Goal: Task Accomplishment & Management: Manage account settings

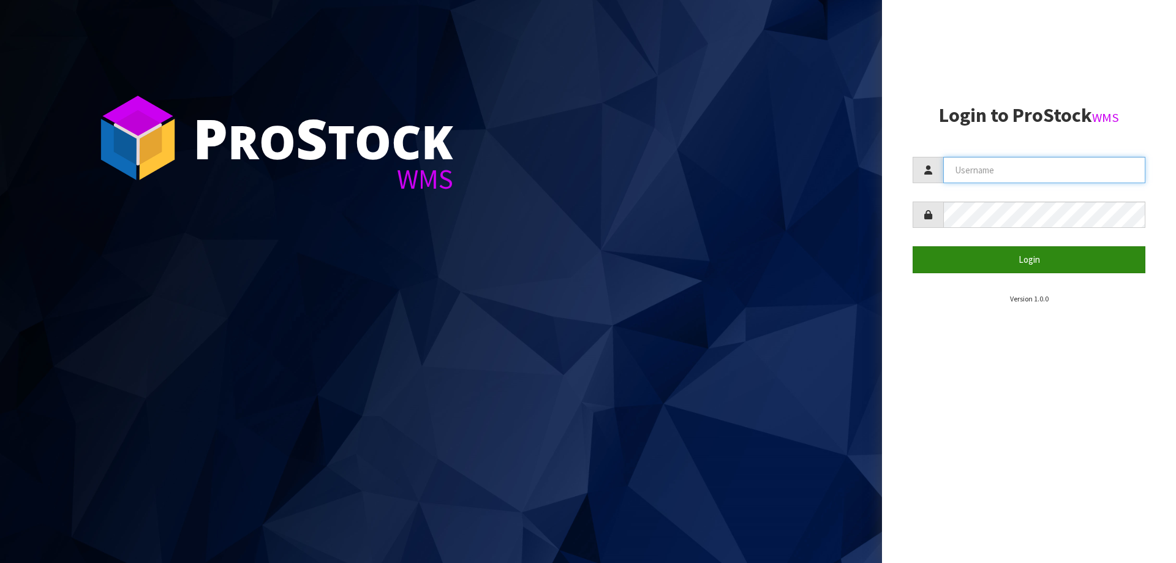
type input "priya"
click at [1020, 262] on button "Login" at bounding box center [1029, 259] width 233 height 26
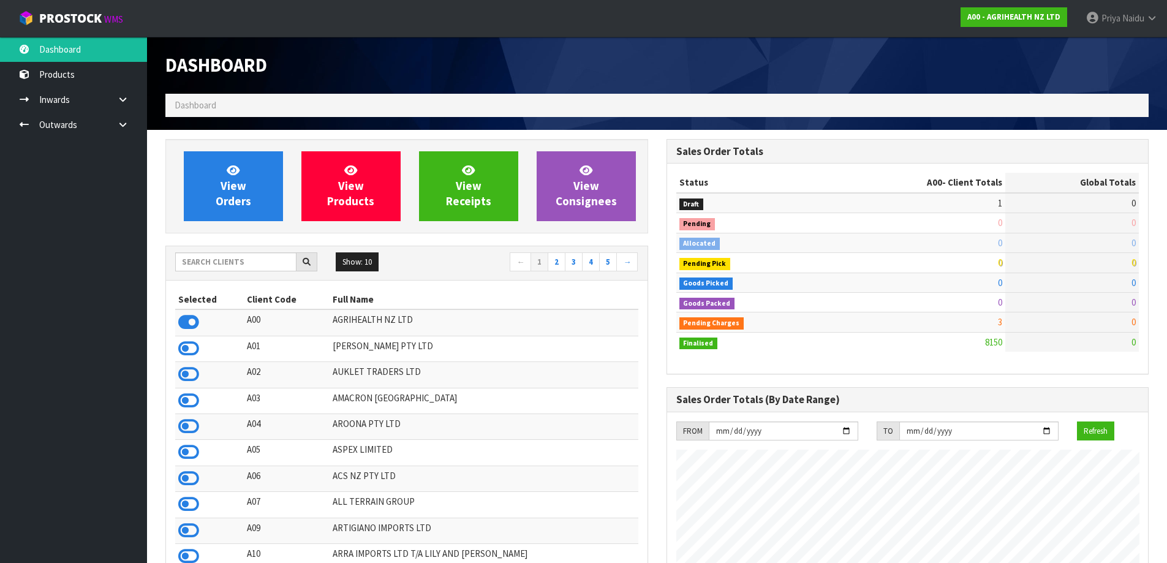
scroll to position [928, 500]
click at [227, 264] on input "text" at bounding box center [235, 261] width 121 height 19
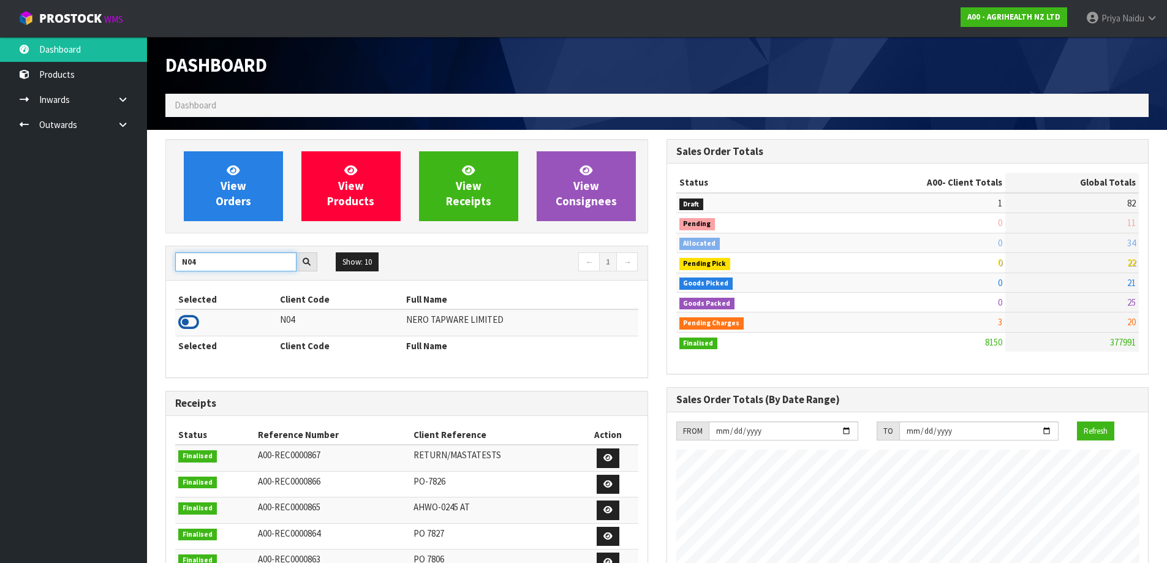
type input "N04"
click at [195, 322] on icon at bounding box center [188, 322] width 21 height 18
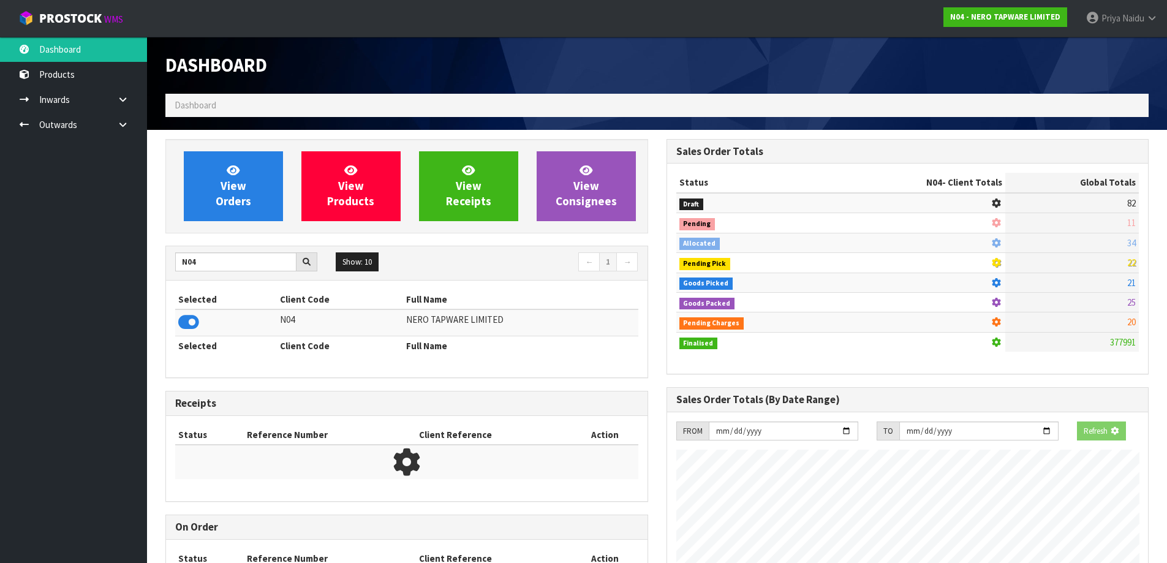
scroll to position [764, 500]
click at [239, 235] on div "View Orders View Products View Receipts View Consignees N04 Show: 10 5 10 25 50…" at bounding box center [406, 389] width 501 height 500
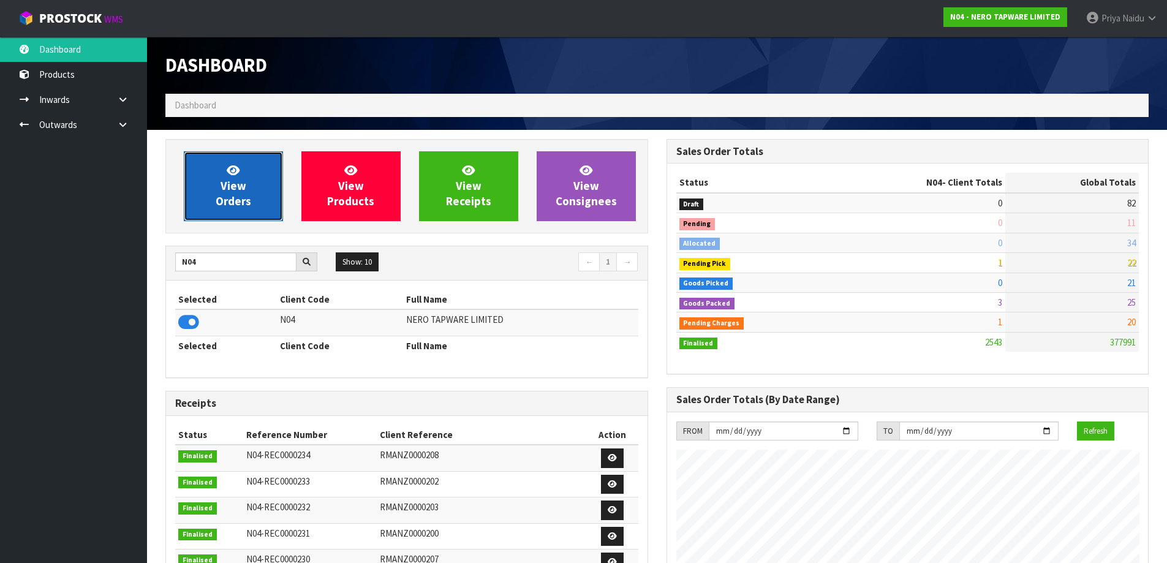
scroll to position [928, 500]
click at [246, 220] on link "View Orders" at bounding box center [233, 186] width 99 height 70
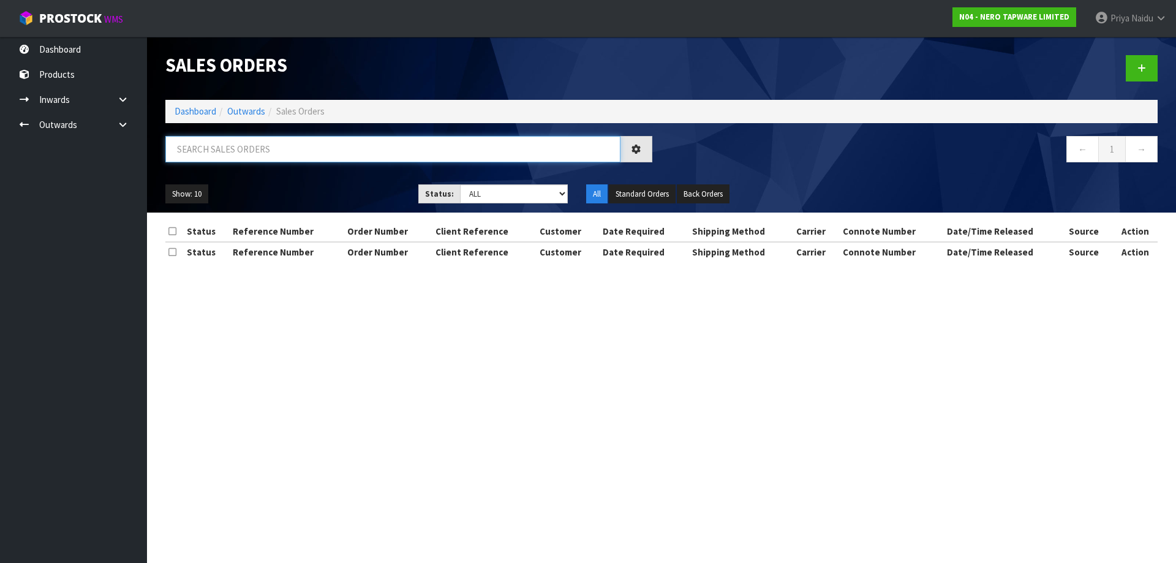
click at [287, 143] on input "text" at bounding box center [392, 149] width 455 height 26
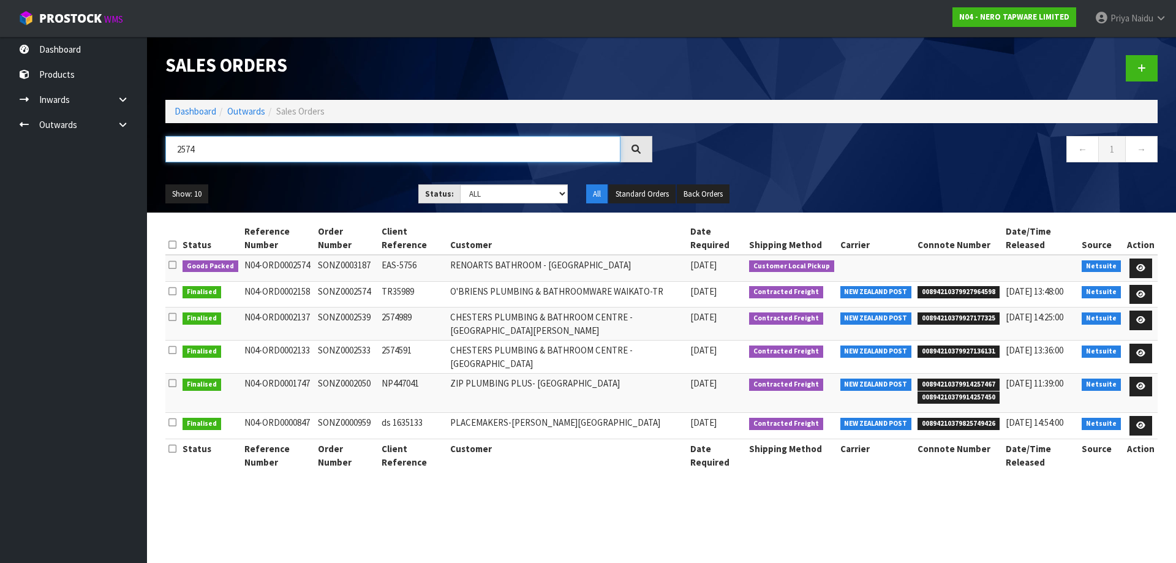
type input "2574"
drag, startPoint x: 318, startPoint y: 180, endPoint x: 328, endPoint y: 178, distance: 9.5
click at [320, 181] on div "Show: 10 5 10 25 50 Status: Draft Pending Allocated Pending Pick Goods Picked G…" at bounding box center [661, 194] width 1011 height 38
click at [1144, 258] on link at bounding box center [1140, 268] width 23 height 20
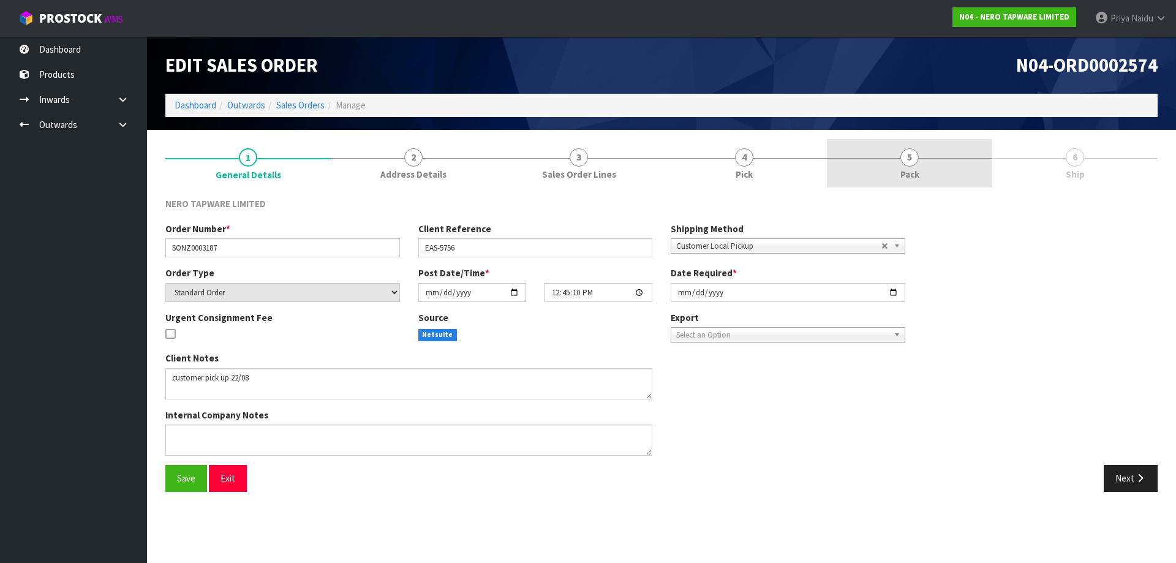
click at [951, 171] on link "5 Pack" at bounding box center [909, 163] width 165 height 48
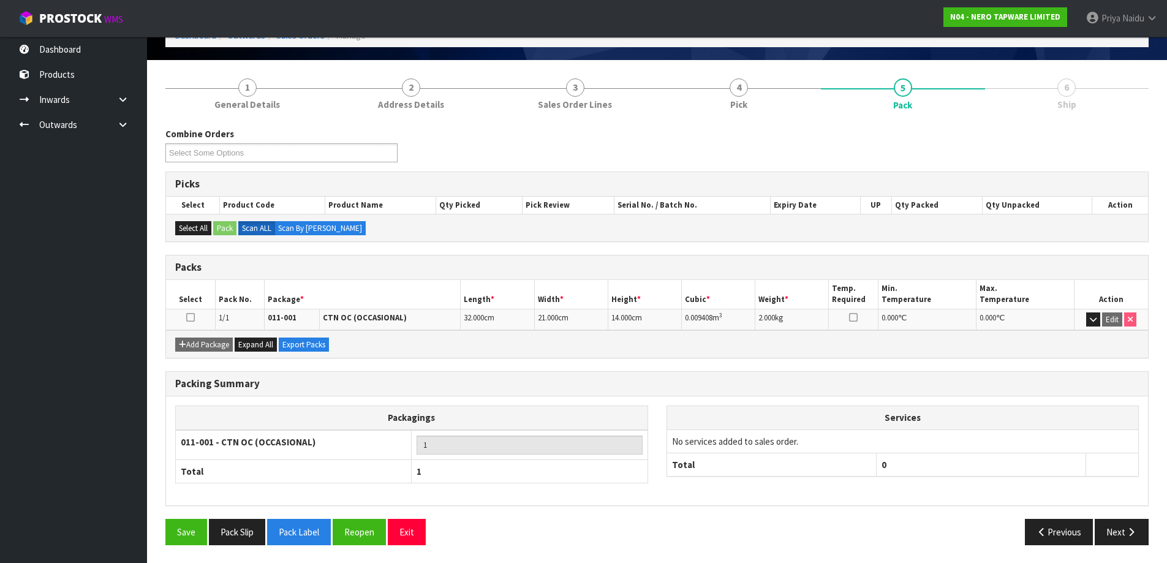
scroll to position [70, 0]
click at [235, 527] on button "Pack Slip" at bounding box center [237, 531] width 56 height 26
click at [1126, 536] on button "Next" at bounding box center [1122, 531] width 54 height 26
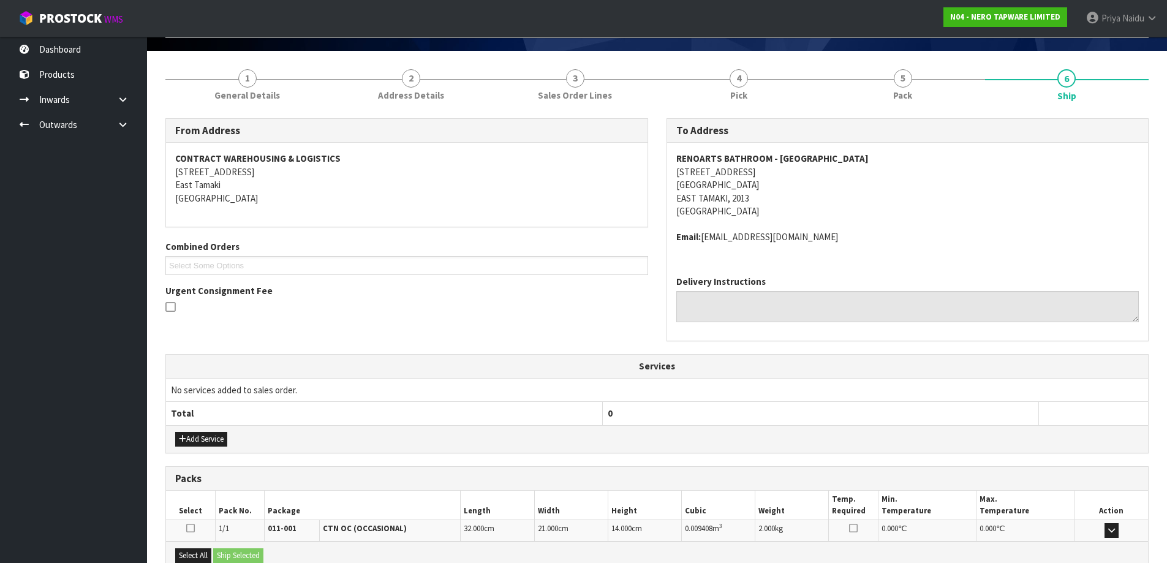
scroll to position [217, 0]
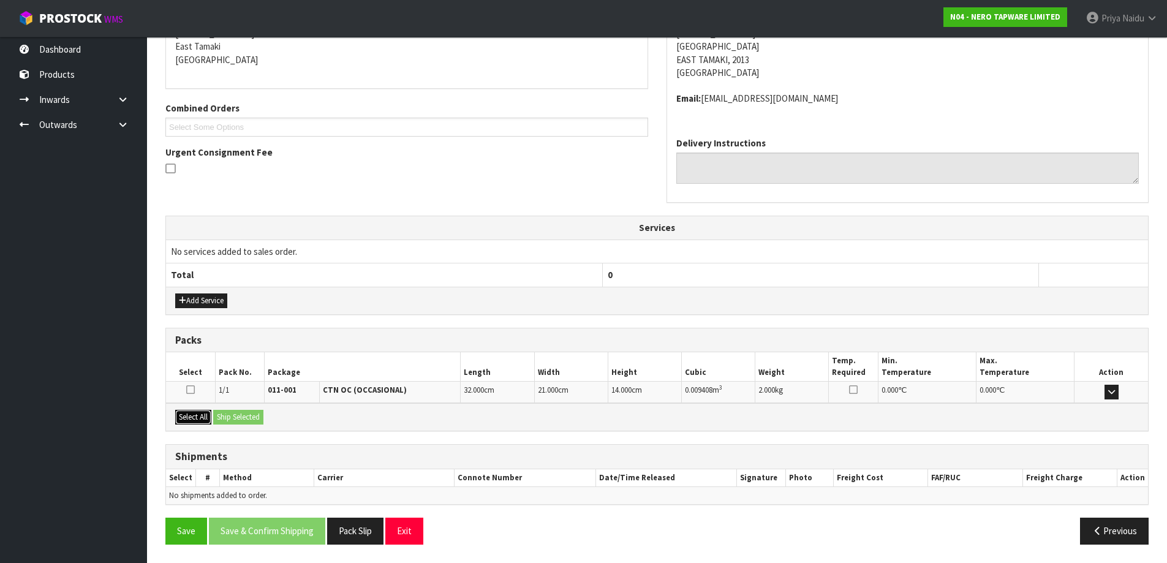
click at [189, 414] on button "Select All" at bounding box center [193, 417] width 36 height 15
click at [240, 421] on button "Ship Selected" at bounding box center [238, 417] width 50 height 15
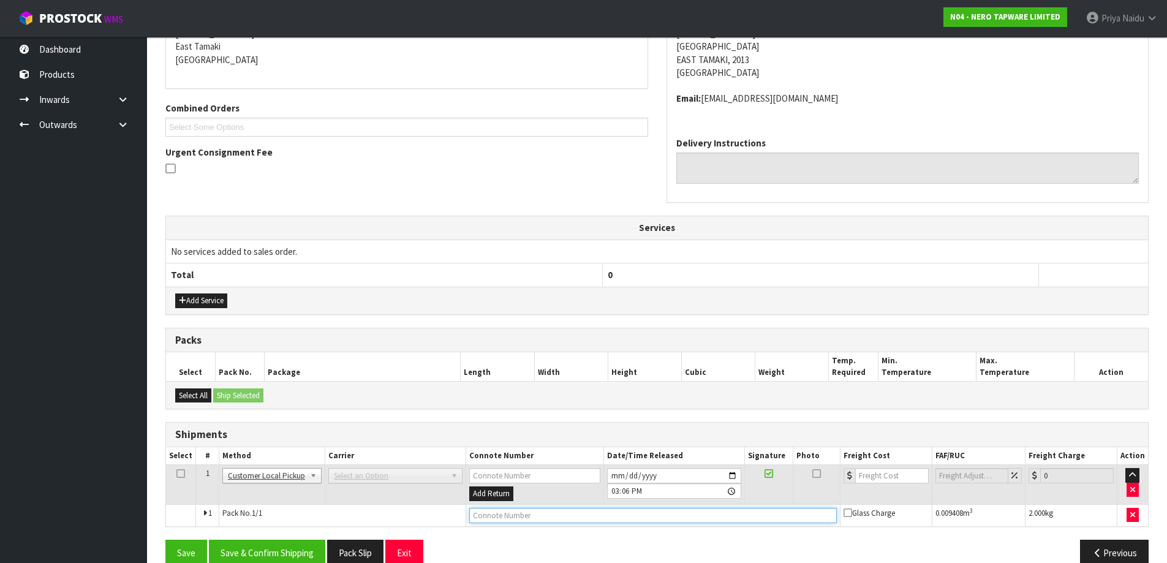
click at [556, 517] on input "text" at bounding box center [652, 515] width 367 height 15
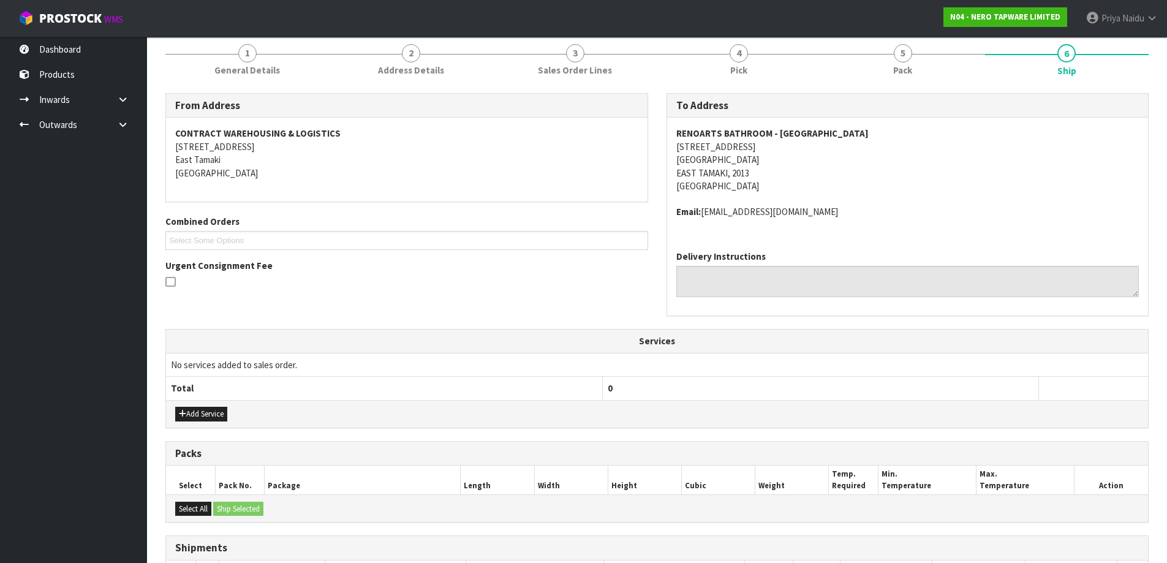
scroll to position [239, 0]
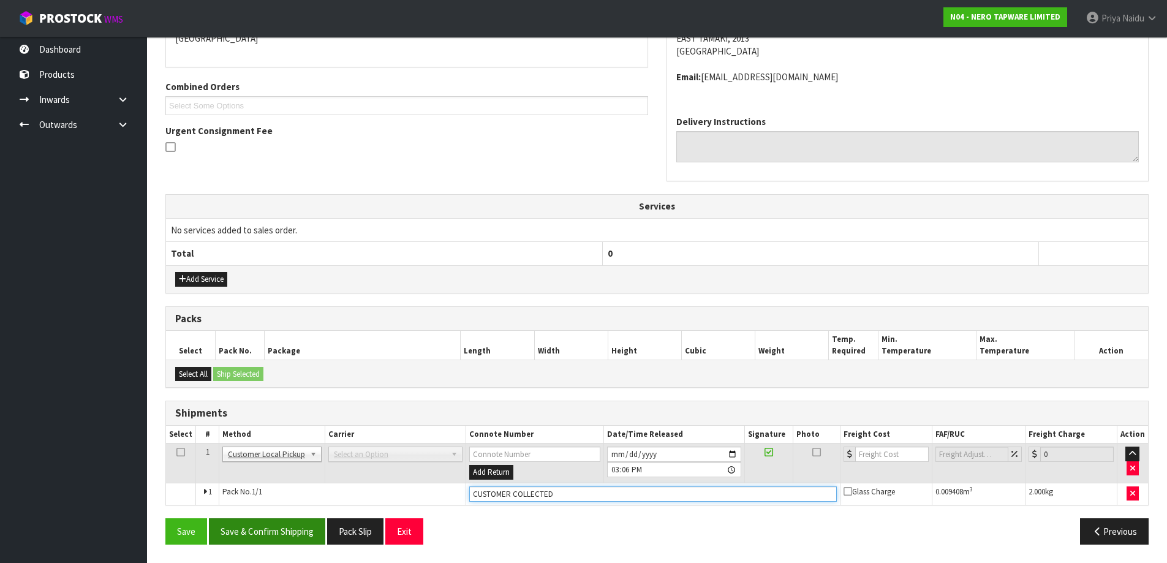
type input "CUSTOMER COLLECTED"
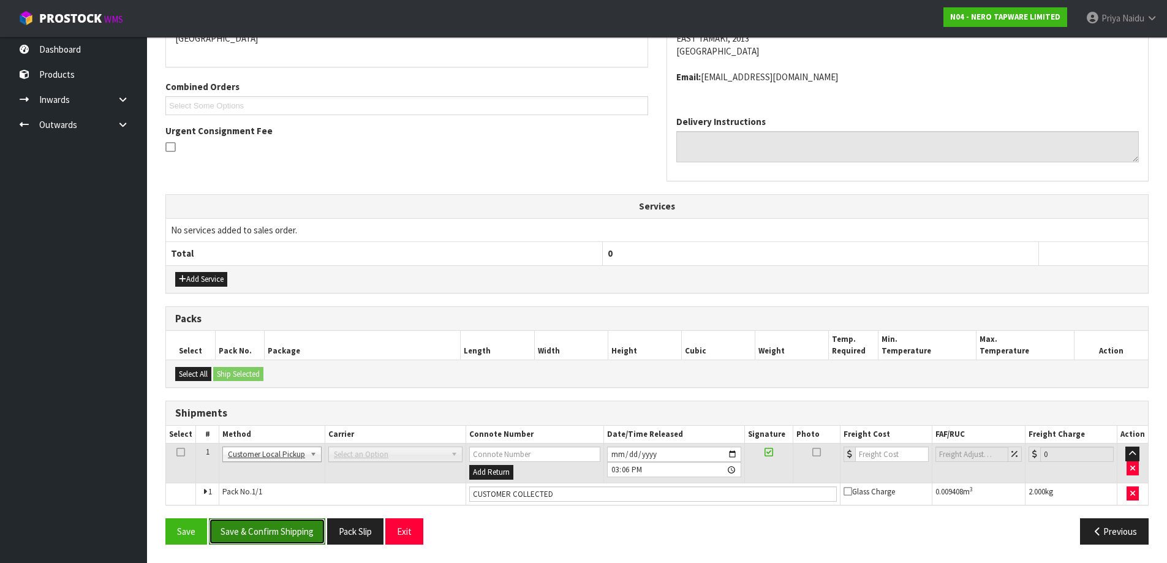
click at [272, 535] on button "Save & Confirm Shipping" at bounding box center [267, 531] width 116 height 26
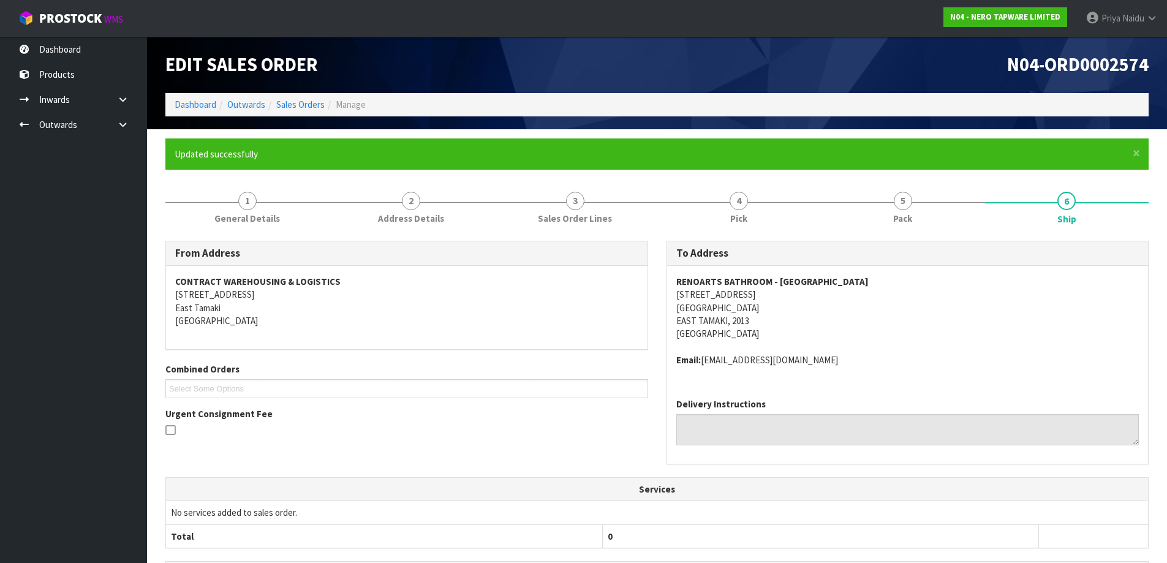
scroll to position [0, 0]
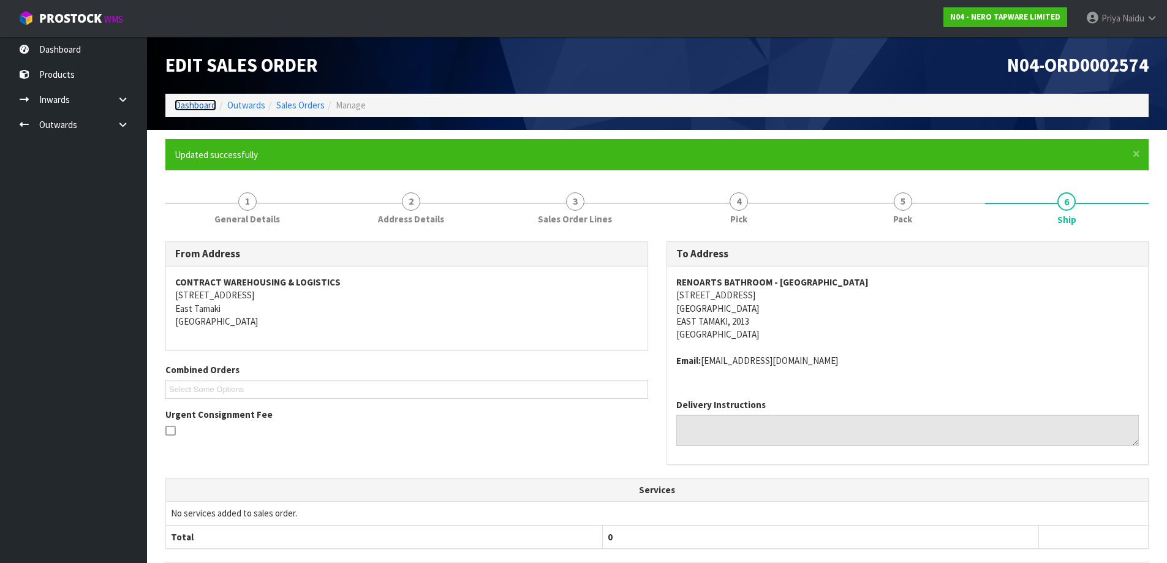
click at [201, 103] on link "Dashboard" at bounding box center [196, 105] width 42 height 12
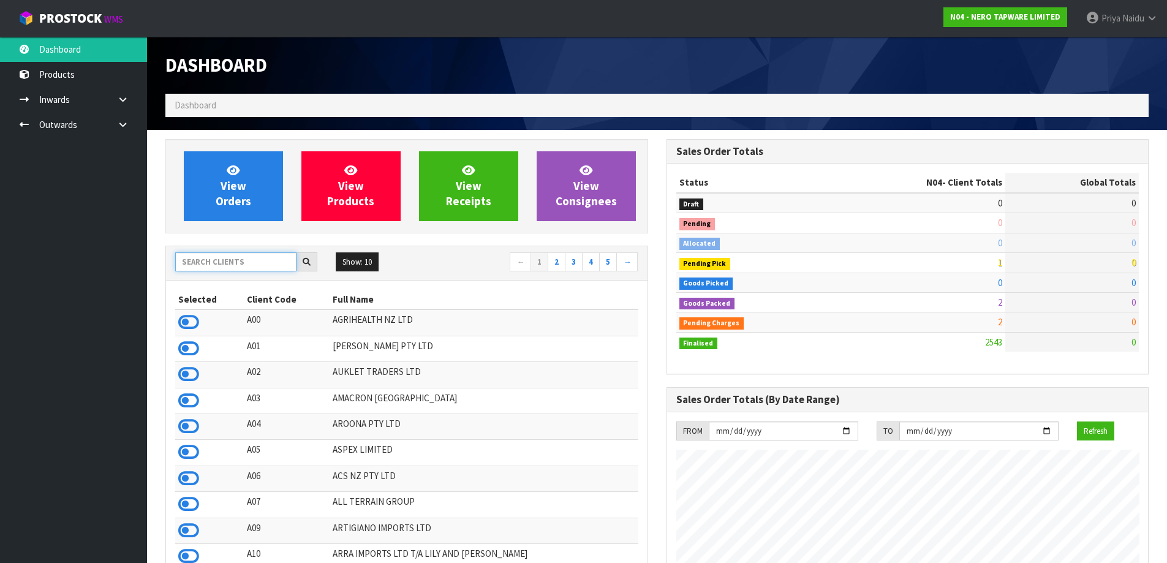
click at [228, 254] on input "text" at bounding box center [235, 261] width 121 height 19
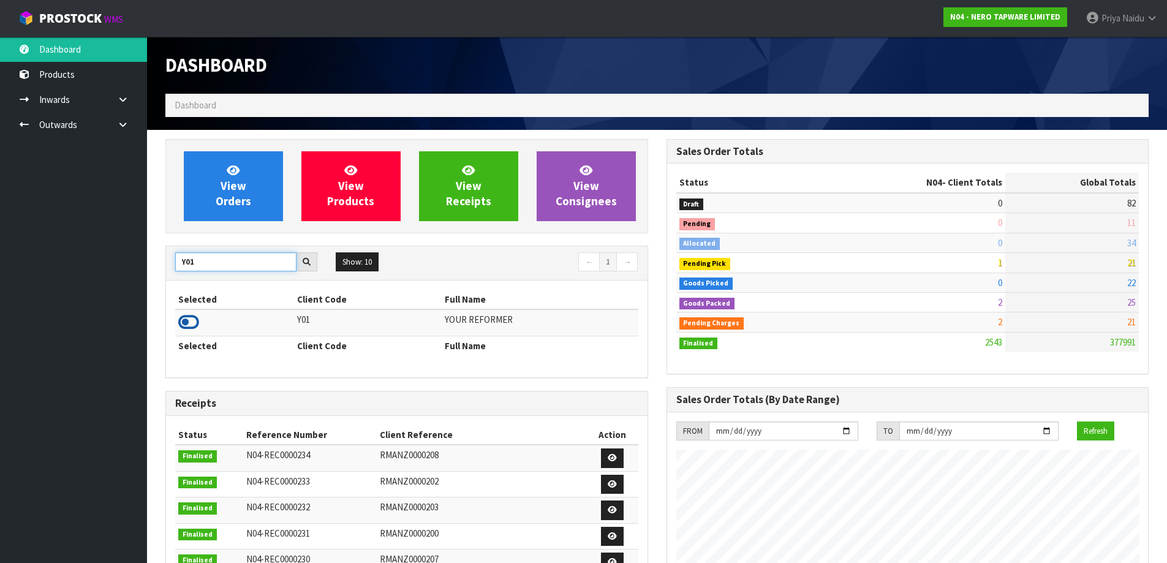
type input "Y01"
click at [187, 320] on icon at bounding box center [188, 322] width 21 height 18
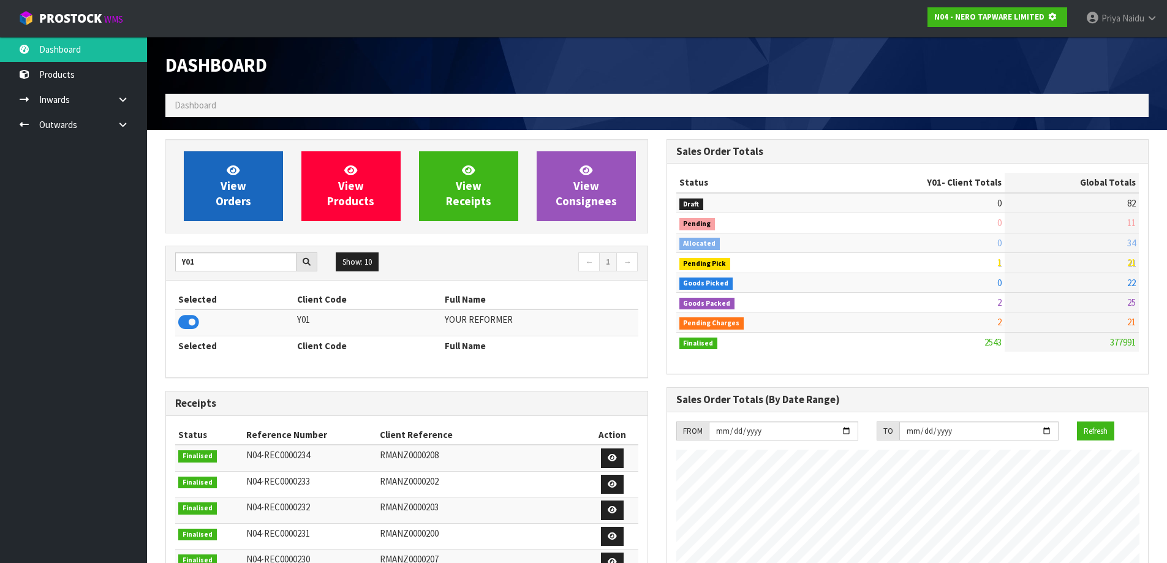
scroll to position [764, 500]
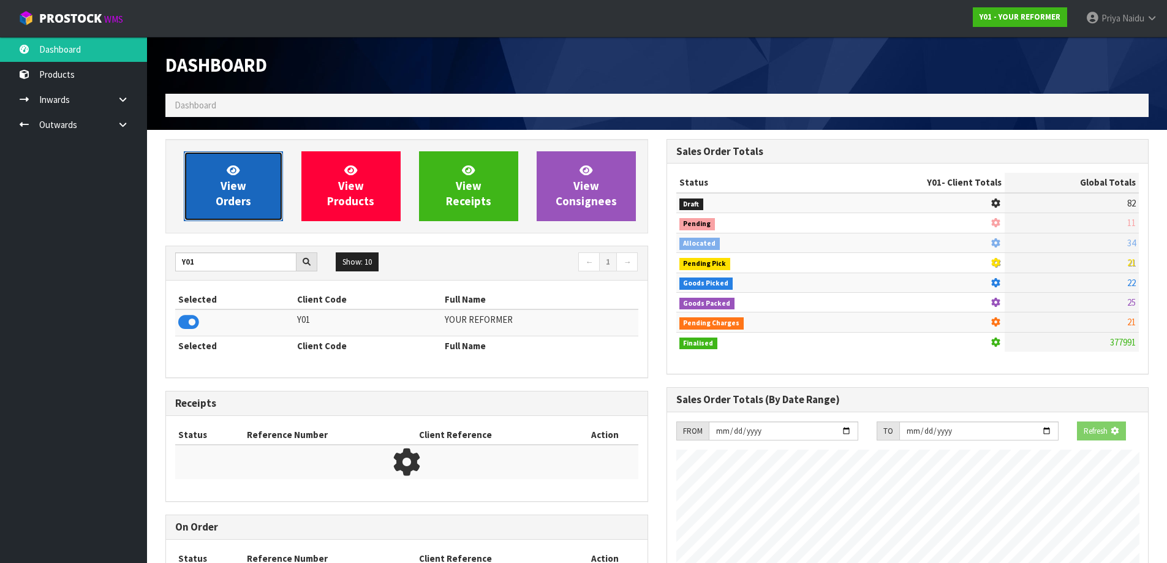
click at [222, 198] on span "View Orders" at bounding box center [234, 186] width 36 height 46
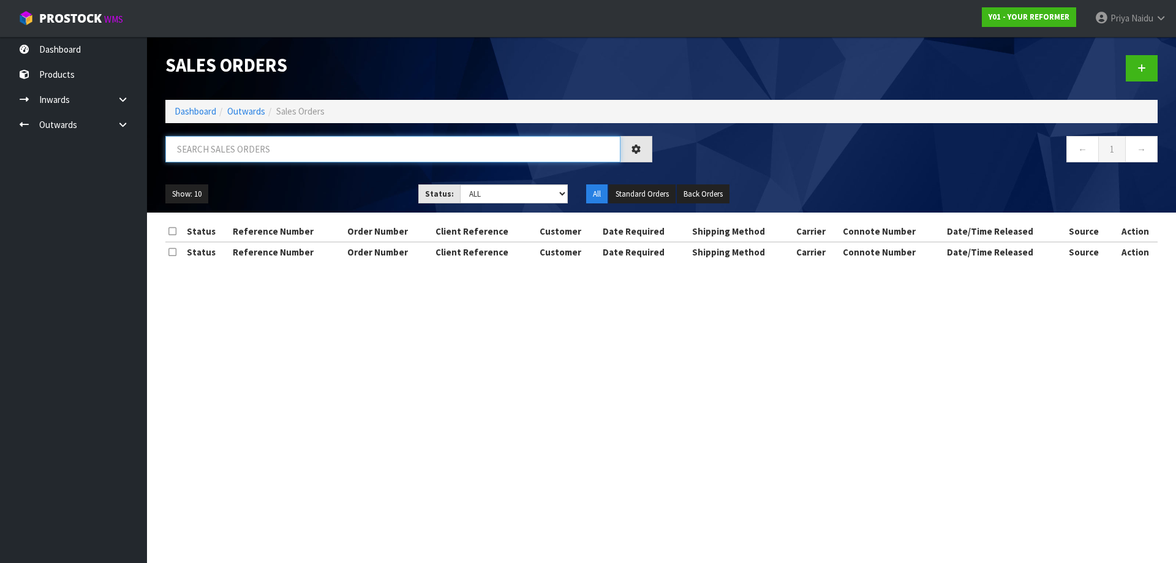
click at [246, 154] on input "text" at bounding box center [392, 149] width 455 height 26
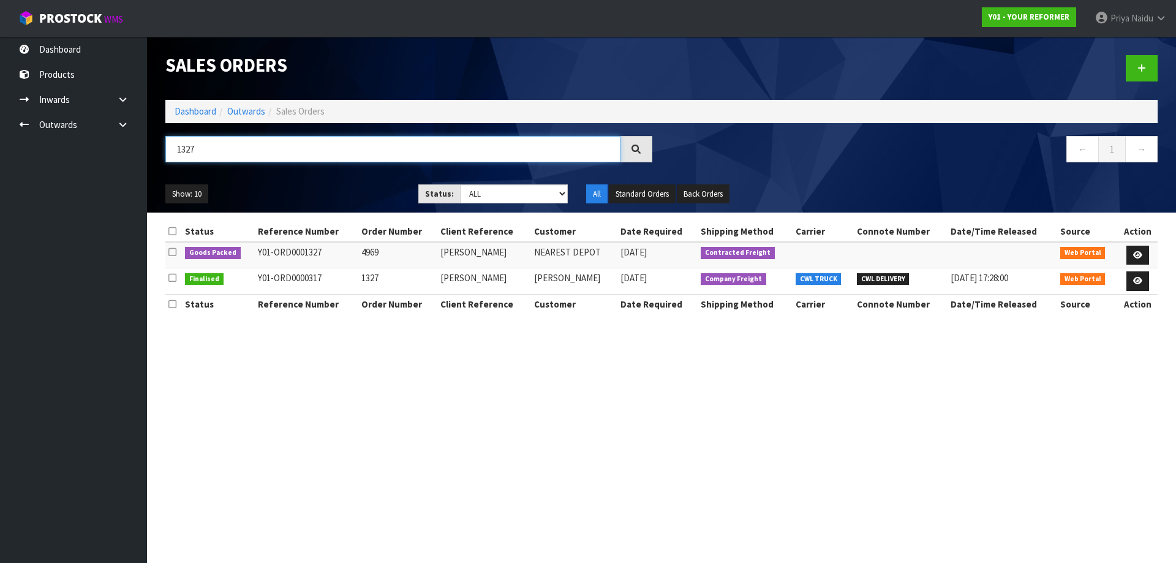
type input "1327"
click at [292, 189] on ul "Show: 10 5 10 25 50" at bounding box center [282, 194] width 235 height 20
click at [1137, 251] on icon at bounding box center [1137, 255] width 9 height 8
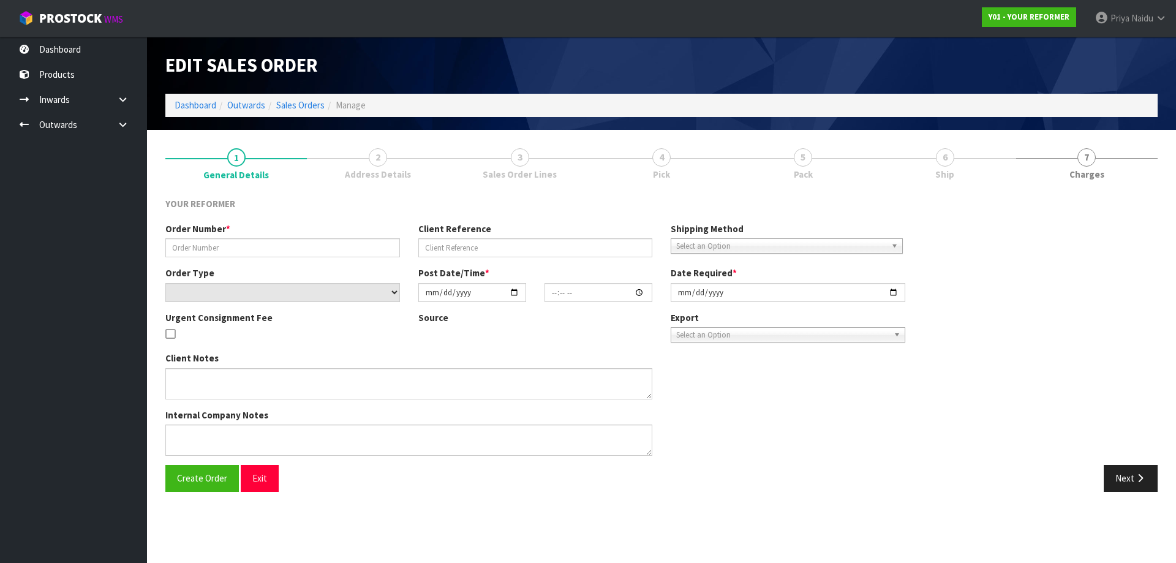
type input "4969"
type input "[PERSON_NAME]"
select select "number:0"
type input "[DATE]"
type input "15:25:00.000"
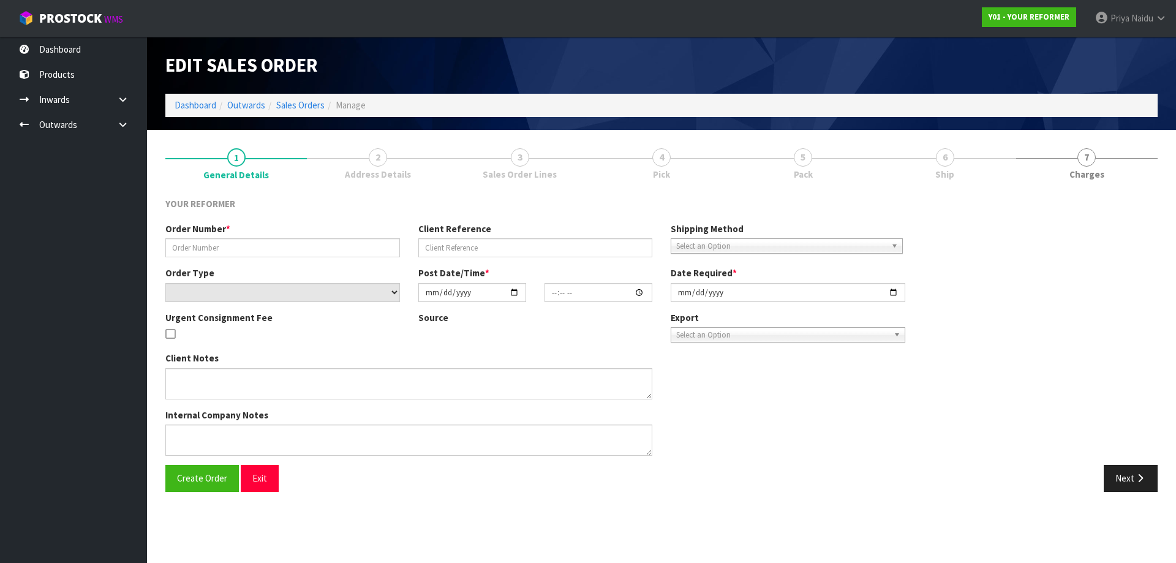
type input "[DATE]"
type textarea "[STREET_ADDRESS][PERSON_NAME] [PHONE_NUMBER]"
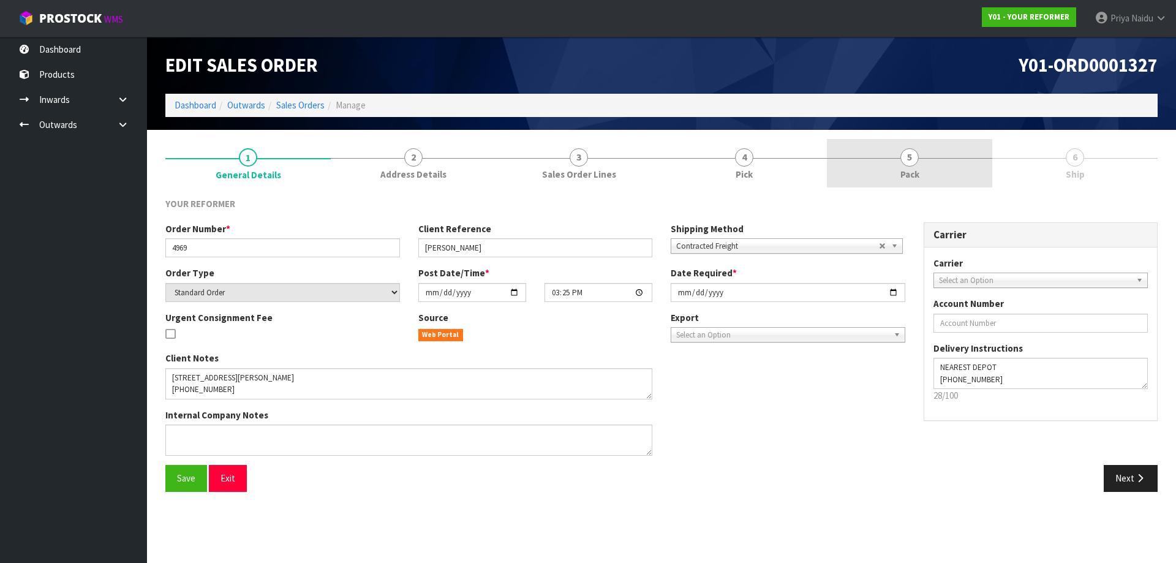
click at [925, 154] on link "5 Pack" at bounding box center [909, 163] width 165 height 48
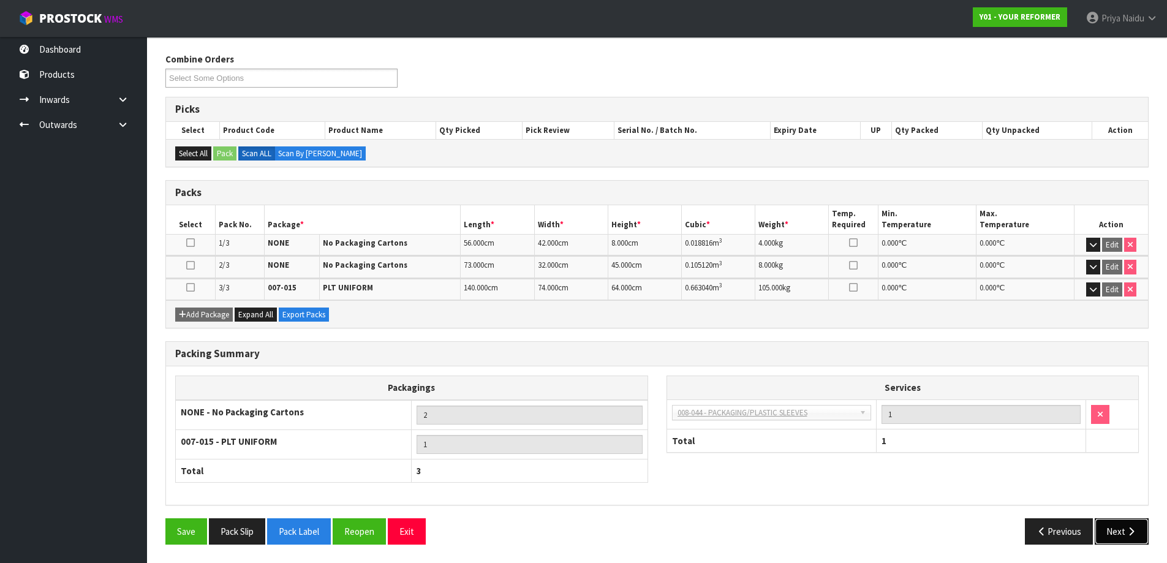
click at [1115, 524] on button "Next" at bounding box center [1122, 531] width 54 height 26
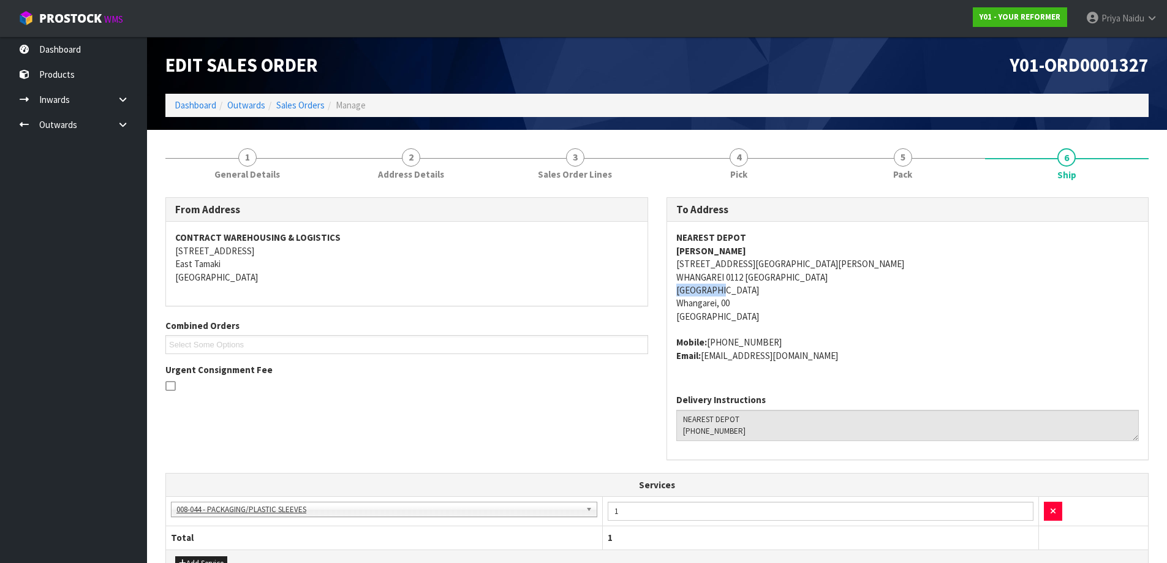
copy address "[GEOGRAPHIC_DATA]"
drag, startPoint x: 670, startPoint y: 292, endPoint x: 739, endPoint y: 290, distance: 69.2
click at [739, 290] on div "NEAREST DEPOT [PERSON_NAME] [STREET_ADDRESS][PERSON_NAME] Mobile: [PHONE_NUMBER…" at bounding box center [907, 303] width 481 height 162
drag, startPoint x: 674, startPoint y: 264, endPoint x: 846, endPoint y: 257, distance: 172.2
click at [846, 257] on div "NEAREST DEPOT [PERSON_NAME] [STREET_ADDRESS][PERSON_NAME] Mobile: [PHONE_NUMBER…" at bounding box center [907, 303] width 481 height 162
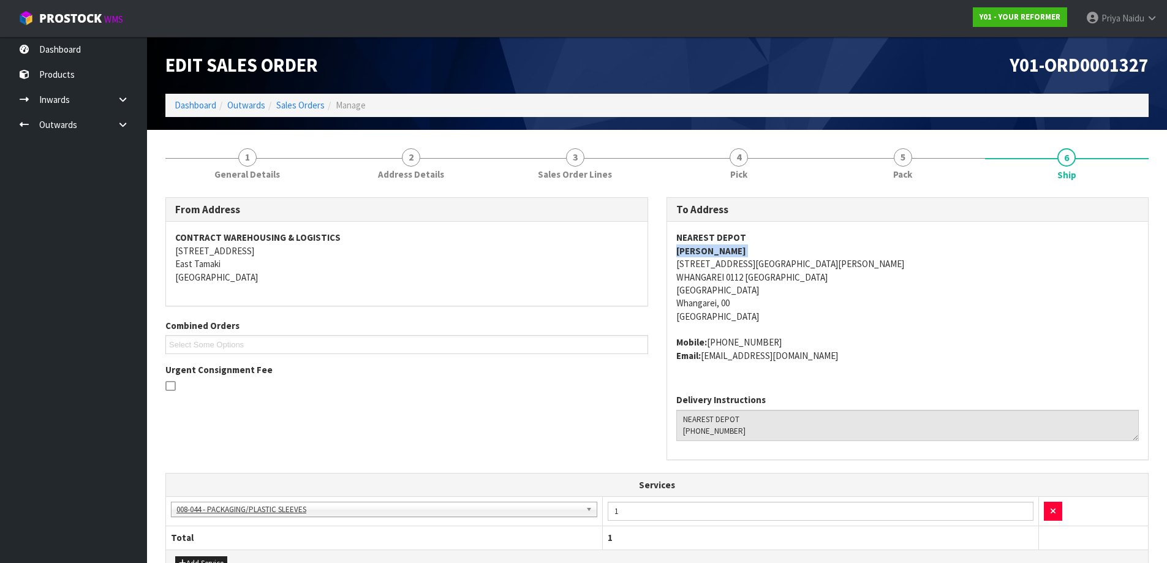
click at [674, 266] on div "NEAREST DEPOT [PERSON_NAME] [STREET_ADDRESS][PERSON_NAME] Mobile: [PHONE_NUMBER…" at bounding box center [907, 303] width 481 height 162
drag, startPoint x: 674, startPoint y: 266, endPoint x: 744, endPoint y: 281, distance: 70.9
click at [744, 281] on div "NEAREST DEPOT [PERSON_NAME] [STREET_ADDRESS][PERSON_NAME] Mobile: [PHONE_NUMBER…" at bounding box center [907, 303] width 481 height 162
click at [911, 313] on address "NEAREST DEPOT [PERSON_NAME] [STREET_ADDRESS][PERSON_NAME]" at bounding box center [907, 277] width 463 height 92
copy strong "[PERSON_NAME]"
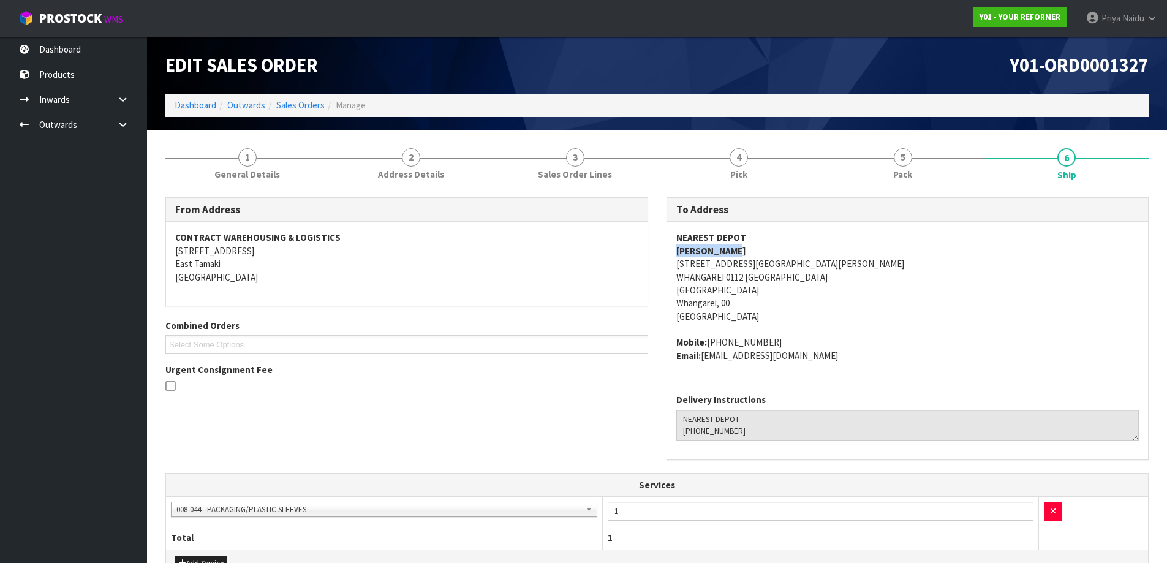
drag, startPoint x: 674, startPoint y: 249, endPoint x: 743, endPoint y: 246, distance: 69.3
click at [743, 246] on div "NEAREST DEPOT [PERSON_NAME] [STREET_ADDRESS][PERSON_NAME] Mobile: [PHONE_NUMBER…" at bounding box center [907, 303] width 481 height 162
copy address "[PHONE_NUMBER]"
drag, startPoint x: 707, startPoint y: 343, endPoint x: 780, endPoint y: 339, distance: 72.4
click at [780, 339] on address "Mobile: [PHONE_NUMBER] Email: [EMAIL_ADDRESS][DOMAIN_NAME]" at bounding box center [907, 349] width 463 height 26
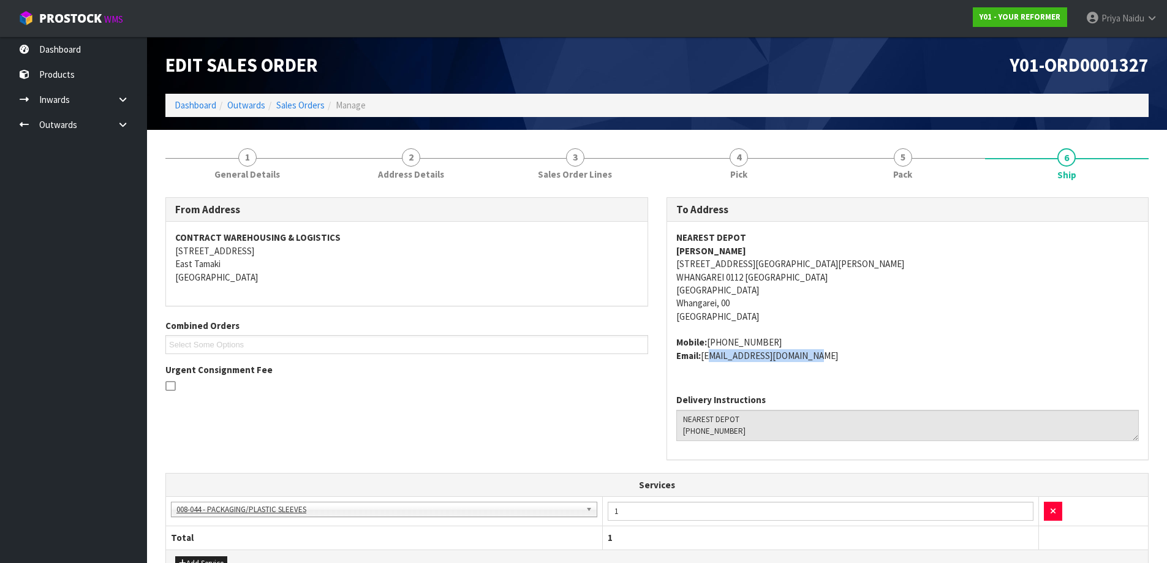
copy address "[EMAIL_ADDRESS][DOMAIN_NAME]"
drag, startPoint x: 705, startPoint y: 356, endPoint x: 837, endPoint y: 357, distance: 132.3
click at [837, 357] on address "Mobile: [PHONE_NUMBER] Email: [EMAIL_ADDRESS][DOMAIN_NAME]" at bounding box center [907, 349] width 463 height 26
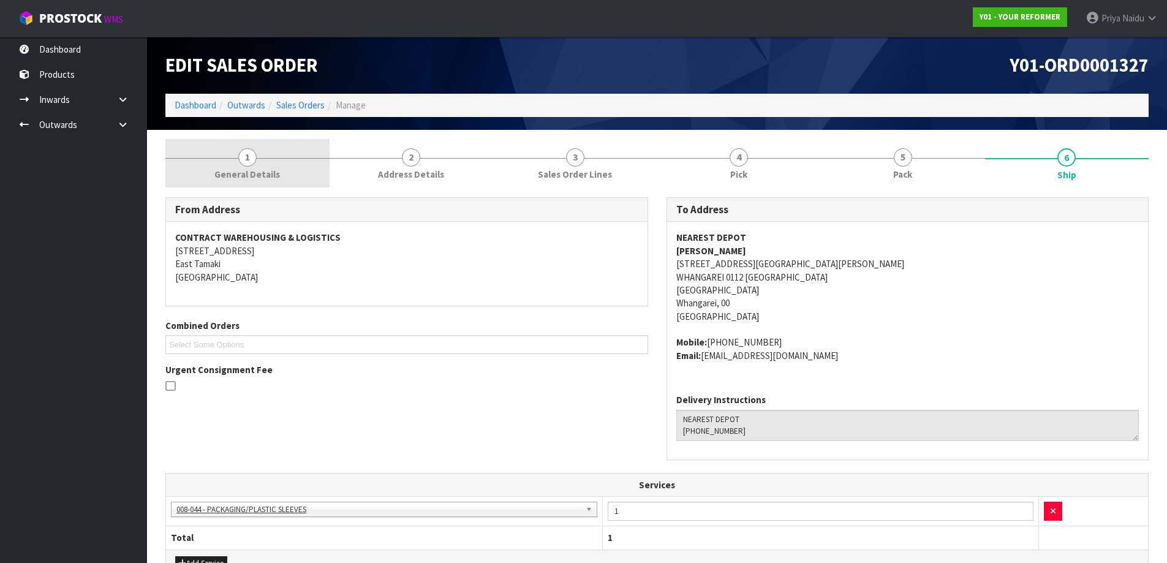
click at [262, 167] on link "1 General Details" at bounding box center [247, 163] width 164 height 48
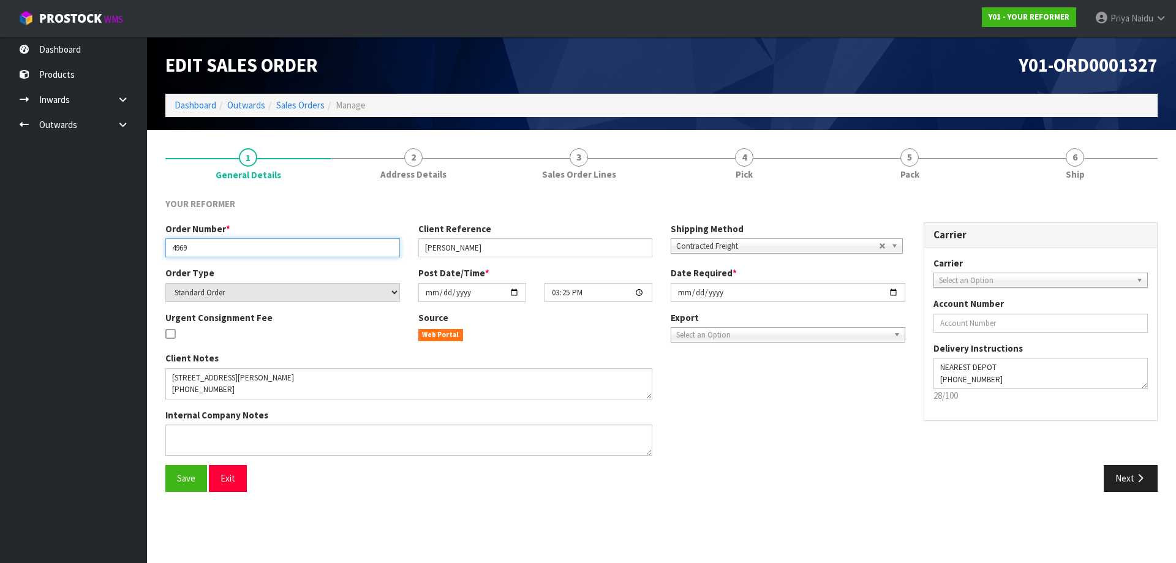
drag, startPoint x: 169, startPoint y: 246, endPoint x: 237, endPoint y: 247, distance: 68.0
click at [237, 247] on input "4969" at bounding box center [282, 247] width 235 height 19
drag, startPoint x: 429, startPoint y: 242, endPoint x: 484, endPoint y: 242, distance: 54.5
click at [484, 242] on div "Client Reference [PERSON_NAME]" at bounding box center [535, 239] width 253 height 35
drag, startPoint x: 423, startPoint y: 249, endPoint x: 492, endPoint y: 256, distance: 70.1
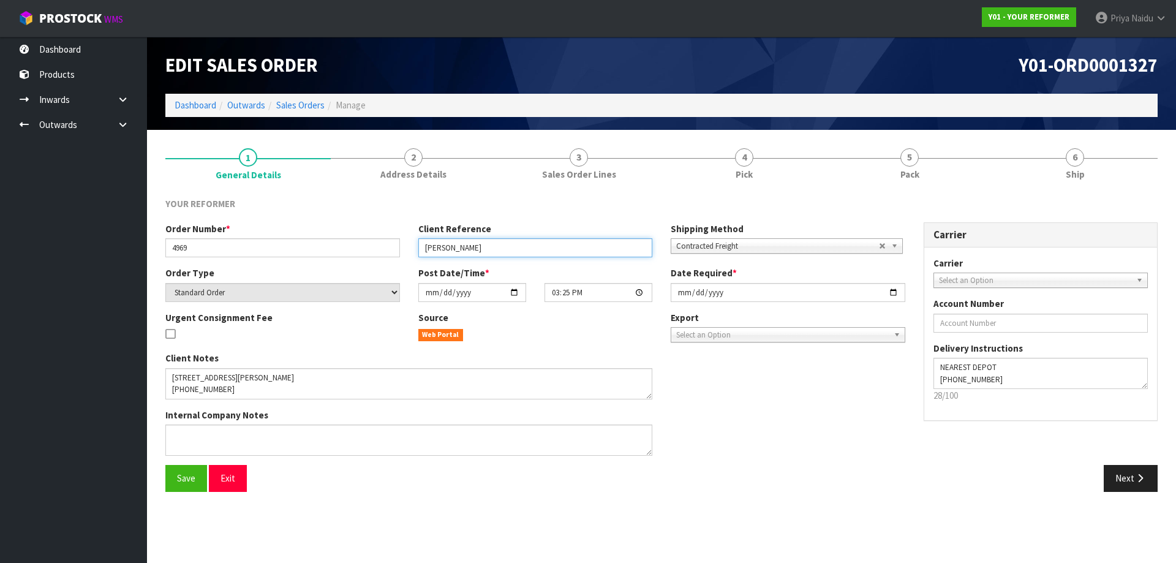
click at [492, 256] on input "[PERSON_NAME]" at bounding box center [535, 247] width 235 height 19
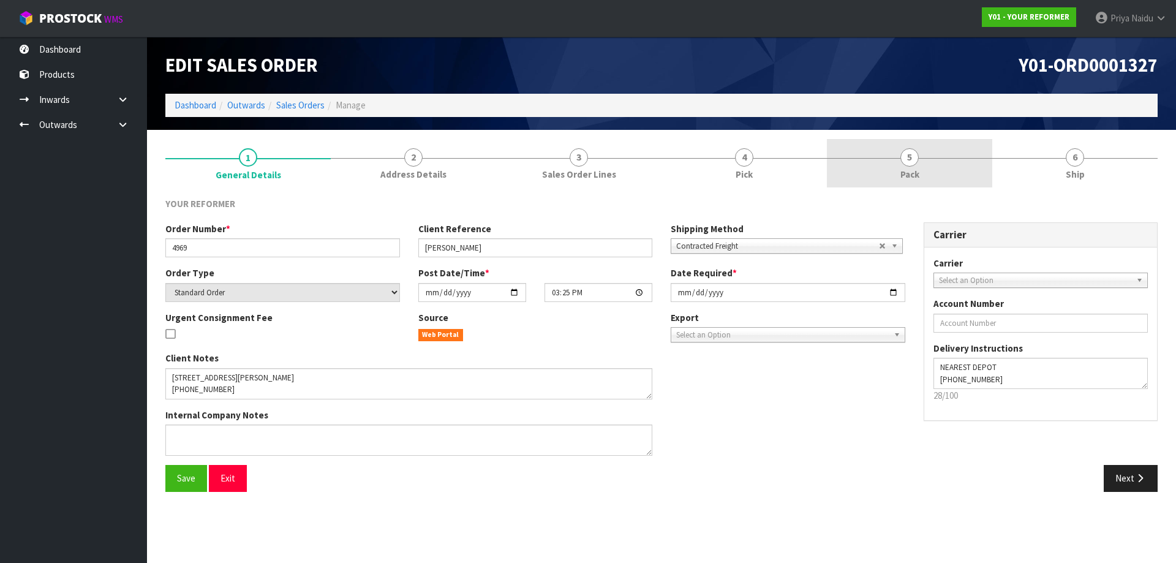
drag, startPoint x: 887, startPoint y: 140, endPoint x: 887, endPoint y: 153, distance: 12.9
click at [887, 140] on link "5 Pack" at bounding box center [909, 163] width 165 height 48
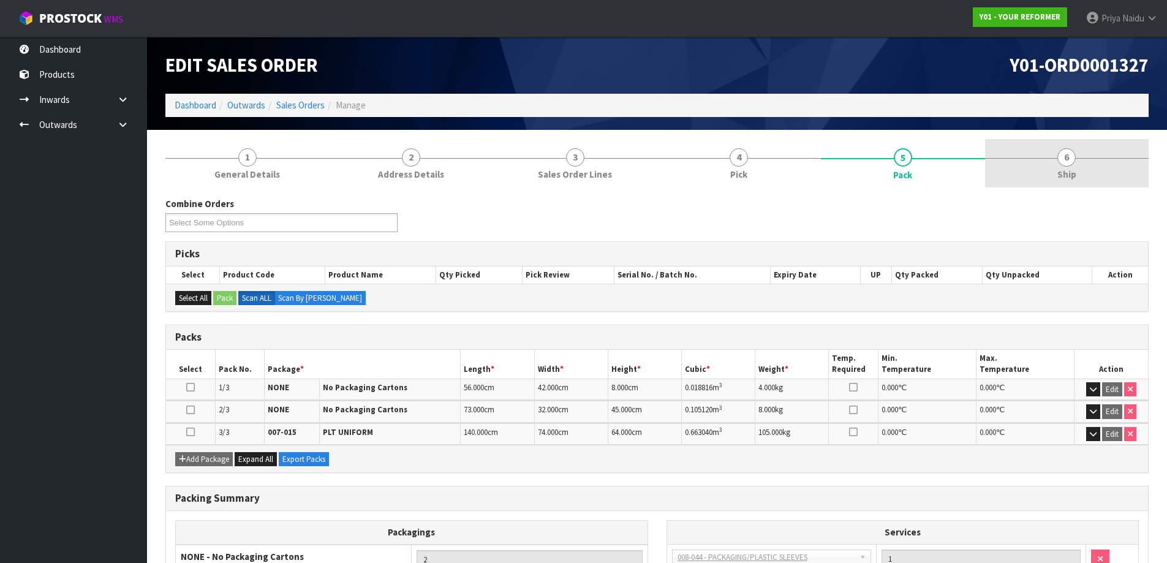
click at [1109, 183] on link "6 Ship" at bounding box center [1067, 163] width 164 height 48
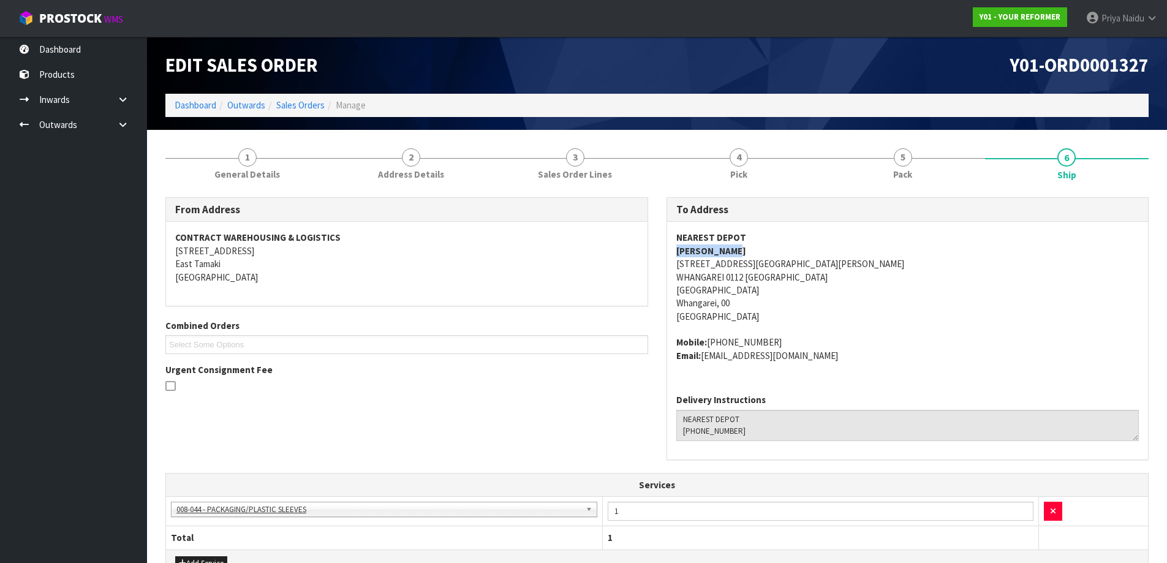
copy strong "[PERSON_NAME]"
drag, startPoint x: 698, startPoint y: 252, endPoint x: 748, endPoint y: 251, distance: 50.3
click at [748, 251] on div "To Address NEAREST DEPOT [PERSON_NAME] [STREET_ADDRESS][PERSON_NAME] Mobile: [P…" at bounding box center [907, 335] width 501 height 276
copy address "Mobile: [PHONE_NUMBER]"
drag, startPoint x: 665, startPoint y: 342, endPoint x: 766, endPoint y: 336, distance: 100.7
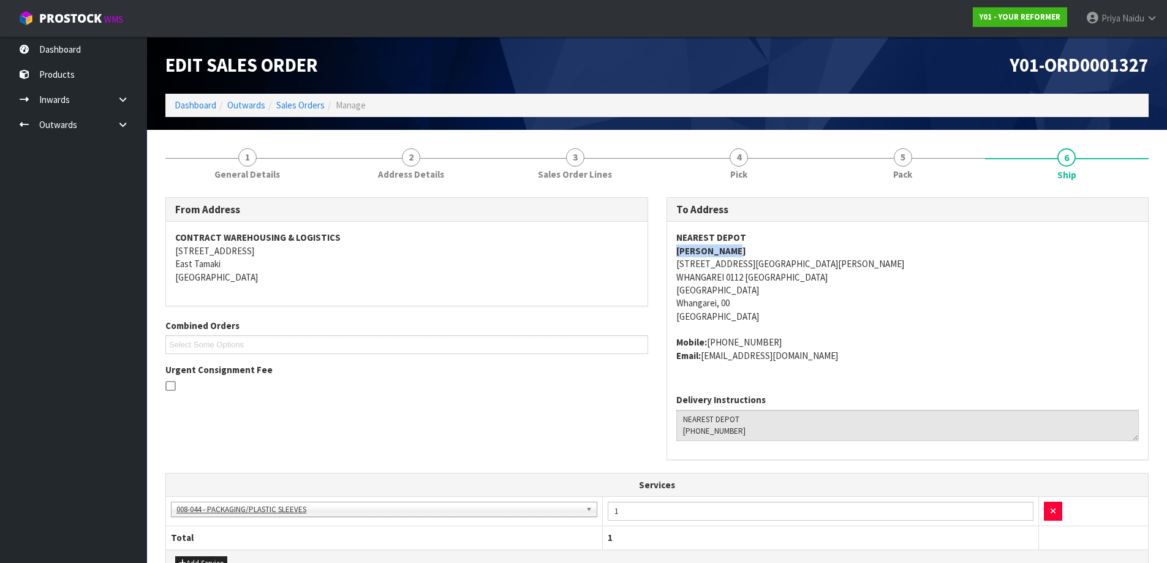
click at [766, 336] on div "To Address NEAREST DEPOT [PERSON_NAME] [STREET_ADDRESS][PERSON_NAME] Mobile: [P…" at bounding box center [907, 335] width 501 height 276
click at [932, 325] on span "NEAREST DEPOT [PERSON_NAME] [STREET_ADDRESS][PERSON_NAME] Mobile: [PHONE_NUMBER…" at bounding box center [907, 296] width 463 height 131
click at [911, 153] on link "5 Pack" at bounding box center [903, 163] width 164 height 48
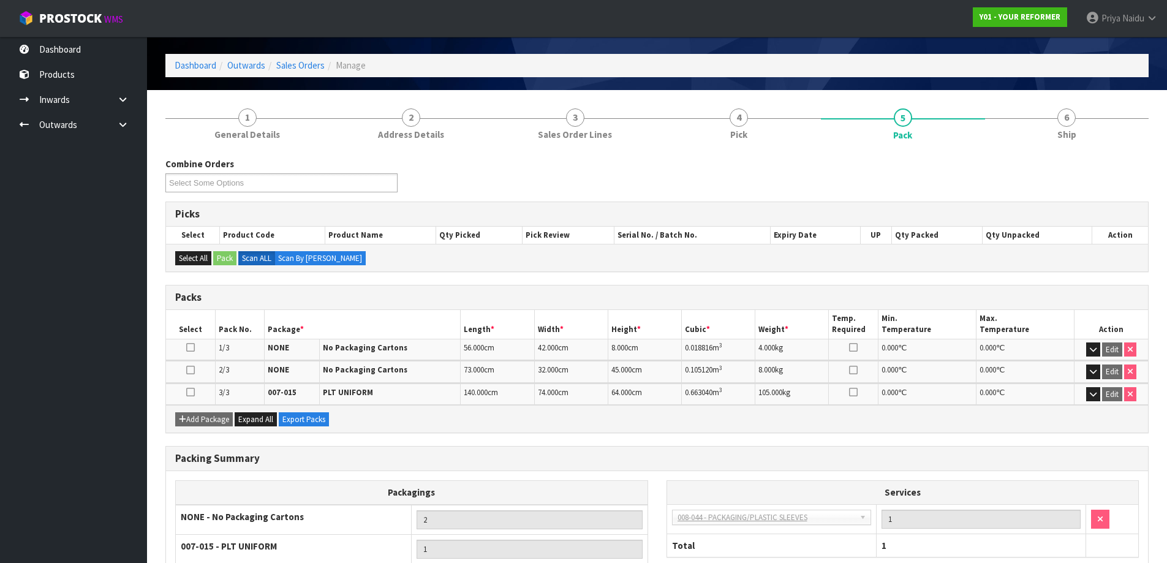
scroll to position [61, 0]
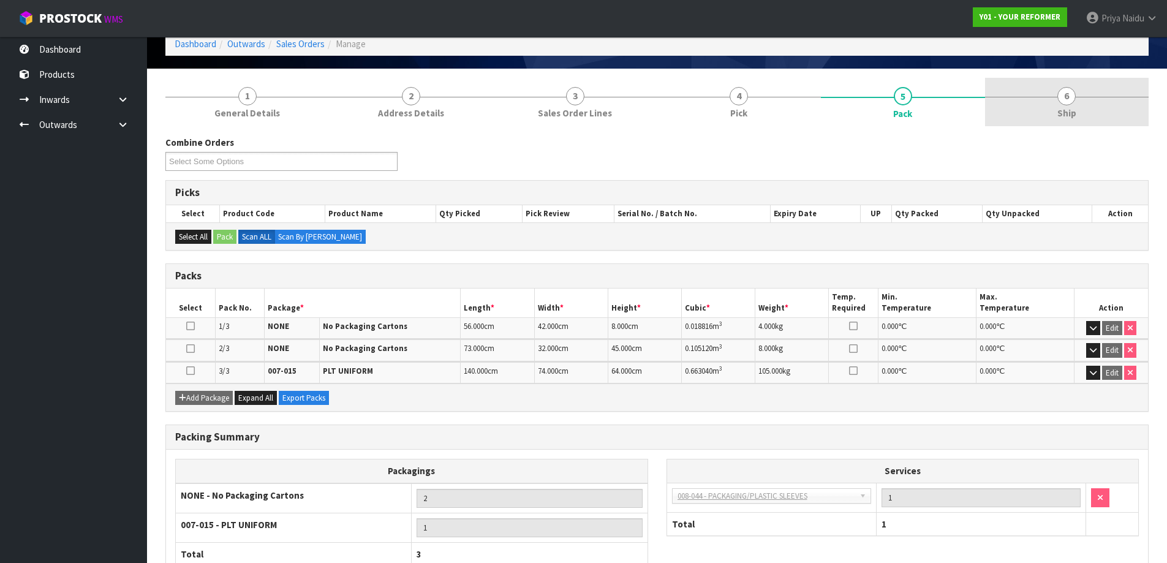
click at [1065, 117] on span "Ship" at bounding box center [1066, 113] width 19 height 13
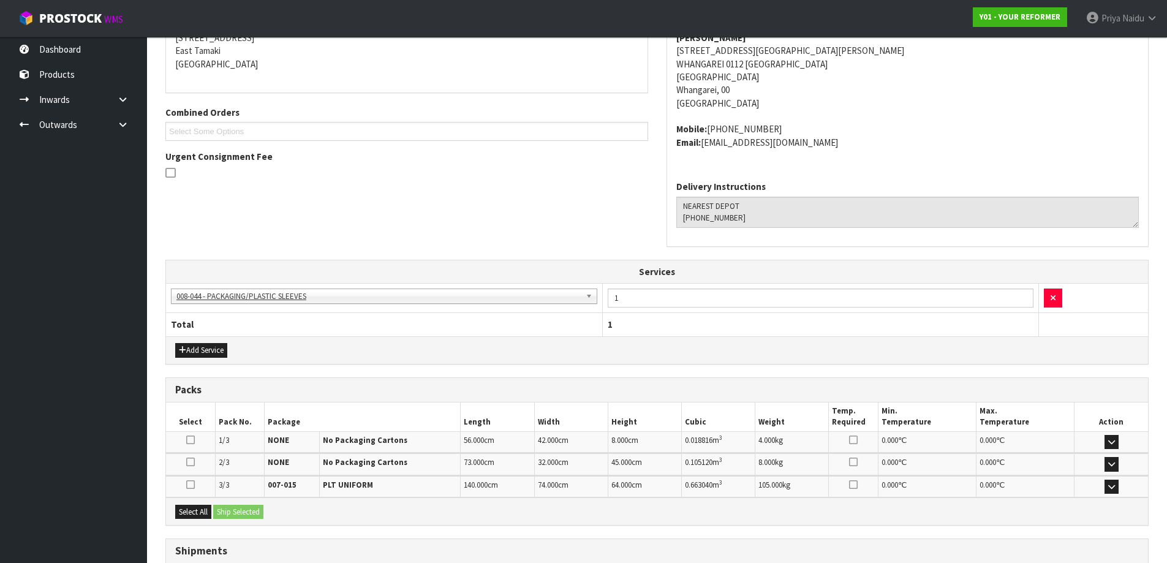
scroll to position [307, 0]
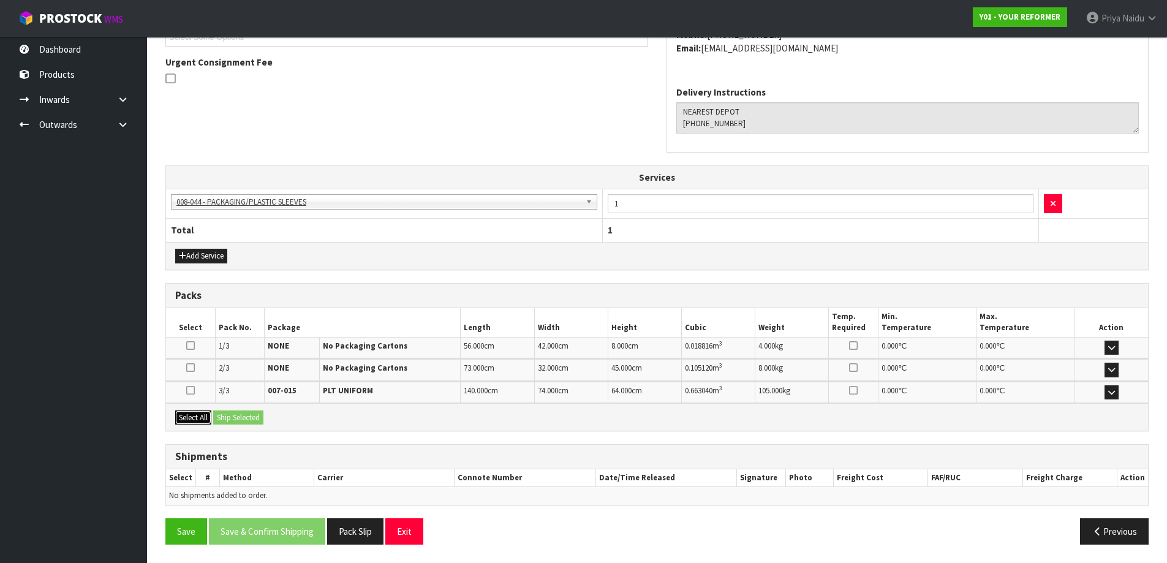
click at [198, 418] on button "Select All" at bounding box center [193, 417] width 36 height 15
click at [224, 411] on button "Ship Selected" at bounding box center [238, 417] width 50 height 15
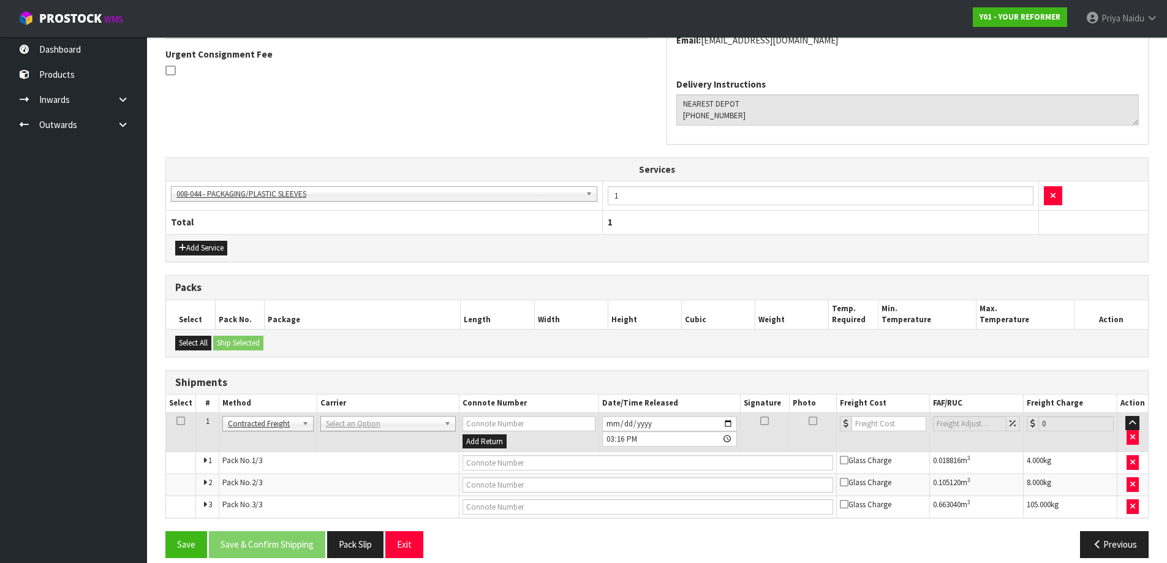
scroll to position [329, 0]
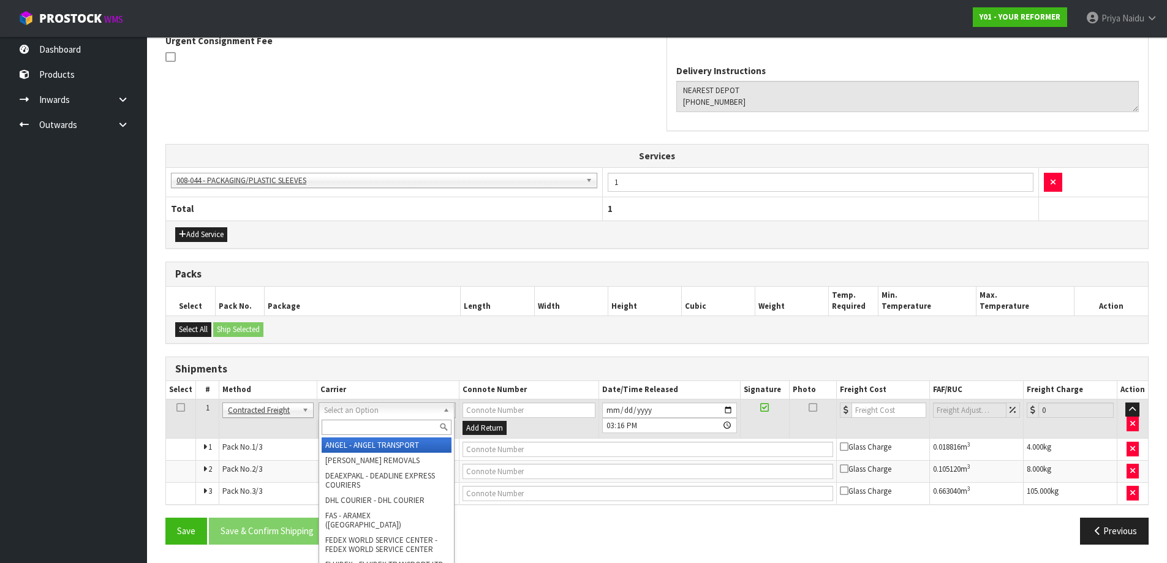
click at [336, 434] on input "text" at bounding box center [387, 427] width 130 height 15
type input "MF"
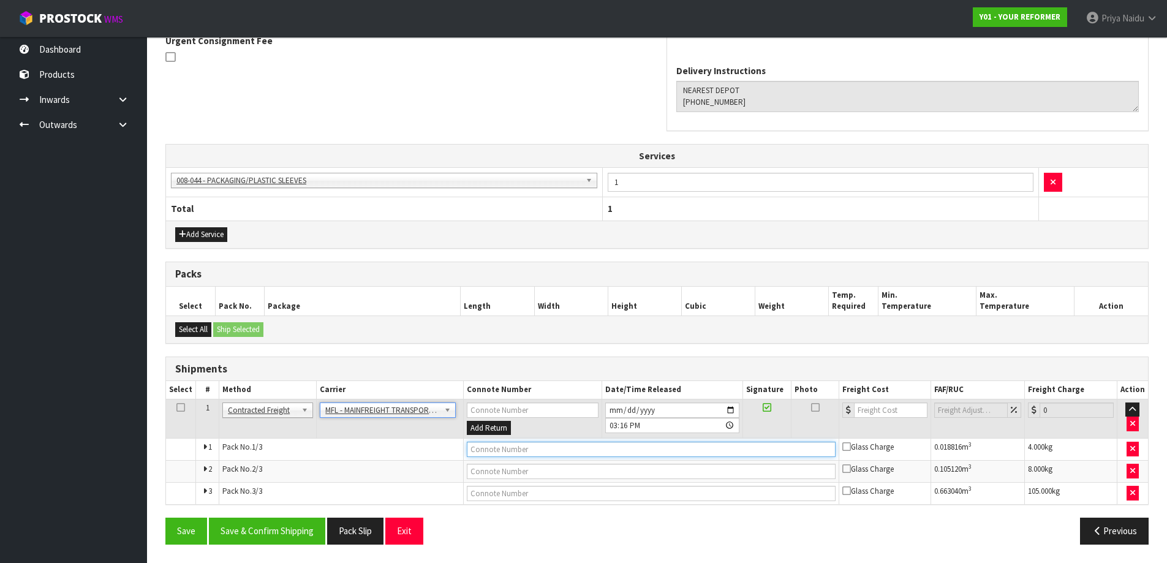
click at [483, 451] on input "text" at bounding box center [651, 449] width 369 height 15
paste input "FWM58378342"
type input "FWM58378342"
click at [884, 412] on input "number" at bounding box center [891, 409] width 74 height 15
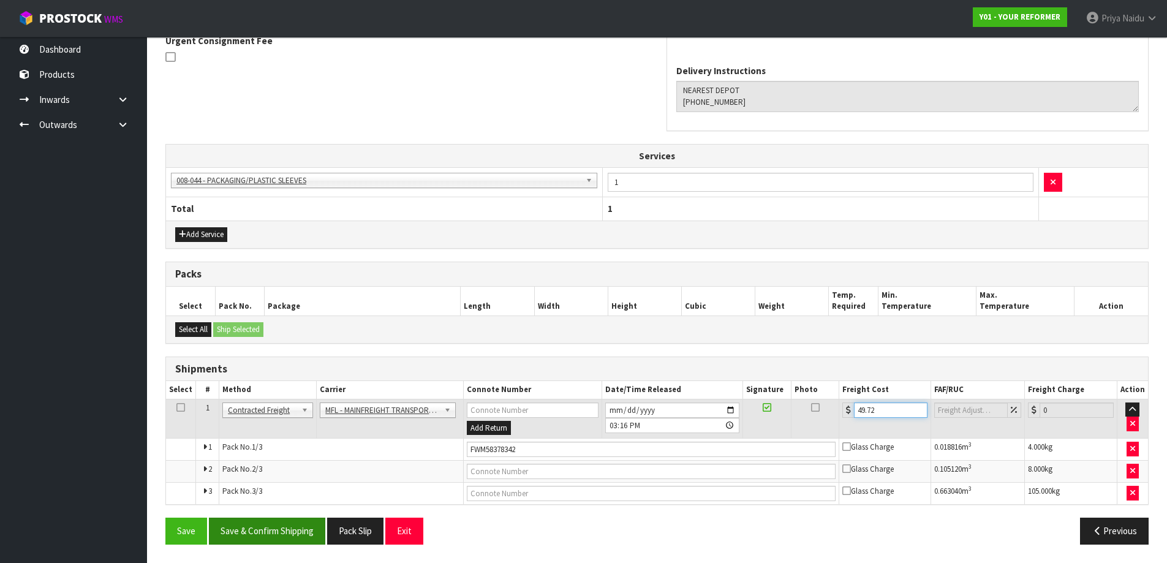
type input "49.72"
click at [293, 528] on button "Save & Confirm Shipping" at bounding box center [267, 531] width 116 height 26
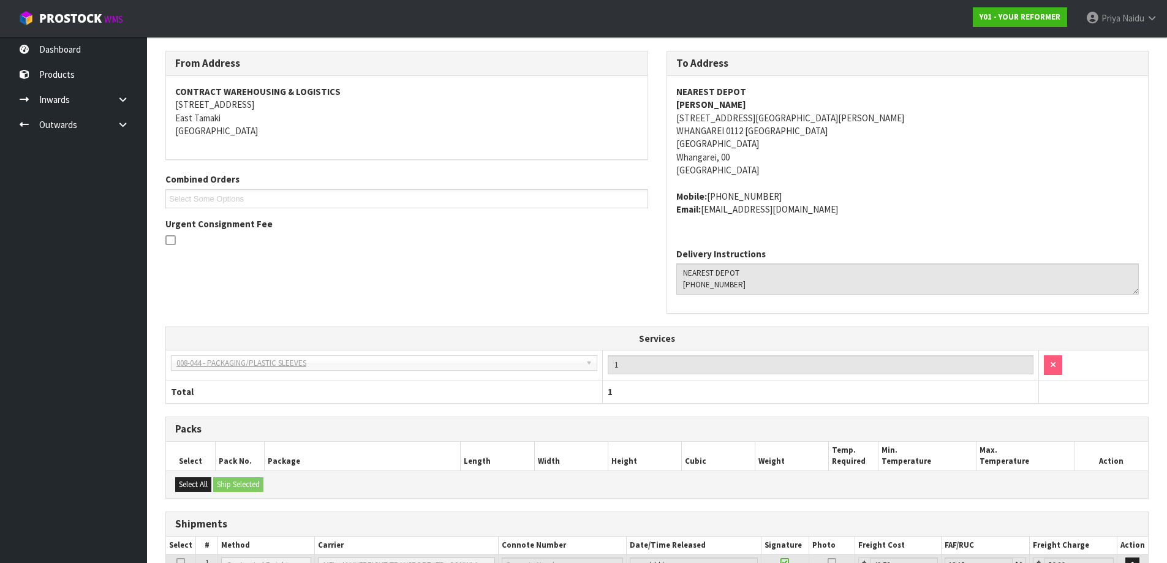
scroll to position [0, 0]
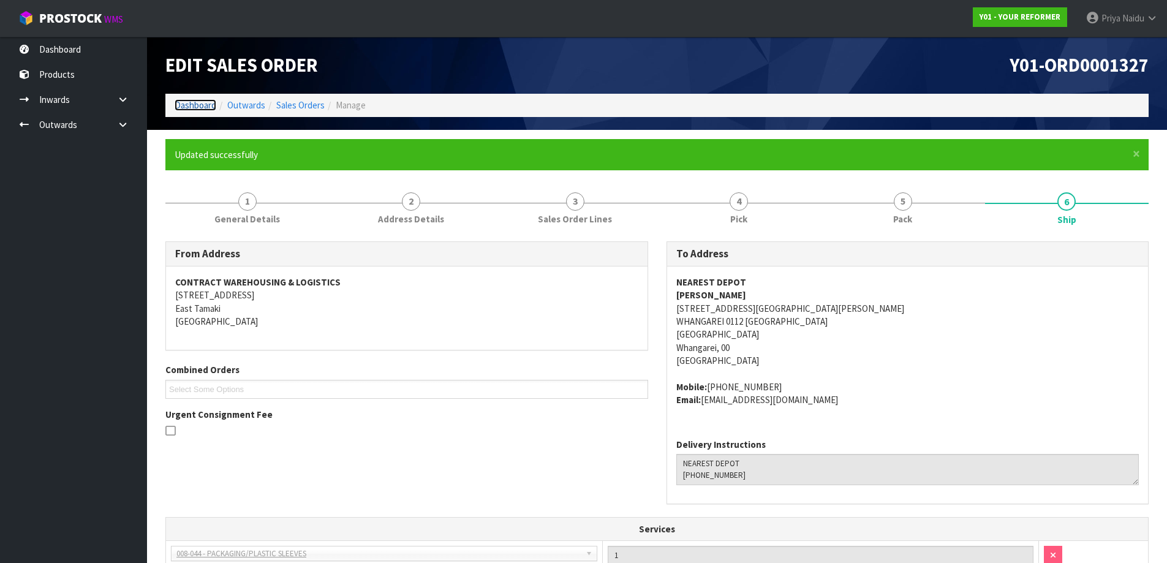
click at [200, 99] on link "Dashboard" at bounding box center [196, 105] width 42 height 12
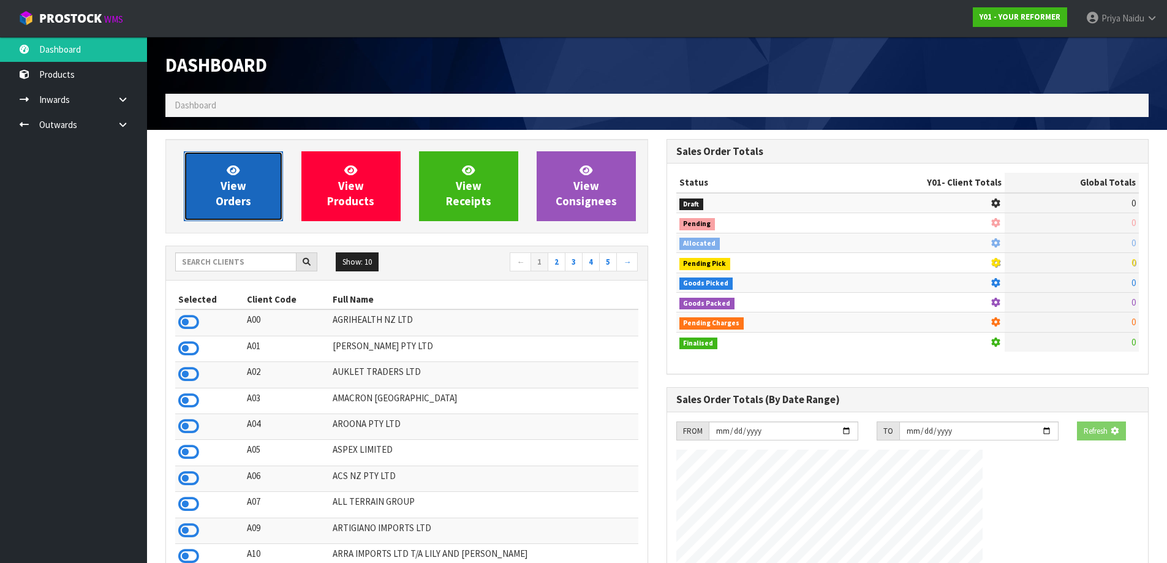
click at [242, 203] on span "View Orders" at bounding box center [234, 186] width 36 height 46
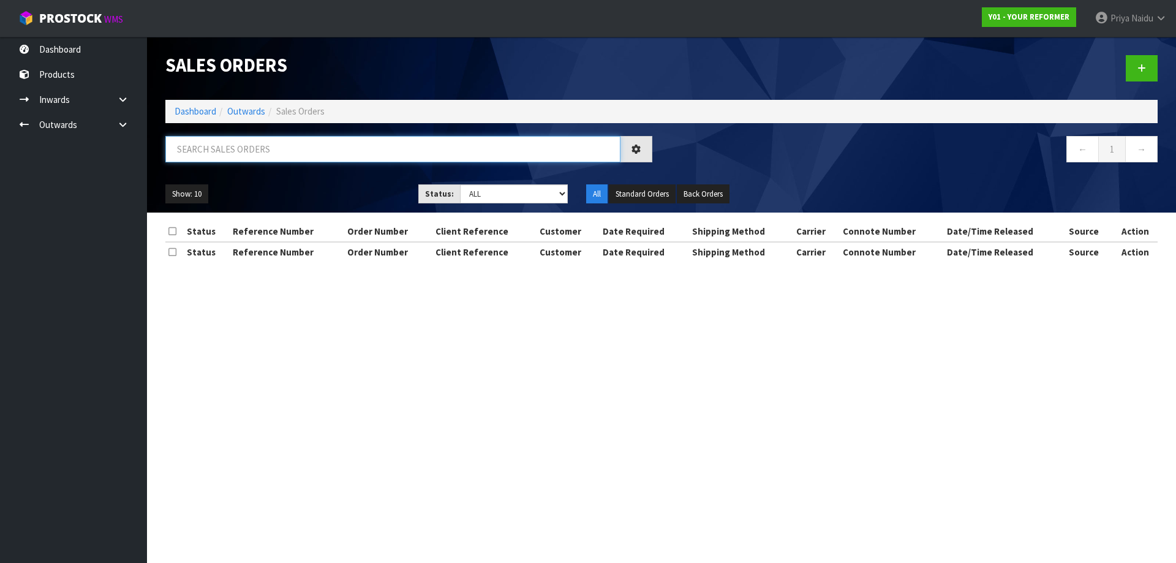
click at [268, 154] on input "text" at bounding box center [392, 149] width 455 height 26
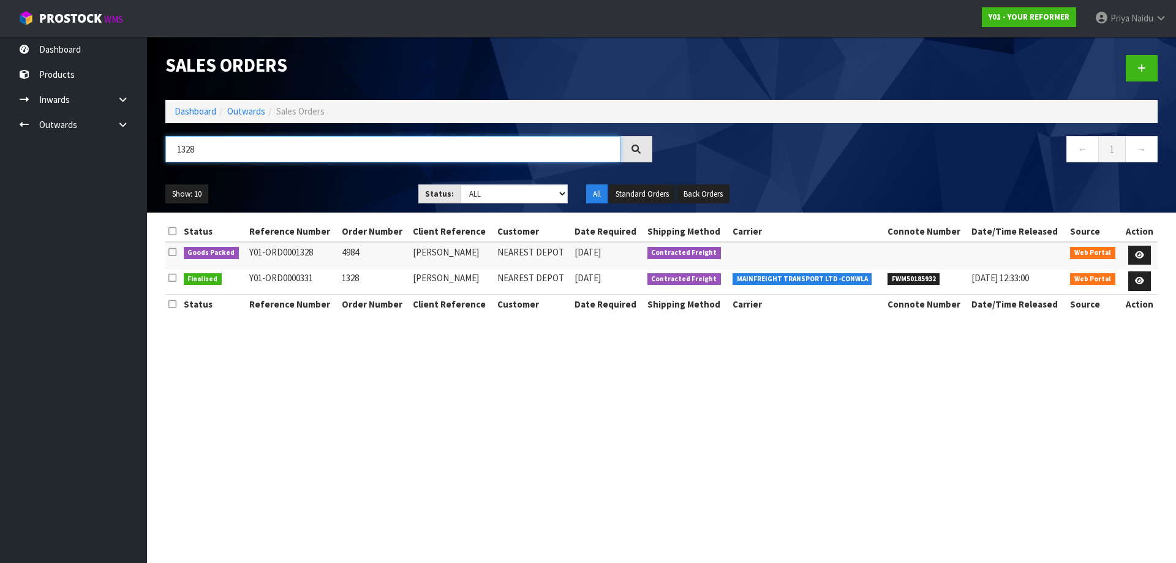
type input "1328"
click at [334, 188] on ul "Show: 10 5 10 25 50" at bounding box center [282, 194] width 235 height 20
click at [1139, 254] on icon at bounding box center [1139, 255] width 9 height 8
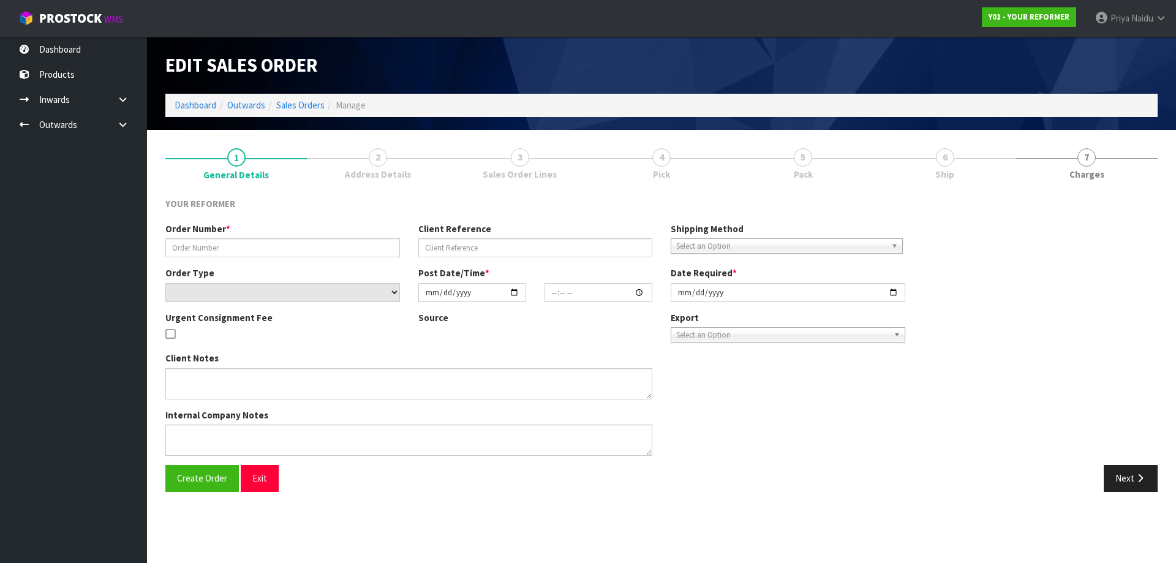
type input "4984"
type input "[PERSON_NAME]"
select select "number:0"
type input "[DATE]"
type input "13:29:00.000"
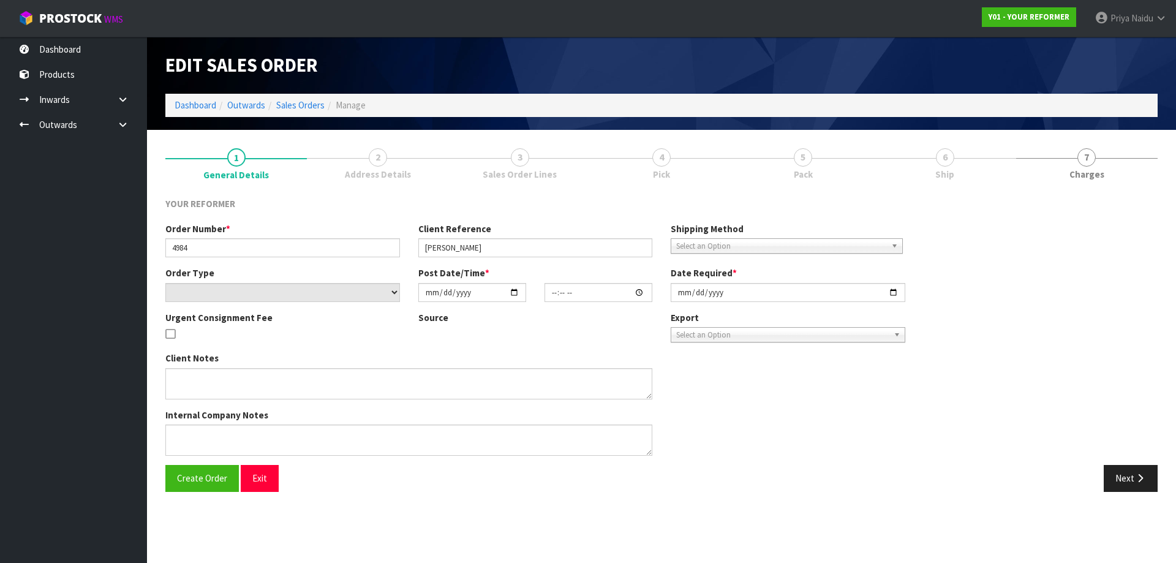
type input "[DATE]"
type textarea "[STREET_ADDRESS][PERSON_NAME] [PHONE_NUMBER]"
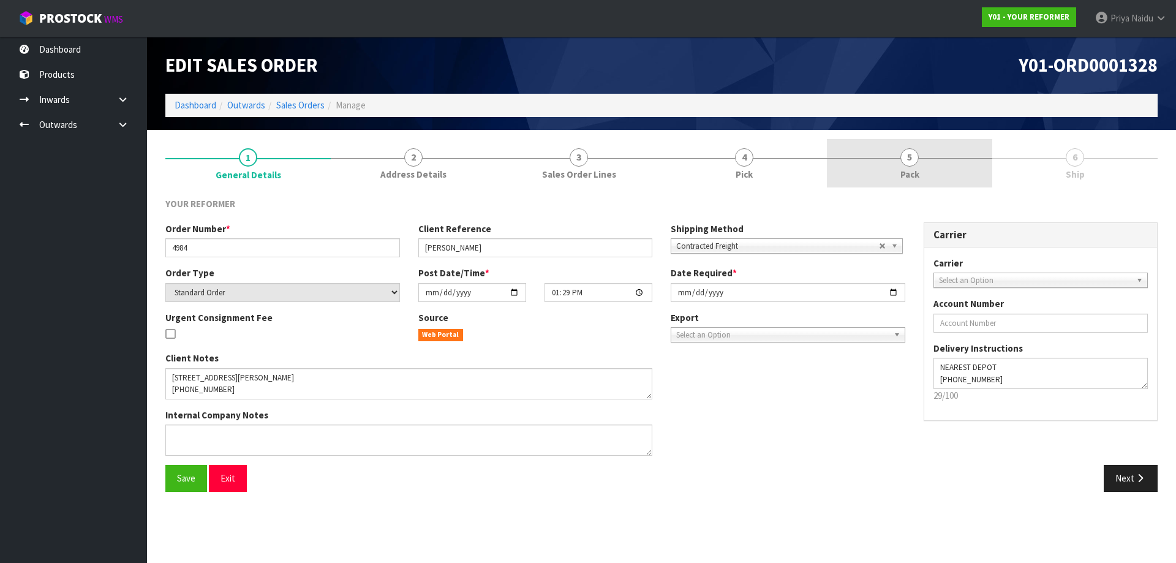
click at [916, 175] on span "Pack" at bounding box center [909, 174] width 19 height 13
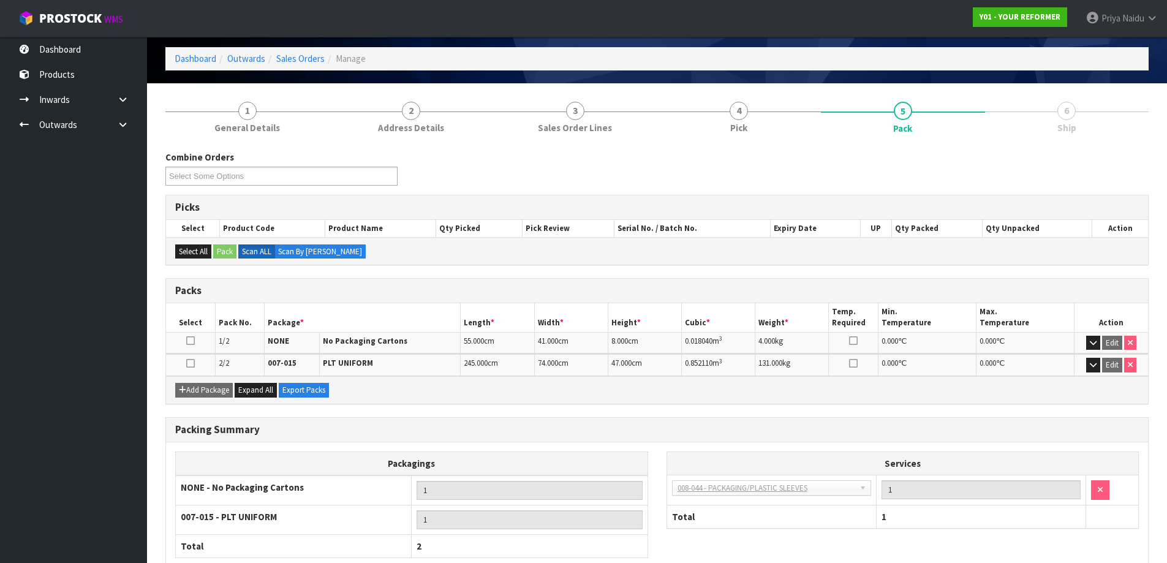
scroll to position [122, 0]
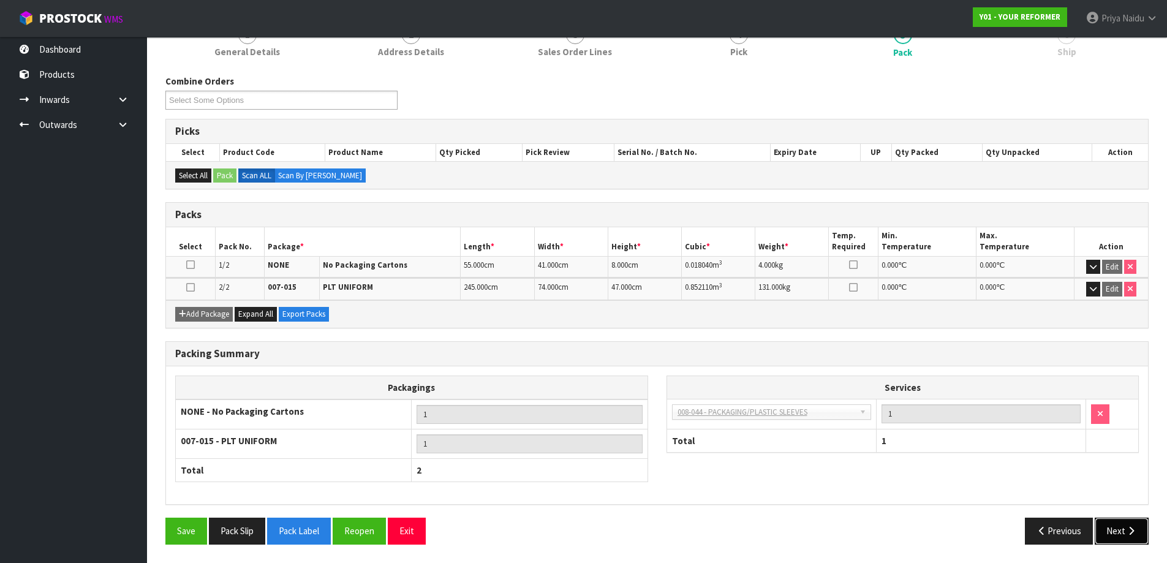
click at [1121, 541] on button "Next" at bounding box center [1122, 531] width 54 height 26
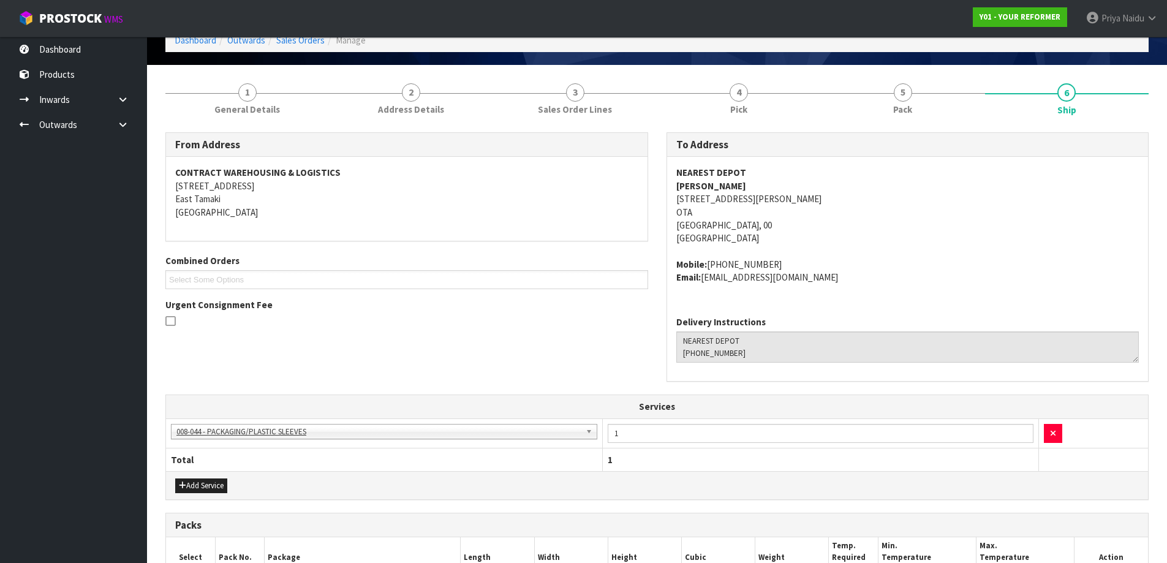
scroll to position [0, 0]
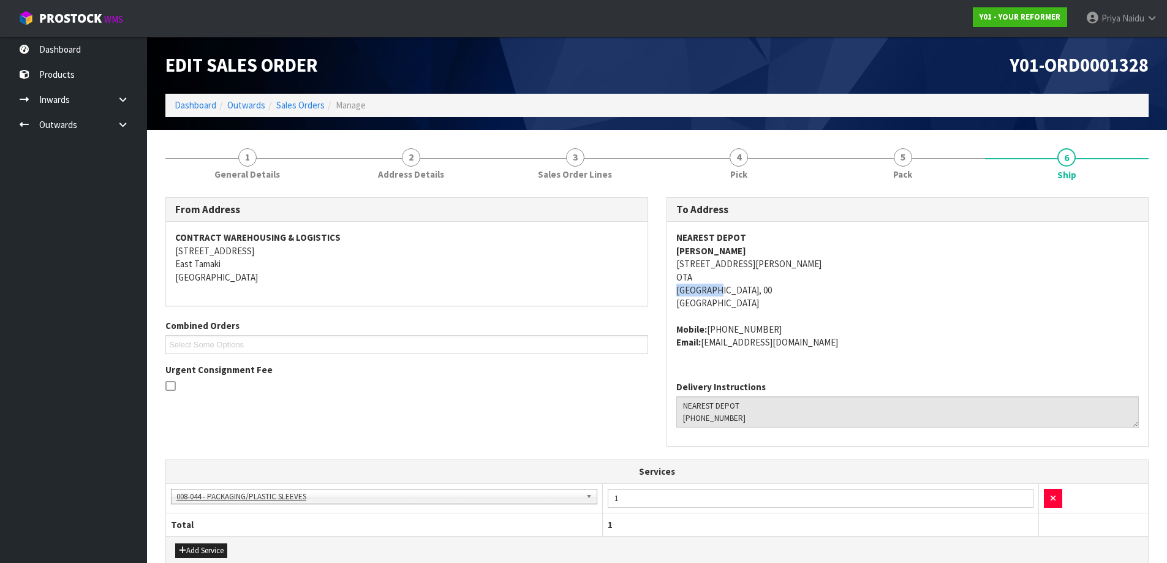
drag, startPoint x: 666, startPoint y: 288, endPoint x: 840, endPoint y: 228, distance: 184.4
click at [735, 290] on div "To Address NEAREST DEPOT [PERSON_NAME] [STREET_ADDRESS][PERSON_NAME] Mobile: [P…" at bounding box center [907, 321] width 483 height 249
copy address "THREEPWOOD"
drag, startPoint x: 792, startPoint y: 267, endPoint x: 850, endPoint y: 259, distance: 58.1
click at [850, 259] on address "NEAREST DEPOT [PERSON_NAME] [STREET_ADDRESS][PERSON_NAME]" at bounding box center [907, 270] width 463 height 79
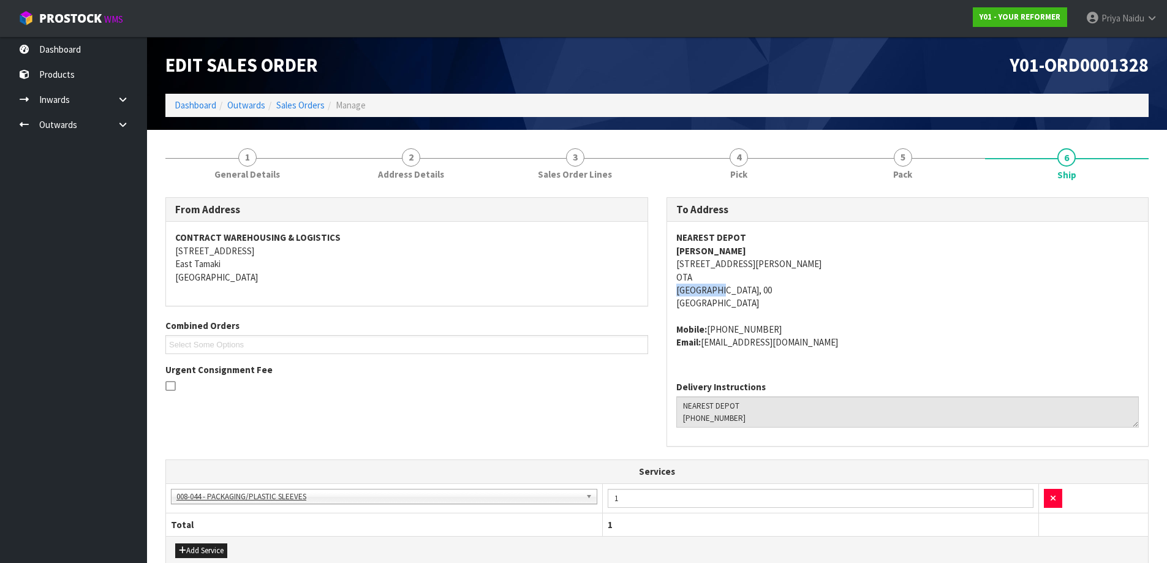
copy address "[GEOGRAPHIC_DATA]"
drag, startPoint x: 671, startPoint y: 293, endPoint x: 725, endPoint y: 288, distance: 53.5
click at [725, 288] on div "NEAREST DEPOT [PERSON_NAME] [STREET_ADDRESS][PERSON_NAME] Mobile: [PHONE_NUMBER…" at bounding box center [907, 296] width 481 height 149
copy address "[STREET_ADDRESS][PERSON_NAME]"
drag, startPoint x: 671, startPoint y: 262, endPoint x: 944, endPoint y: 269, distance: 273.3
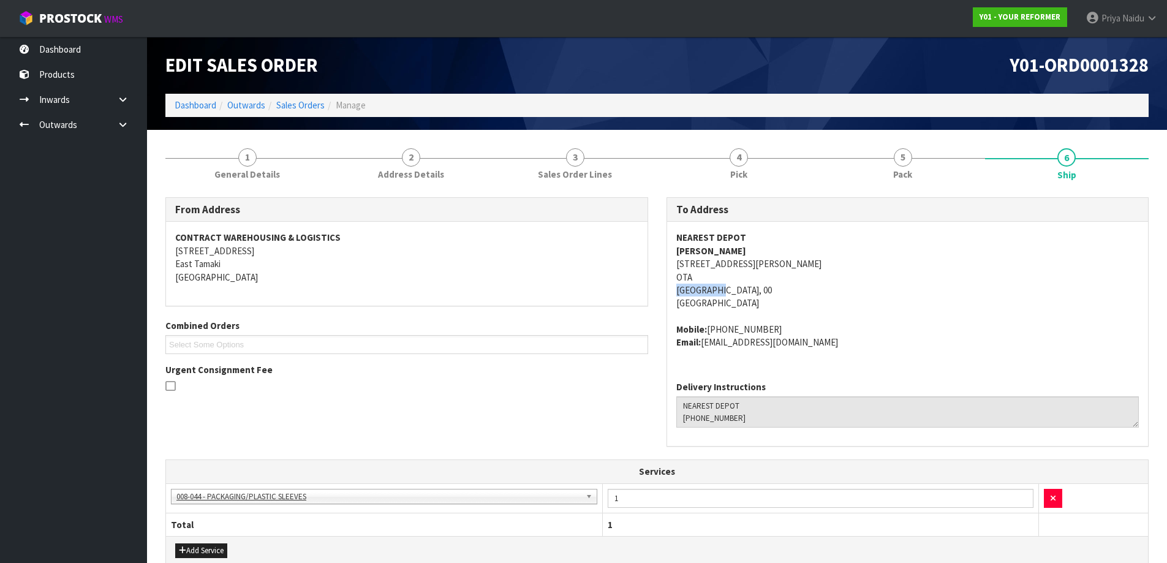
click at [944, 269] on div "NEAREST DEPOT [PERSON_NAME] [STREET_ADDRESS][PERSON_NAME] Mobile: [PHONE_NUMBER…" at bounding box center [907, 296] width 481 height 149
click at [674, 248] on div "NEAREST DEPOT [PERSON_NAME] [STREET_ADDRESS][PERSON_NAME] Mobile: [PHONE_NUMBER…" at bounding box center [907, 296] width 481 height 149
copy strong "[PERSON_NAME]"
drag, startPoint x: 673, startPoint y: 251, endPoint x: 173, endPoint y: 260, distance: 500.5
click at [744, 249] on div "NEAREST DEPOT [PERSON_NAME] [STREET_ADDRESS][PERSON_NAME] Mobile: [PHONE_NUMBER…" at bounding box center [907, 296] width 481 height 149
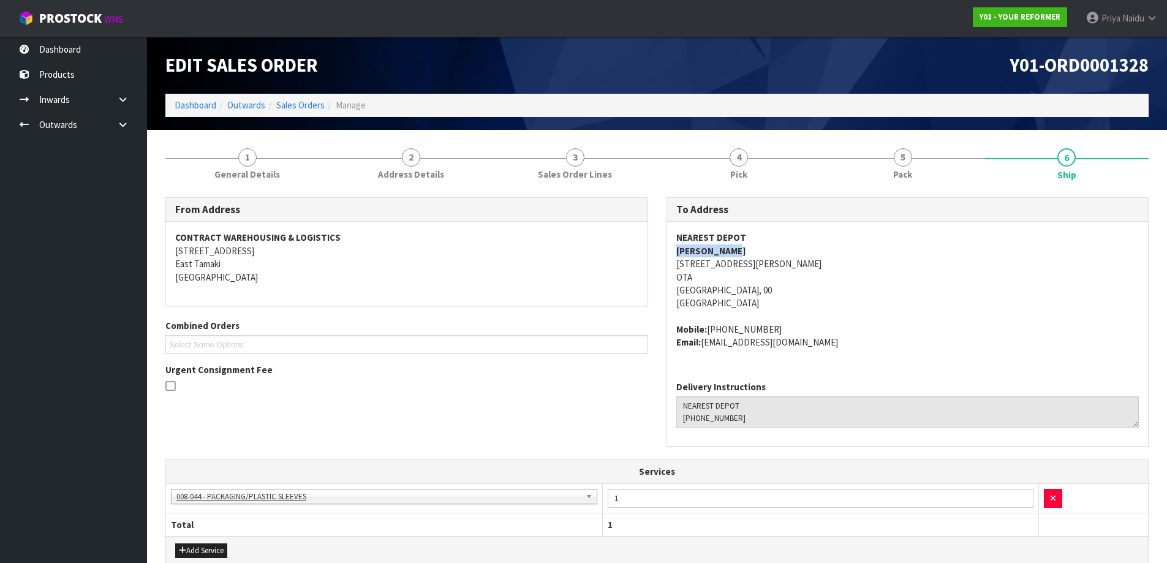
drag, startPoint x: 707, startPoint y: 329, endPoint x: 782, endPoint y: 322, distance: 75.1
click at [782, 322] on span "NEAREST DEPOT [PERSON_NAME] [STREET_ADDRESS][PERSON_NAME] Mobile: [PHONE_NUMBER…" at bounding box center [907, 290] width 463 height 118
click at [703, 349] on address "Mobile: [PHONE_NUMBER] Email: [EMAIL_ADDRESS][DOMAIN_NAME]" at bounding box center [907, 336] width 463 height 26
drag, startPoint x: 703, startPoint y: 345, endPoint x: 810, endPoint y: 352, distance: 108.0
click at [810, 352] on div "NEAREST DEPOT [PERSON_NAME] [STREET_ADDRESS][PERSON_NAME] Mobile: [PHONE_NUMBER…" at bounding box center [907, 296] width 481 height 149
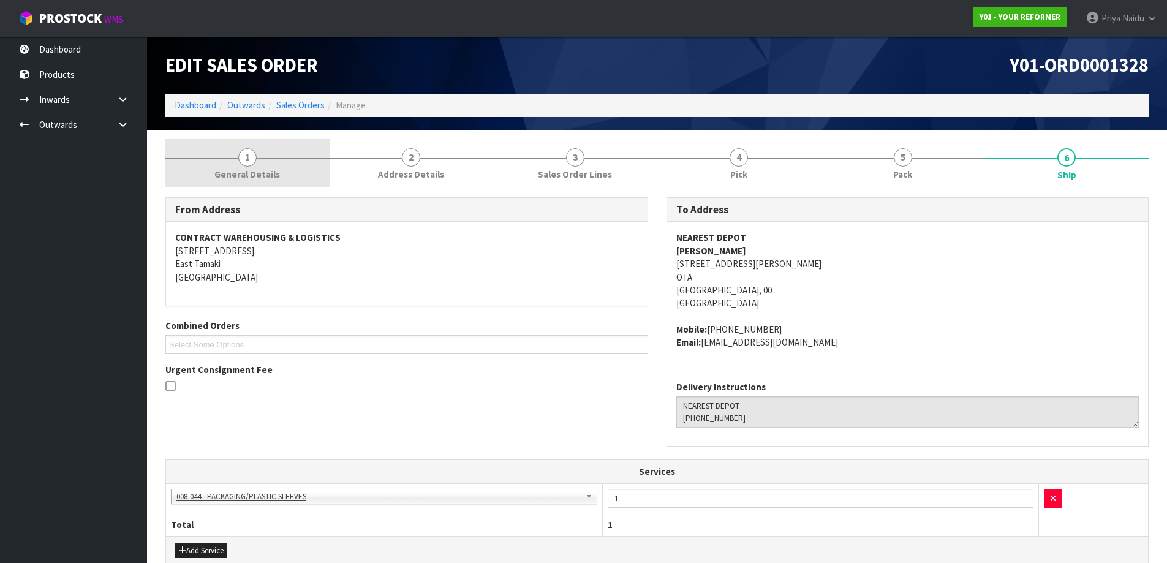
drag, startPoint x: 247, startPoint y: 157, endPoint x: 239, endPoint y: 171, distance: 16.5
click at [247, 157] on span "1" at bounding box center [247, 157] width 18 height 18
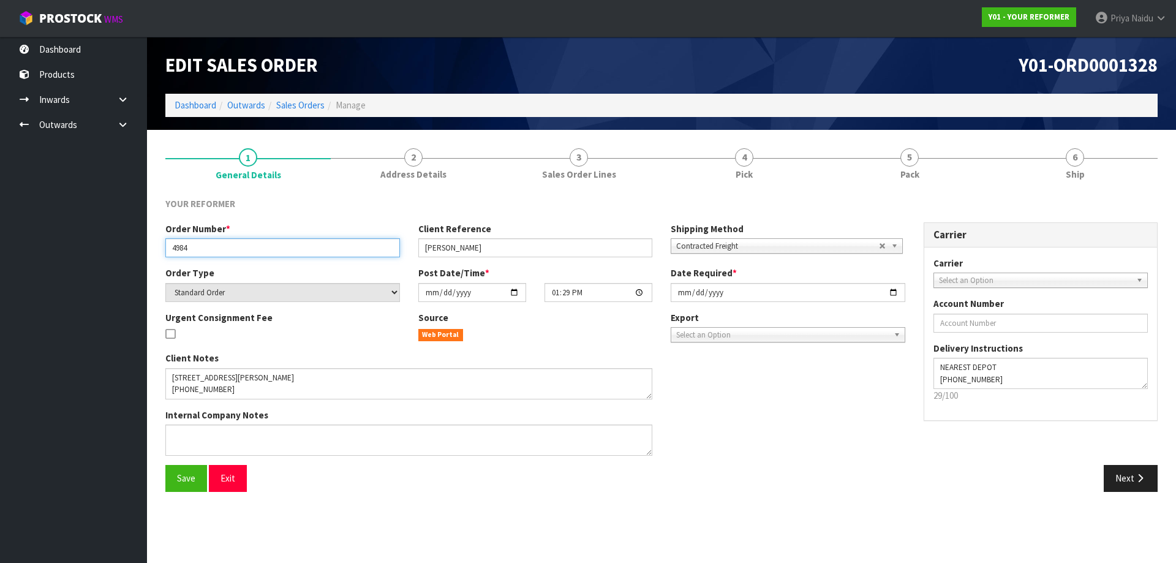
drag, startPoint x: 172, startPoint y: 247, endPoint x: 201, endPoint y: 248, distance: 28.8
click at [201, 248] on input "4984" at bounding box center [282, 247] width 235 height 19
drag, startPoint x: 418, startPoint y: 251, endPoint x: 489, endPoint y: 244, distance: 71.4
click at [489, 244] on input "[PERSON_NAME]" at bounding box center [535, 247] width 235 height 19
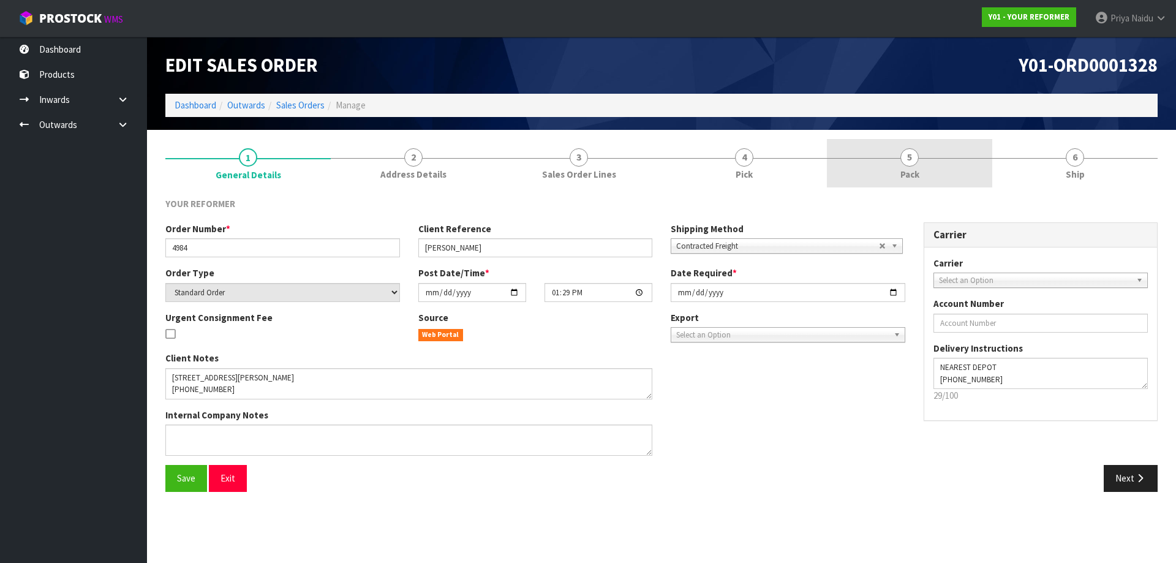
click at [954, 156] on link "5 Pack" at bounding box center [909, 163] width 165 height 48
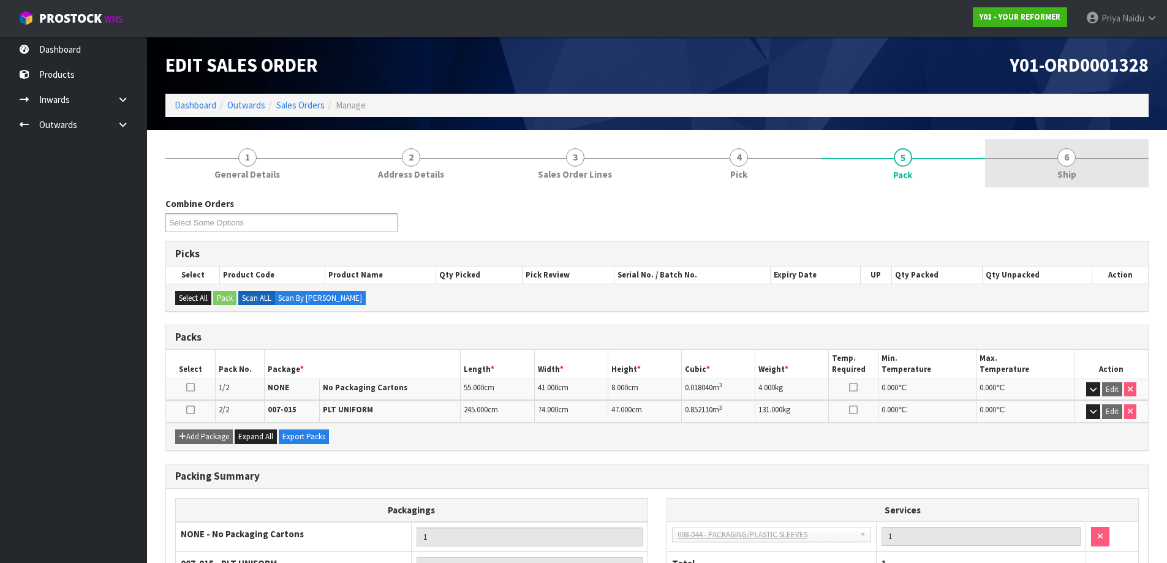
click at [1041, 170] on link "6 Ship" at bounding box center [1067, 163] width 164 height 48
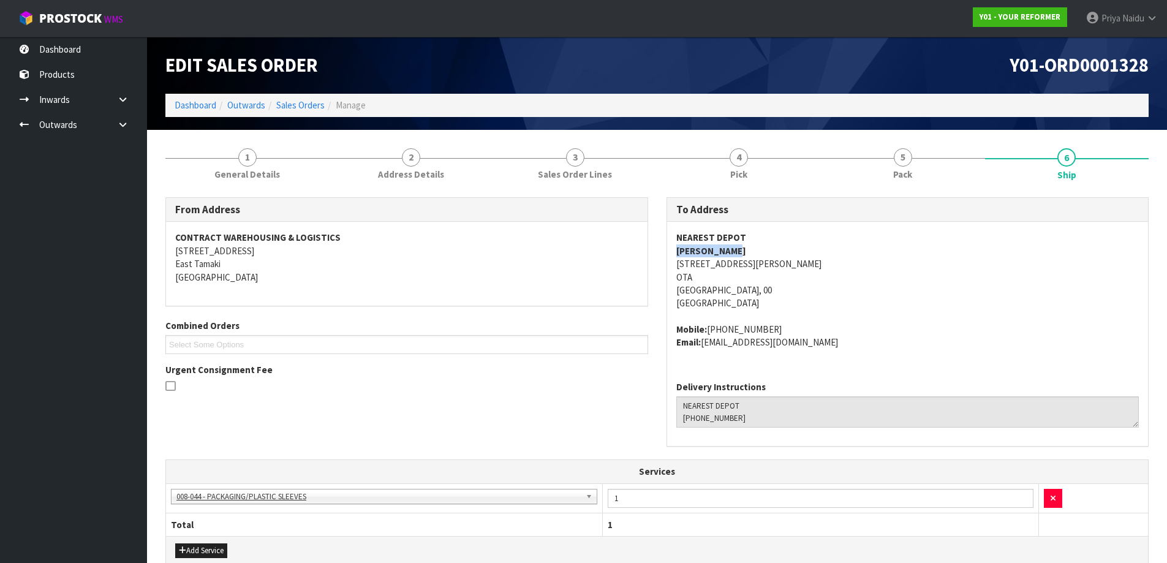
drag, startPoint x: 670, startPoint y: 250, endPoint x: 755, endPoint y: 248, distance: 84.5
click at [755, 248] on div "To Address NEAREST DEPOT [PERSON_NAME] [STREET_ADDRESS][PERSON_NAME] Mobile: [P…" at bounding box center [907, 328] width 501 height 262
drag, startPoint x: 671, startPoint y: 329, endPoint x: 782, endPoint y: 327, distance: 111.5
click at [782, 327] on div "NEAREST DEPOT [PERSON_NAME] [STREET_ADDRESS][PERSON_NAME] Mobile: [PHONE_NUMBER…" at bounding box center [907, 296] width 481 height 149
click at [871, 168] on link "5 Pack" at bounding box center [903, 163] width 164 height 48
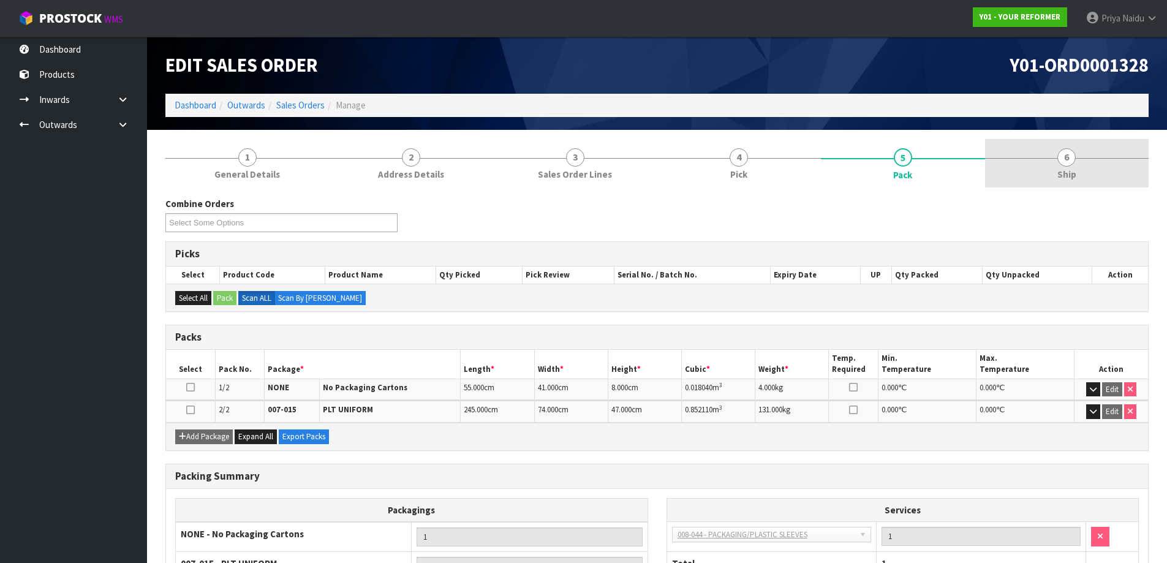
click at [1065, 183] on link "6 Ship" at bounding box center [1067, 163] width 164 height 48
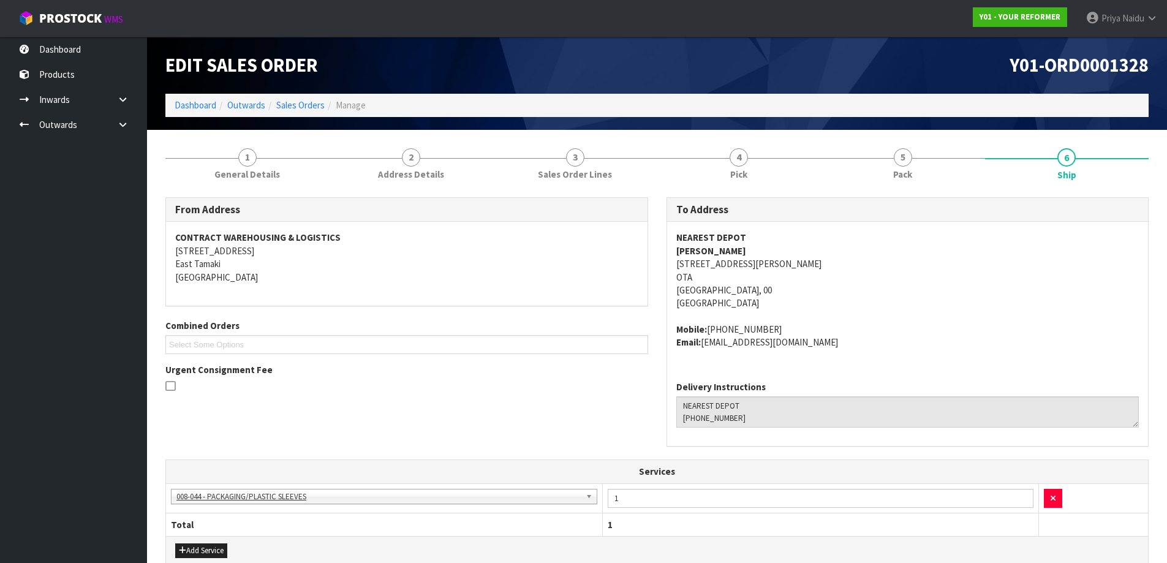
drag, startPoint x: 980, startPoint y: 327, endPoint x: 979, endPoint y: 317, distance: 10.4
click at [981, 326] on address "Mobile: [PHONE_NUMBER] Email: [EMAIL_ADDRESS][DOMAIN_NAME]" at bounding box center [907, 336] width 463 height 26
click at [888, 179] on link "5 Pack" at bounding box center [903, 163] width 164 height 48
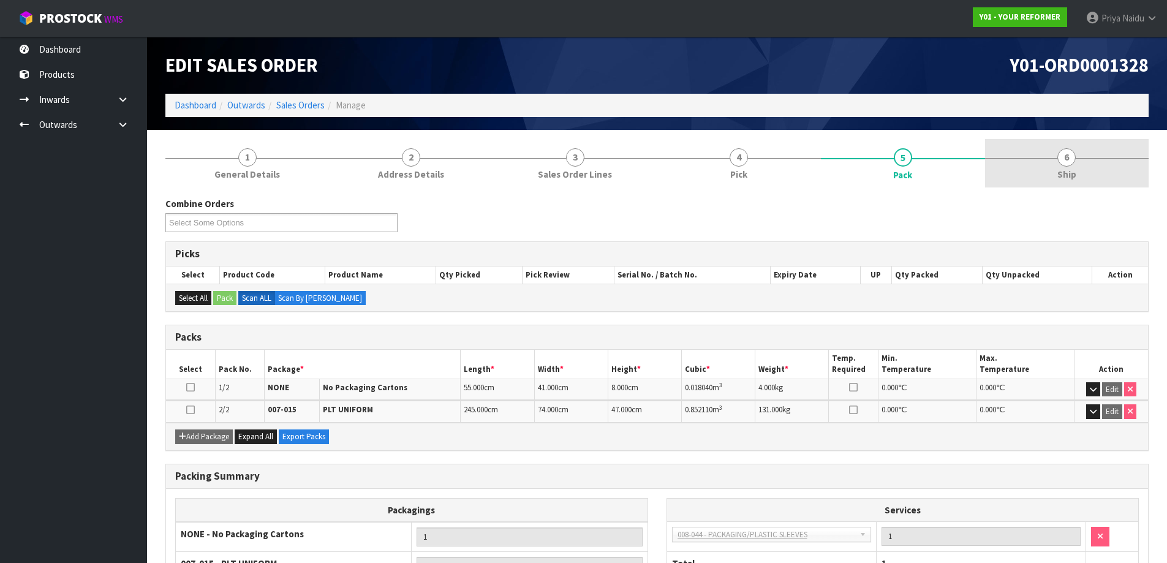
click at [1076, 179] on link "6 Ship" at bounding box center [1067, 163] width 164 height 48
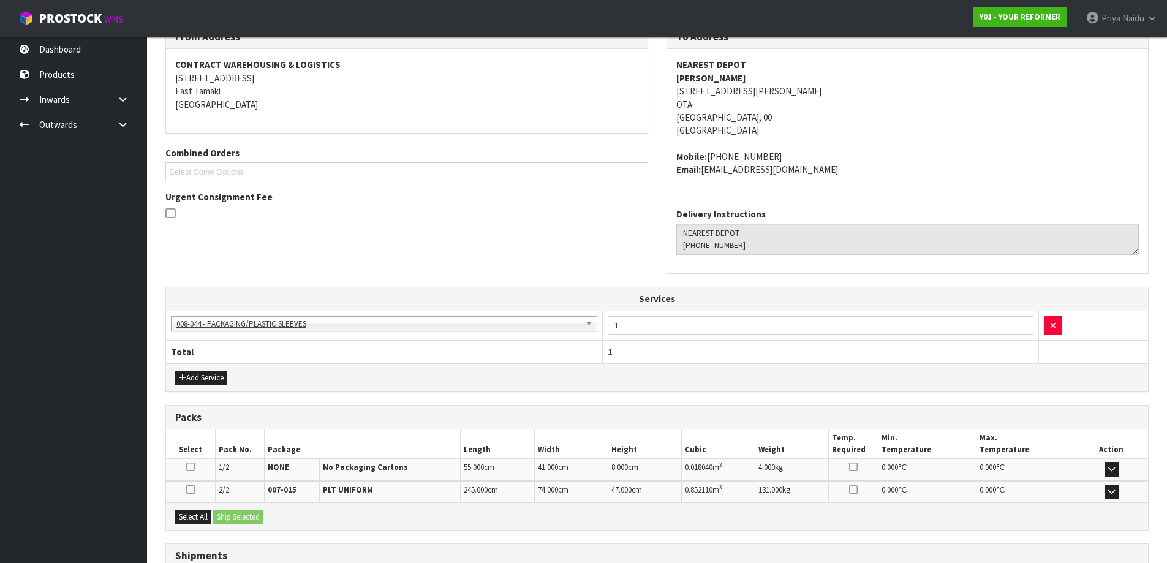
scroll to position [272, 0]
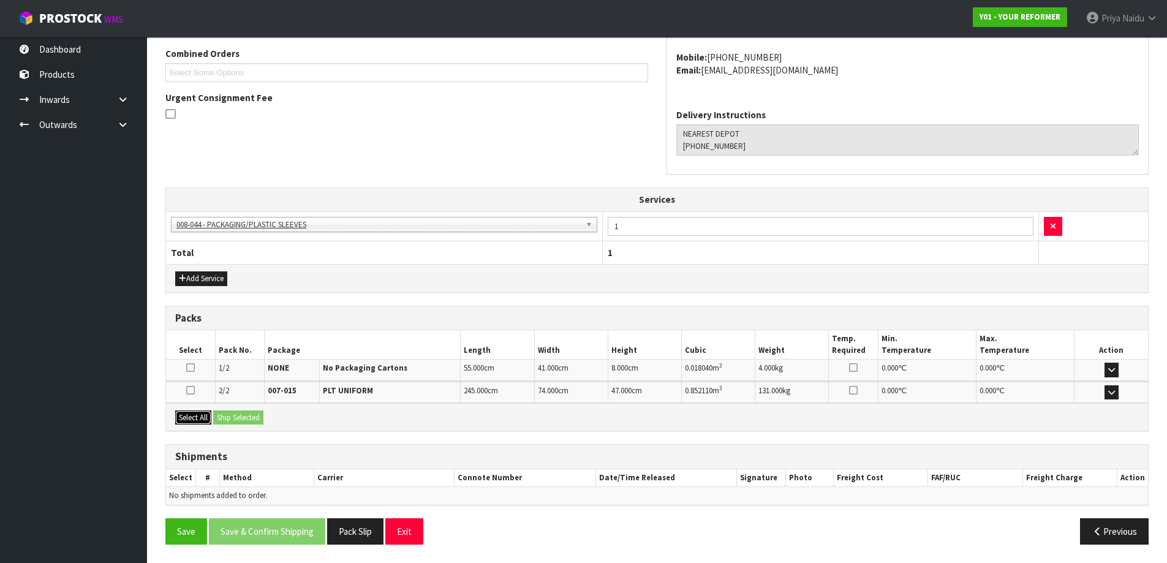
drag, startPoint x: 199, startPoint y: 416, endPoint x: 209, endPoint y: 415, distance: 10.4
click at [200, 416] on button "Select All" at bounding box center [193, 417] width 36 height 15
click at [249, 413] on button "Ship Selected" at bounding box center [238, 417] width 50 height 15
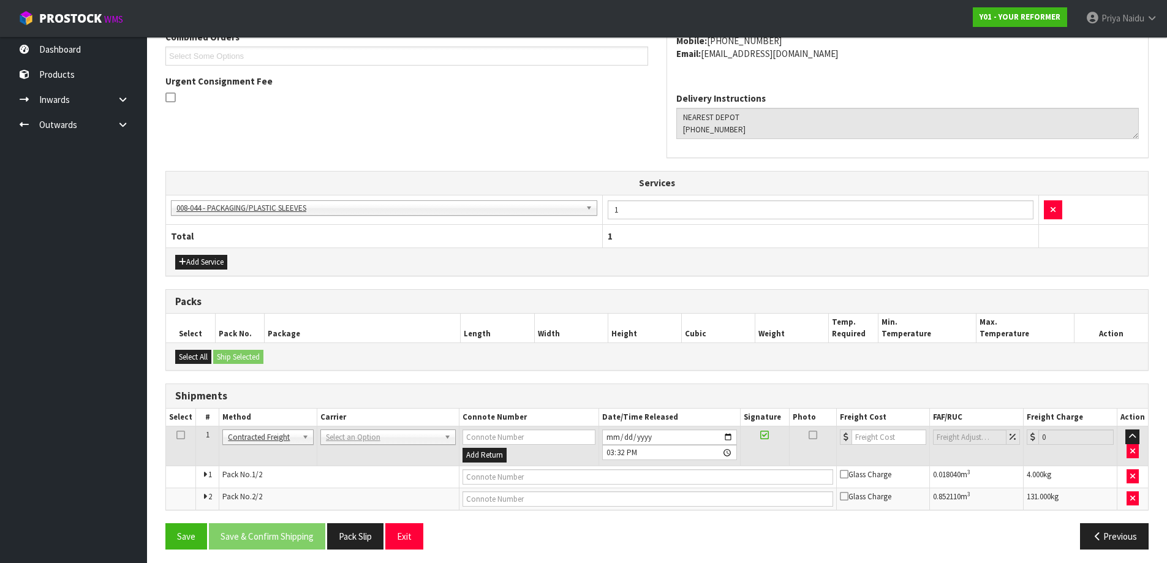
scroll to position [293, 0]
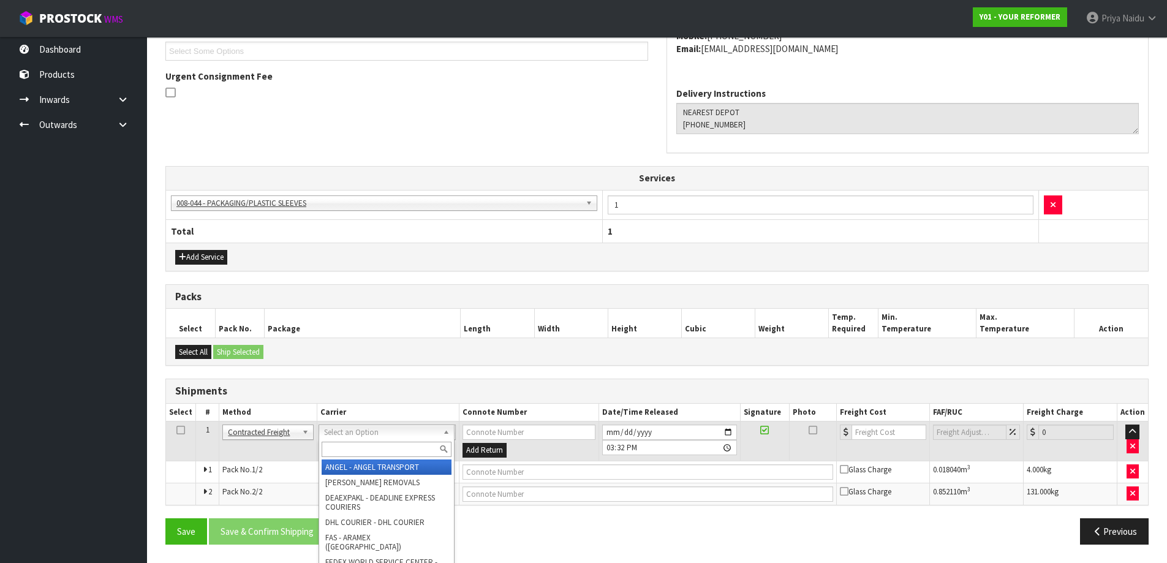
click at [344, 447] on input "text" at bounding box center [387, 449] width 130 height 15
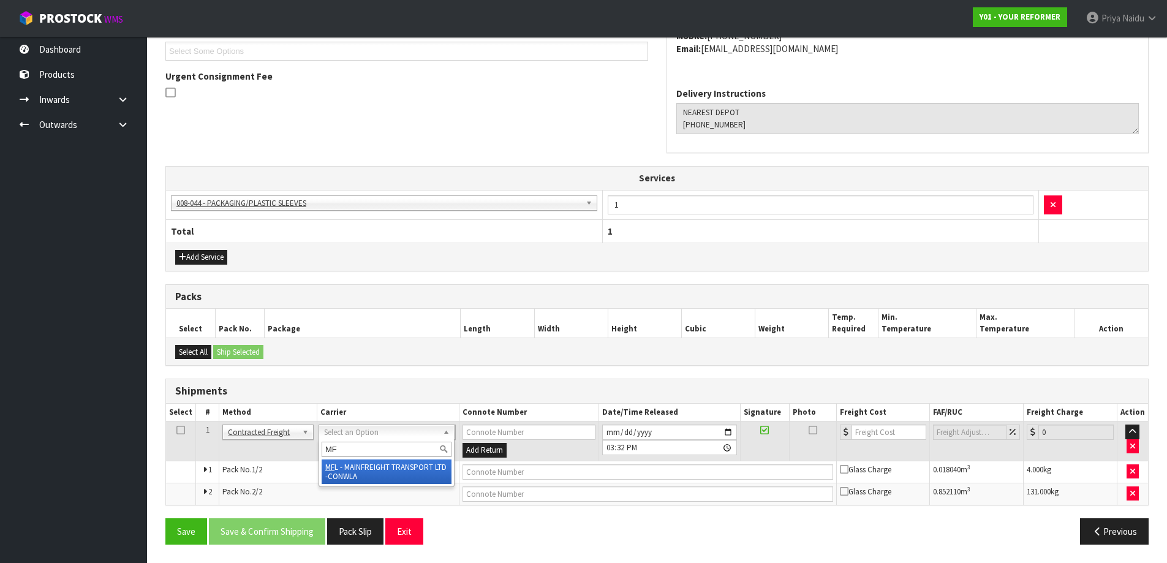
type input "MF"
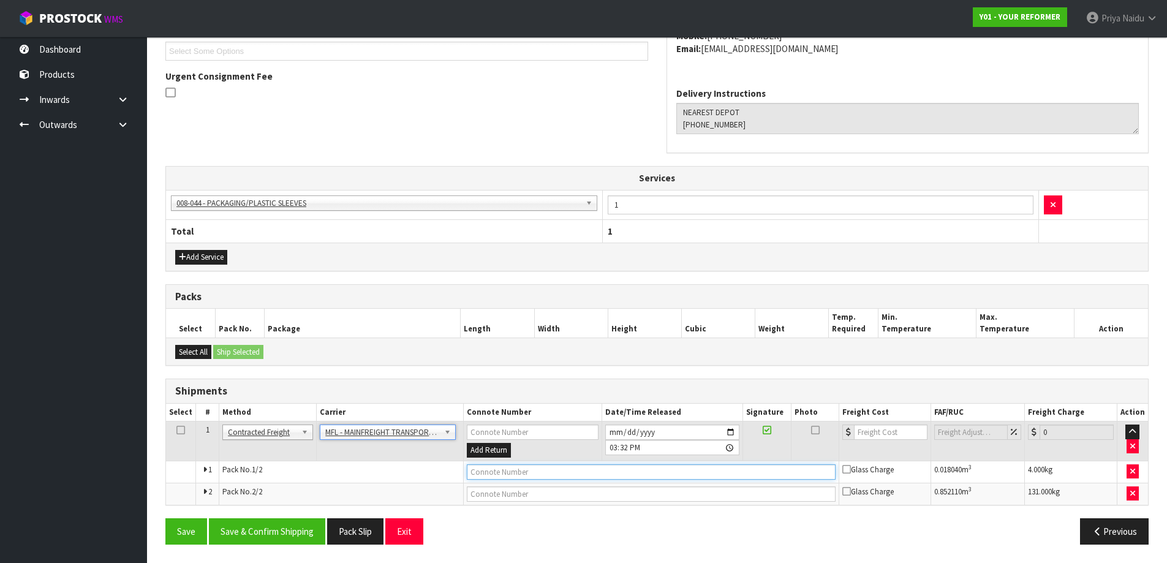
click at [499, 470] on input "text" at bounding box center [651, 471] width 369 height 15
paste input "FWM58378667"
type input "FWM58378667"
click at [883, 432] on input "number" at bounding box center [891, 431] width 74 height 15
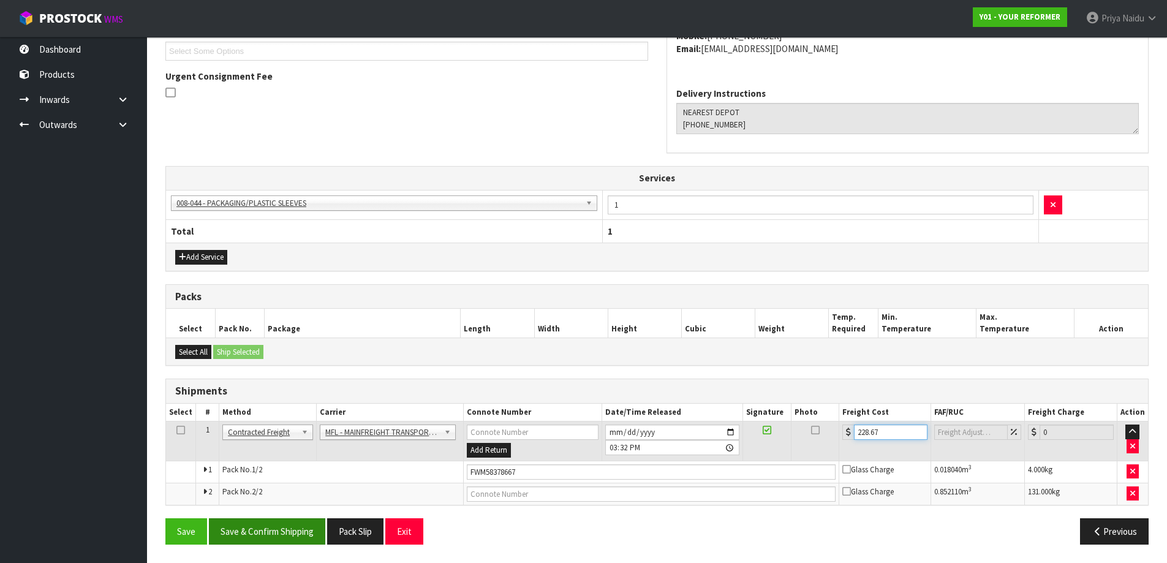
type input "228.67"
click at [279, 529] on button "Save & Confirm Shipping" at bounding box center [267, 531] width 116 height 26
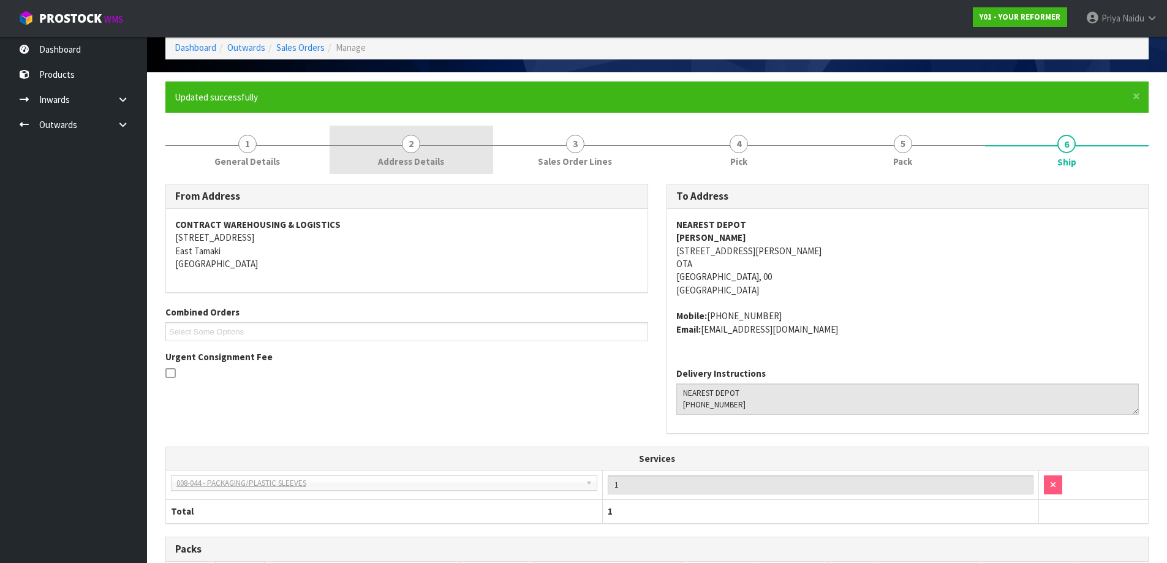
scroll to position [0, 0]
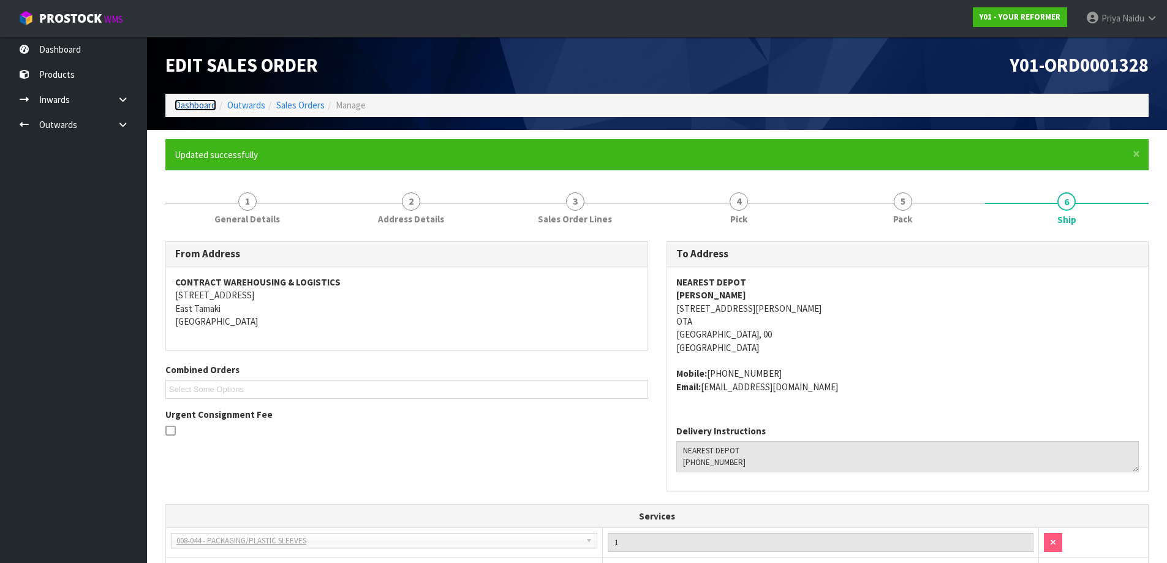
drag, startPoint x: 209, startPoint y: 102, endPoint x: 209, endPoint y: 143, distance: 41.0
click at [209, 102] on link "Dashboard" at bounding box center [196, 105] width 42 height 12
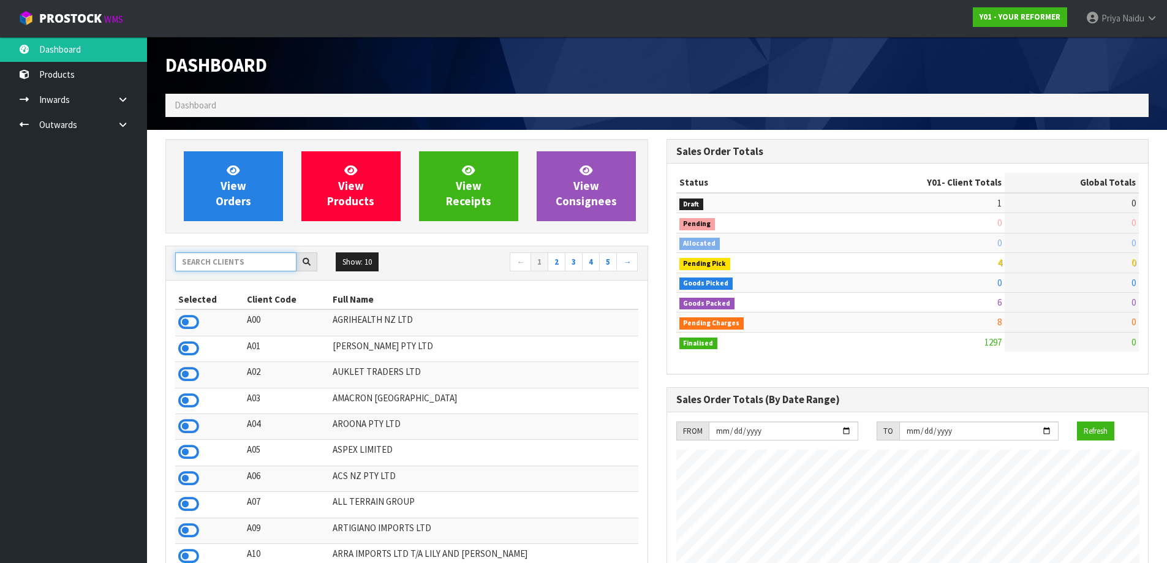
scroll to position [928, 500]
click at [216, 268] on input "text" at bounding box center [235, 261] width 121 height 19
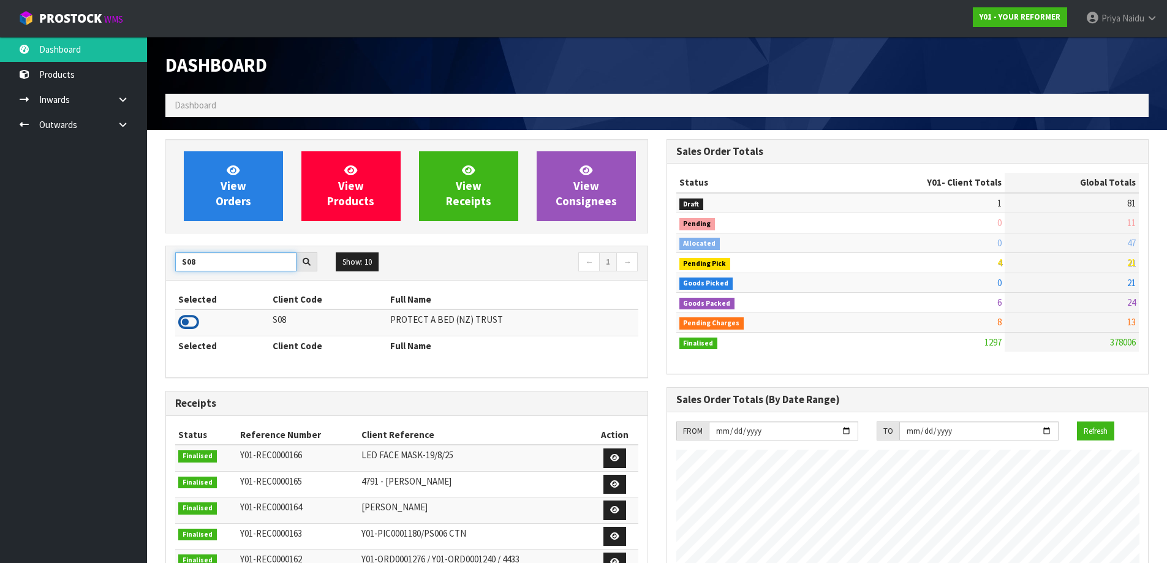
type input "S08"
click at [191, 318] on icon at bounding box center [188, 322] width 21 height 18
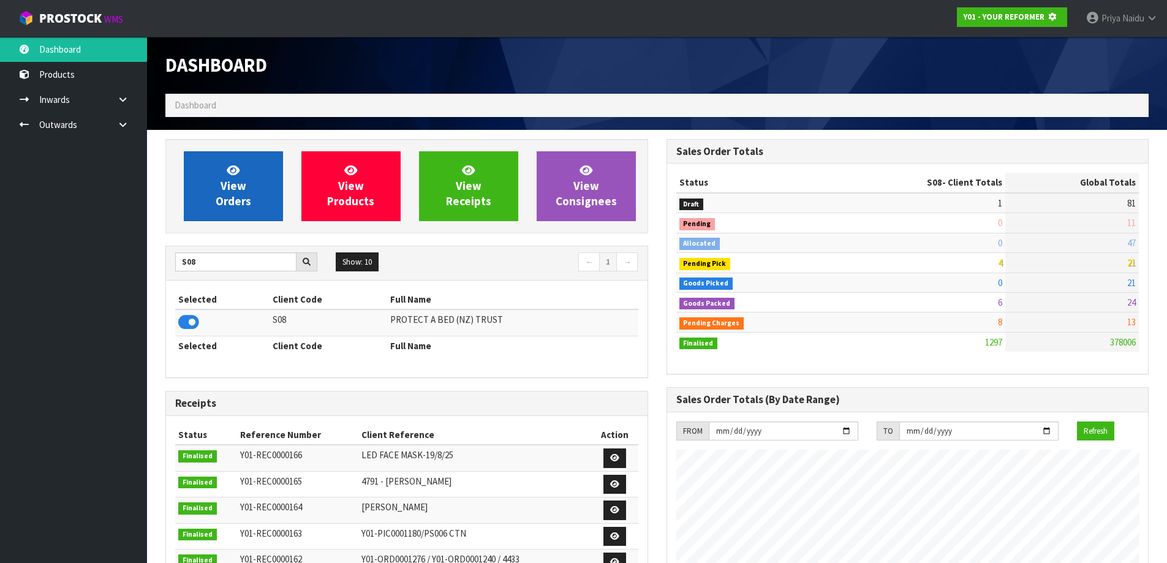
scroll to position [611724, 611987]
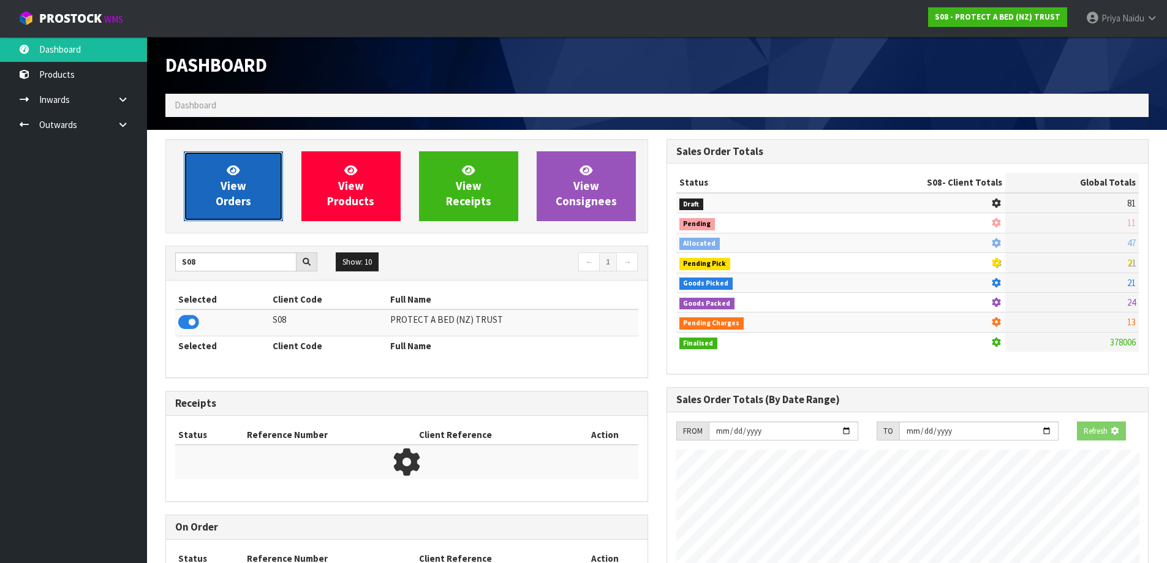
click at [230, 187] on span "View Orders" at bounding box center [234, 186] width 36 height 46
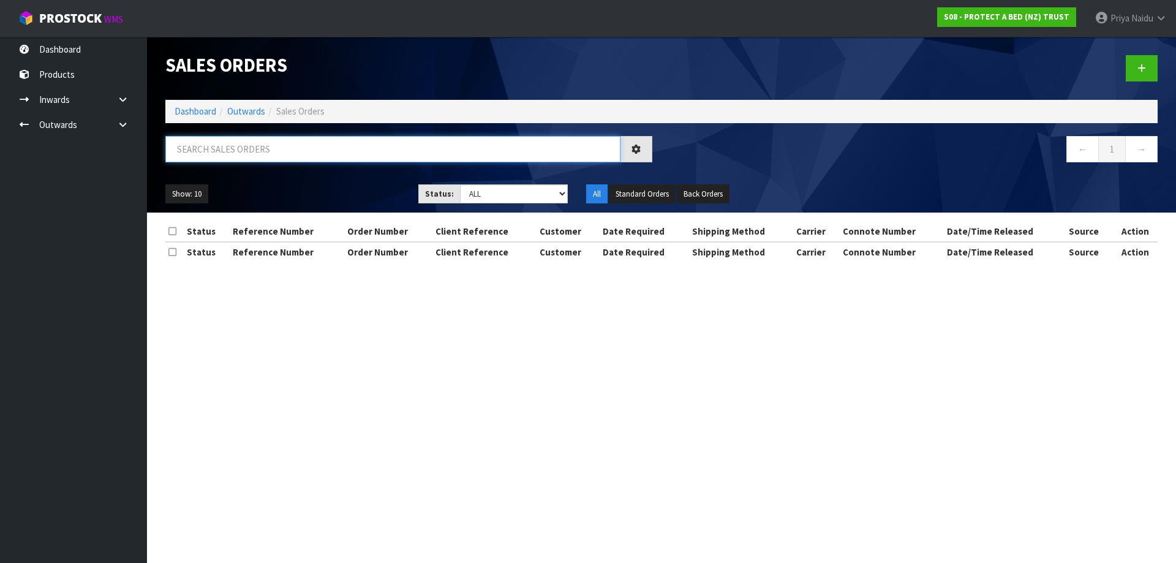
click at [256, 156] on input "text" at bounding box center [392, 149] width 455 height 26
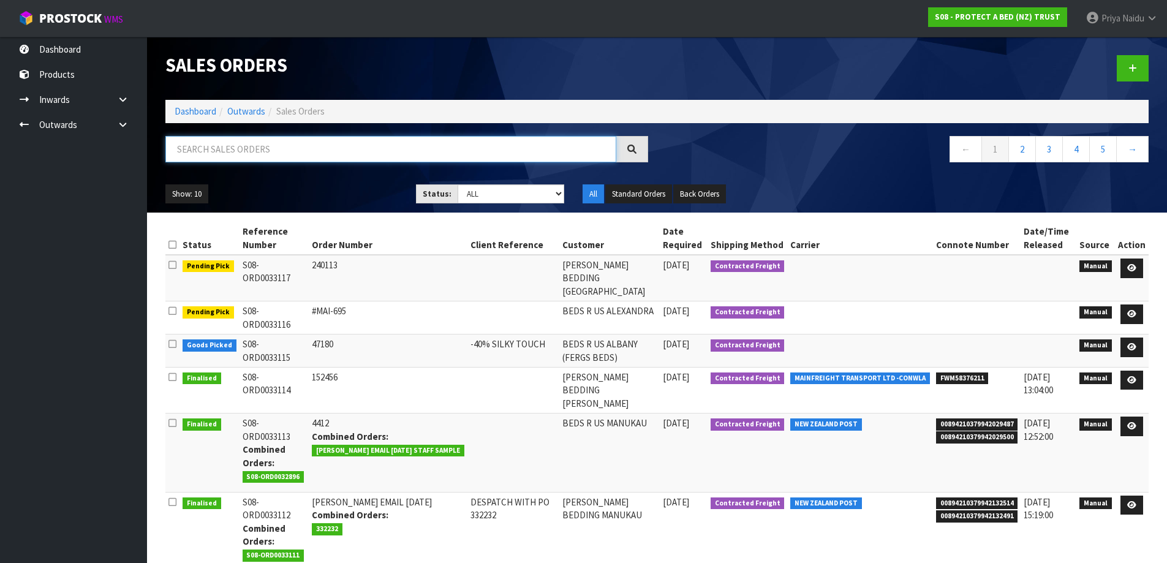
click at [233, 149] on input "text" at bounding box center [390, 149] width 451 height 26
type input "33083"
drag, startPoint x: 482, startPoint y: 186, endPoint x: 480, endPoint y: 202, distance: 16.1
click at [482, 186] on select "Draft Pending Allocated Pending Pick Goods Picked Goods Packed Pending Charges …" at bounding box center [511, 193] width 107 height 19
click at [458, 184] on select "Draft Pending Allocated Pending Pick Goods Picked Goods Packed Pending Charges …" at bounding box center [511, 193] width 107 height 19
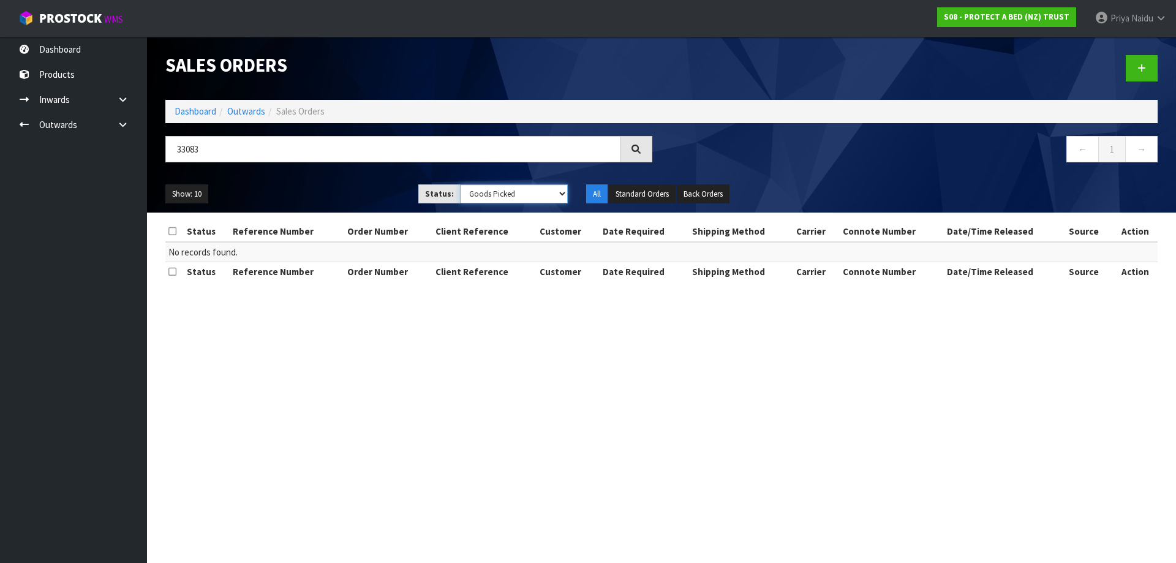
click at [478, 185] on select "Draft Pending Allocated Pending Pick Goods Picked Goods Packed Pending Charges …" at bounding box center [514, 193] width 108 height 19
click at [460, 184] on select "Draft Pending Allocated Pending Pick Goods Picked Goods Packed Pending Charges …" at bounding box center [514, 193] width 108 height 19
drag, startPoint x: 504, startPoint y: 192, endPoint x: 499, endPoint y: 203, distance: 12.1
click at [503, 191] on select "Draft Pending Allocated Pending Pick Goods Picked Goods Packed Pending Charges …" at bounding box center [514, 193] width 108 height 19
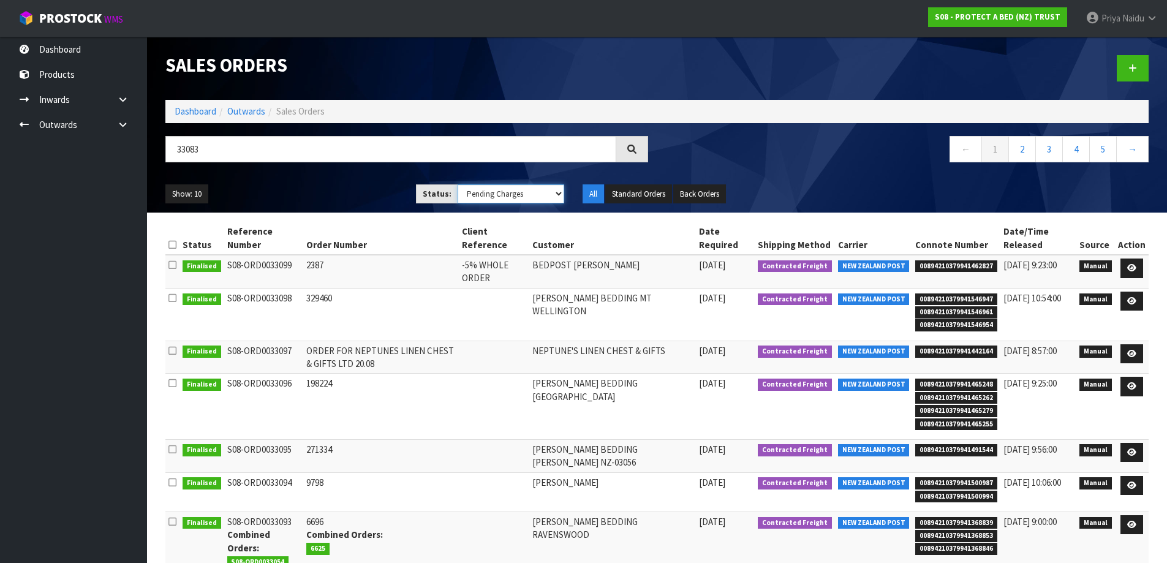
select select "string:5"
click at [458, 184] on select "Draft Pending Allocated Pending Pick Goods Picked Goods Packed Pending Charges …" at bounding box center [511, 193] width 107 height 19
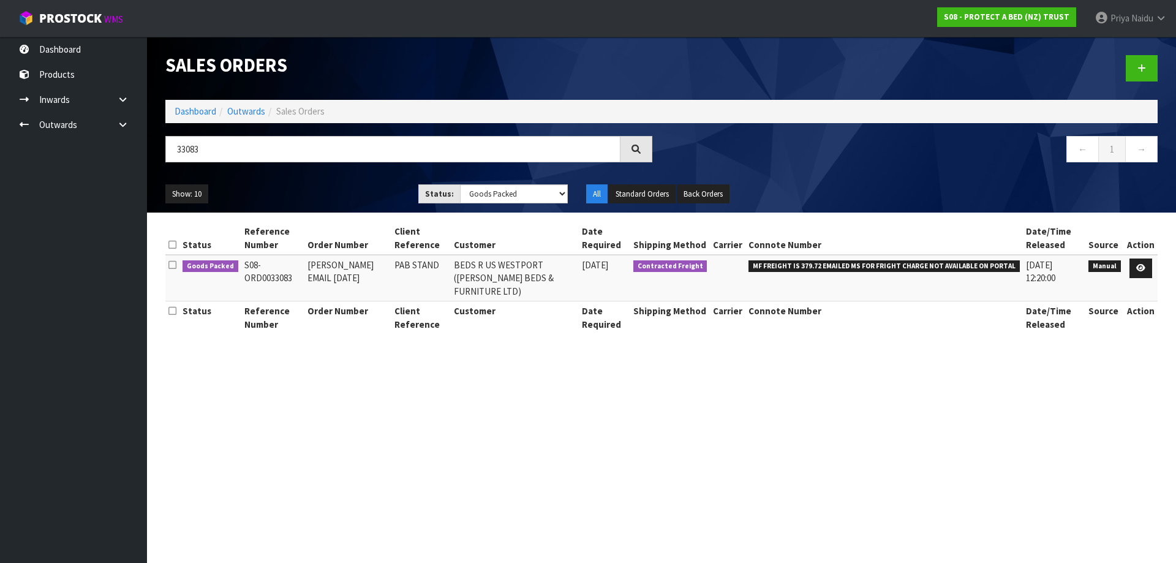
click at [315, 168] on div "33083" at bounding box center [408, 154] width 505 height 36
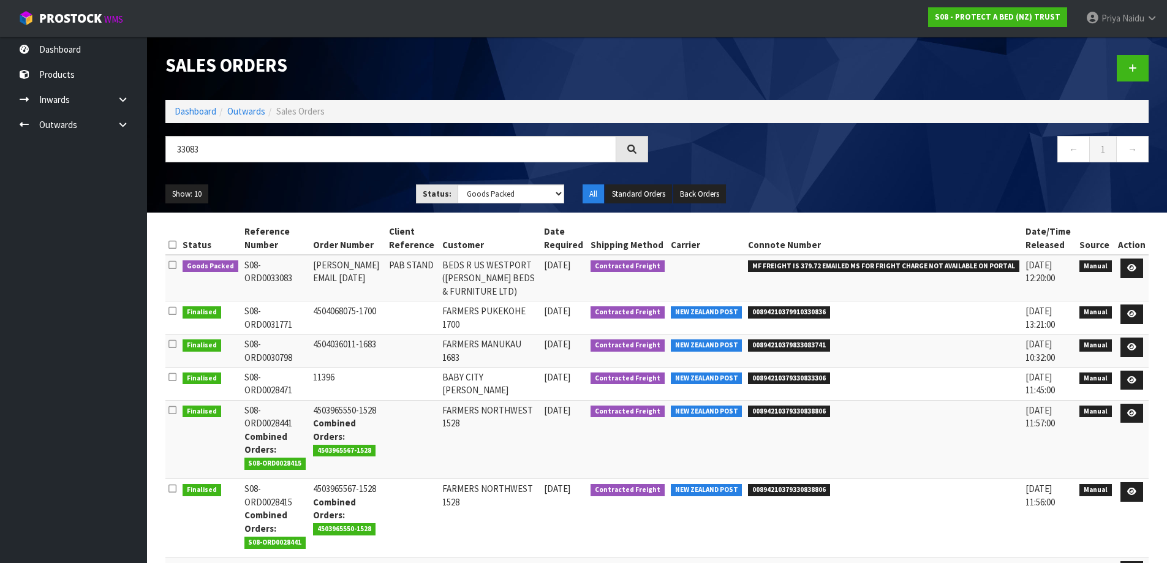
click at [315, 166] on div "33083" at bounding box center [406, 154] width 501 height 36
click at [1130, 263] on link at bounding box center [1131, 268] width 23 height 20
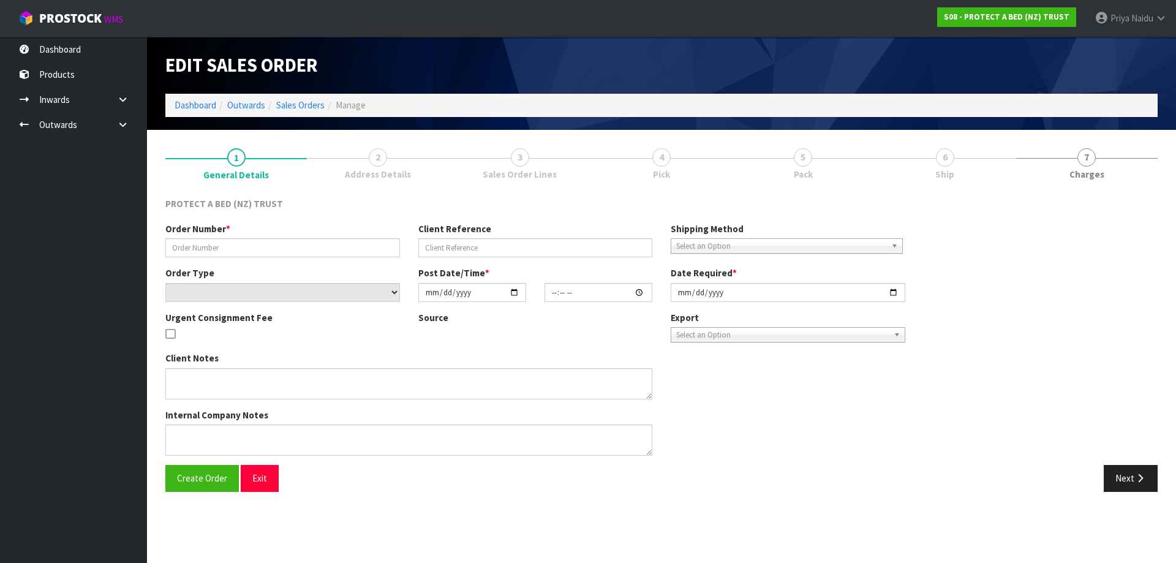
type input "[PERSON_NAME] EMAIL [DATE]"
type input "PAB STAND"
select select "number:0"
type input "[DATE]"
type input "08:44:00.000"
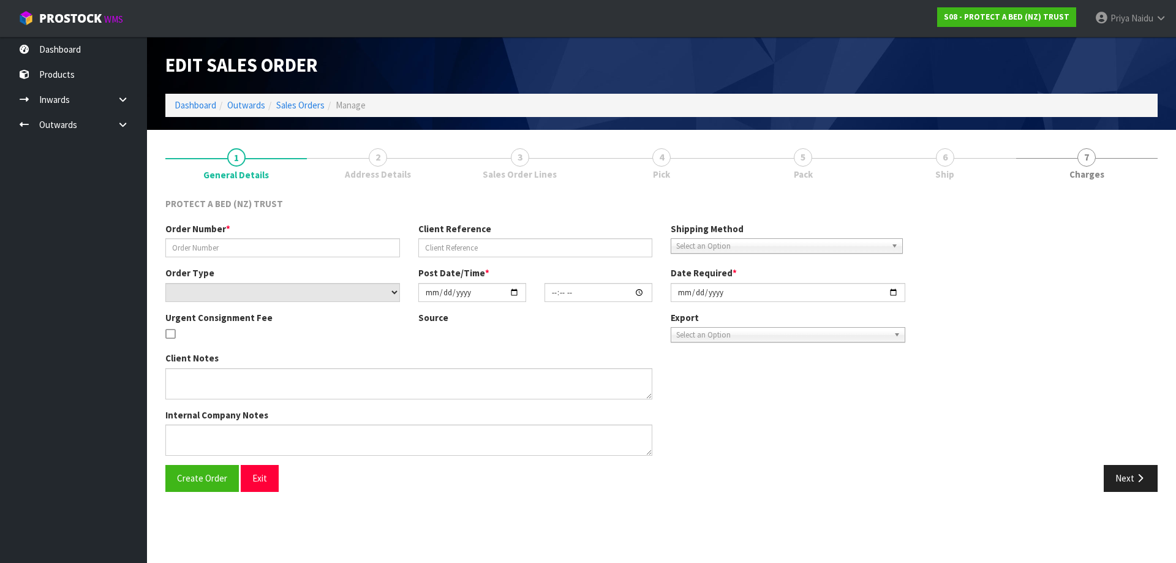
type input "[DATE]"
type textarea "THE ORDER TO BE SENT WITH THE STANDS IS AS FOLLOWS - [PERSON_NAME] TO PROVIDE C…"
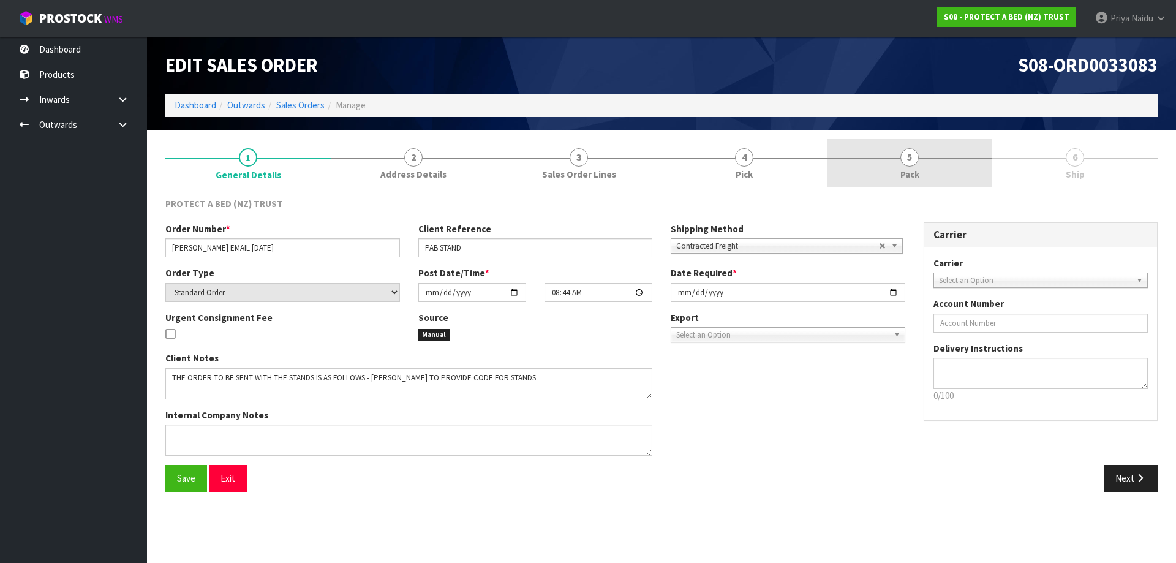
click at [918, 176] on span "Pack" at bounding box center [909, 174] width 19 height 13
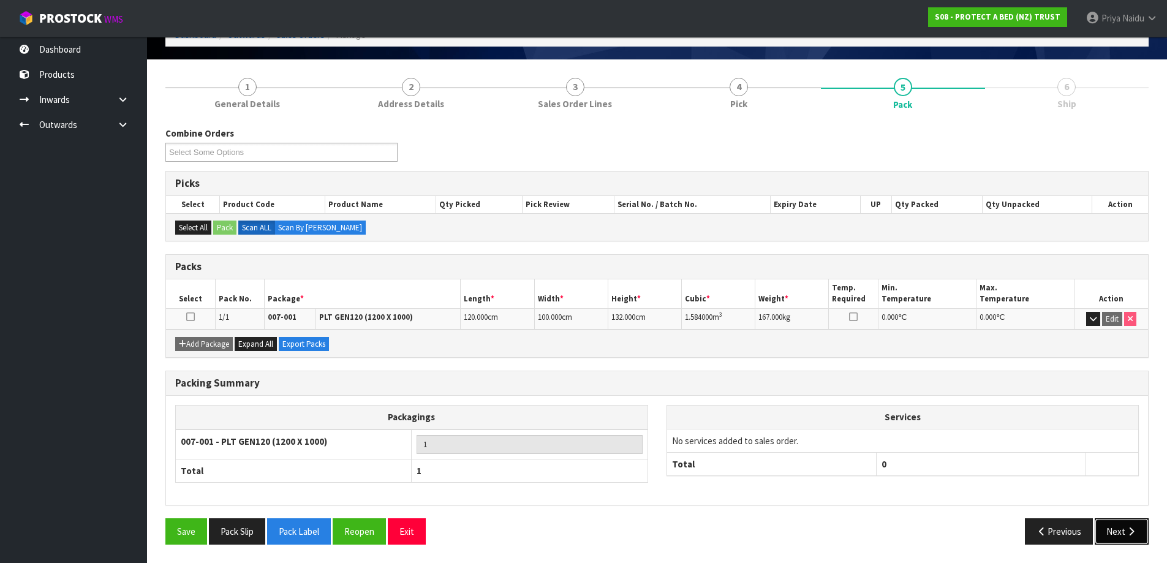
drag, startPoint x: 1115, startPoint y: 530, endPoint x: 1069, endPoint y: 499, distance: 55.4
click at [1114, 529] on button "Next" at bounding box center [1122, 531] width 54 height 26
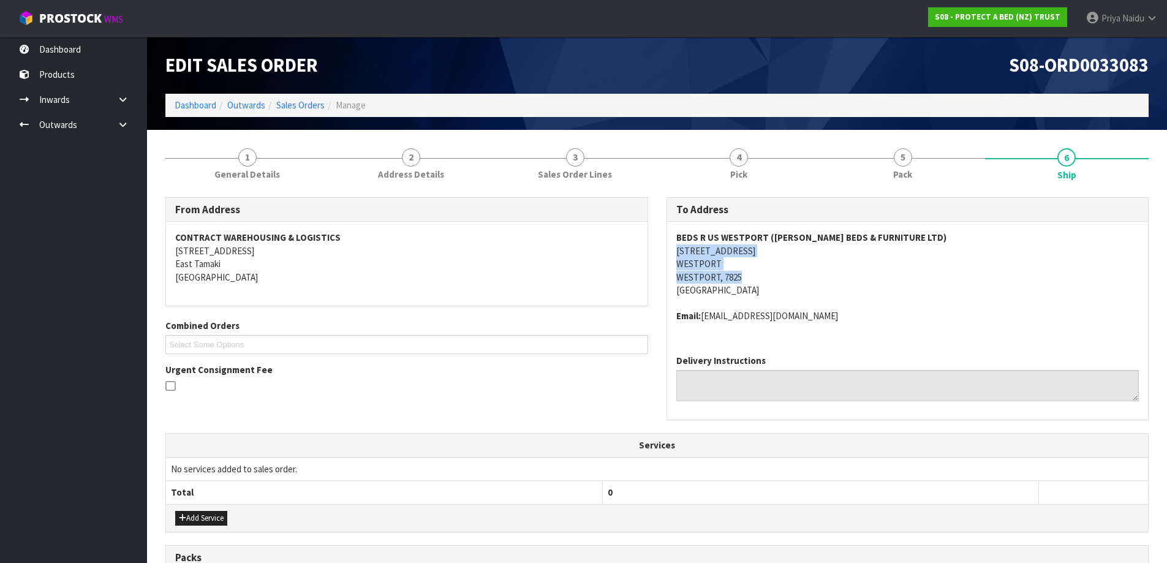
drag, startPoint x: 665, startPoint y: 253, endPoint x: 178, endPoint y: 159, distance: 495.9
click at [807, 275] on div "To Address [GEOGRAPHIC_DATA] ([PERSON_NAME] BEDS & FURNITURE LTD) [STREET_ADDRE…" at bounding box center [907, 315] width 501 height 236
click at [897, 298] on span "BEDS [GEOGRAPHIC_DATA] ([PERSON_NAME] BEDS & FURNITURE LTD) [STREET_ADDRESS] Em…" at bounding box center [907, 277] width 463 height 92
drag, startPoint x: 671, startPoint y: 238, endPoint x: 527, endPoint y: 251, distance: 144.5
click at [929, 238] on div "BEDS [GEOGRAPHIC_DATA] ([PERSON_NAME] BEDS & FURNITURE LTD) [STREET_ADDRESS] Em…" at bounding box center [907, 283] width 481 height 123
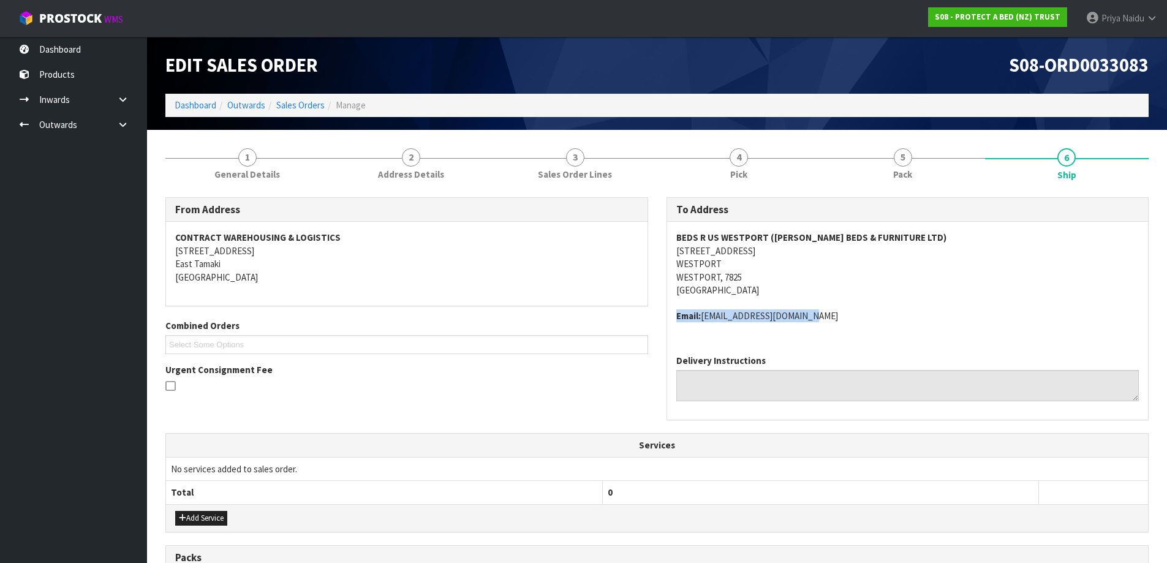
drag, startPoint x: 677, startPoint y: 311, endPoint x: 823, endPoint y: 310, distance: 145.8
click at [823, 310] on div "BEDS [GEOGRAPHIC_DATA] ([PERSON_NAME] BEDS & FURNITURE LTD) [STREET_ADDRESS] Em…" at bounding box center [907, 283] width 481 height 123
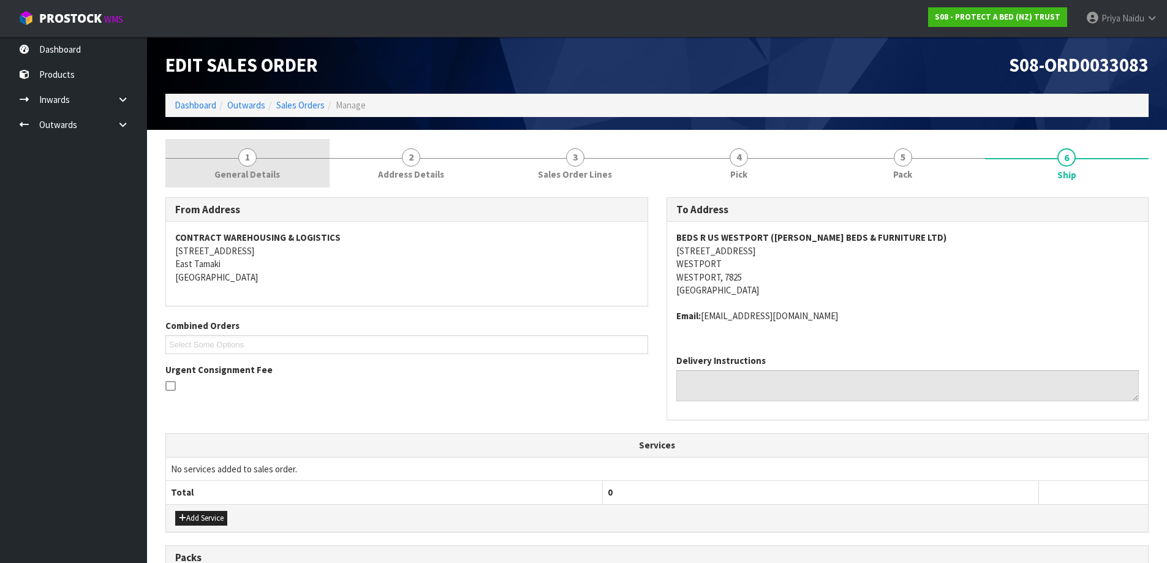
drag, startPoint x: 251, startPoint y: 162, endPoint x: 240, endPoint y: 170, distance: 13.6
click at [251, 162] on span "1" at bounding box center [247, 157] width 18 height 18
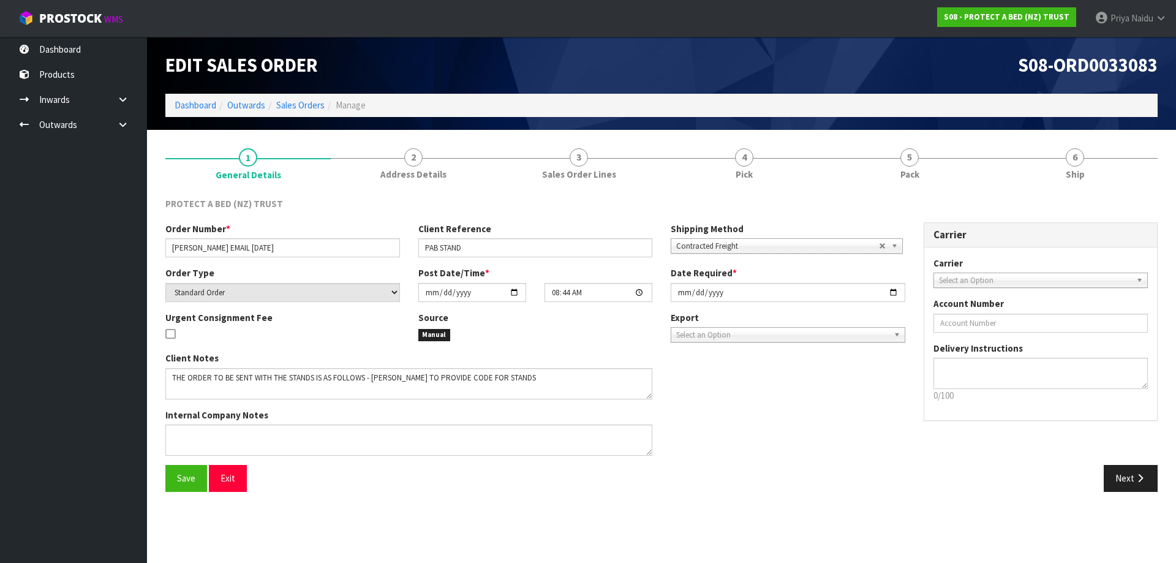
drag, startPoint x: 162, startPoint y: 254, endPoint x: 168, endPoint y: 243, distance: 12.1
click at [168, 244] on div "Order Number * [PERSON_NAME] EMAIL [DATE]" at bounding box center [282, 239] width 253 height 35
drag, startPoint x: 168, startPoint y: 243, endPoint x: 277, endPoint y: 244, distance: 109.0
click at [277, 244] on input "[PERSON_NAME] EMAIL [DATE]" at bounding box center [282, 247] width 235 height 19
drag, startPoint x: 416, startPoint y: 247, endPoint x: 442, endPoint y: 246, distance: 25.1
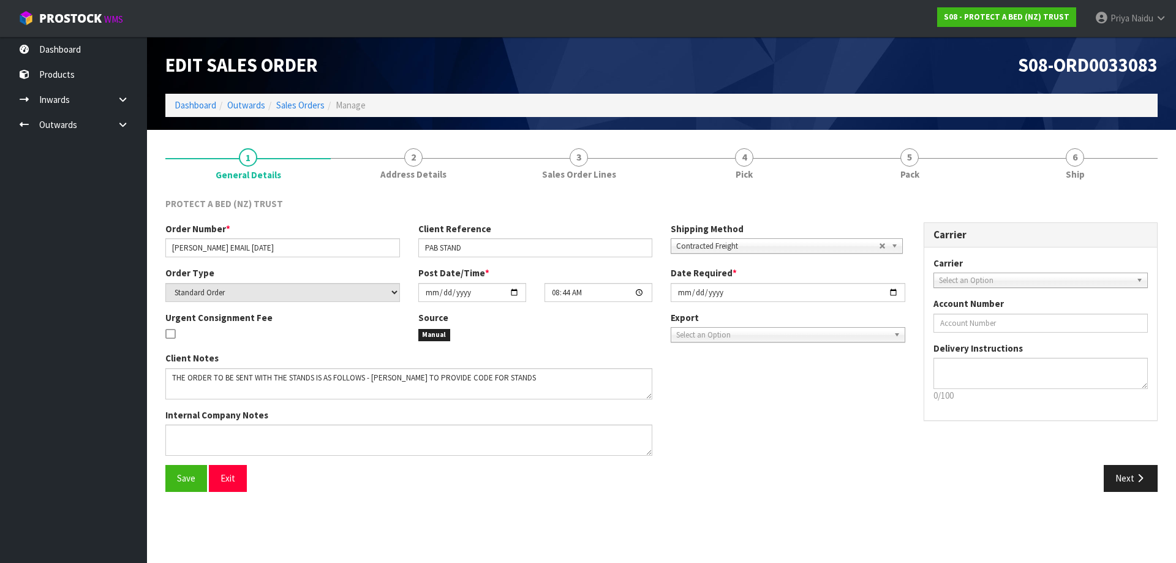
click at [442, 246] on div "Client Reference PAB STAND" at bounding box center [535, 239] width 253 height 35
drag, startPoint x: 418, startPoint y: 248, endPoint x: 257, endPoint y: 262, distance: 162.3
click at [500, 254] on input "PAB STAND" at bounding box center [535, 247] width 235 height 19
click at [930, 169] on link "5 Pack" at bounding box center [909, 163] width 165 height 48
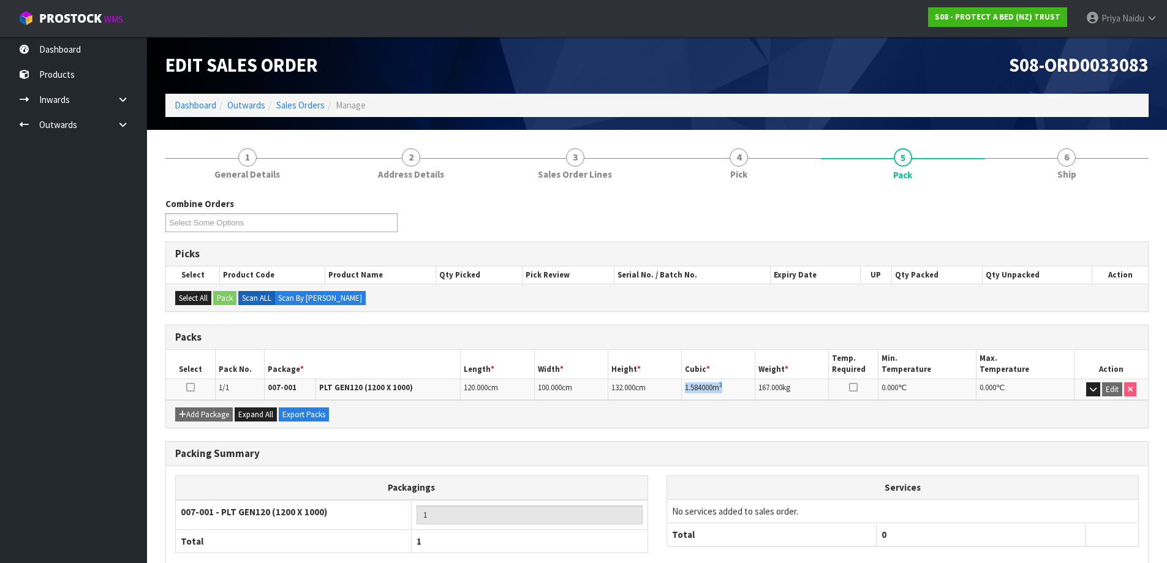
drag, startPoint x: 682, startPoint y: 389, endPoint x: 738, endPoint y: 383, distance: 56.1
click at [738, 383] on td "1.584000 m 3" at bounding box center [718, 389] width 73 height 21
click at [1027, 165] on link "6 Ship" at bounding box center [1067, 163] width 164 height 48
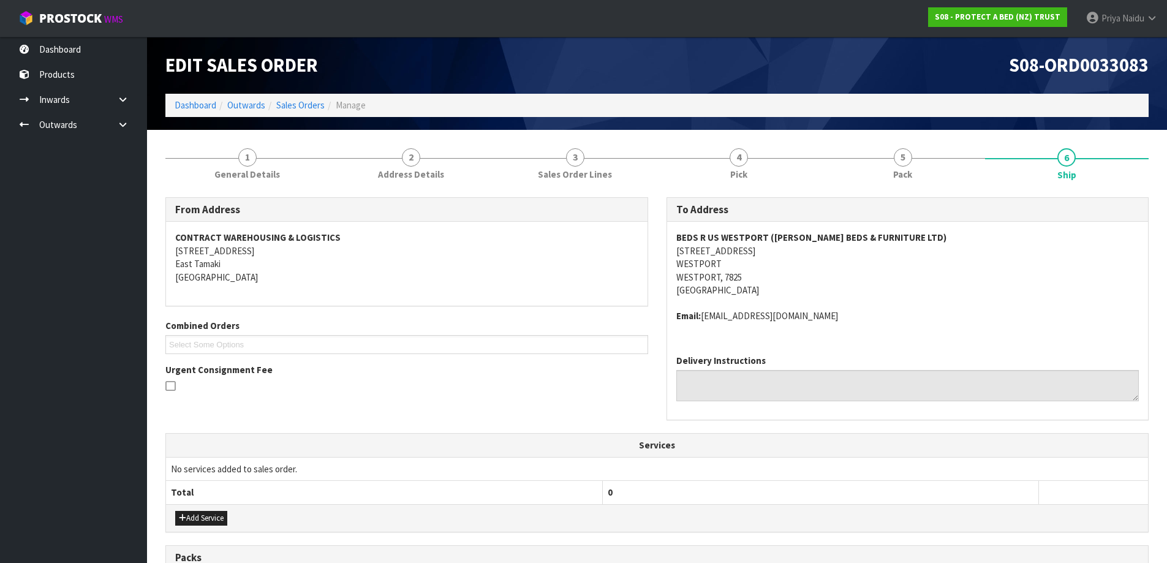
drag, startPoint x: 592, startPoint y: 99, endPoint x: 611, endPoint y: 96, distance: 19.1
click at [597, 97] on ol "Dashboard Outwards Sales Orders Manage" at bounding box center [656, 105] width 983 height 23
click at [948, 192] on div "From Address CONTRACT WAREHOUSING & LOGISTICS [STREET_ADDRESS] Combined Orders …" at bounding box center [656, 490] width 983 height 605
click at [910, 196] on div "From Address CONTRACT WAREHOUSING & LOGISTICS [STREET_ADDRESS] Combined Orders …" at bounding box center [656, 490] width 983 height 605
click at [890, 161] on link "5 Pack" at bounding box center [903, 163] width 164 height 48
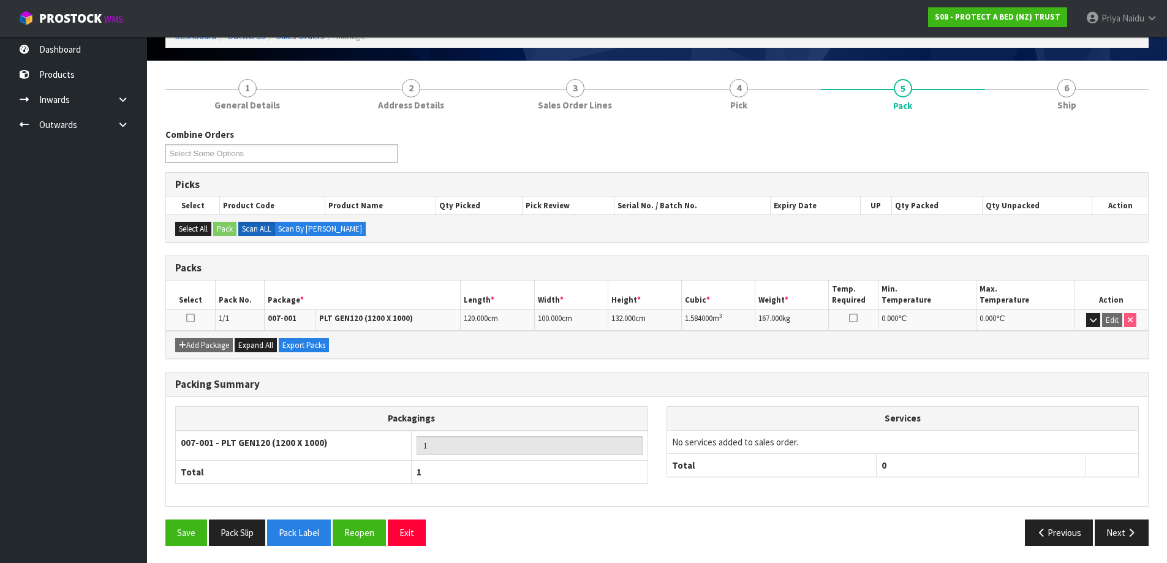
scroll to position [70, 0]
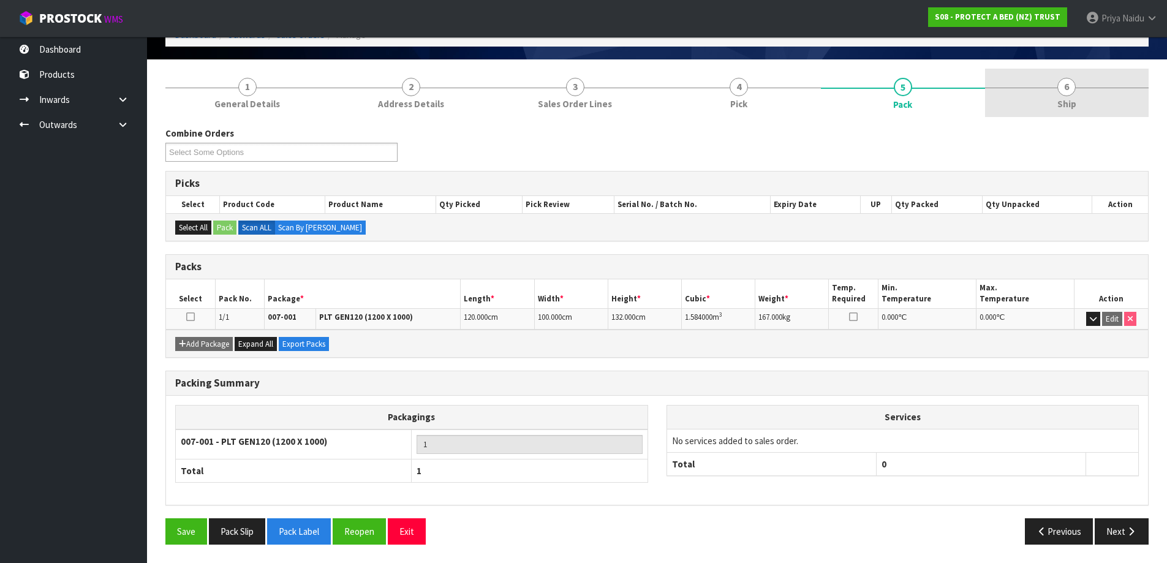
drag, startPoint x: 1110, startPoint y: 83, endPoint x: 1064, endPoint y: 86, distance: 46.6
click at [1110, 83] on link "6 Ship" at bounding box center [1067, 93] width 164 height 48
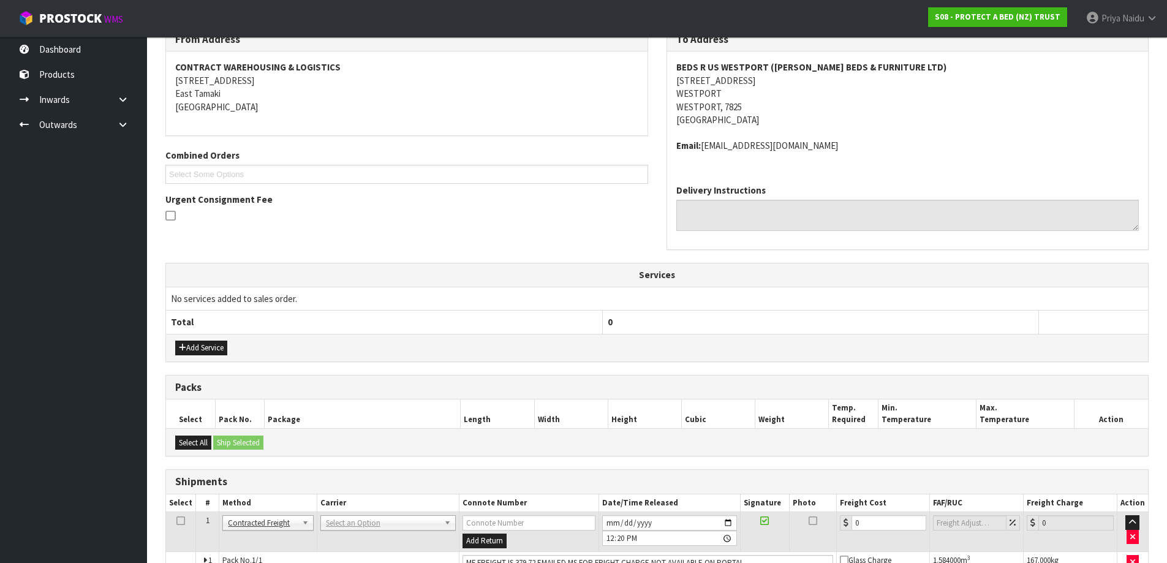
scroll to position [239, 0]
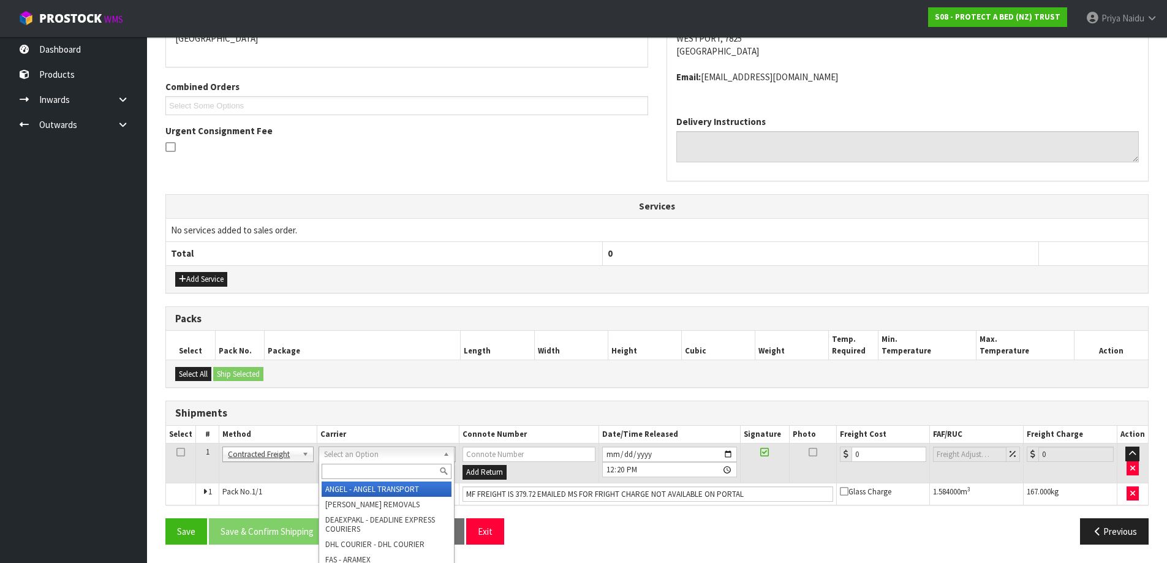
click at [343, 467] on input "text" at bounding box center [387, 471] width 130 height 15
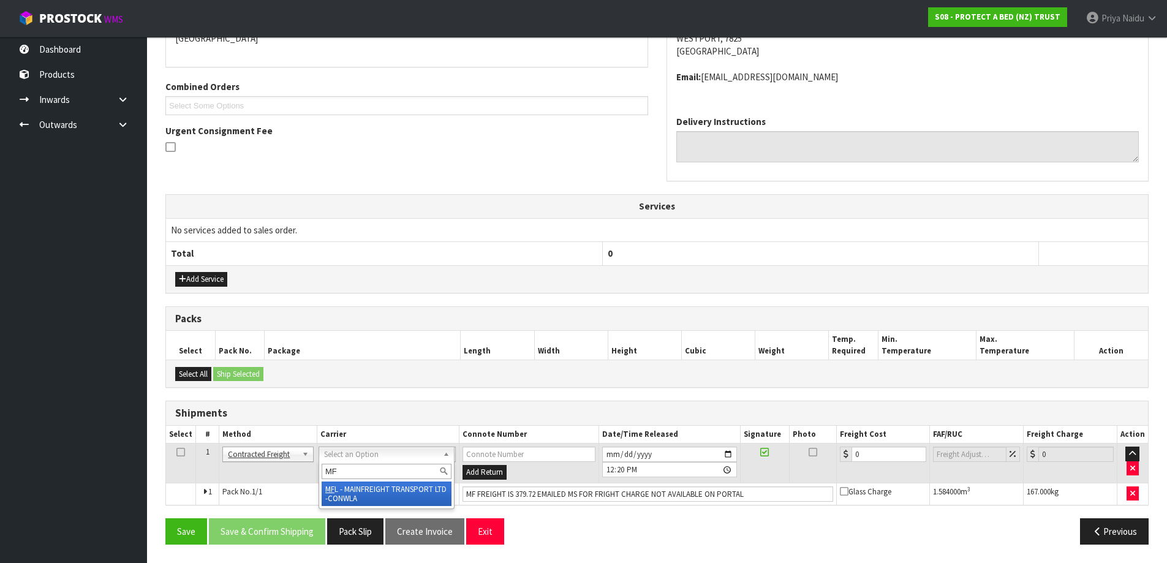
type input "MF"
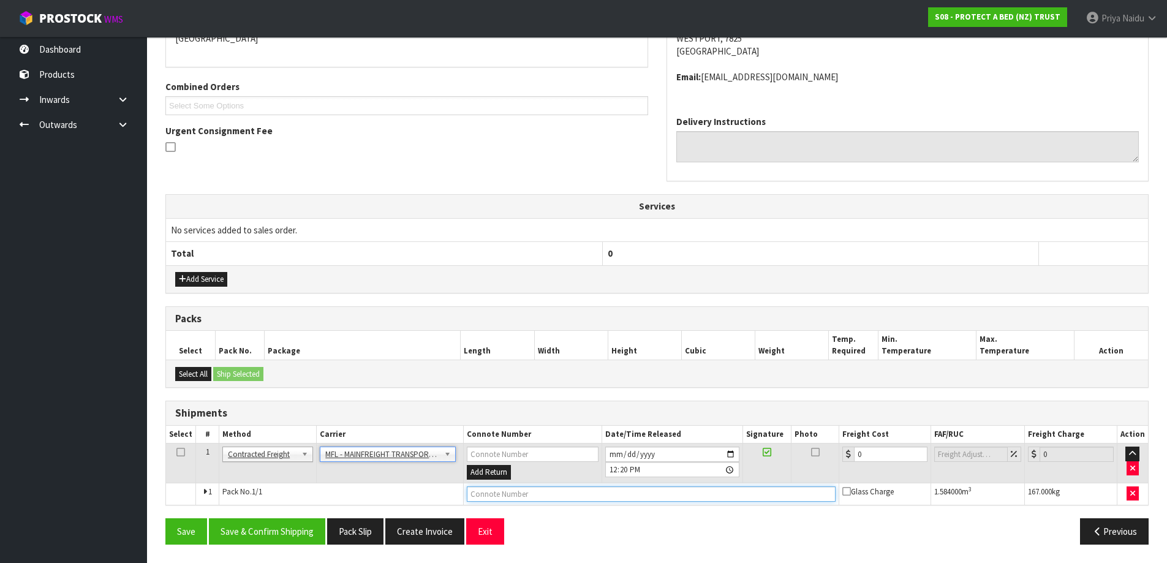
click at [508, 497] on input "text" at bounding box center [651, 493] width 369 height 15
paste input "CWL7717166"
type input "CWL7717166"
click at [883, 454] on input "0" at bounding box center [891, 454] width 74 height 15
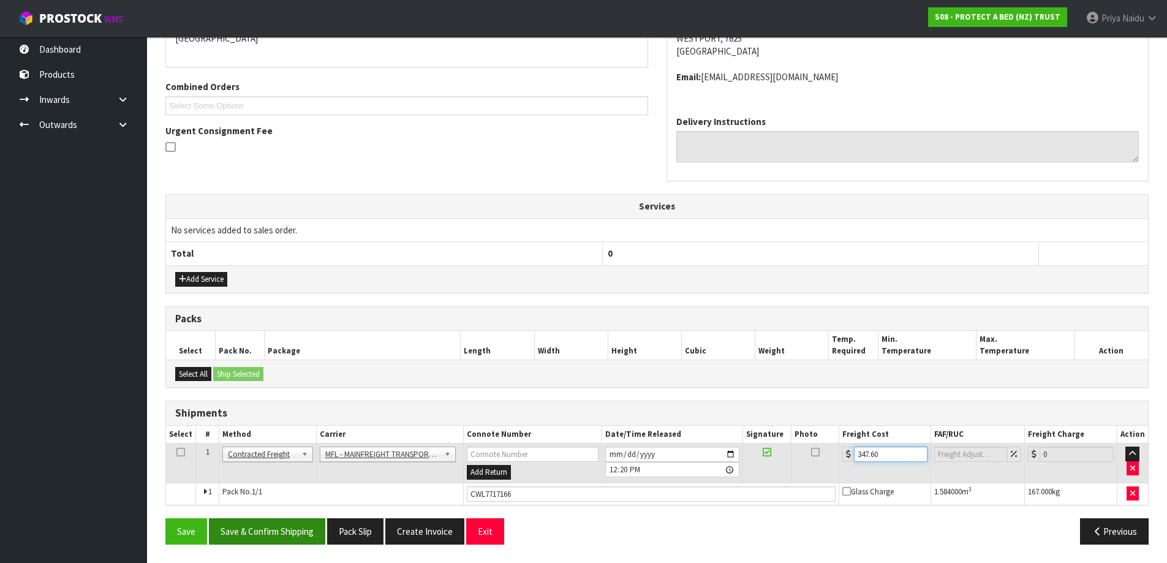
type input "347.60"
click at [296, 529] on button "Save & Confirm Shipping" at bounding box center [267, 531] width 116 height 26
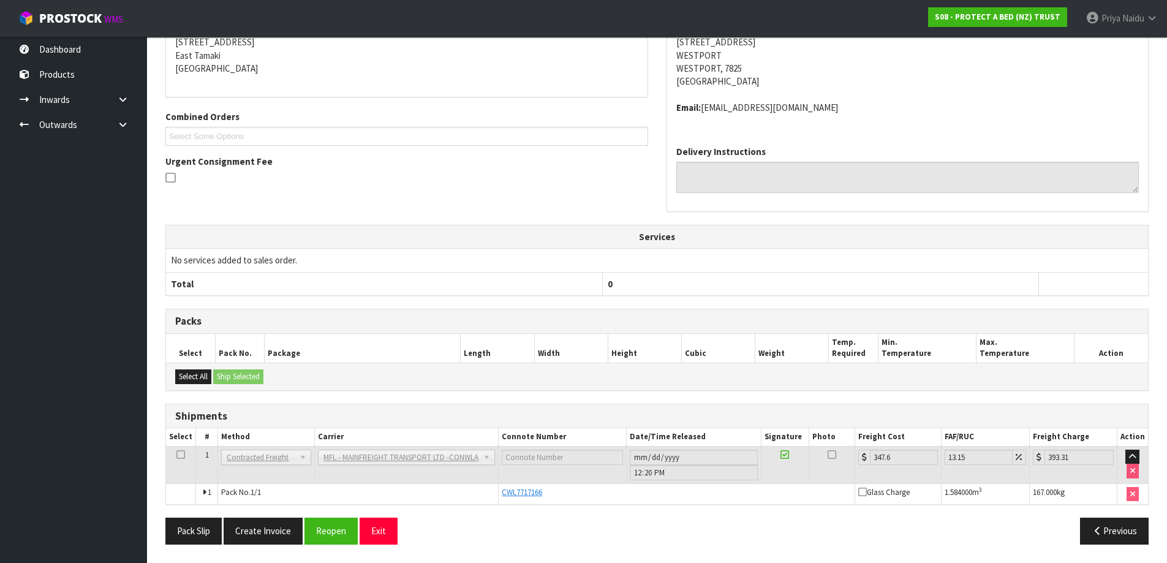
scroll to position [0, 0]
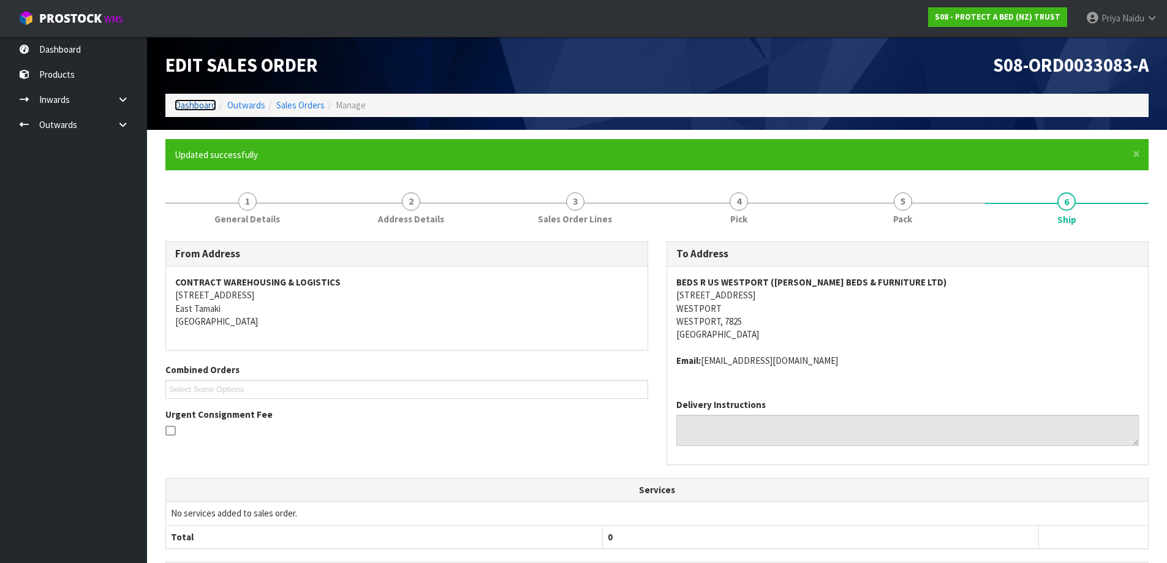
click at [195, 104] on link "Dashboard" at bounding box center [196, 105] width 42 height 12
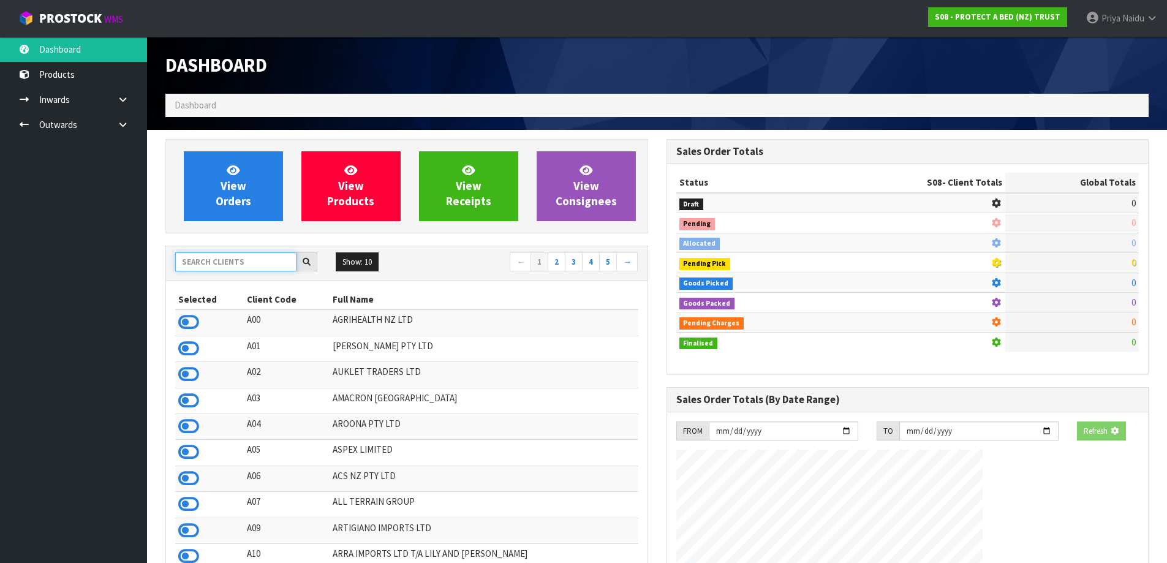
click at [246, 262] on input "text" at bounding box center [235, 261] width 121 height 19
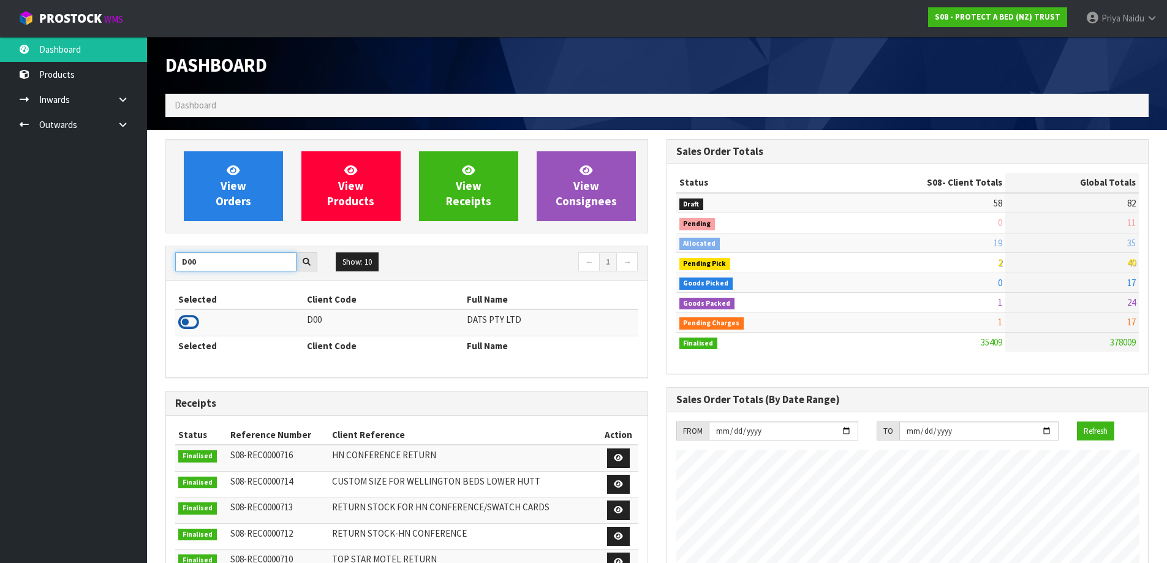
type input "D00"
click at [186, 321] on icon at bounding box center [188, 322] width 21 height 18
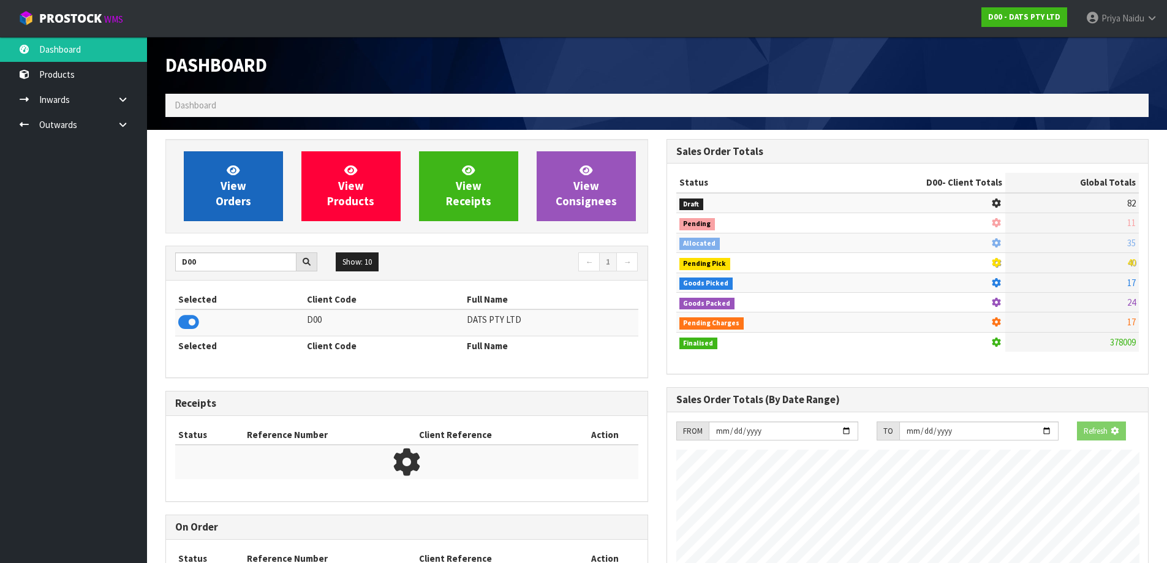
scroll to position [611724, 611987]
click at [244, 197] on span "View Orders" at bounding box center [234, 186] width 36 height 46
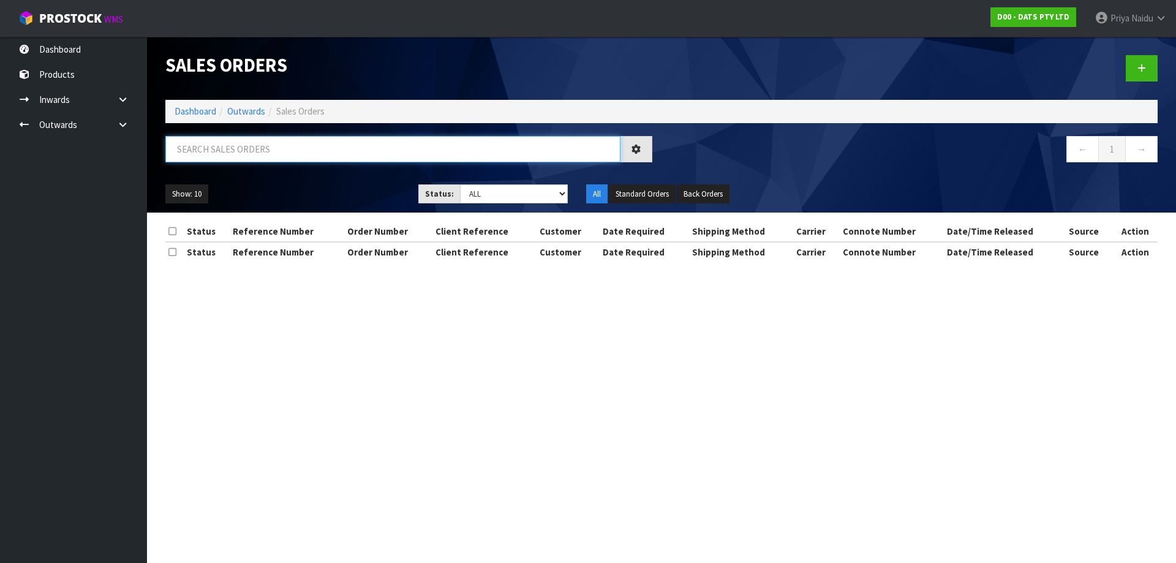
click at [255, 158] on input "text" at bounding box center [392, 149] width 455 height 26
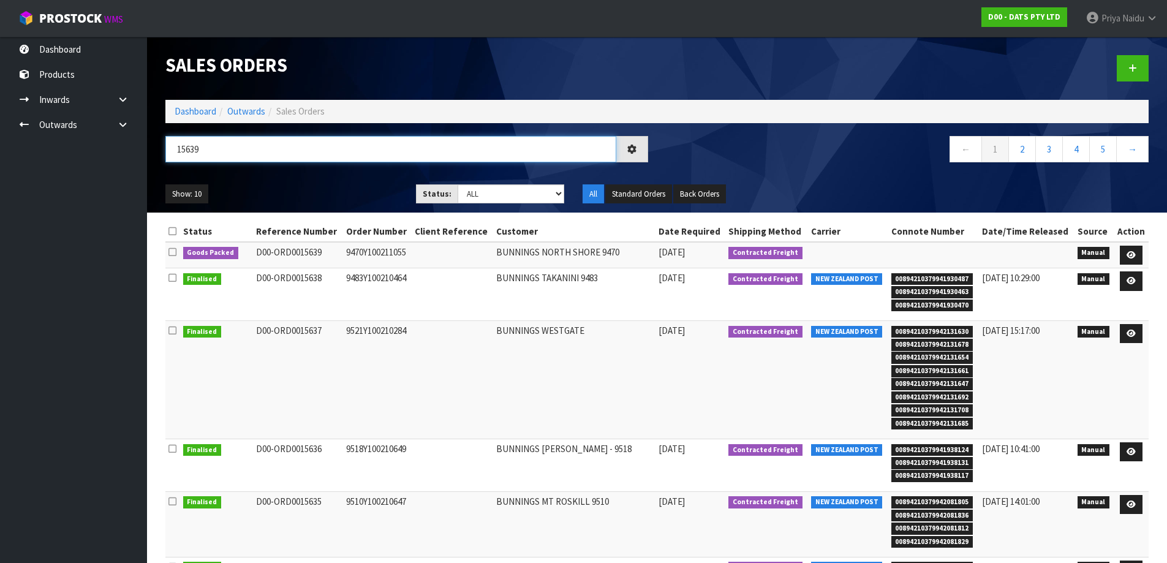
type input "15639"
click at [325, 177] on div "Show: 10 5 10 25 50 Status: Draft Pending Allocated Pending Pick Goods Picked G…" at bounding box center [656, 194] width 1001 height 38
click at [477, 194] on select "Draft Pending Allocated Pending Pick Goods Picked Goods Packed Pending Charges …" at bounding box center [511, 193] width 107 height 19
select select "string:5"
click at [458, 184] on select "Draft Pending Allocated Pending Pick Goods Picked Goods Packed Pending Charges …" at bounding box center [511, 193] width 107 height 19
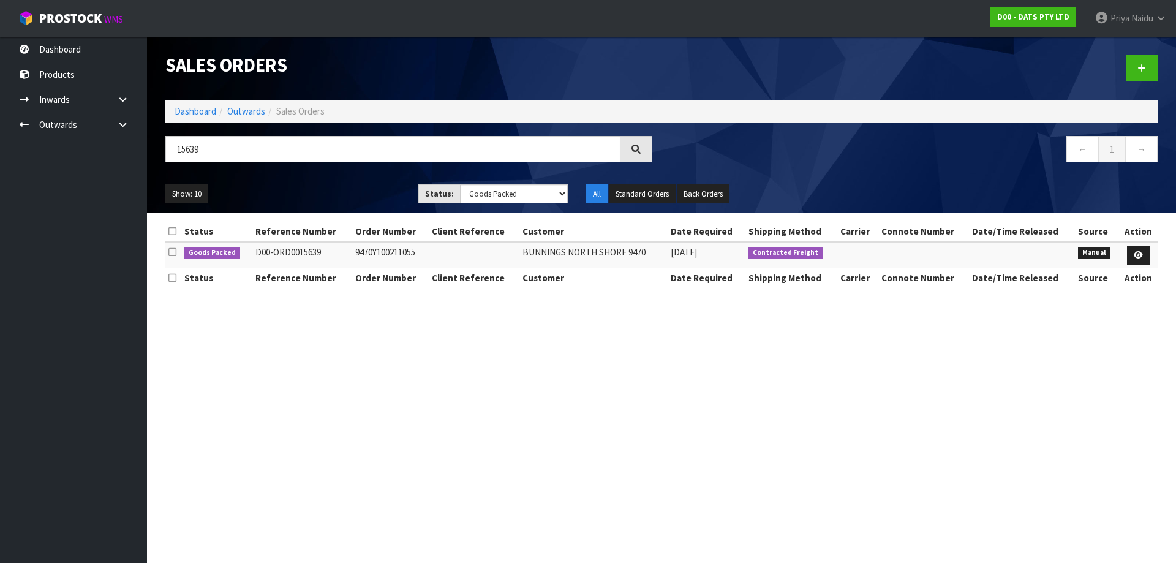
click at [344, 186] on ul "Show: 10 5 10 25 50" at bounding box center [282, 194] width 235 height 20
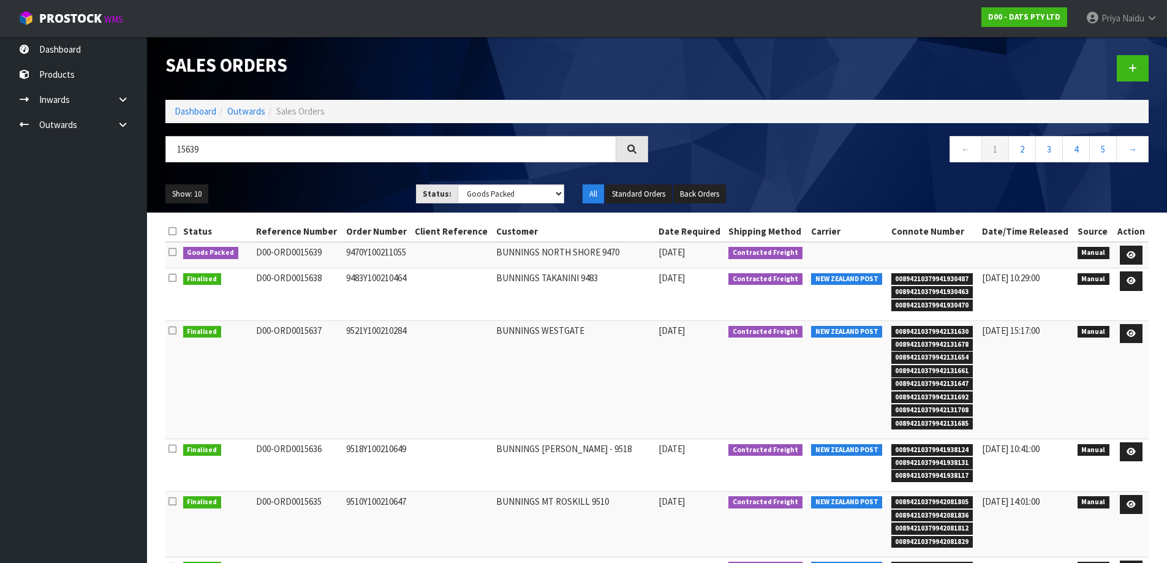
click at [360, 192] on ul "Show: 10 5 10 25 50" at bounding box center [281, 194] width 232 height 20
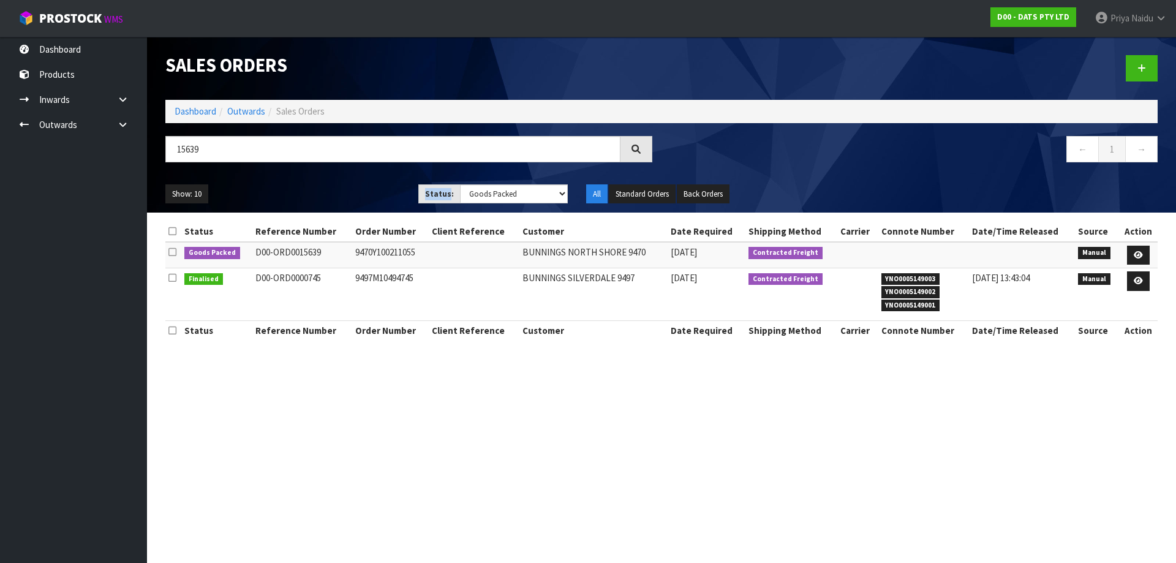
click at [360, 192] on ul "Show: 10 5 10 25 50" at bounding box center [282, 194] width 235 height 20
click at [1137, 252] on icon at bounding box center [1138, 255] width 9 height 8
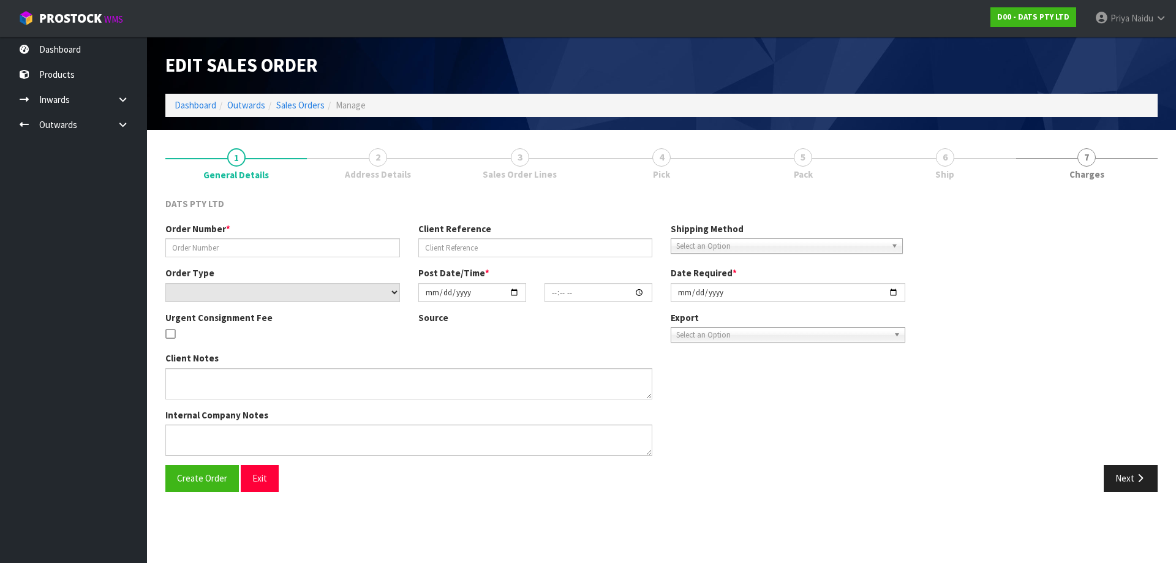
type input "9470Y100211055"
select select "number:0"
type input "[DATE]"
type input "13:59:00.000"
type input "[DATE]"
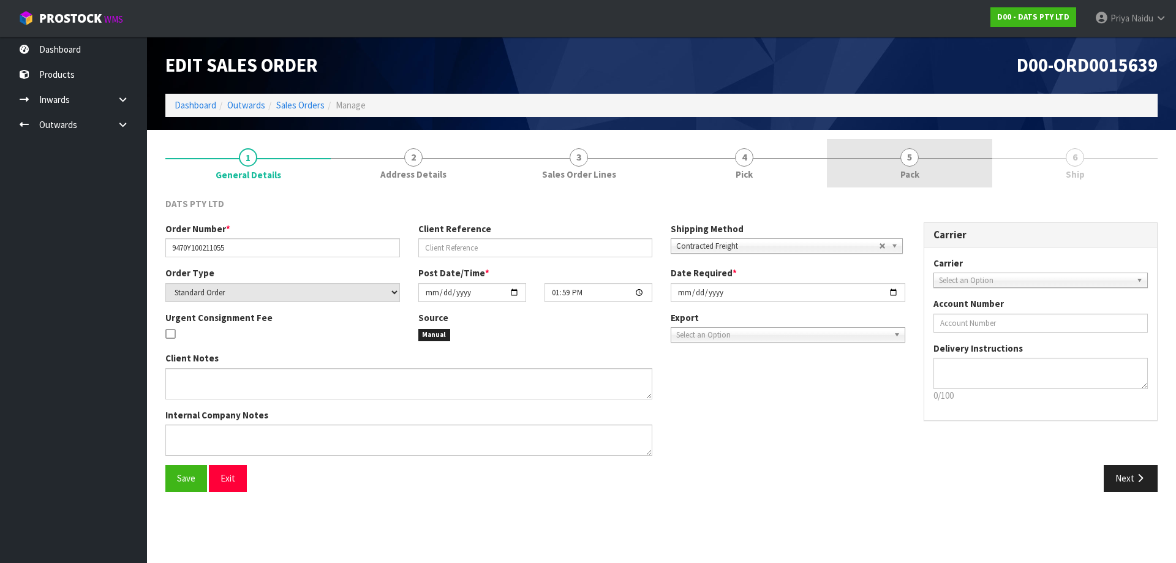
click at [968, 170] on link "5 Pack" at bounding box center [909, 163] width 165 height 48
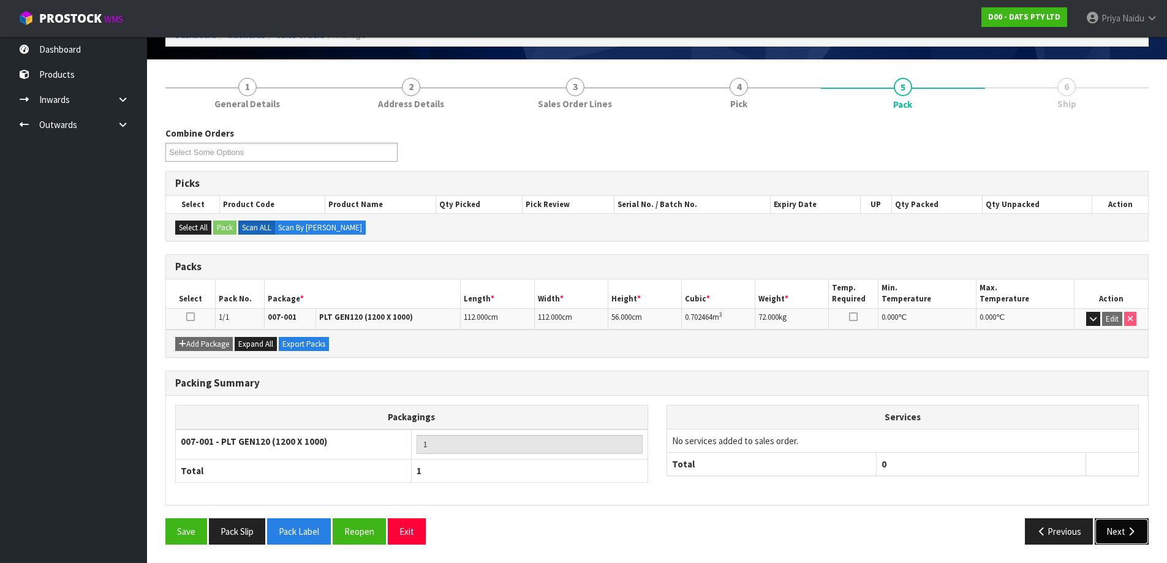
click at [1115, 525] on button "Next" at bounding box center [1122, 531] width 54 height 26
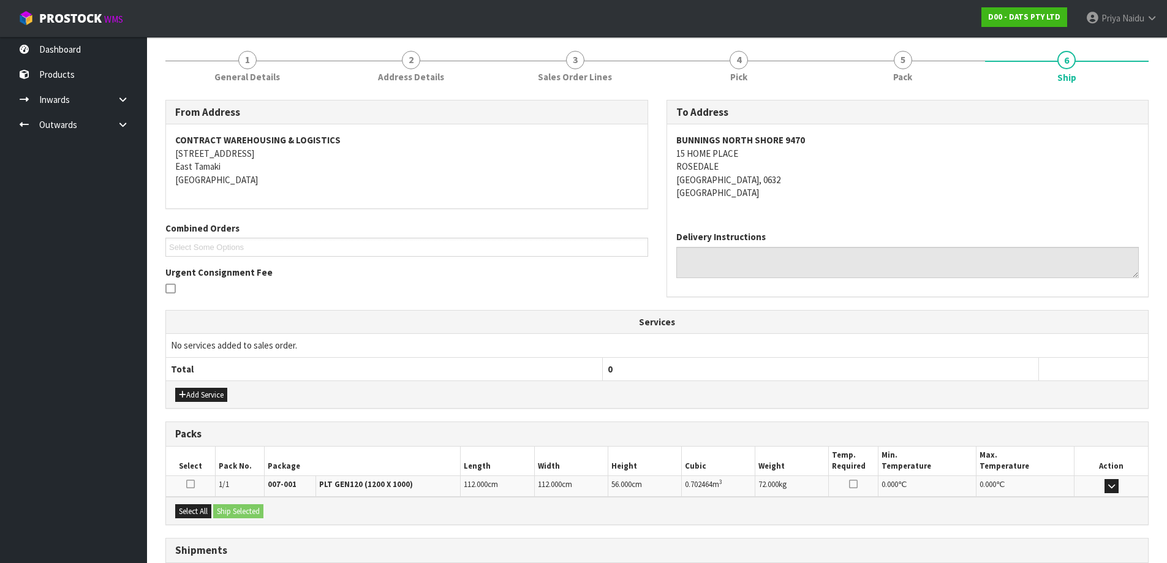
scroll to position [191, 0]
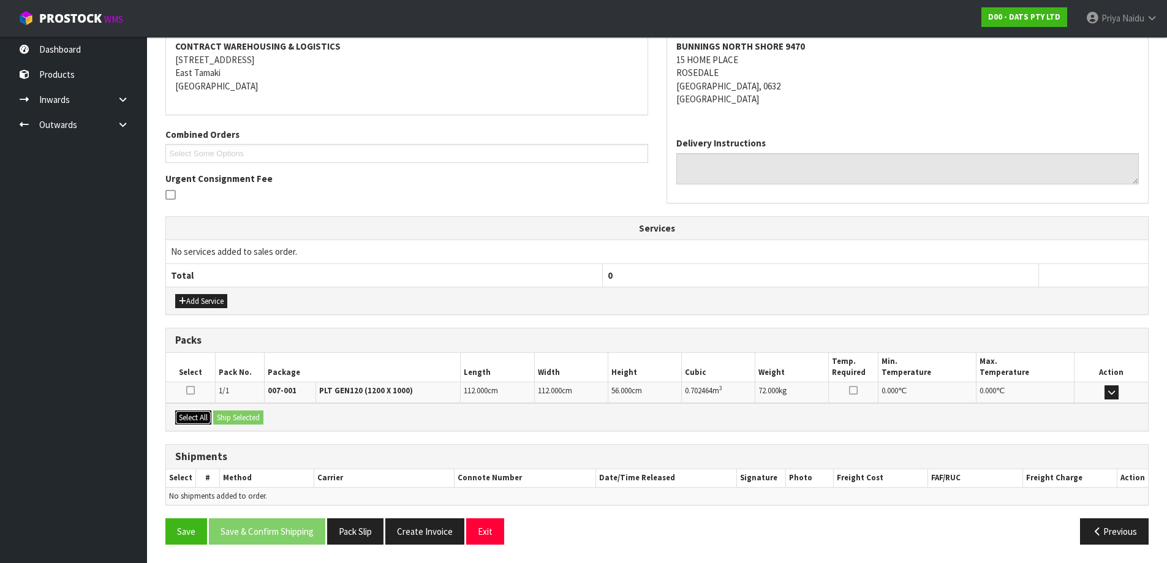
drag, startPoint x: 201, startPoint y: 415, endPoint x: 220, endPoint y: 413, distance: 19.7
click at [202, 415] on button "Select All" at bounding box center [193, 417] width 36 height 15
click at [255, 412] on button "Ship Selected" at bounding box center [238, 417] width 50 height 15
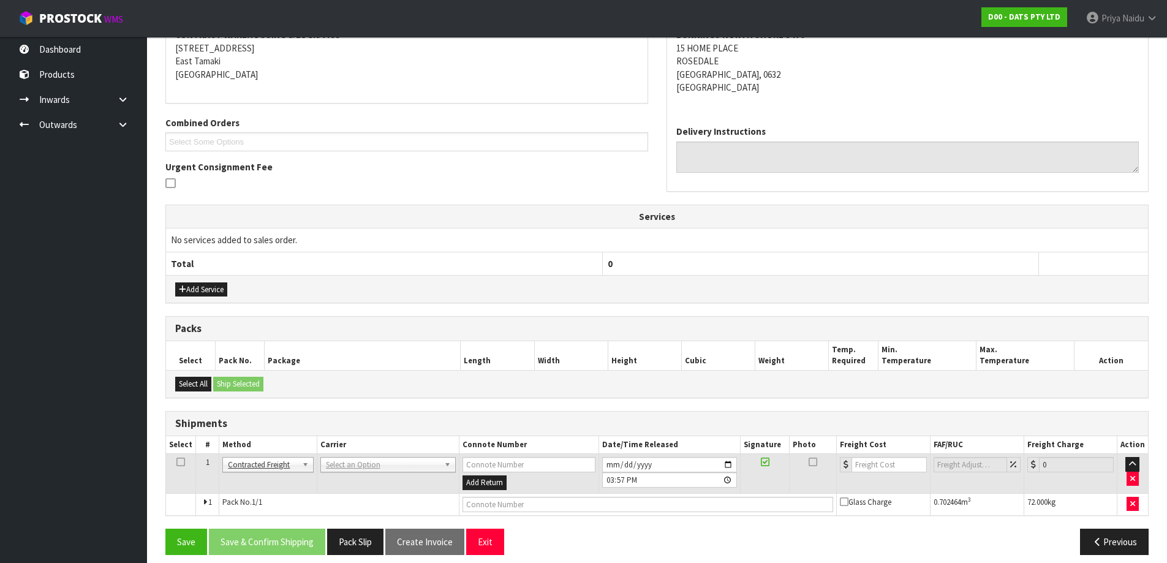
scroll to position [213, 0]
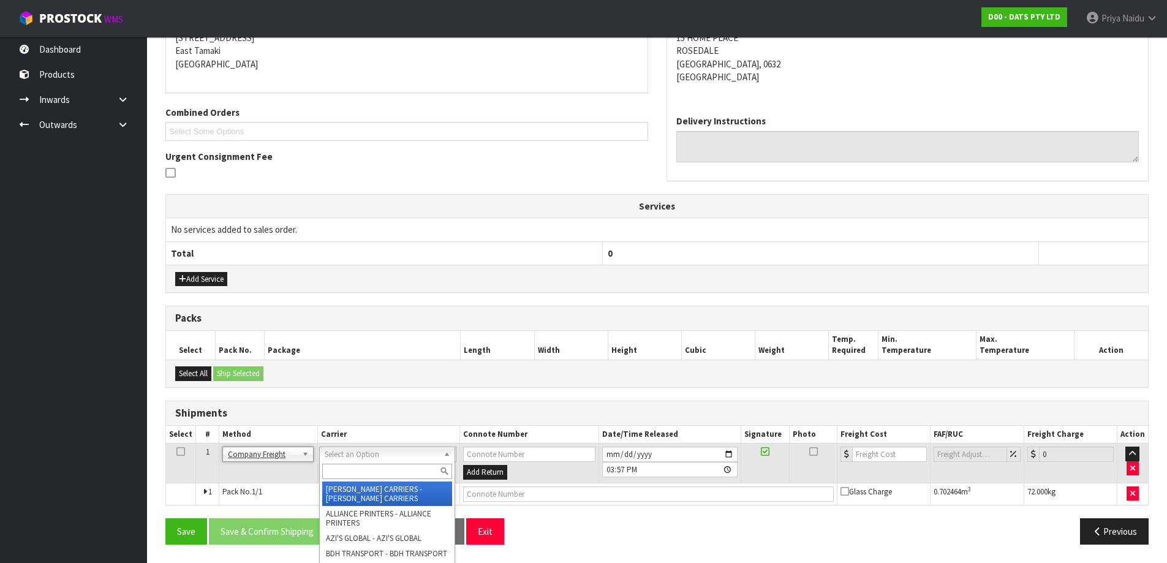
click at [350, 477] on input "text" at bounding box center [387, 471] width 130 height 15
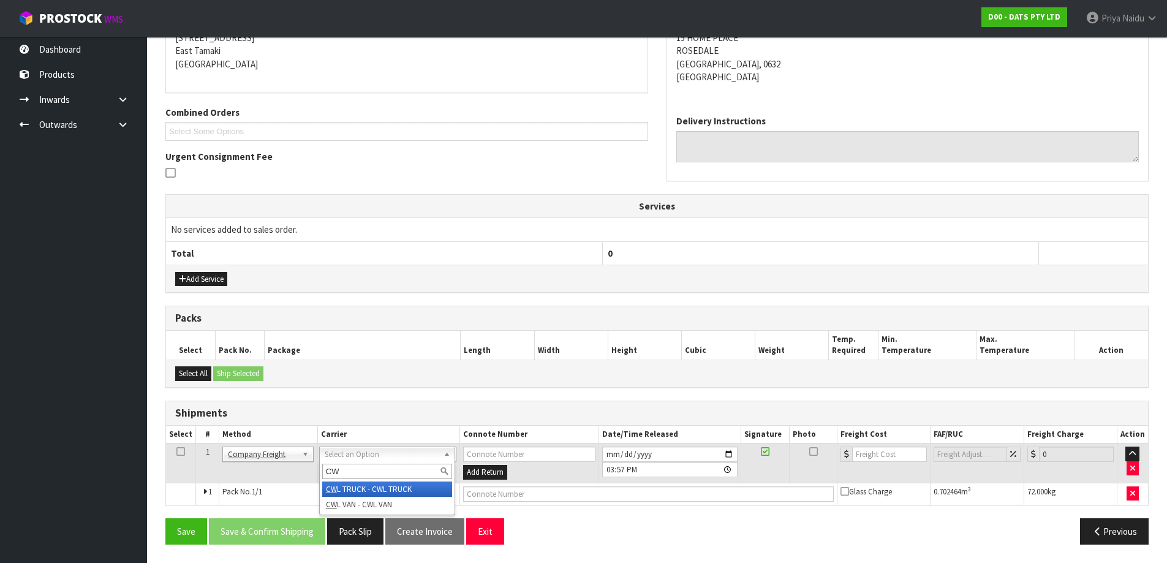
type input "CWL"
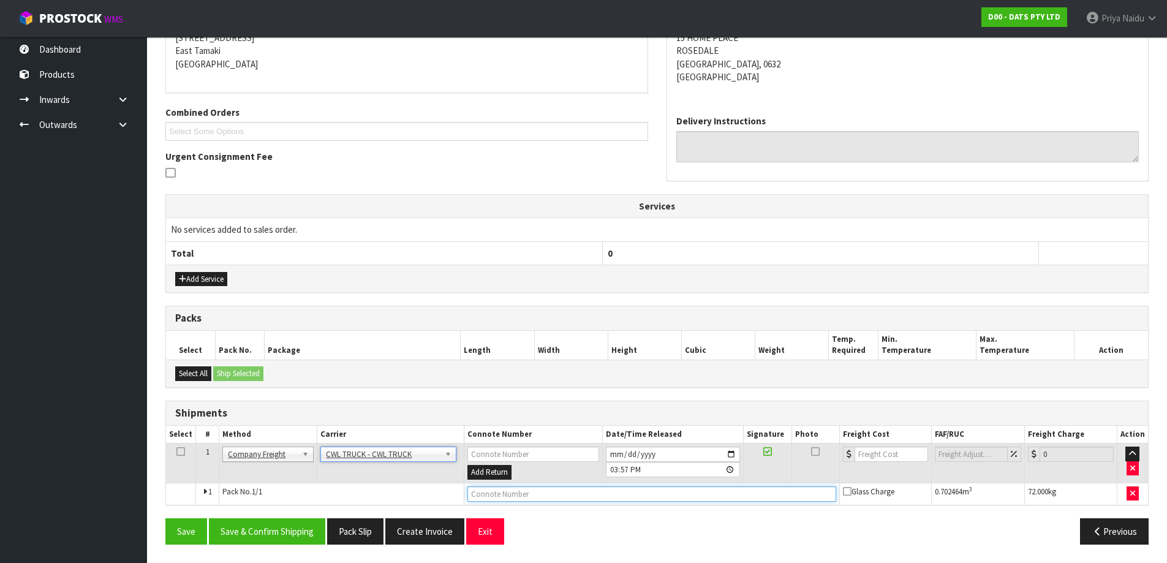
click at [482, 500] on input "text" at bounding box center [651, 493] width 368 height 15
type input "CWL TRUCK DELIVERY"
click at [729, 454] on input "[DATE]" at bounding box center [673, 454] width 134 height 15
type input "[DATE]"
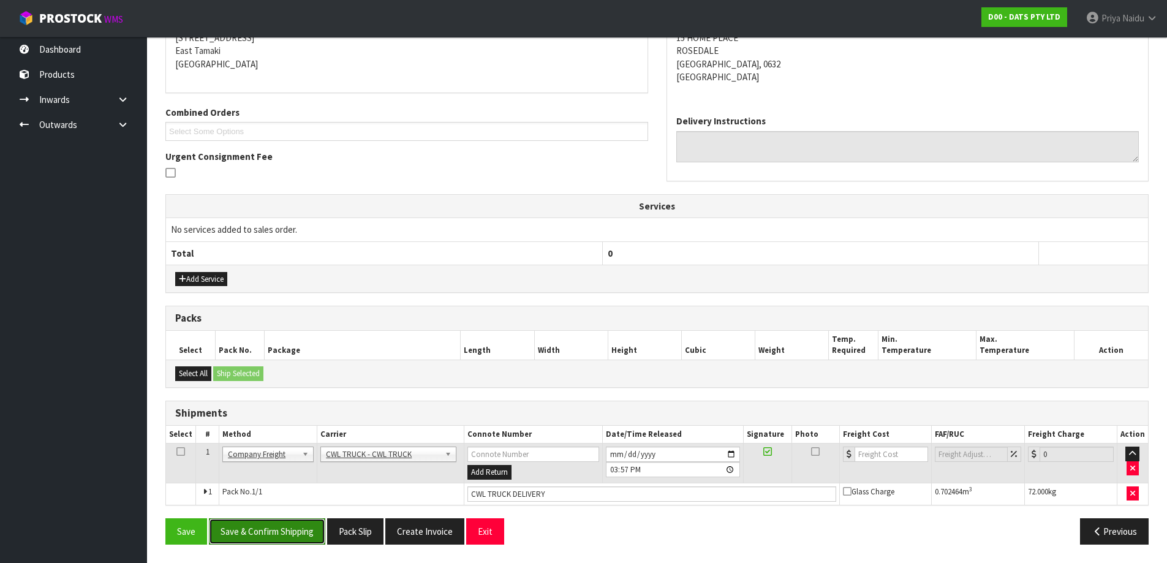
click at [267, 533] on button "Save & Confirm Shipping" at bounding box center [267, 531] width 116 height 26
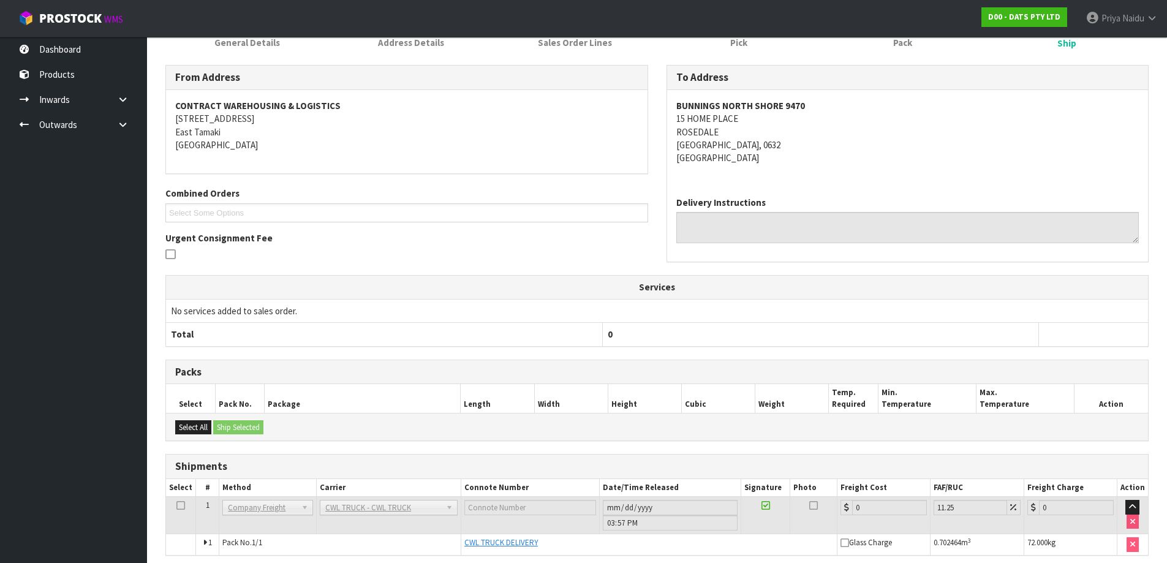
scroll to position [227, 0]
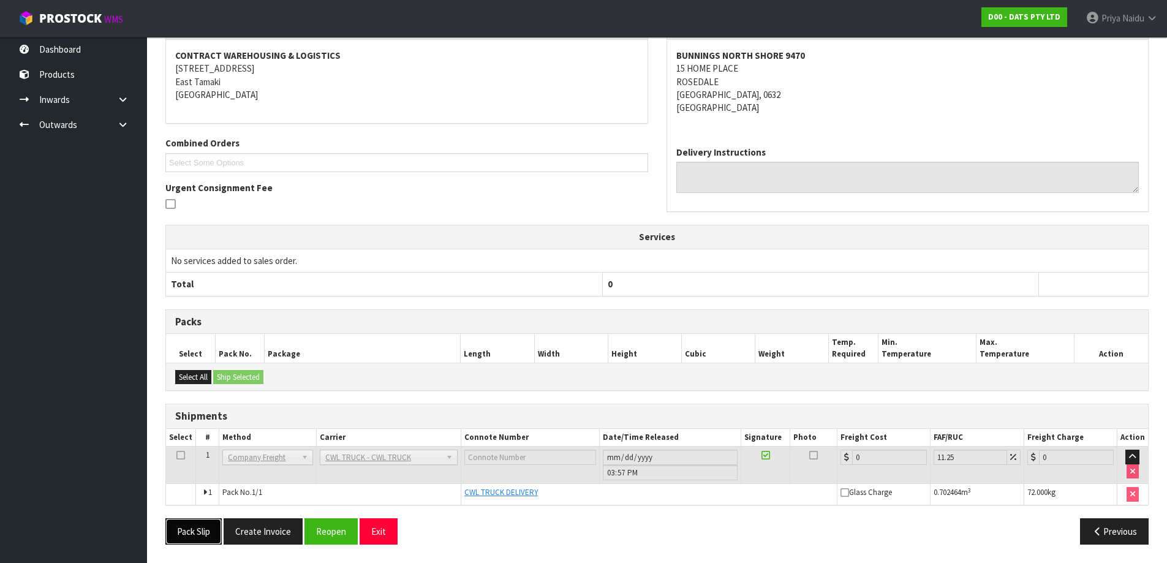
click at [199, 534] on button "Pack Slip" at bounding box center [193, 531] width 56 height 26
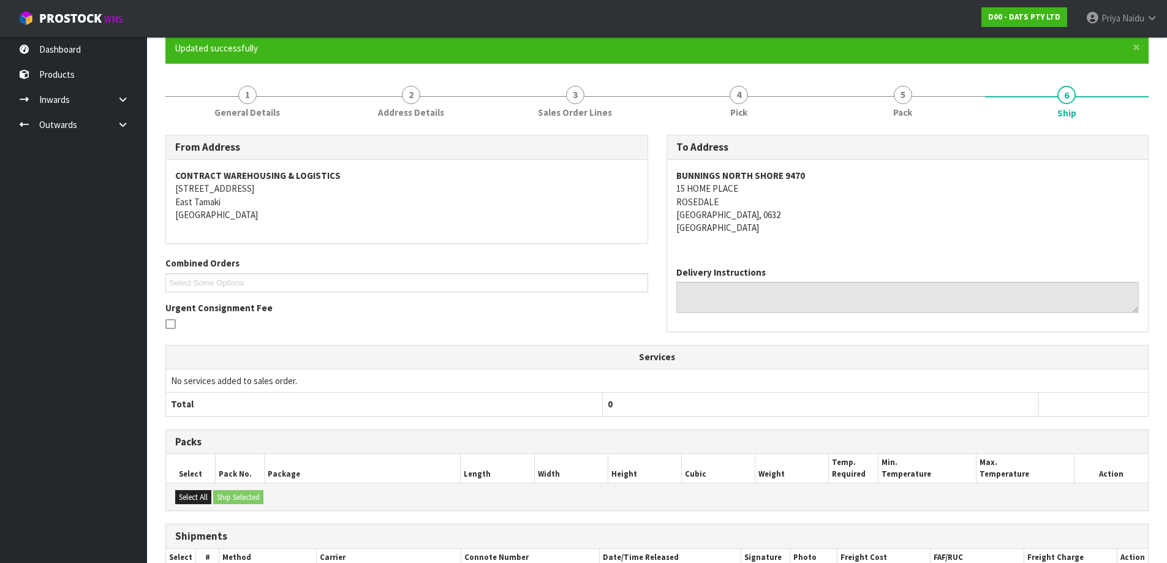
scroll to position [0, 0]
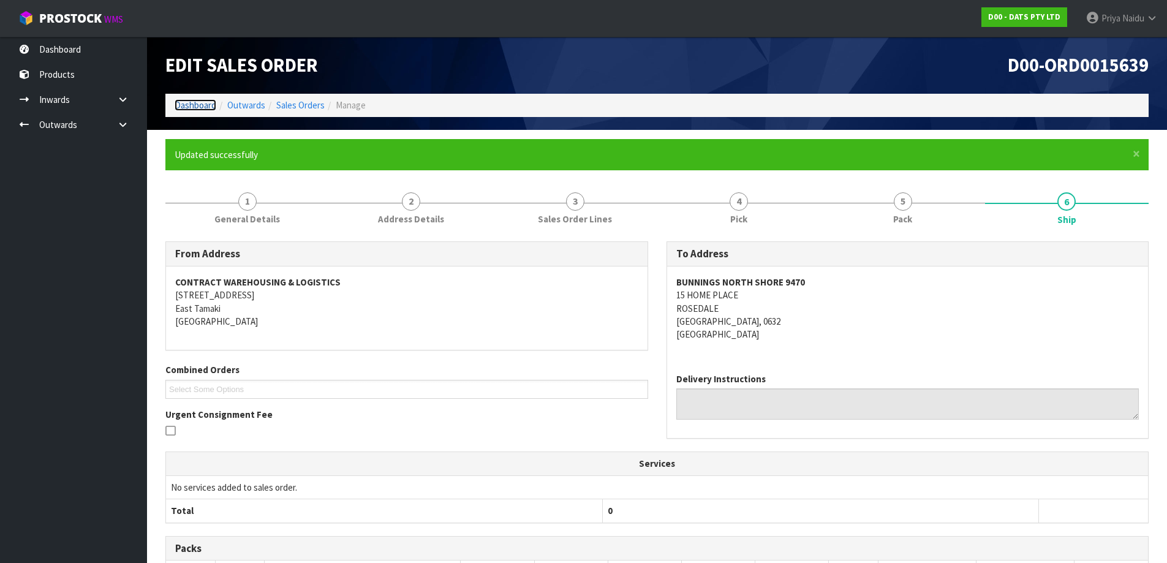
click at [201, 106] on link "Dashboard" at bounding box center [196, 105] width 42 height 12
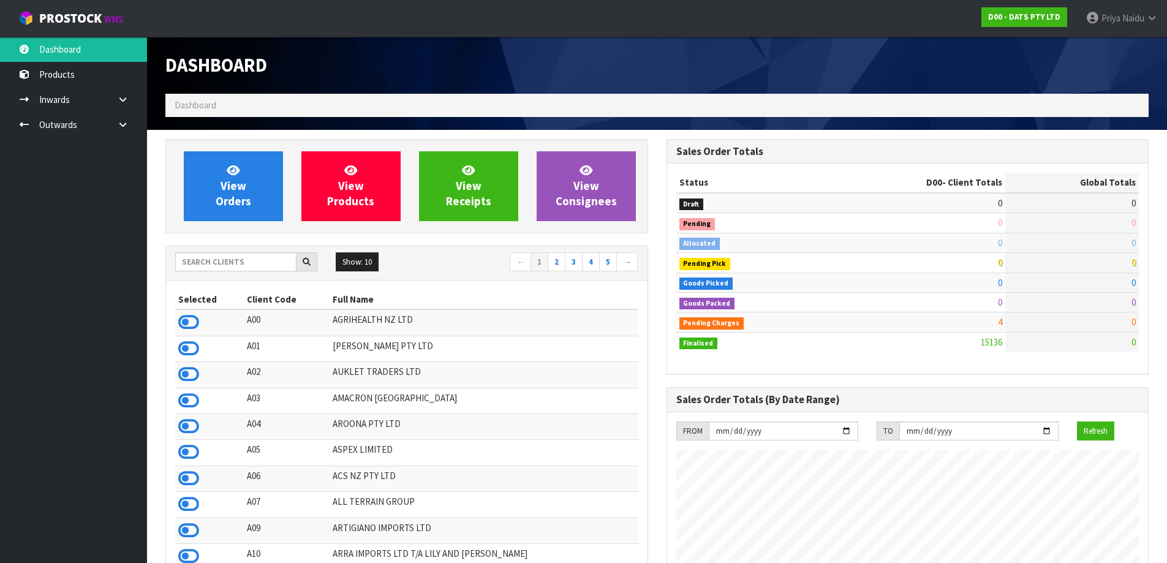
scroll to position [928, 500]
click at [239, 256] on input "text" at bounding box center [235, 261] width 121 height 19
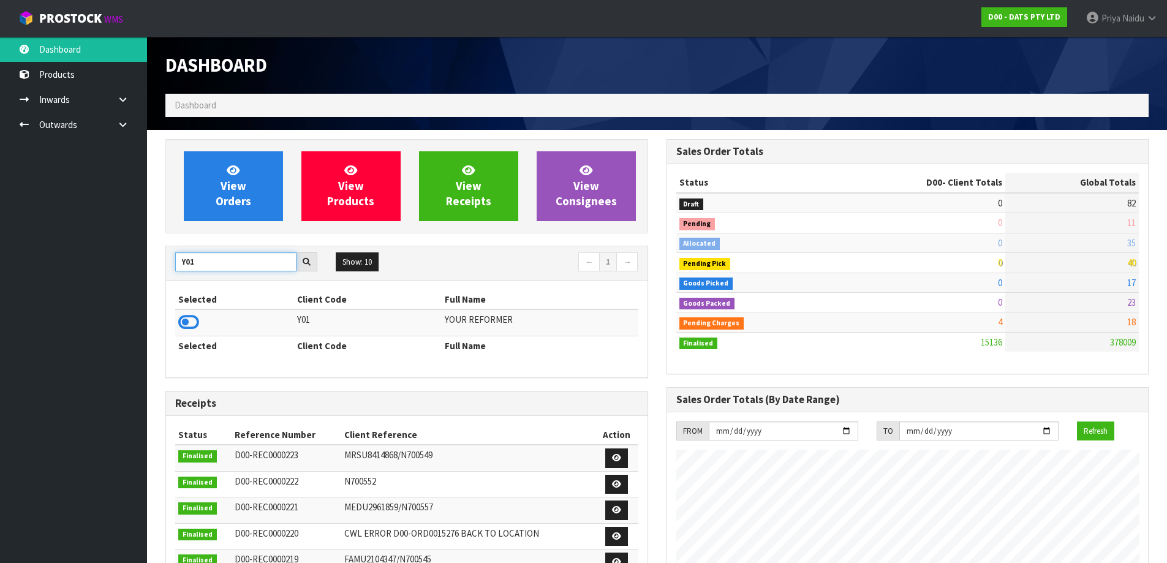
type input "Y01"
click at [190, 326] on icon at bounding box center [188, 322] width 21 height 18
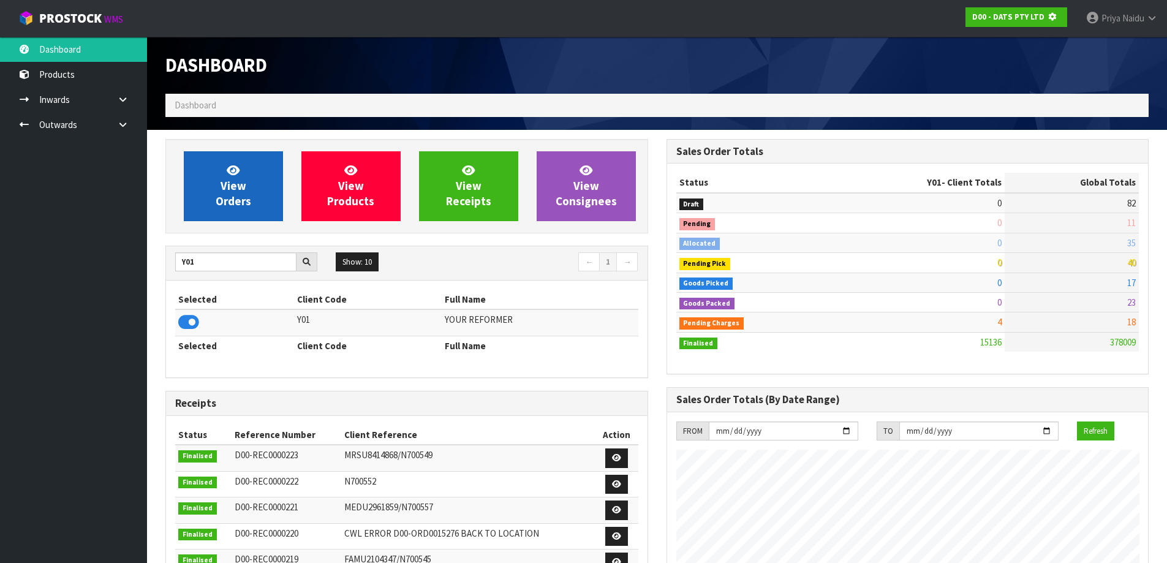
scroll to position [764, 500]
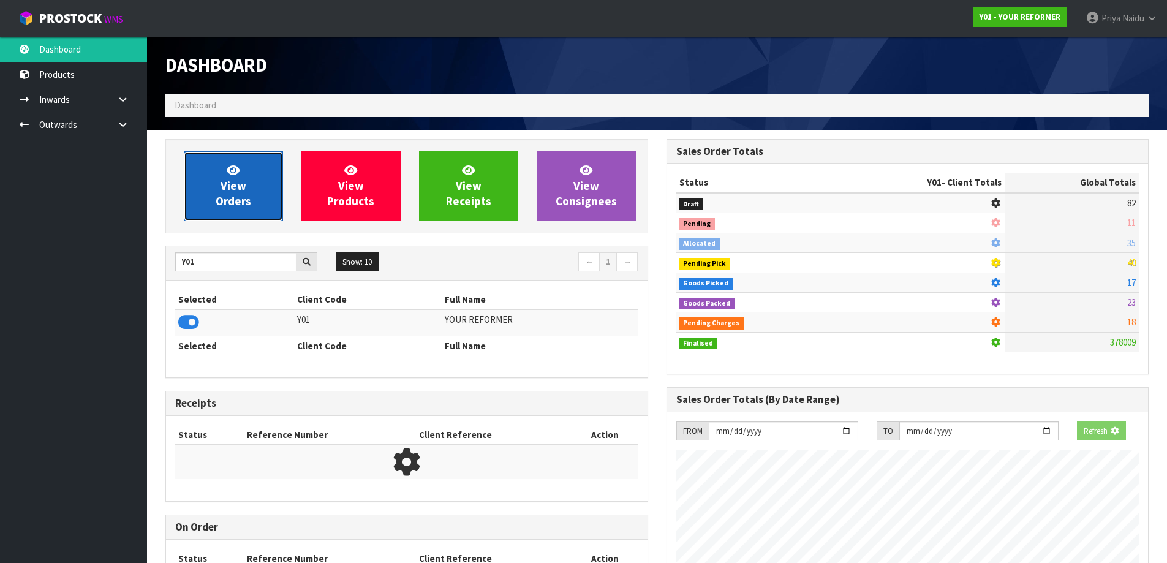
click at [224, 180] on span "View Orders" at bounding box center [234, 186] width 36 height 46
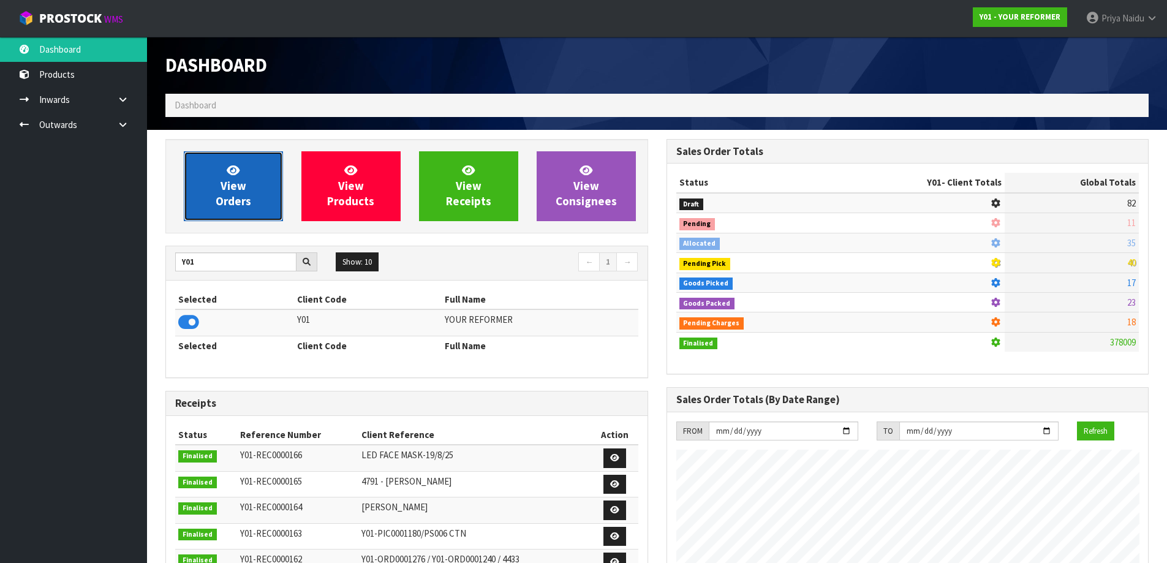
scroll to position [928, 500]
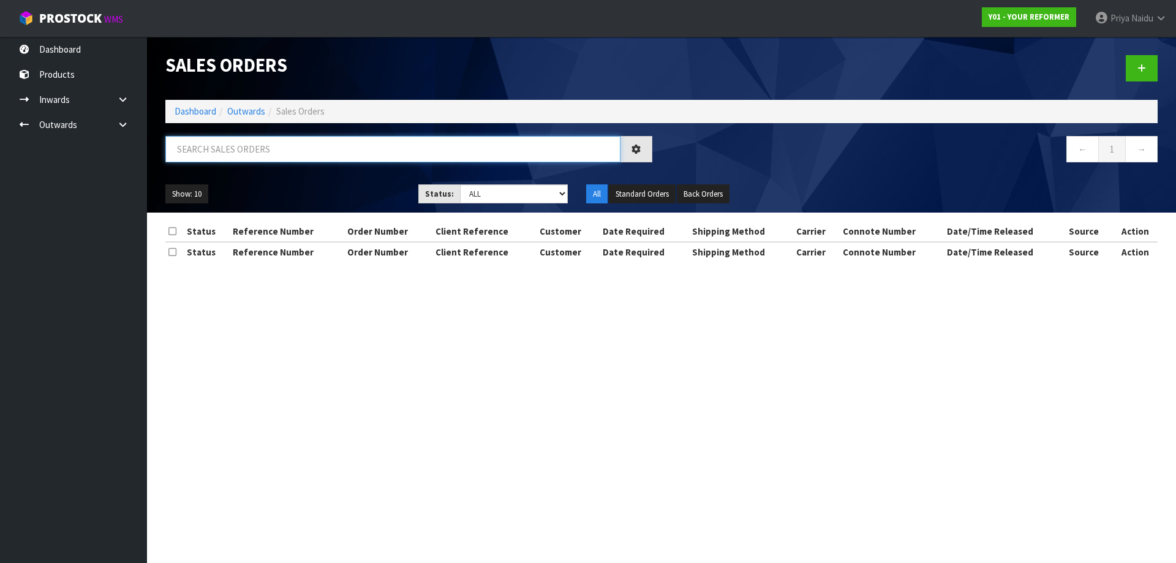
click at [246, 155] on input "text" at bounding box center [392, 149] width 455 height 26
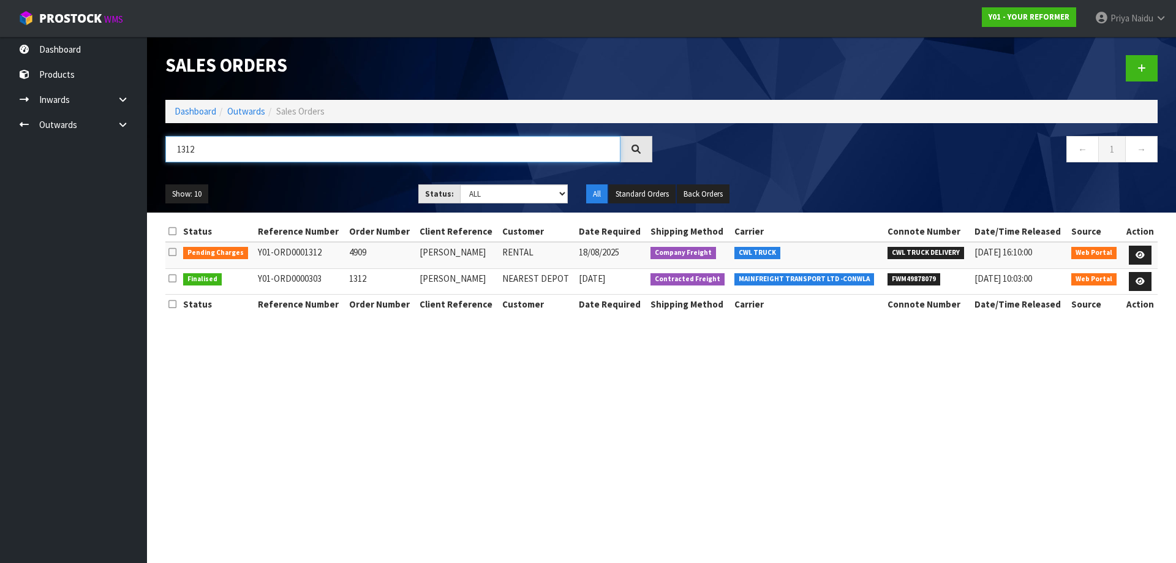
type input "1312"
click at [328, 184] on ul "Show: 10 5 10 25 50" at bounding box center [282, 194] width 235 height 20
click at [1145, 249] on link at bounding box center [1140, 256] width 23 height 20
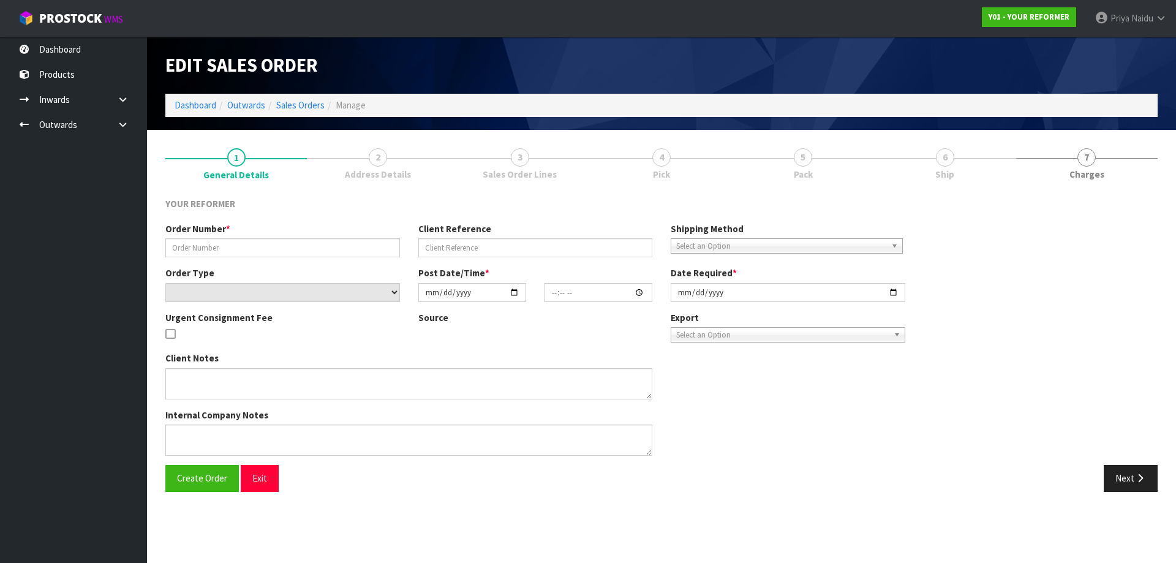
type input "4909"
type input "[PERSON_NAME]"
select select "number:0"
type input "[DATE]"
type input "10:58:00.000"
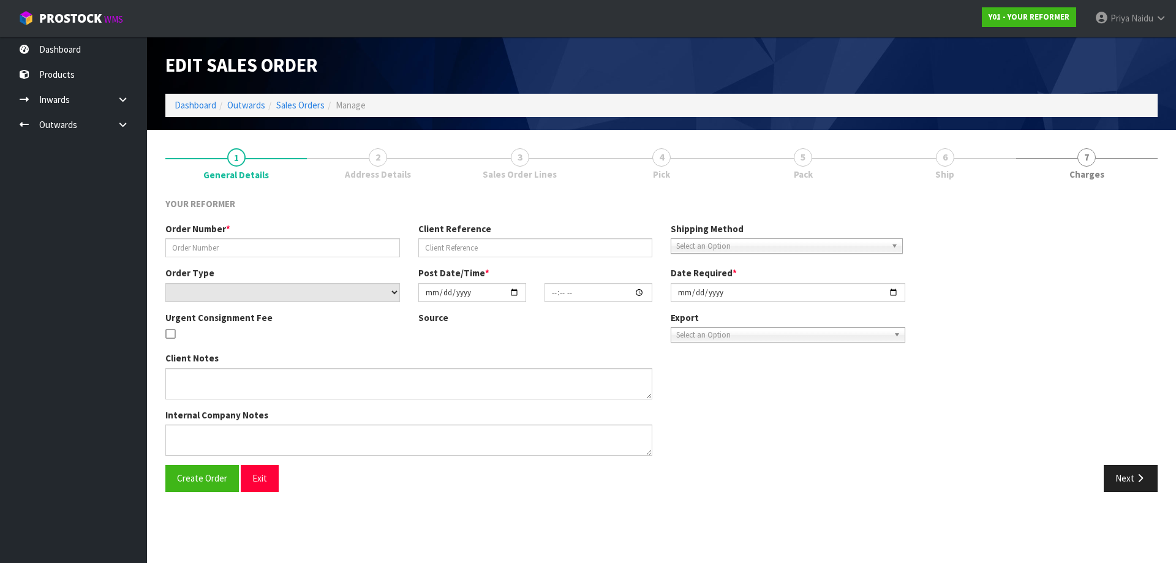
type input "[DATE]"
type textarea "[STREET_ADDRESS][PERSON_NAME] [PHONE_NUMBER]"
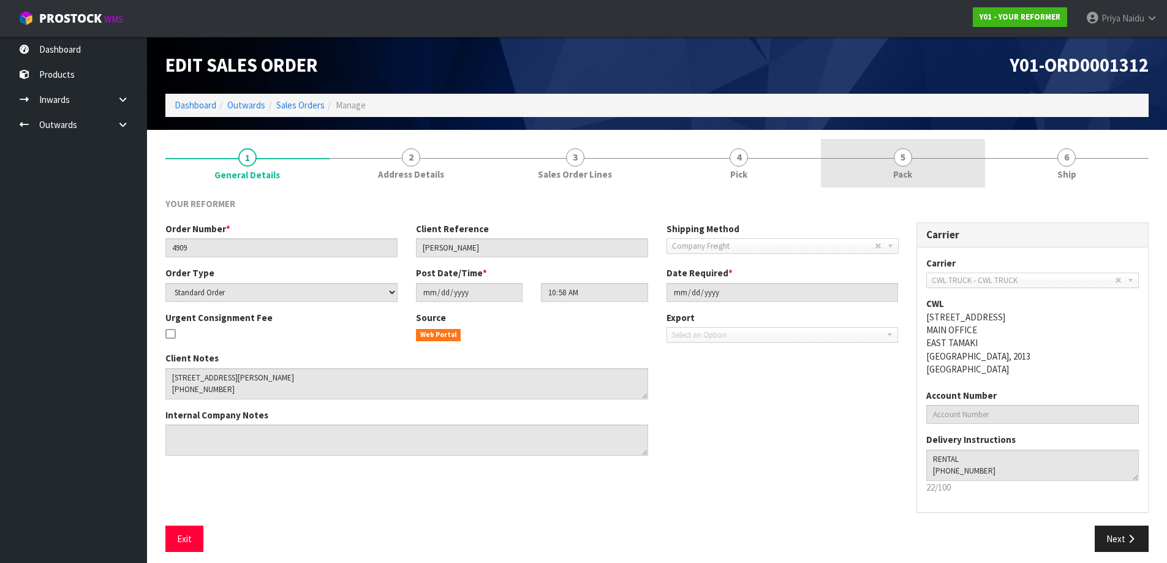
click at [894, 167] on link "5 Pack" at bounding box center [903, 163] width 164 height 48
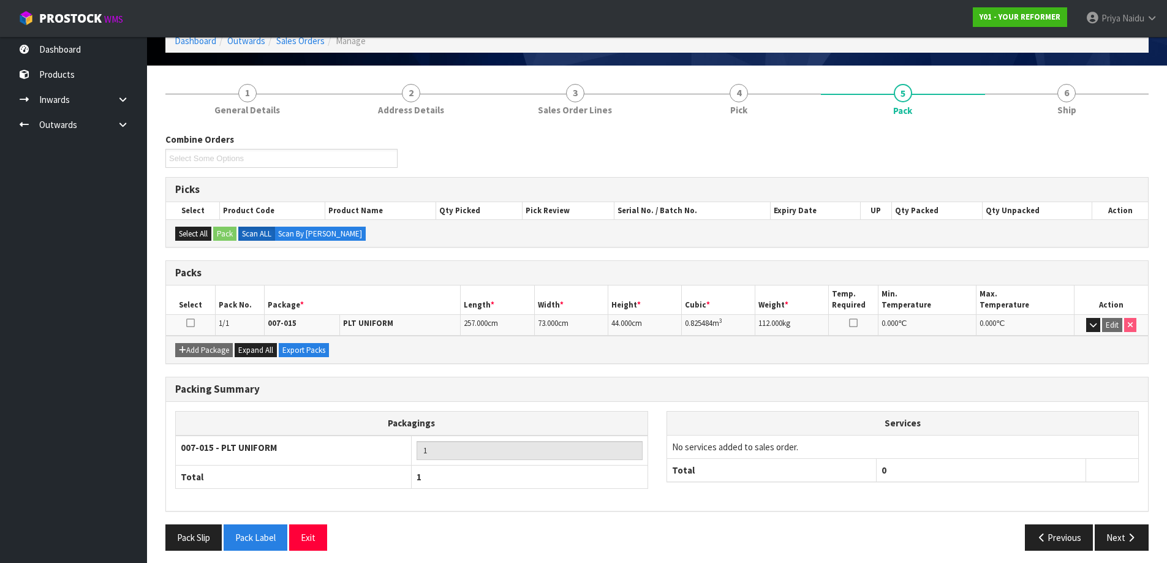
scroll to position [70, 0]
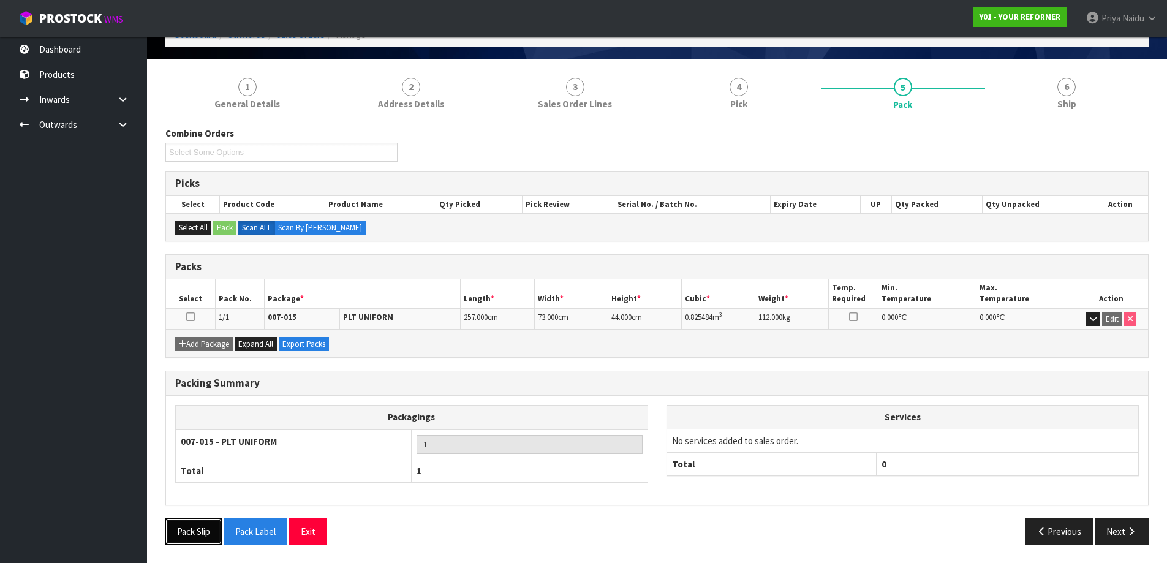
click at [183, 538] on button "Pack Slip" at bounding box center [193, 531] width 56 height 26
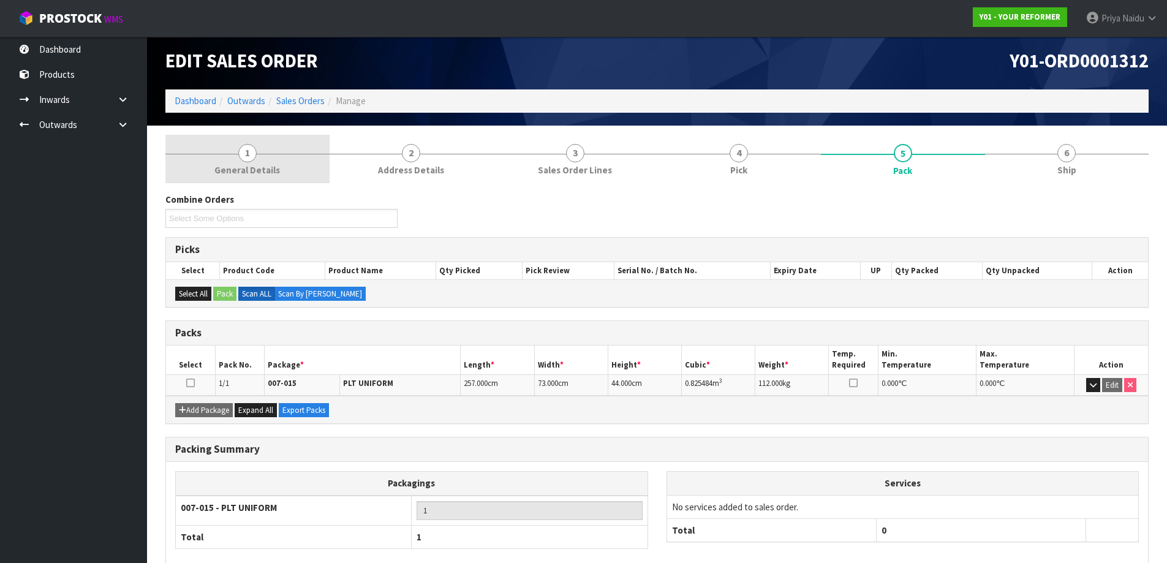
scroll to position [0, 0]
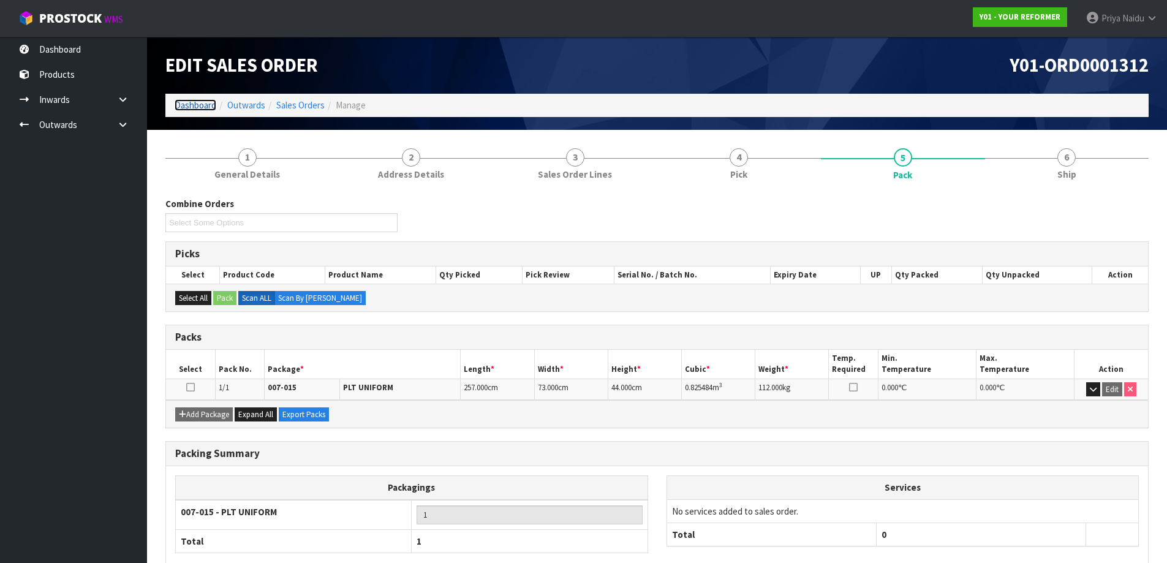
click at [185, 103] on link "Dashboard" at bounding box center [196, 105] width 42 height 12
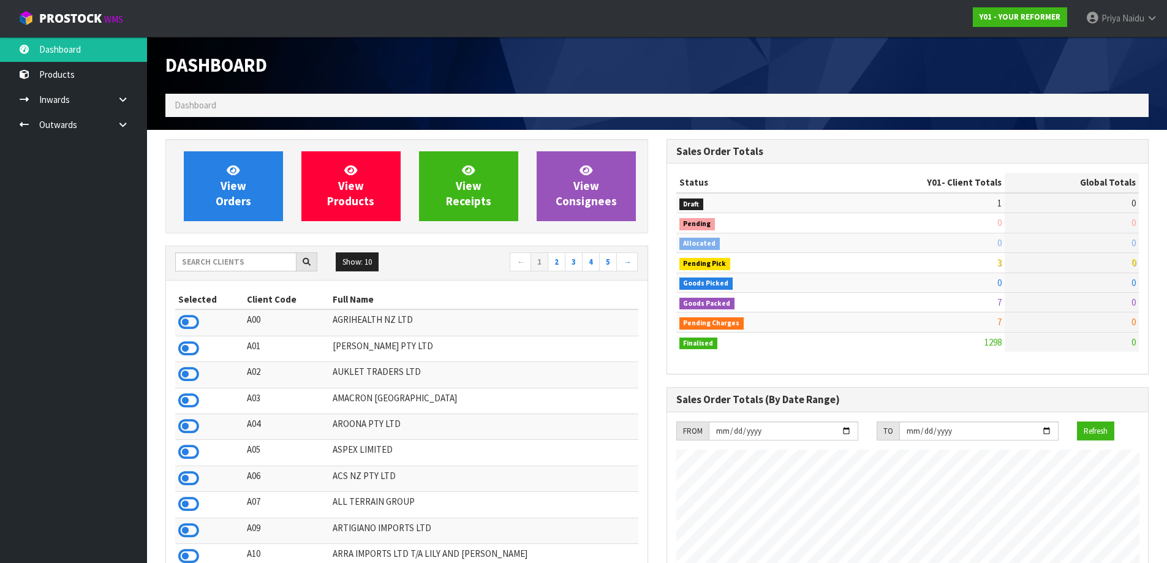
scroll to position [928, 500]
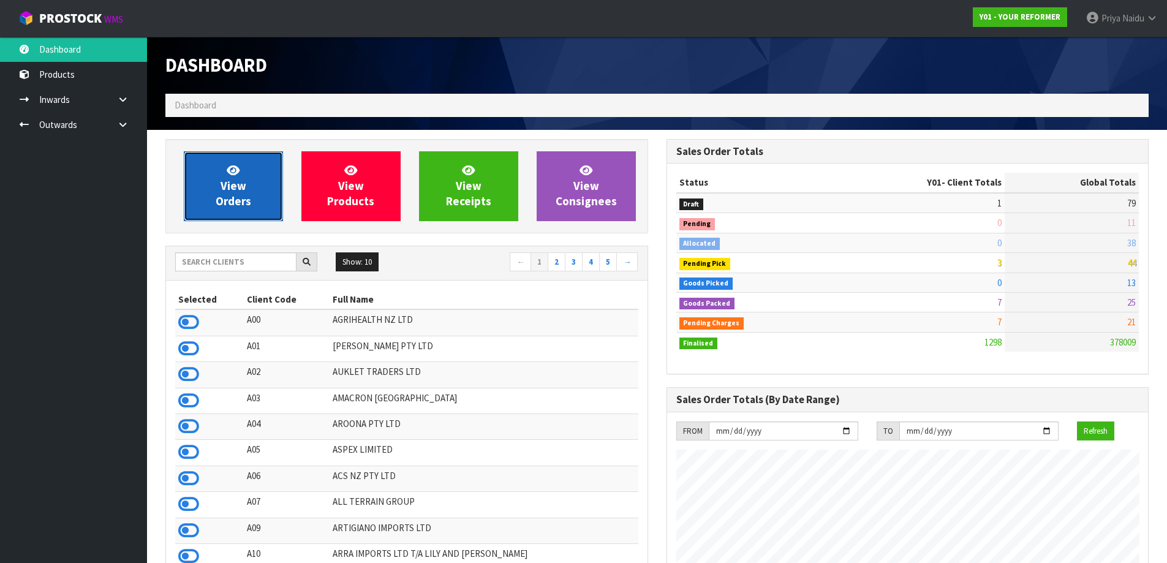
click at [251, 162] on link "View Orders" at bounding box center [233, 186] width 99 height 70
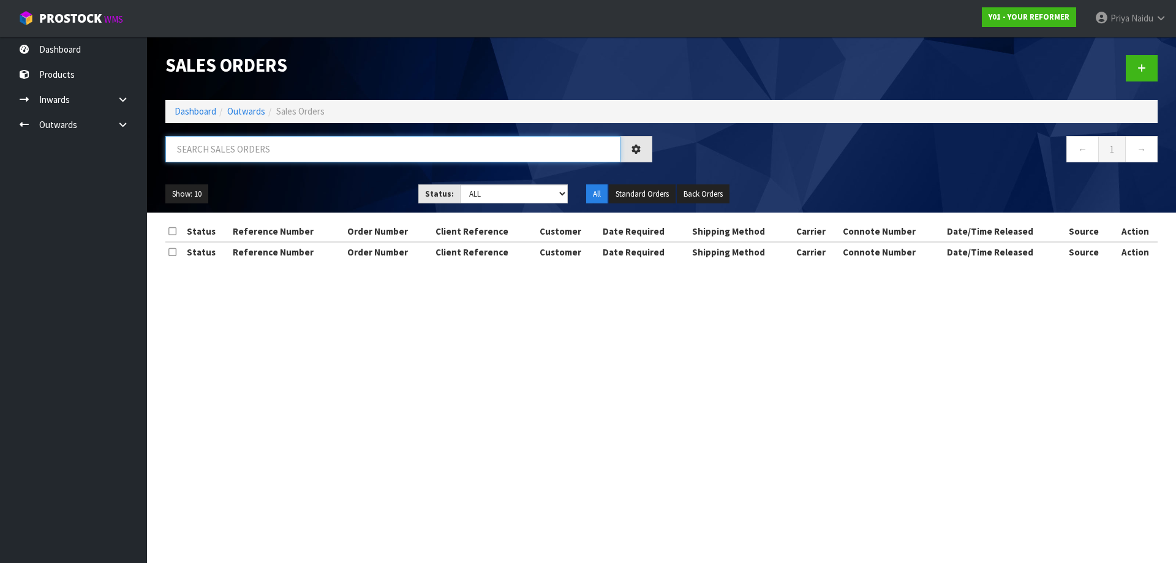
click at [257, 151] on input "text" at bounding box center [392, 149] width 455 height 26
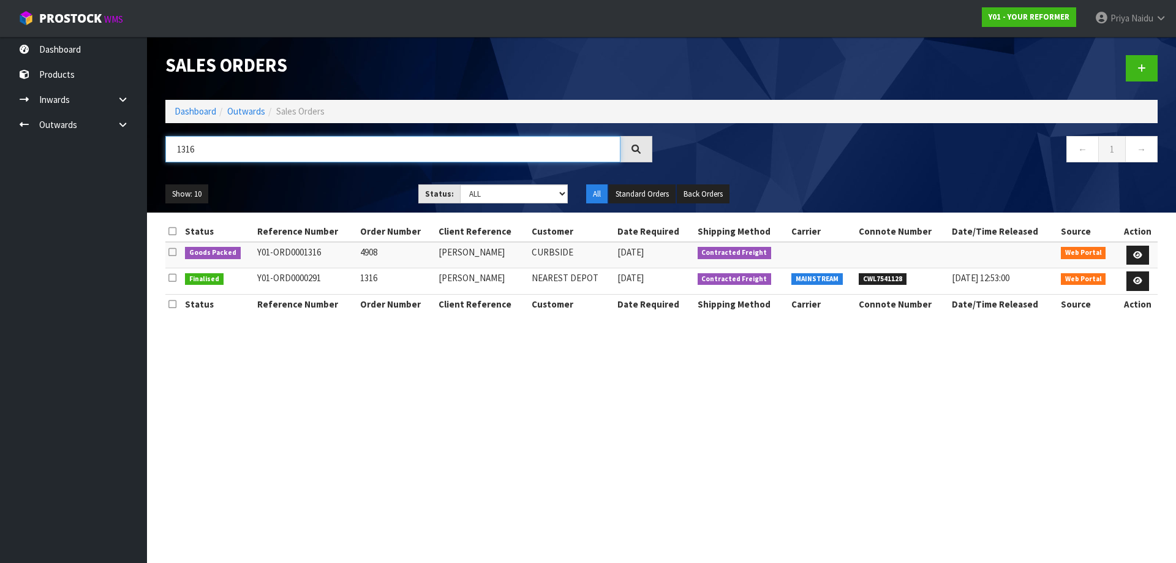
type input "1316"
click at [306, 176] on div "Show: 10 5 10 25 50 Status: Draft Pending Allocated Pending Pick Goods Picked G…" at bounding box center [661, 194] width 1011 height 38
click at [1138, 252] on icon at bounding box center [1137, 255] width 9 height 8
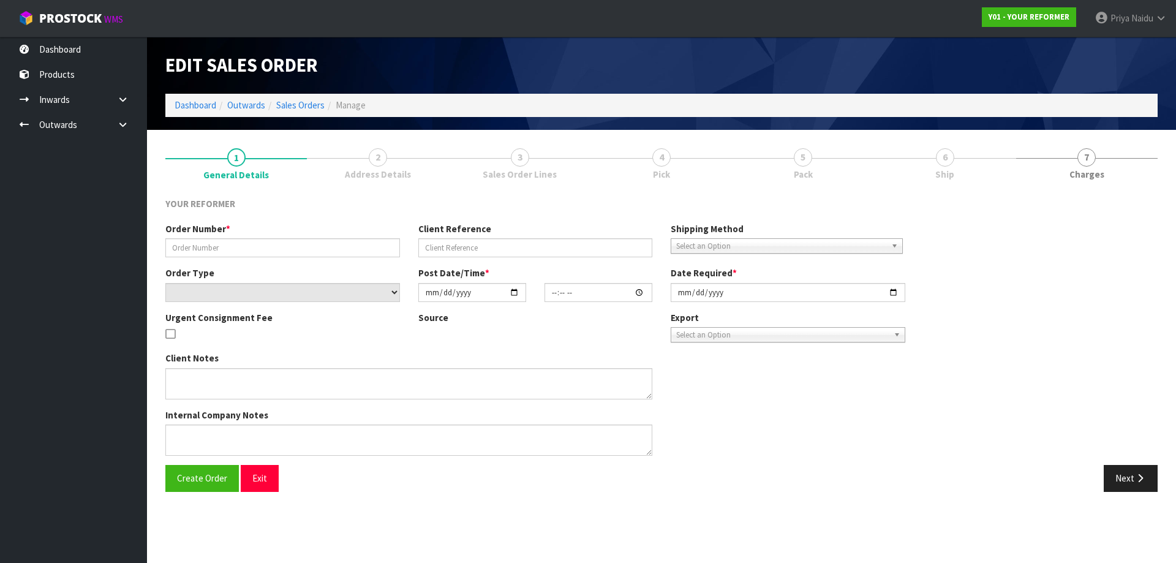
type input "4908"
type input "[PERSON_NAME]"
select select "number:0"
type input "[DATE]"
type input "13:22:00.000"
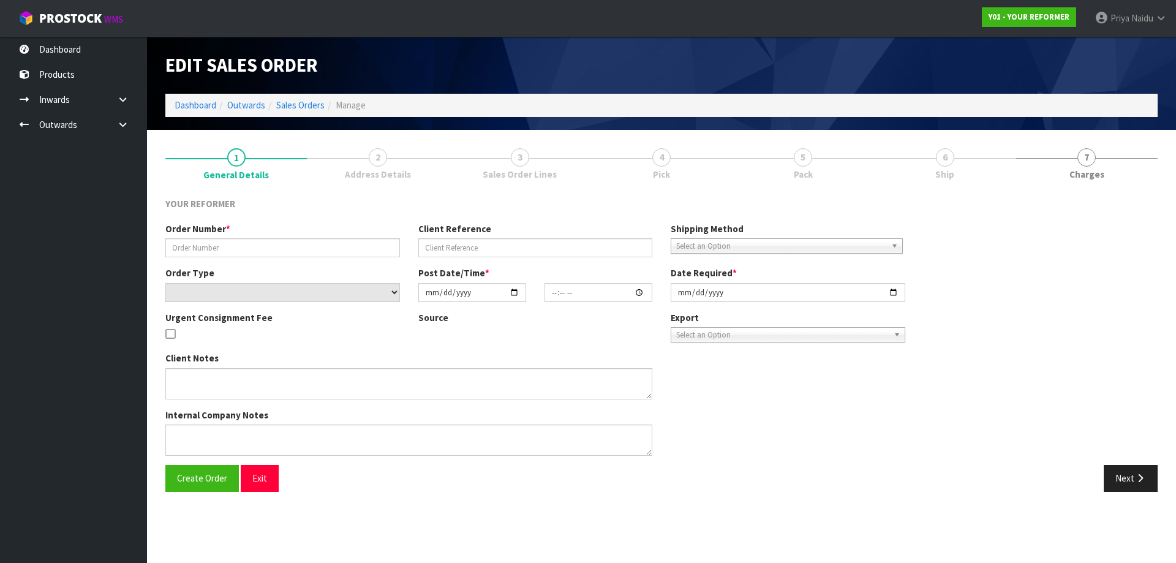
type input "[DATE]"
type textarea "[STREET_ADDRESS] [PHONE_NUMBER]"
type textarea "THE QUOTE FOR THIS JOB IS APPROX.. $129.79+GST AND ADDITIONAL HAND UNLOAD CHARG…"
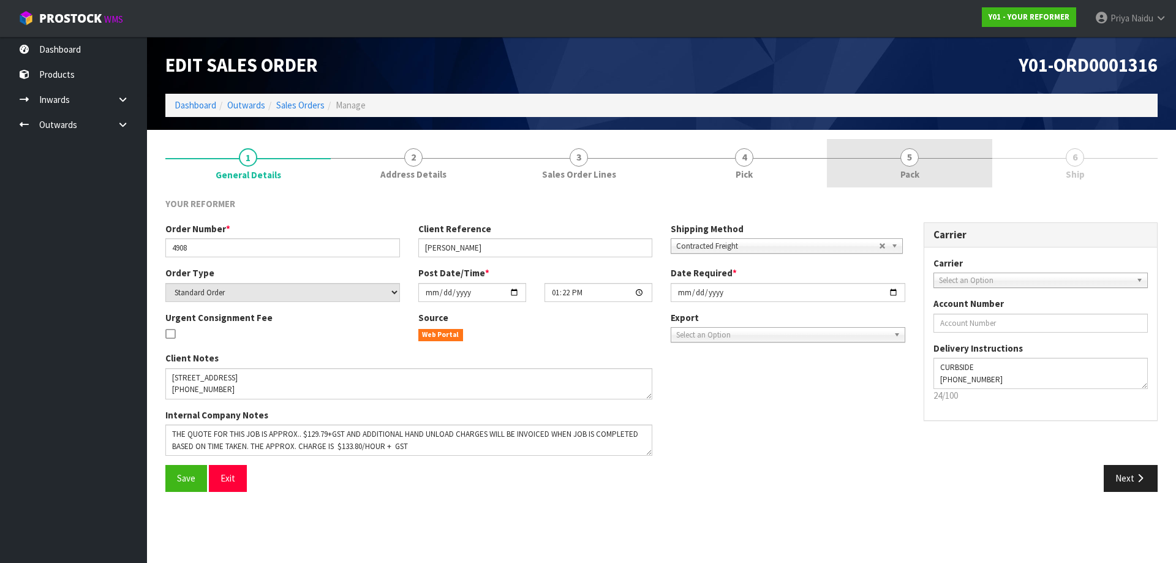
click at [870, 153] on link "5 Pack" at bounding box center [909, 163] width 165 height 48
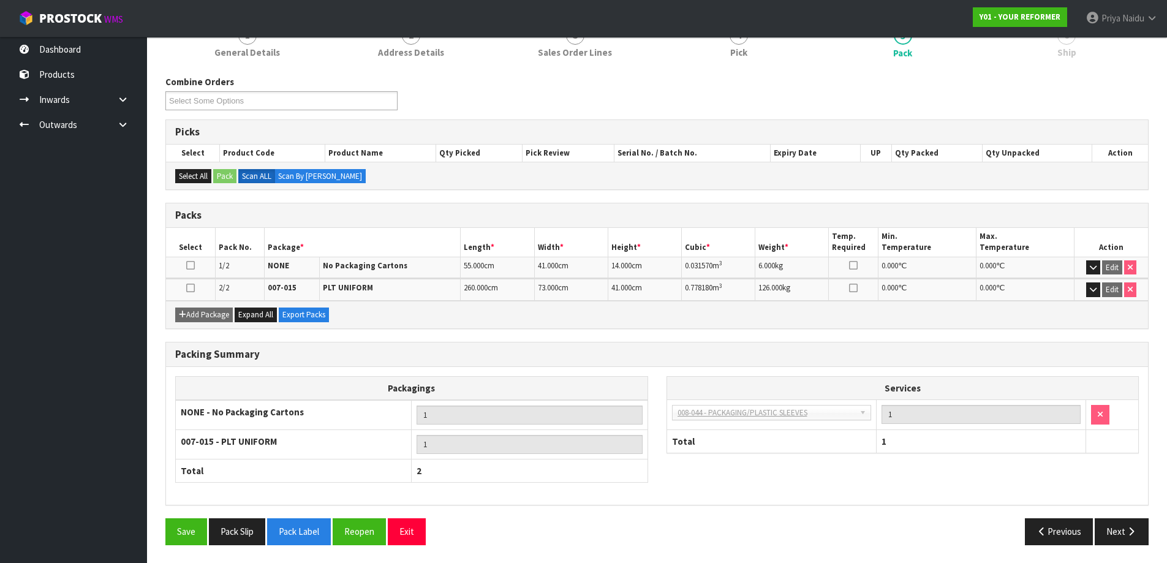
scroll to position [122, 0]
click at [1121, 533] on button "Next" at bounding box center [1122, 531] width 54 height 26
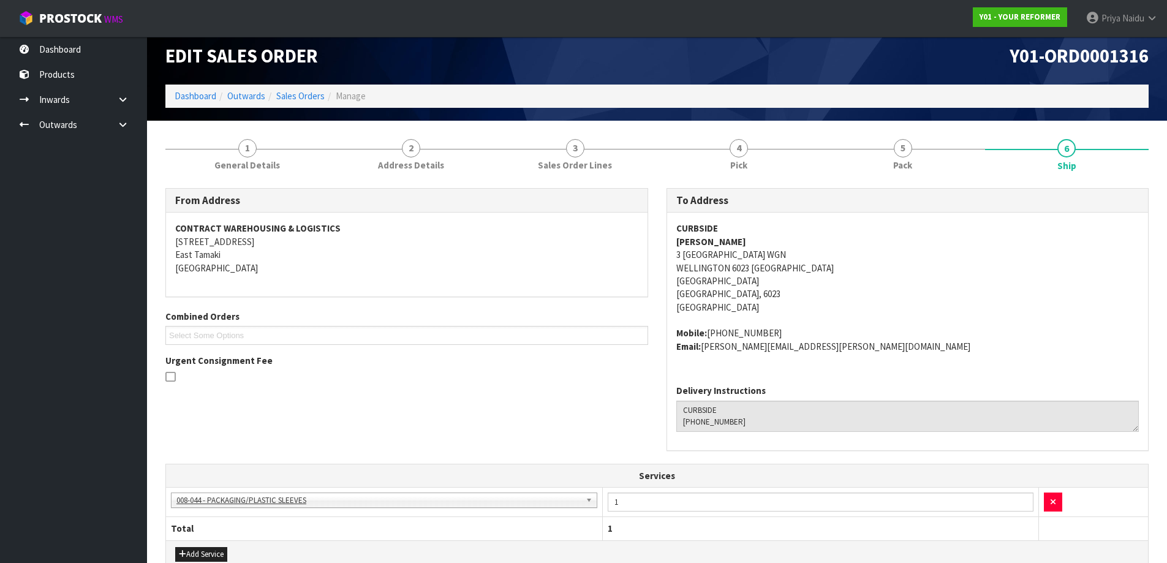
scroll to position [0, 0]
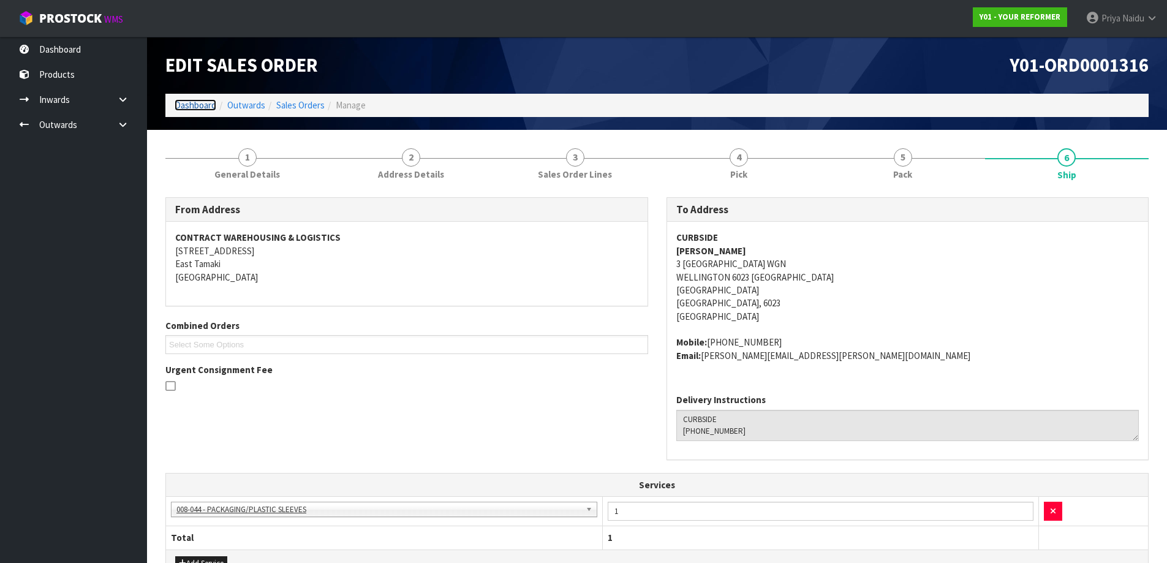
click at [183, 104] on link "Dashboard" at bounding box center [196, 105] width 42 height 12
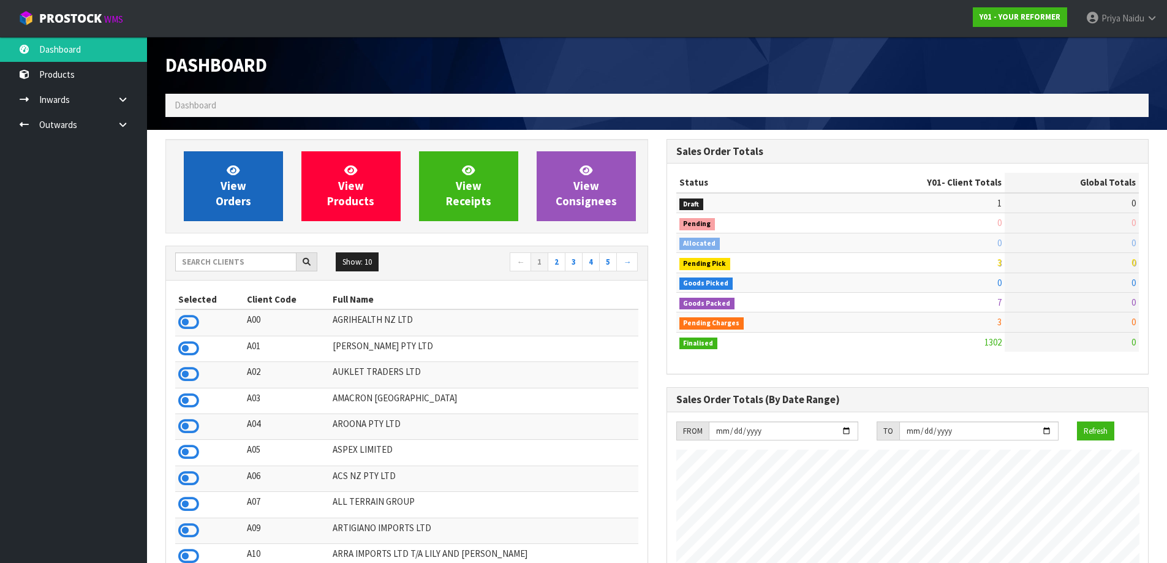
scroll to position [928, 500]
click at [244, 198] on span "View Orders" at bounding box center [234, 186] width 36 height 46
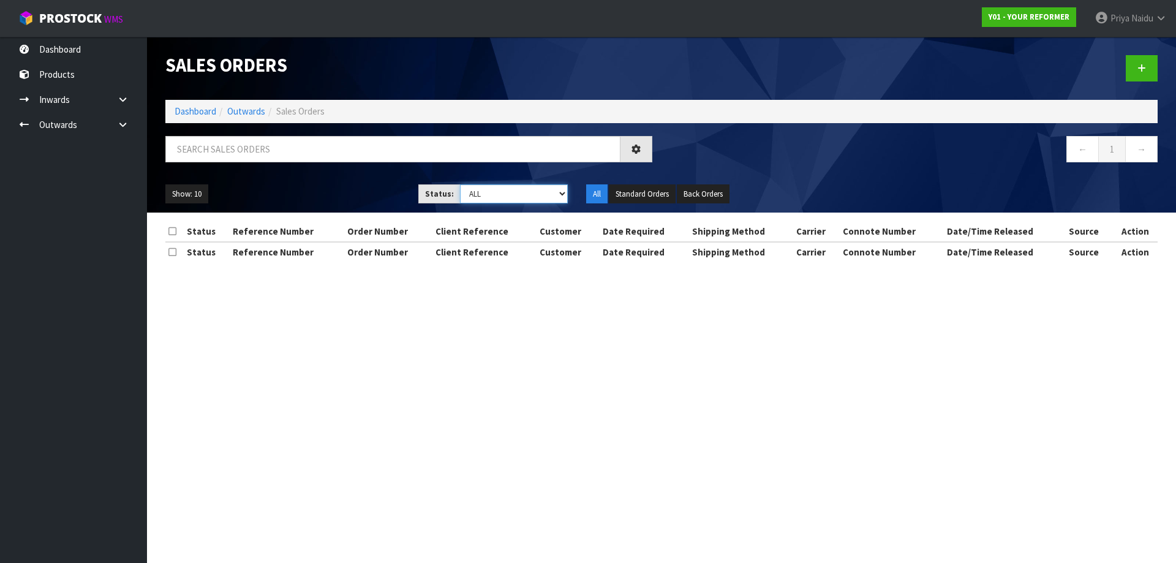
click at [487, 196] on select "Draft Pending Allocated Pending Pick Goods Picked Goods Packed Pending Charges …" at bounding box center [514, 193] width 108 height 19
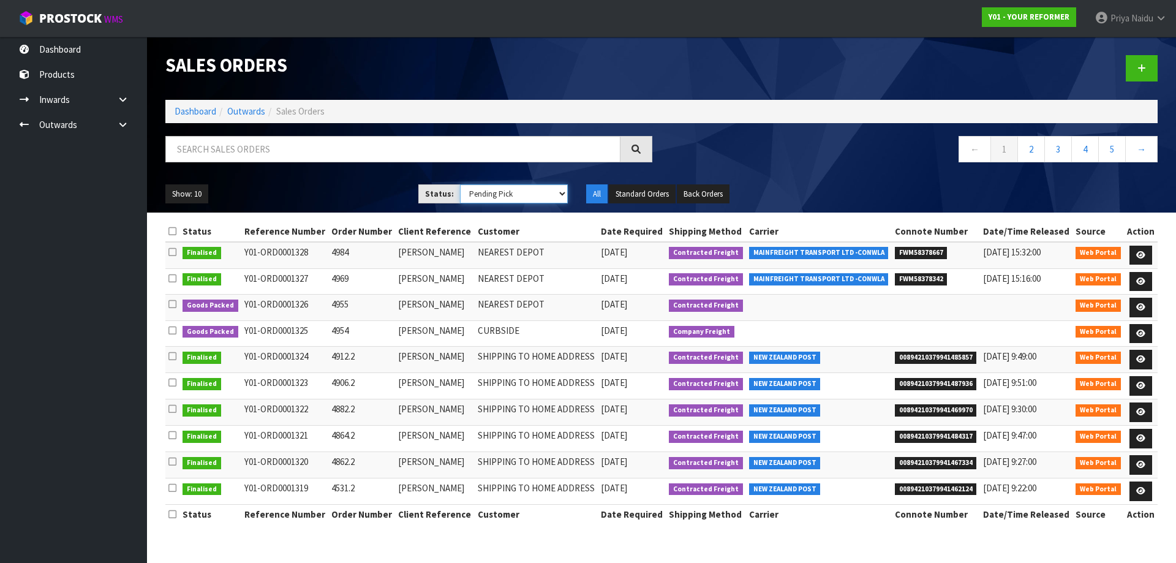
click at [460, 184] on select "Draft Pending Allocated Pending Pick Goods Picked Goods Packed Pending Charges …" at bounding box center [514, 193] width 108 height 19
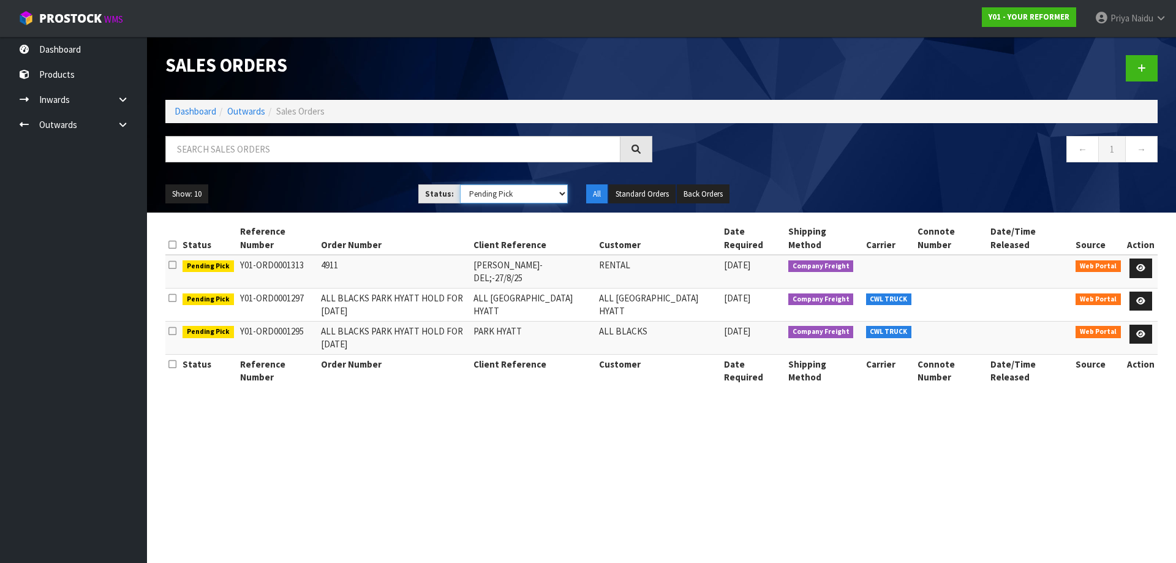
click at [489, 192] on select "Draft Pending Allocated Pending Pick Goods Picked Goods Packed Pending Charges …" at bounding box center [514, 193] width 108 height 19
click at [460, 184] on select "Draft Pending Allocated Pending Pick Goods Picked Goods Packed Pending Charges …" at bounding box center [514, 193] width 108 height 19
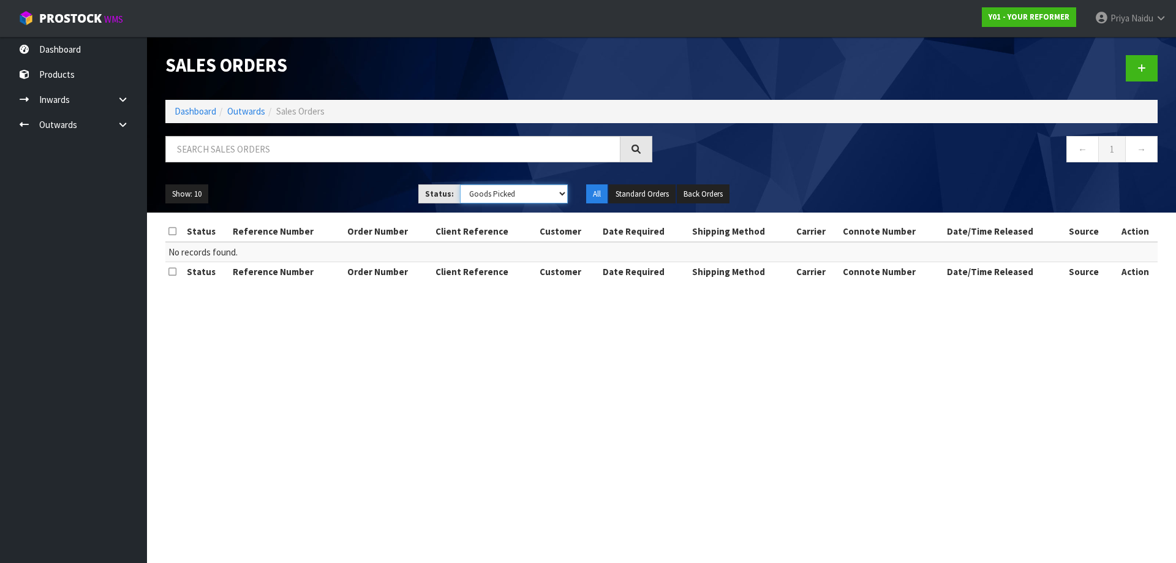
click at [492, 190] on select "Draft Pending Allocated Pending Pick Goods Picked Goods Packed Pending Charges …" at bounding box center [514, 193] width 108 height 19
select select "string:5"
click at [460, 184] on select "Draft Pending Allocated Pending Pick Goods Picked Goods Packed Pending Charges …" at bounding box center [514, 193] width 108 height 19
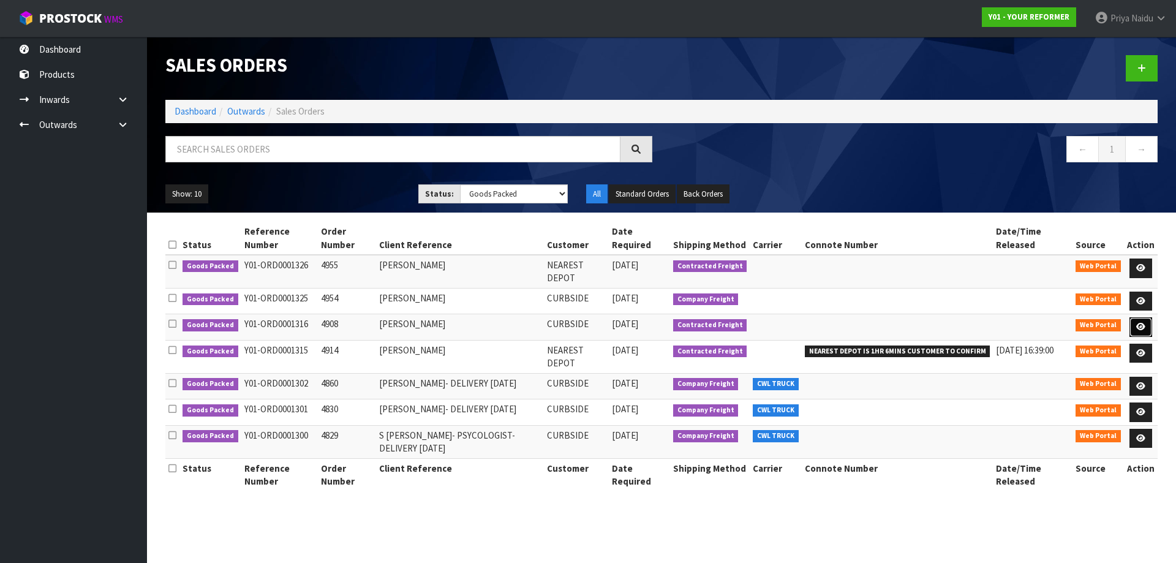
click at [1141, 323] on icon at bounding box center [1140, 327] width 9 height 8
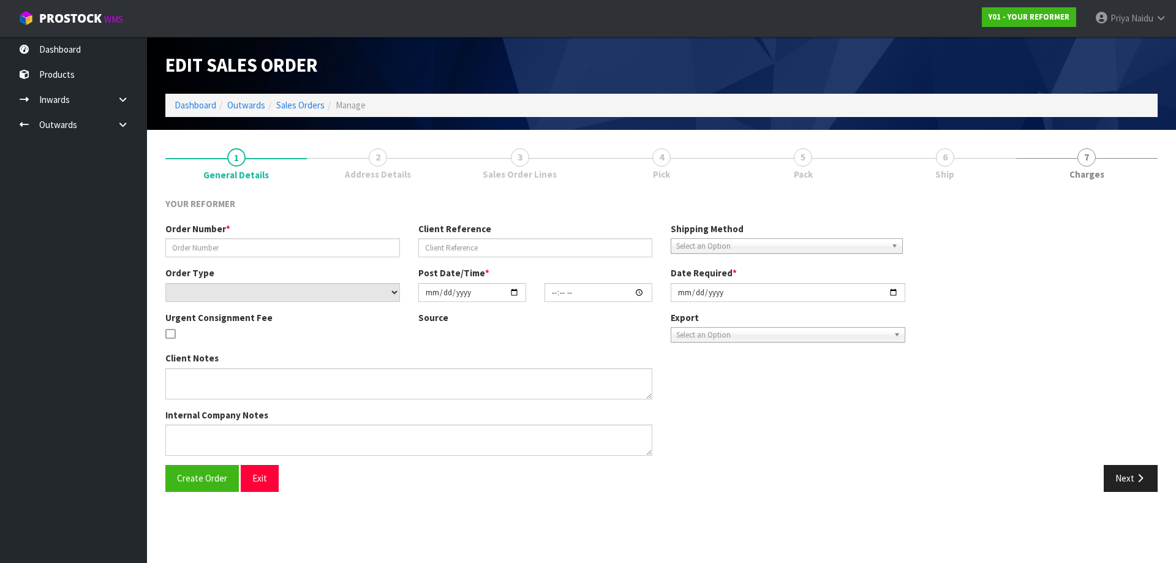
type input "4908"
type input "[PERSON_NAME]"
select select "number:0"
type input "[DATE]"
type input "13:22:00.000"
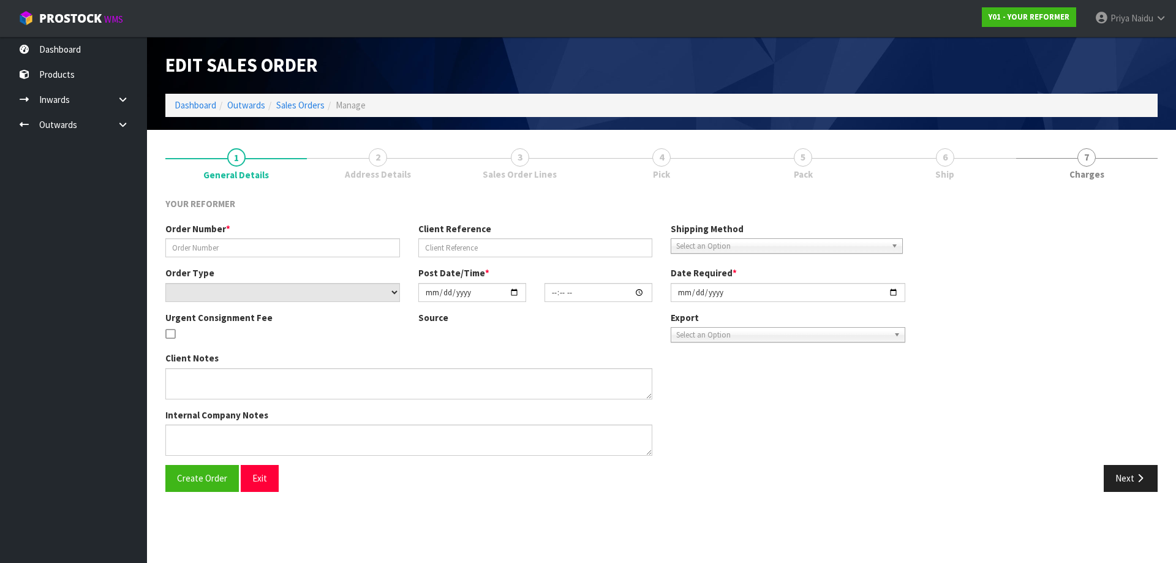
type input "[DATE]"
type textarea "[STREET_ADDRESS] [PHONE_NUMBER]"
type textarea "THE QUOTE FOR THIS JOB IS APPROX.. $129.79+GST AND ADDITIONAL HAND UNLOAD CHARG…"
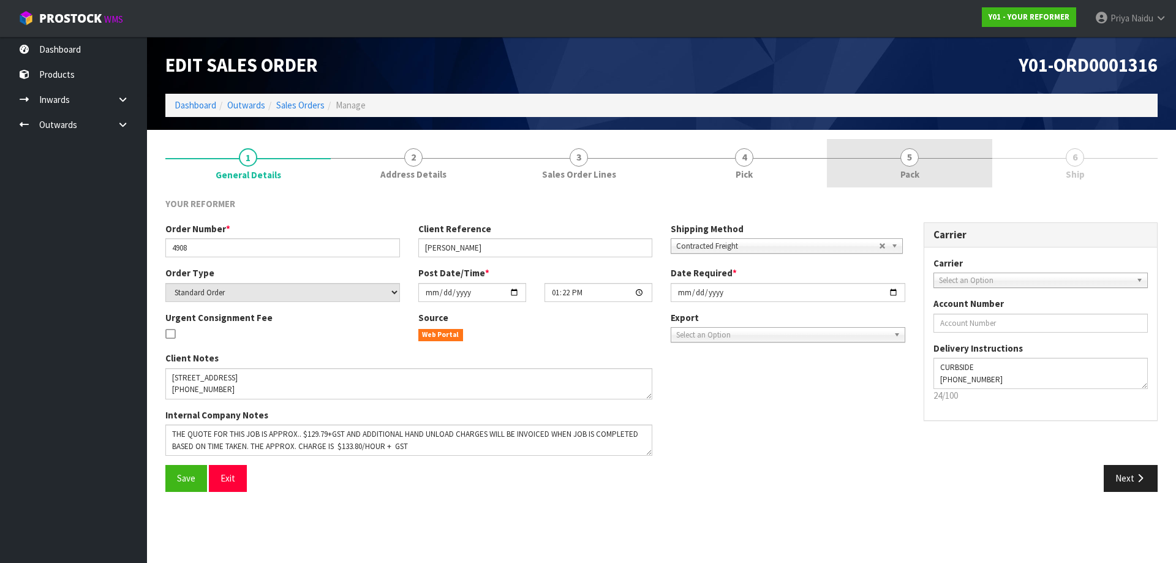
click at [909, 175] on span "Pack" at bounding box center [909, 174] width 19 height 13
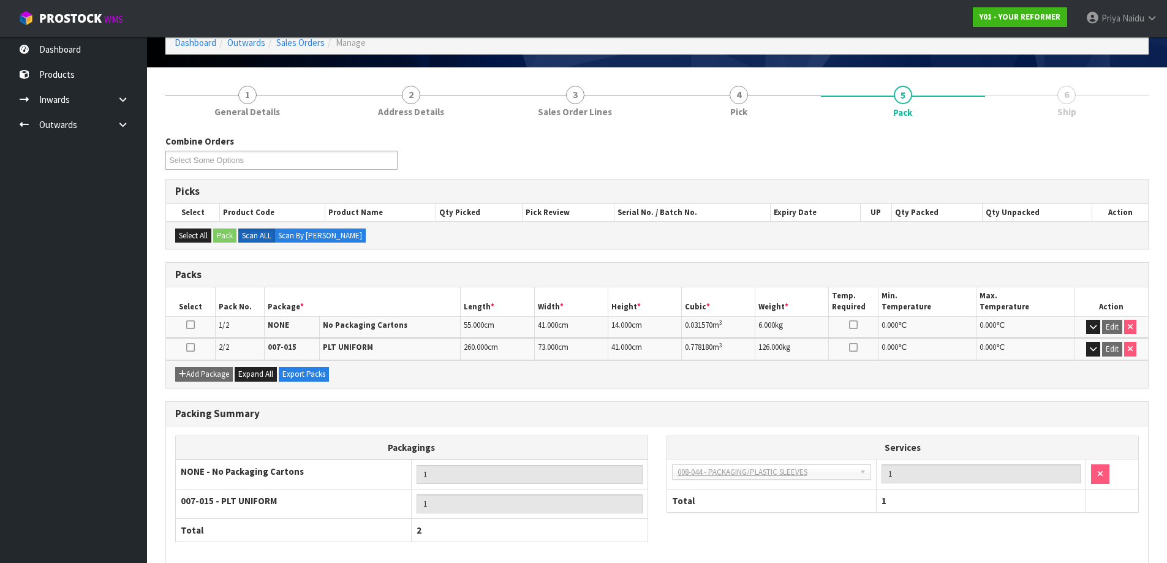
scroll to position [122, 0]
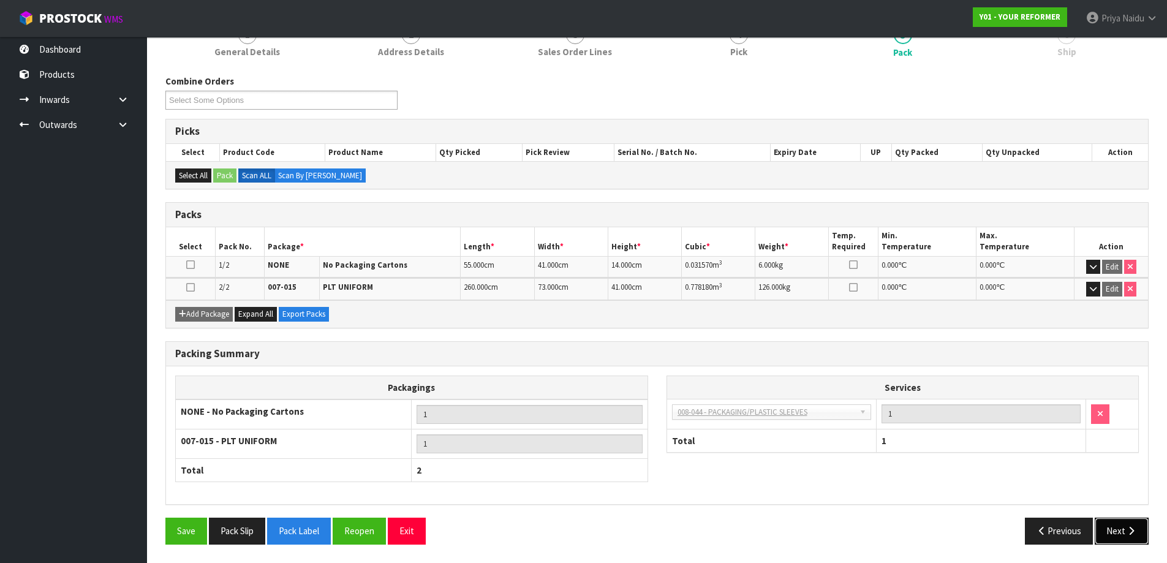
click at [1125, 529] on button "Next" at bounding box center [1122, 531] width 54 height 26
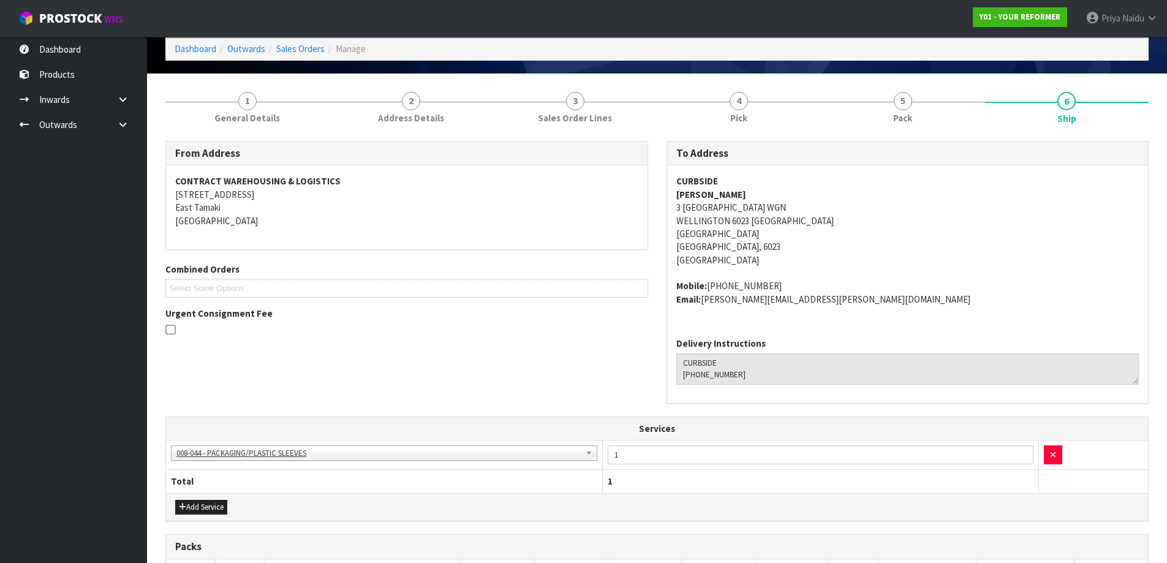
scroll to position [0, 0]
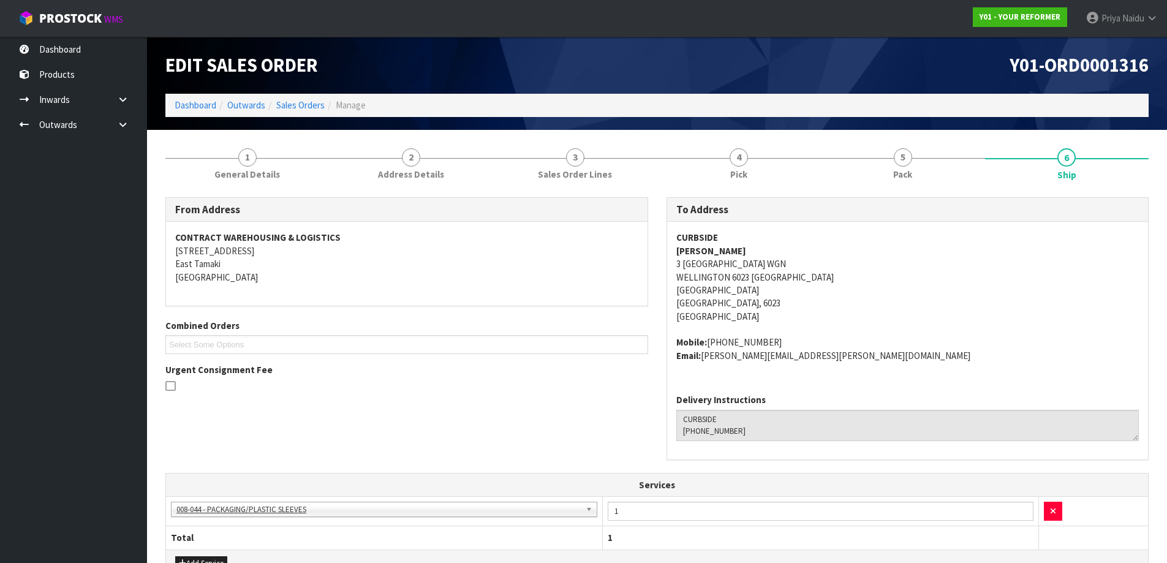
click at [668, 239] on div "CURBSIDE [PERSON_NAME] [STREET_ADDRESS] Mobile: [PHONE_NUMBER] Email: [PERSON_N…" at bounding box center [907, 303] width 481 height 162
drag, startPoint x: 669, startPoint y: 254, endPoint x: 764, endPoint y: 249, distance: 94.5
click at [764, 249] on div "CURBSIDE [PERSON_NAME] [STREET_ADDRESS] Mobile: [PHONE_NUMBER] Email: [PERSON_N…" at bounding box center [907, 303] width 481 height 162
drag, startPoint x: 671, startPoint y: 268, endPoint x: 788, endPoint y: 302, distance: 121.2
click at [788, 302] on div "CURBSIDE [PERSON_NAME] [STREET_ADDRESS] Mobile: [PHONE_NUMBER] Email: [PERSON_N…" at bounding box center [907, 303] width 481 height 162
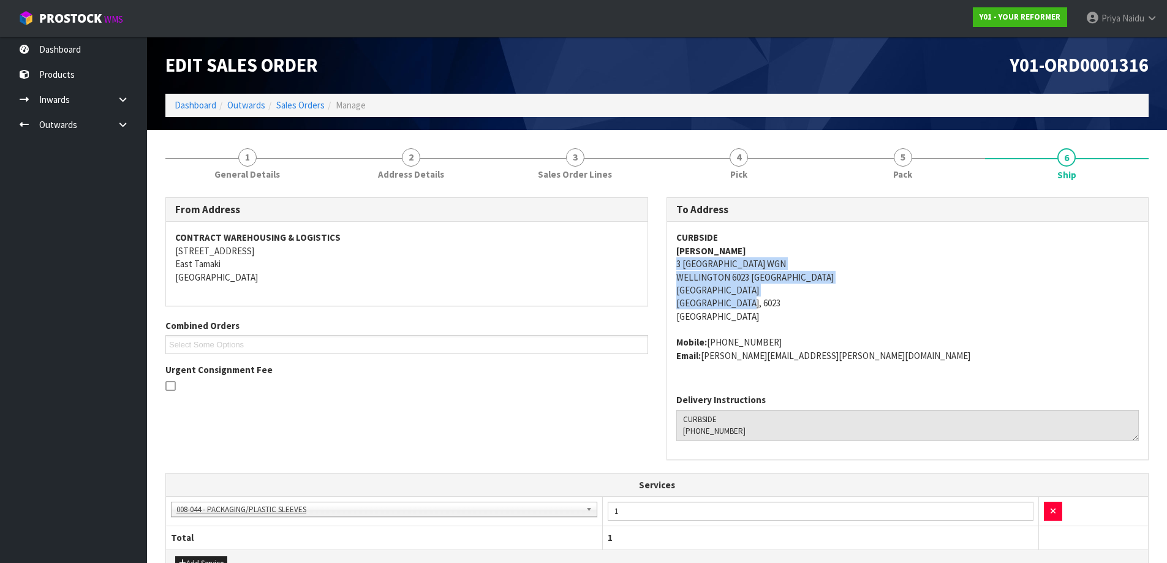
click at [1017, 292] on address "CURBSIDE [PERSON_NAME] 3 [GEOGRAPHIC_DATA] WGN [GEOGRAPHIC_DATA] [STREET_ADDRES…" at bounding box center [907, 277] width 463 height 92
drag, startPoint x: 668, startPoint y: 261, endPoint x: 626, endPoint y: 271, distance: 42.8
click at [820, 265] on div "To Address CURBSIDE [PERSON_NAME] [STREET_ADDRESS] Mobile: [PHONE_NUMBER] Email…" at bounding box center [907, 335] width 501 height 276
click at [949, 287] on address "CURBSIDE [PERSON_NAME] 3 [GEOGRAPHIC_DATA] WGN [GEOGRAPHIC_DATA] [STREET_ADDRES…" at bounding box center [907, 277] width 463 height 92
drag, startPoint x: 709, startPoint y: 341, endPoint x: 755, endPoint y: 333, distance: 47.3
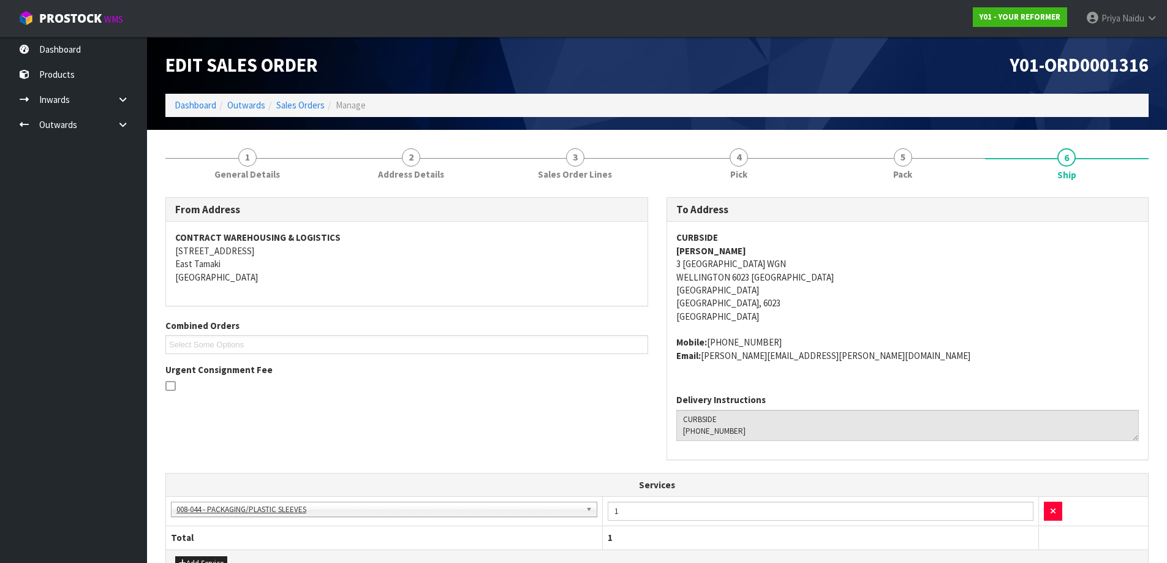
click at [767, 333] on span "CURBSIDE [PERSON_NAME] [STREET_ADDRESS] Mobile: [PHONE_NUMBER] Email: [PERSON_N…" at bounding box center [907, 296] width 463 height 131
drag, startPoint x: 705, startPoint y: 354, endPoint x: 115, endPoint y: 352, distance: 589.8
click at [840, 361] on address "Mobile: [PHONE_NUMBER] Email: [PERSON_NAME][EMAIL_ADDRESS][PERSON_NAME][DOMAIN_…" at bounding box center [907, 349] width 463 height 26
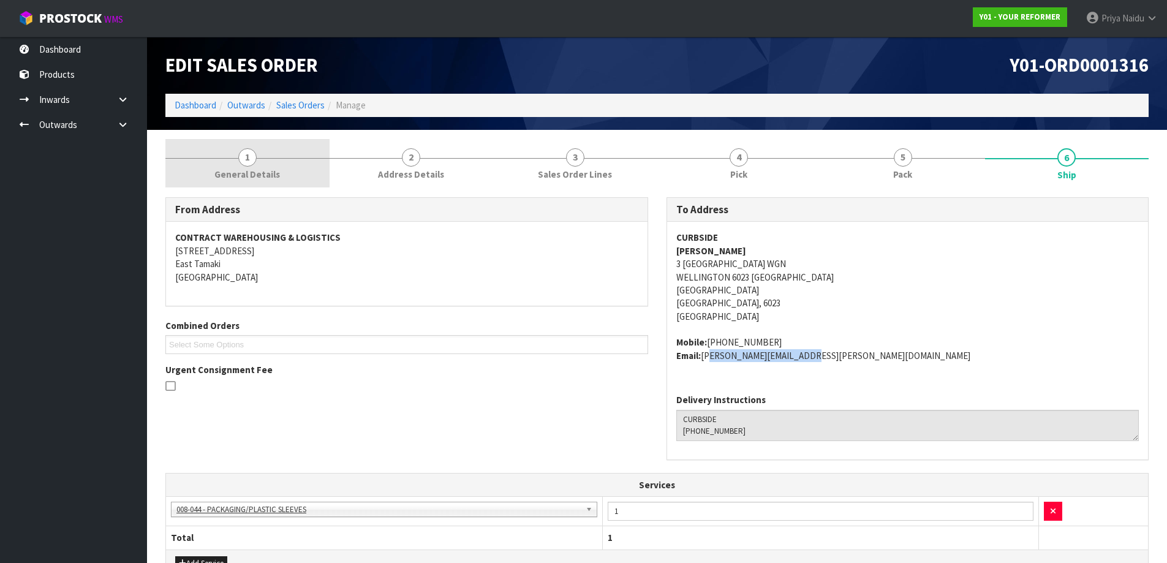
click at [233, 168] on span "General Details" at bounding box center [247, 174] width 66 height 13
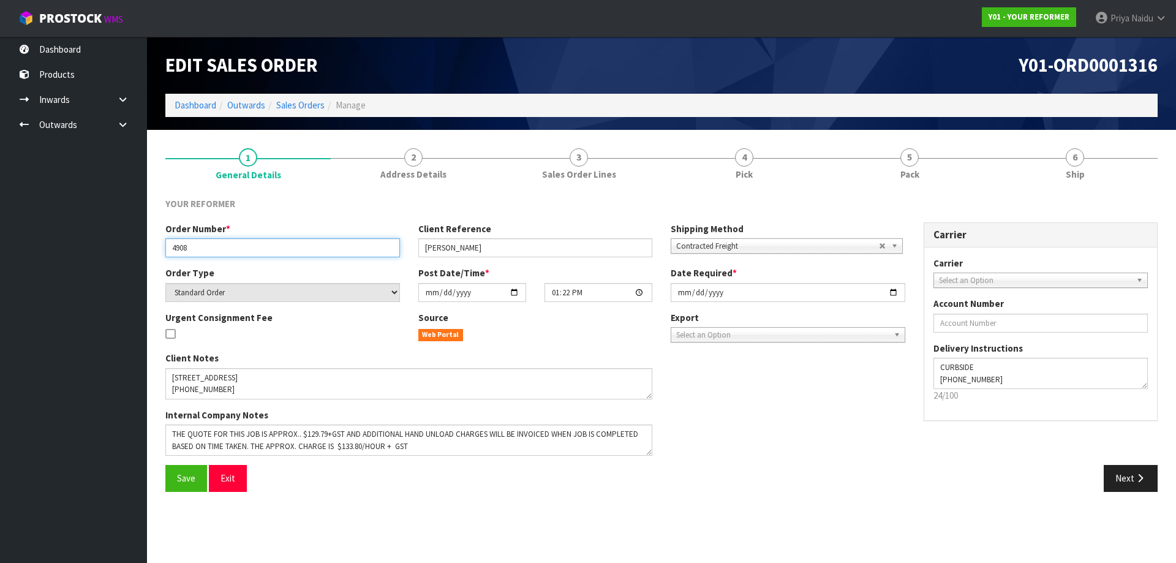
drag, startPoint x: 171, startPoint y: 250, endPoint x: 205, endPoint y: 249, distance: 33.1
click at [205, 249] on input "4908" at bounding box center [282, 247] width 235 height 19
drag, startPoint x: 418, startPoint y: 249, endPoint x: 515, endPoint y: 245, distance: 97.5
click at [515, 245] on input "[PERSON_NAME]" at bounding box center [535, 247] width 235 height 19
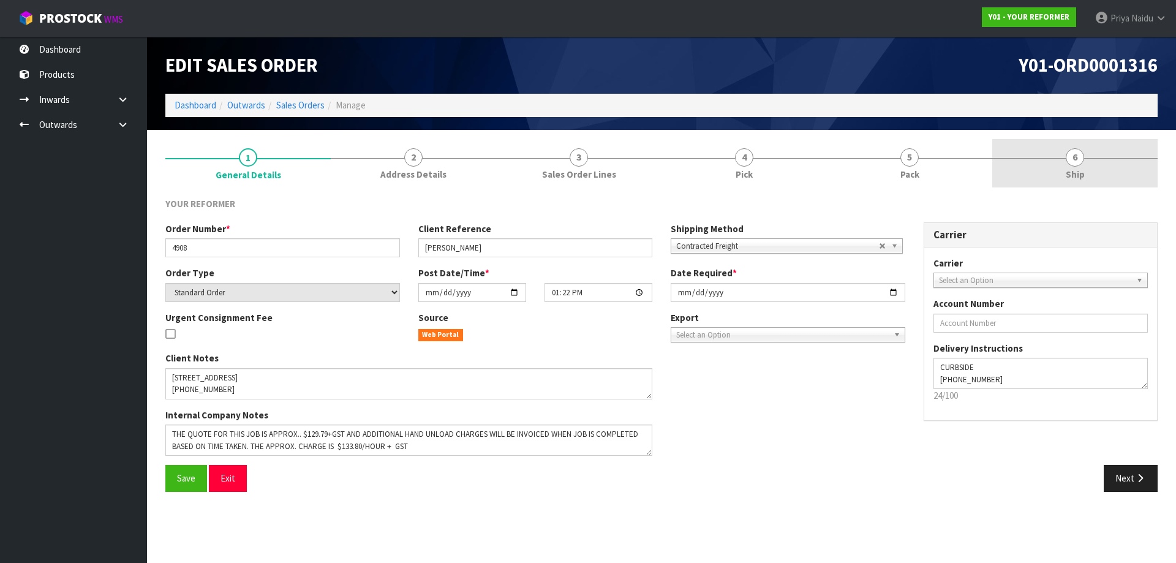
click at [1031, 174] on link "6 Ship" at bounding box center [1074, 163] width 165 height 48
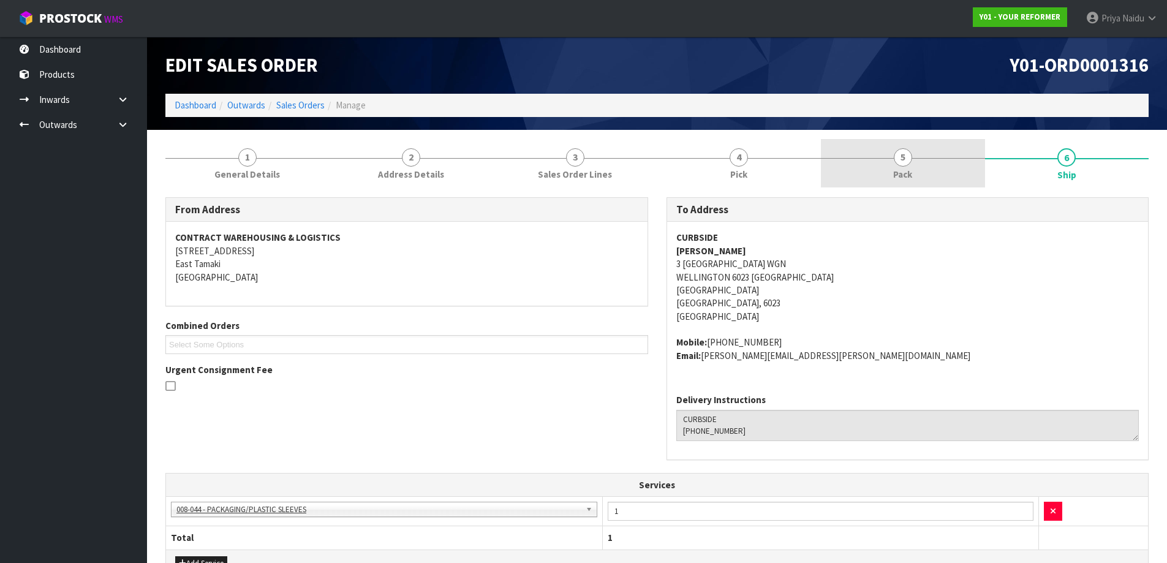
click at [927, 173] on link "5 Pack" at bounding box center [903, 163] width 164 height 48
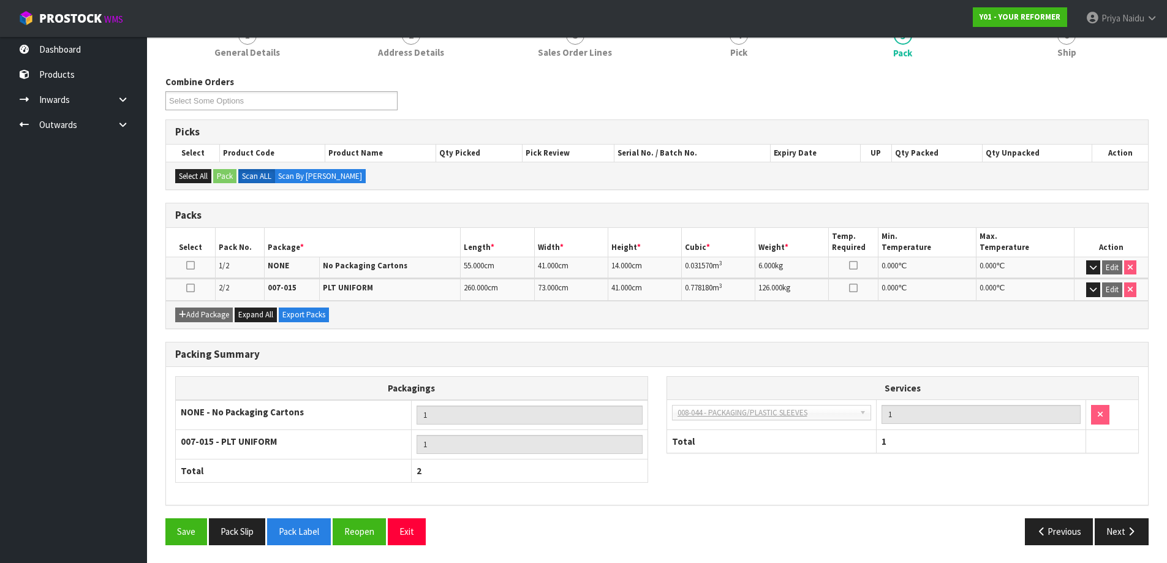
scroll to position [122, 0]
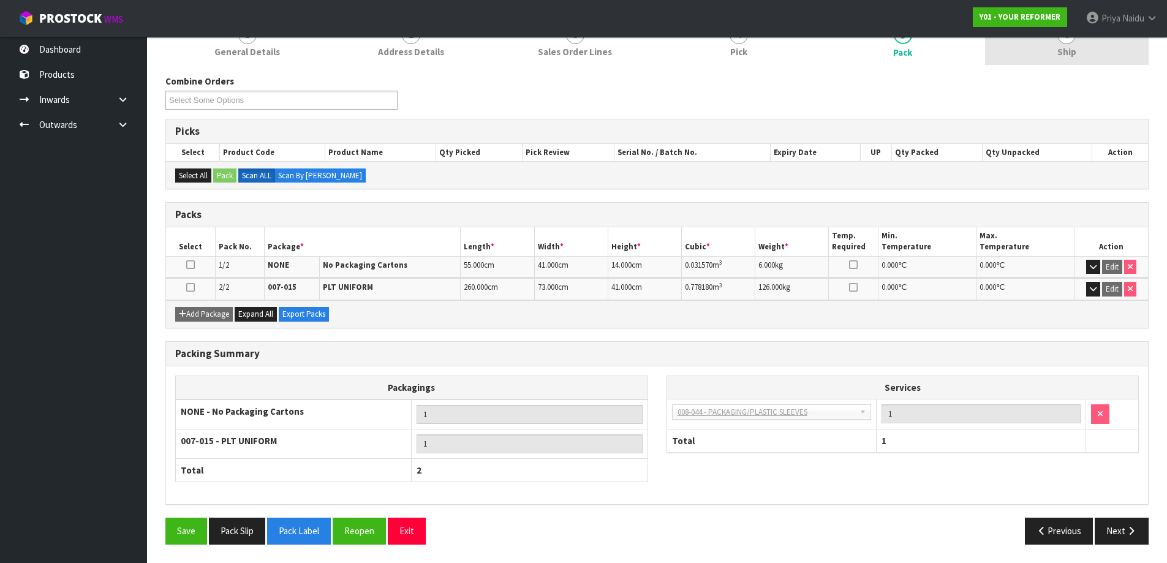
click at [1074, 55] on span "Ship" at bounding box center [1066, 51] width 19 height 13
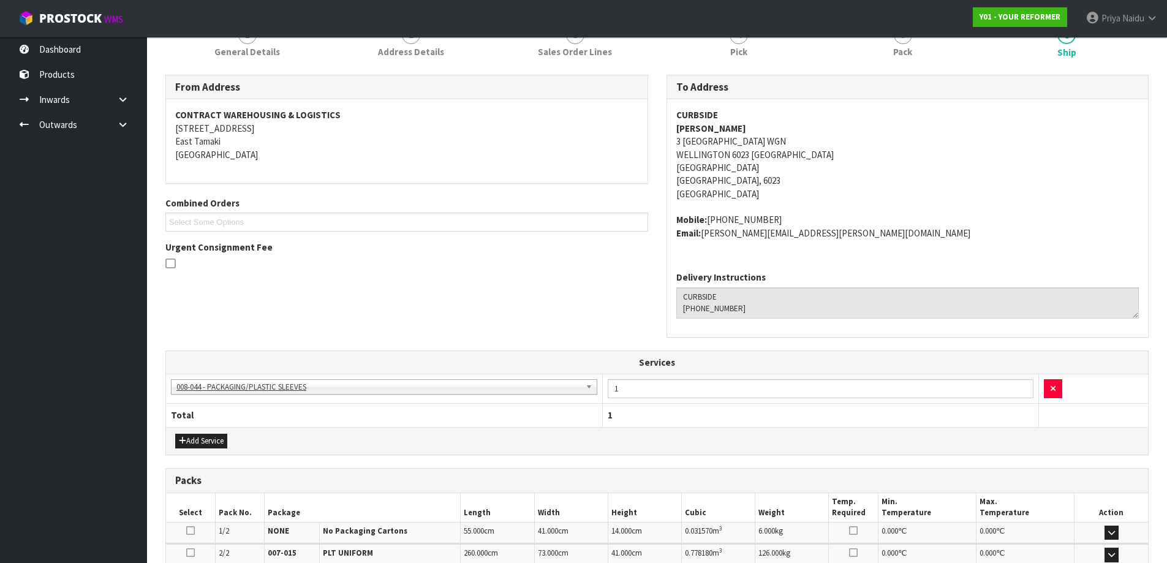
drag, startPoint x: 669, startPoint y: 131, endPoint x: 765, endPoint y: 127, distance: 96.2
click at [765, 127] on div "CURBSIDE [PERSON_NAME] [STREET_ADDRESS] Mobile: [PHONE_NUMBER] Email: [PERSON_N…" at bounding box center [907, 180] width 481 height 162
drag, startPoint x: 668, startPoint y: 214, endPoint x: 398, endPoint y: 257, distance: 272.9
click at [787, 215] on div "CURBSIDE [PERSON_NAME] [STREET_ADDRESS] Mobile: [PHONE_NUMBER] Email: [PERSON_N…" at bounding box center [907, 180] width 481 height 162
drag, startPoint x: 666, startPoint y: 127, endPoint x: 788, endPoint y: 129, distance: 121.9
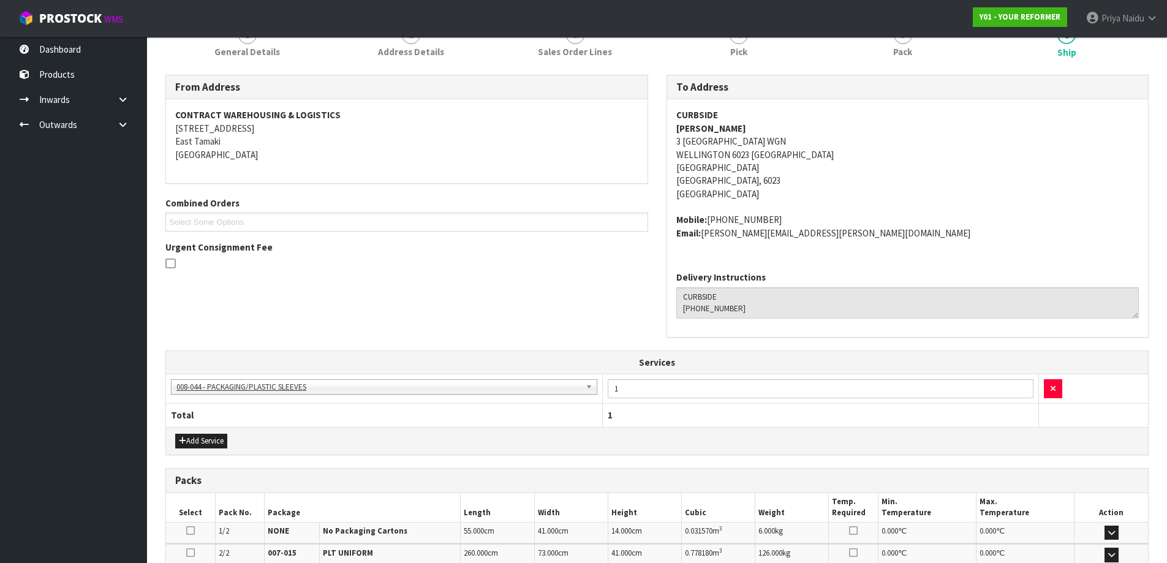
click at [789, 128] on div "CURBSIDE [PERSON_NAME] [STREET_ADDRESS] Mobile: [PHONE_NUMBER] Email: [PERSON_N…" at bounding box center [907, 180] width 481 height 162
click at [918, 61] on link "5 Pack" at bounding box center [903, 41] width 164 height 48
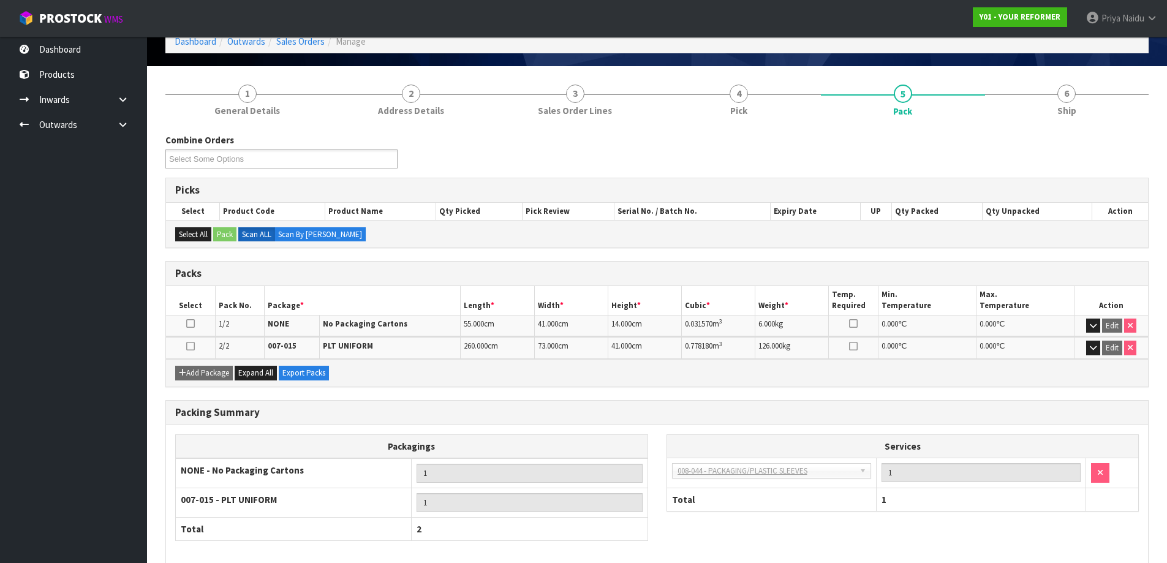
scroll to position [0, 0]
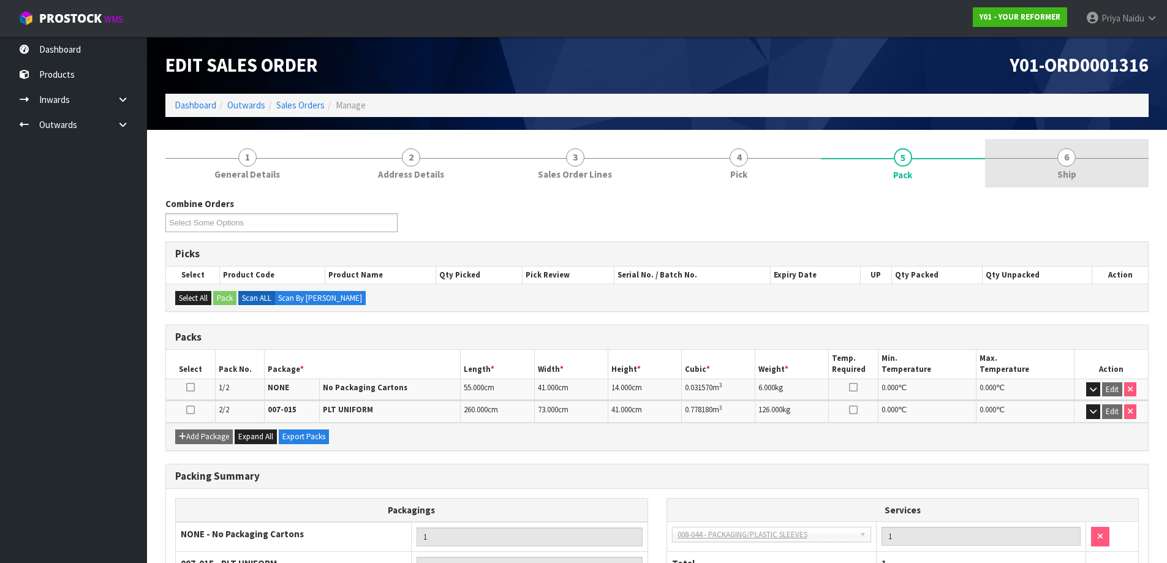
click at [1076, 180] on span "Ship" at bounding box center [1066, 174] width 19 height 13
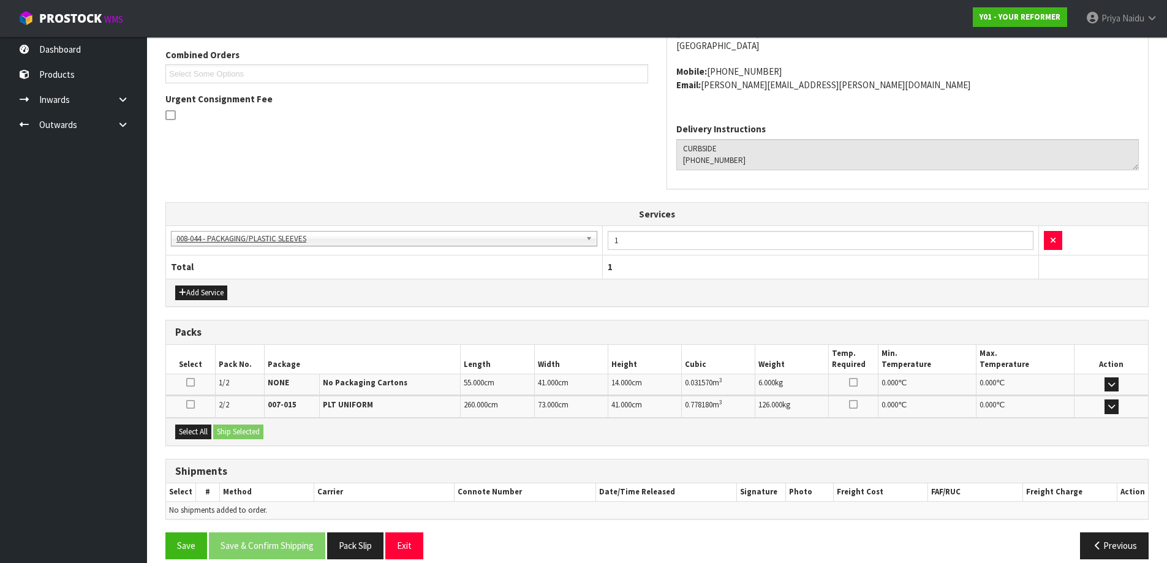
scroll to position [285, 0]
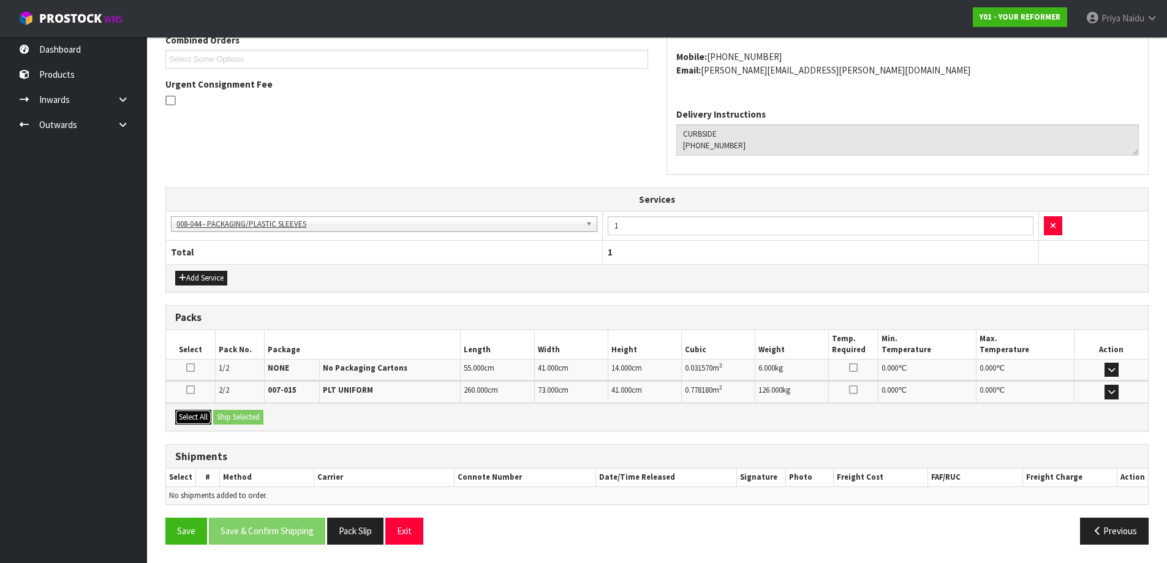
click at [203, 418] on button "Select All" at bounding box center [193, 417] width 36 height 15
click at [232, 418] on button "Ship Selected" at bounding box center [238, 417] width 50 height 15
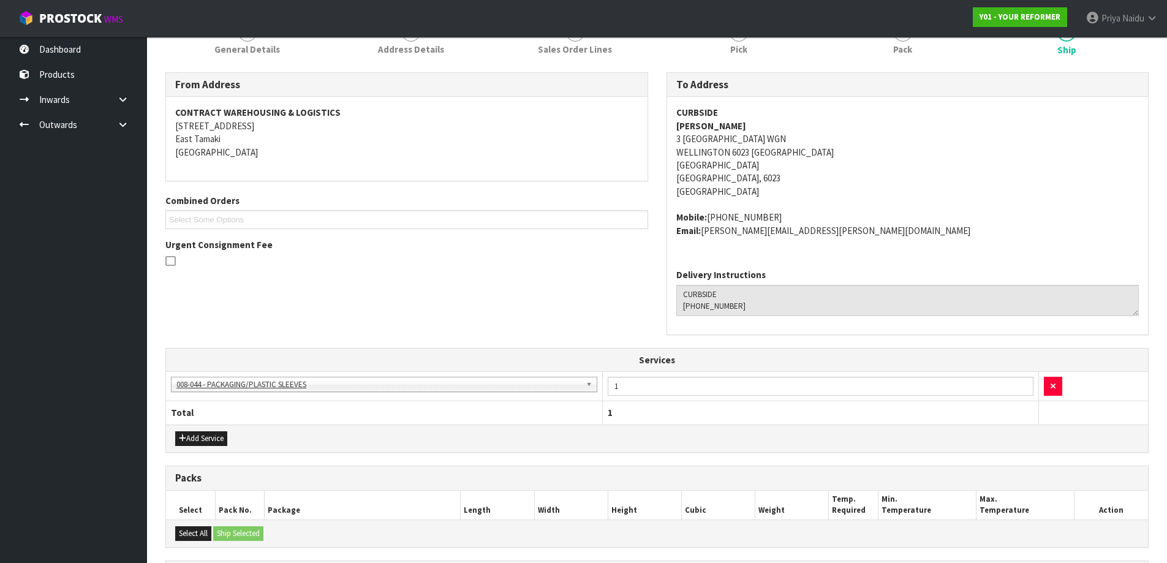
scroll to position [307, 0]
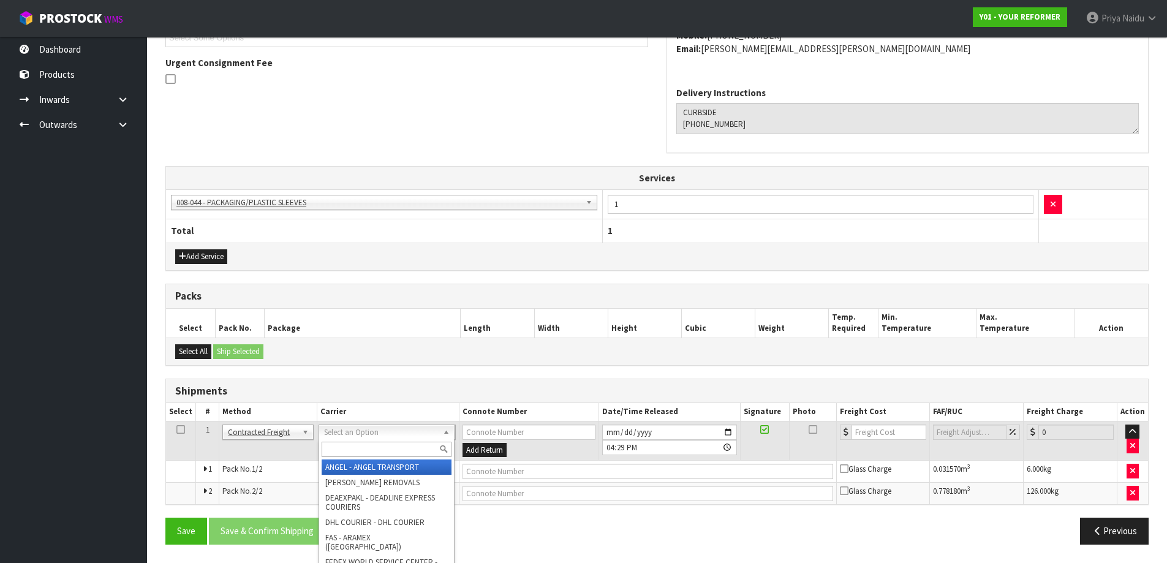
click at [344, 445] on input "text" at bounding box center [387, 449] width 130 height 15
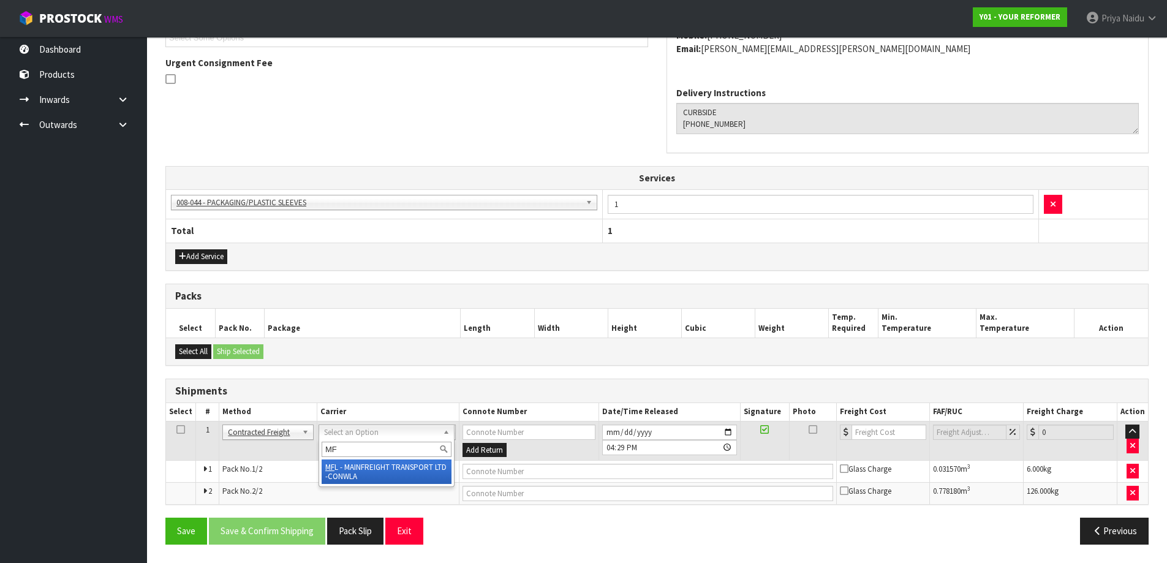
type input "MF"
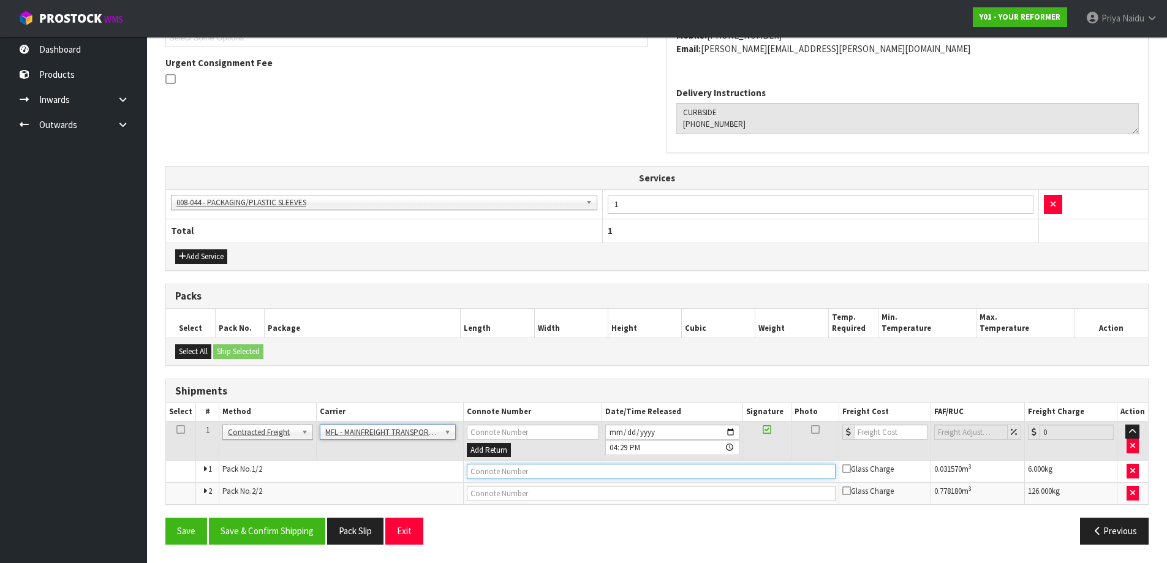
click at [532, 470] on input "text" at bounding box center [651, 471] width 369 height 15
paste input "FWM58379630"
type input "FWM58379630"
click at [733, 431] on input "[DATE]" at bounding box center [672, 431] width 134 height 15
type input "[DATE]"
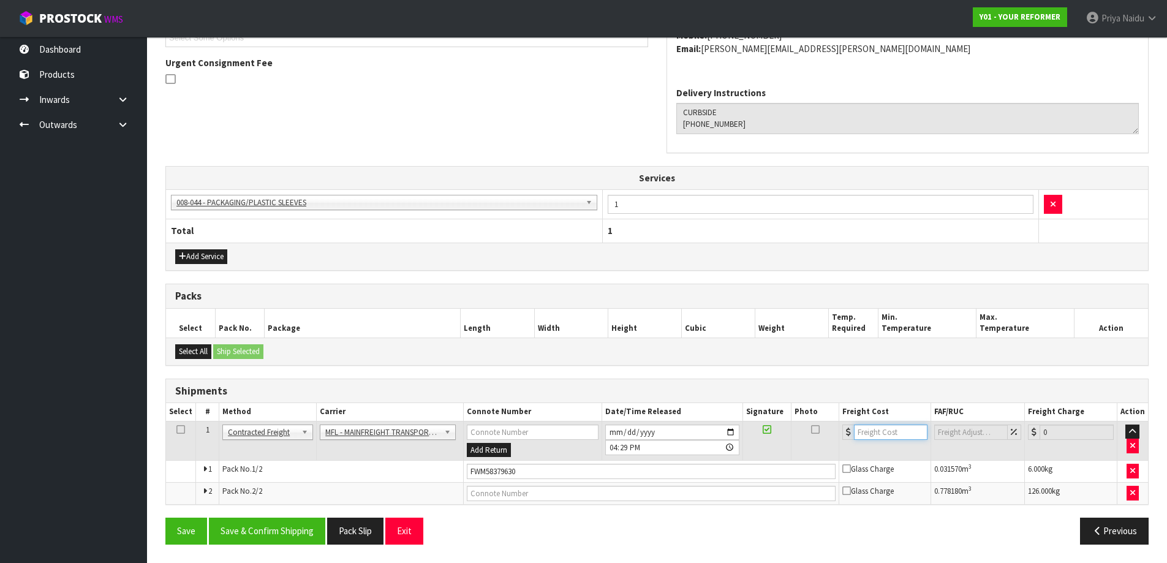
click at [873, 432] on input "number" at bounding box center [891, 431] width 74 height 15
click at [886, 433] on input "number" at bounding box center [891, 431] width 74 height 15
type input "155.63"
click at [284, 522] on button "Save & Confirm Shipping" at bounding box center [267, 531] width 116 height 26
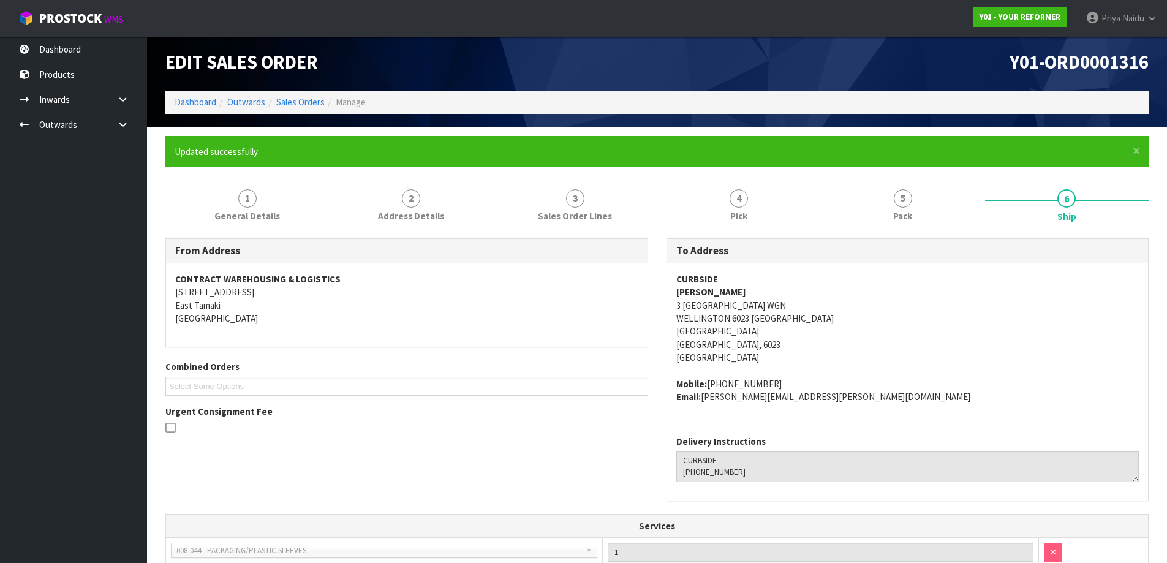
scroll to position [0, 0]
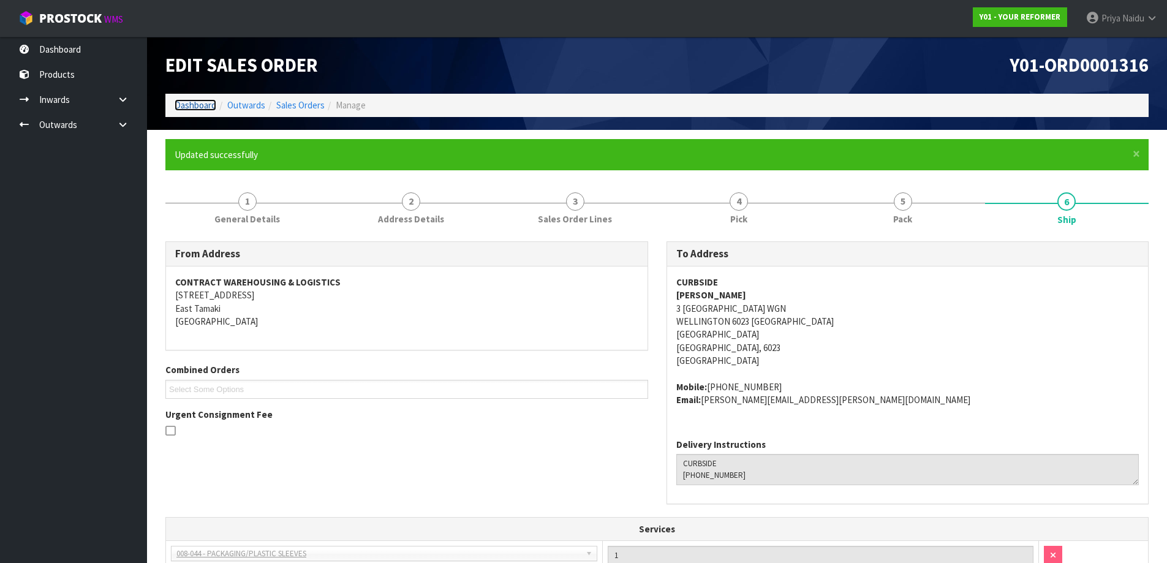
click at [186, 106] on link "Dashboard" at bounding box center [196, 105] width 42 height 12
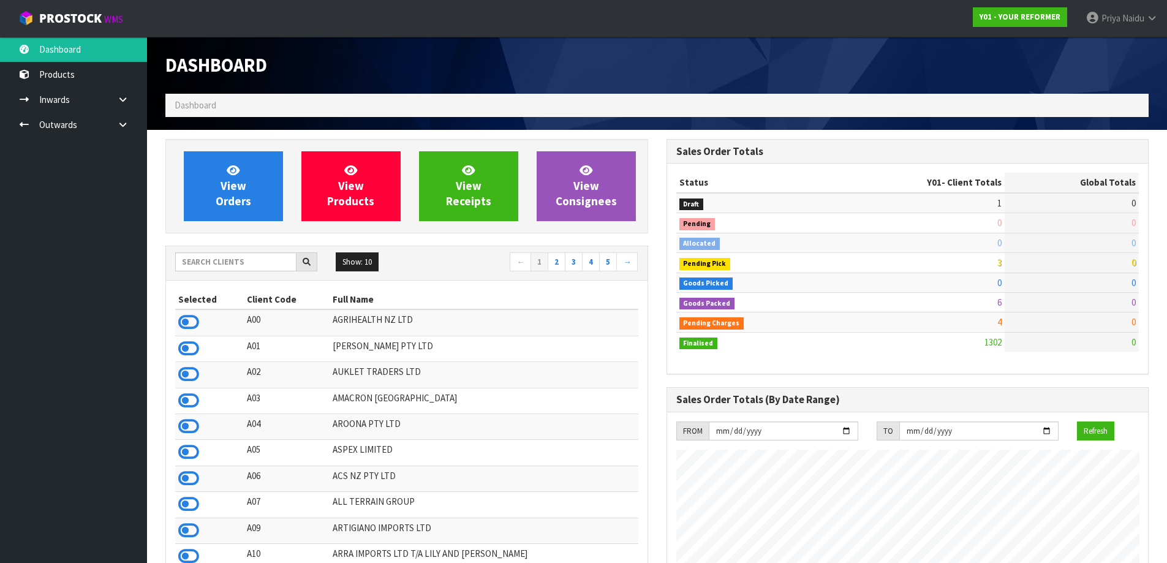
scroll to position [928, 500]
click at [231, 187] on span "View Orders" at bounding box center [234, 186] width 36 height 46
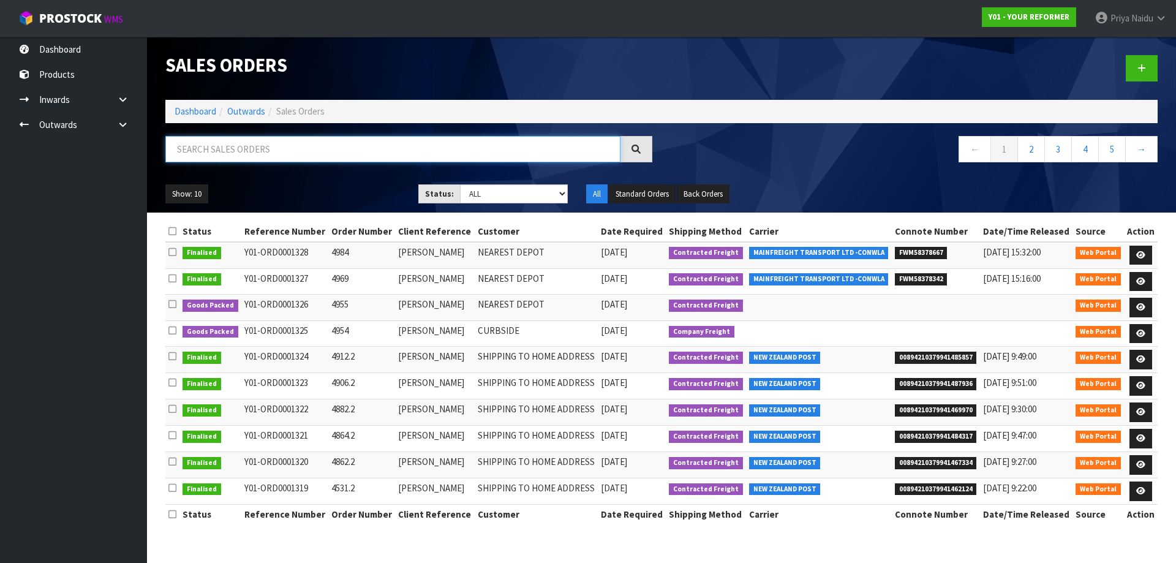
click at [277, 151] on input "text" at bounding box center [392, 149] width 455 height 26
type input "1301"
click at [317, 197] on ul "Show: 10 5 10 25 50" at bounding box center [282, 194] width 235 height 20
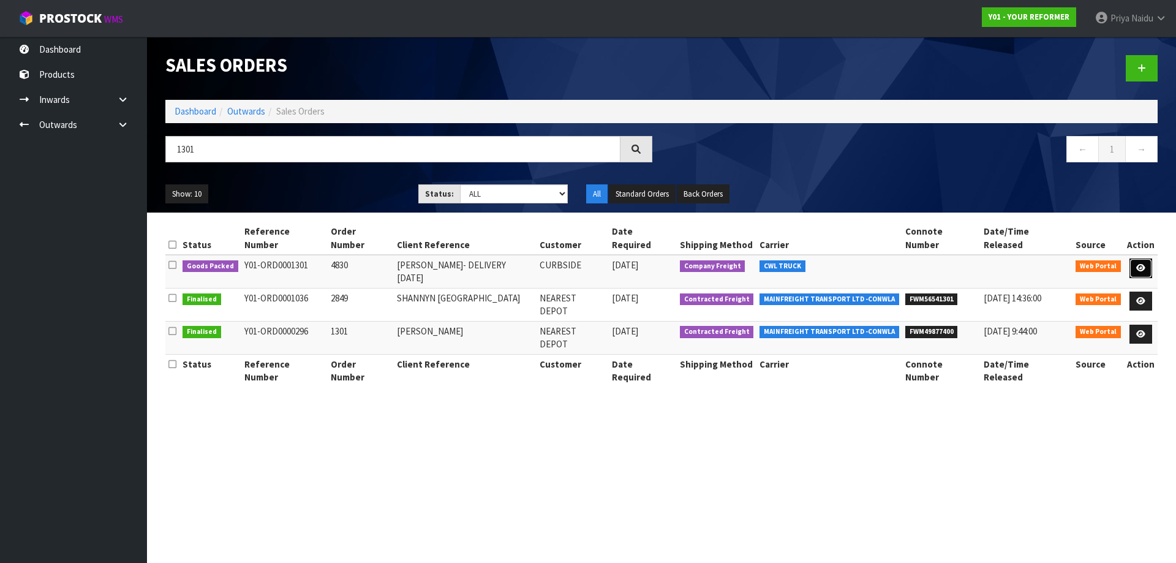
click at [1137, 258] on link at bounding box center [1140, 268] width 23 height 20
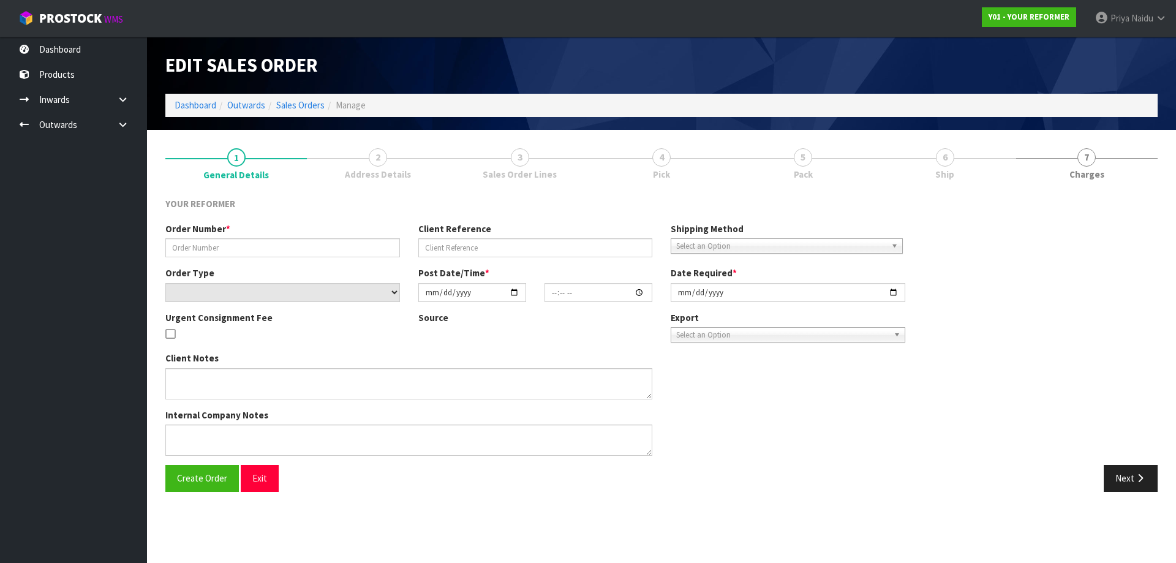
type input "4830"
type input "[PERSON_NAME]- DELIVERY [DATE]"
select select "number:0"
type input "[DATE]"
type input "11:19:00.000"
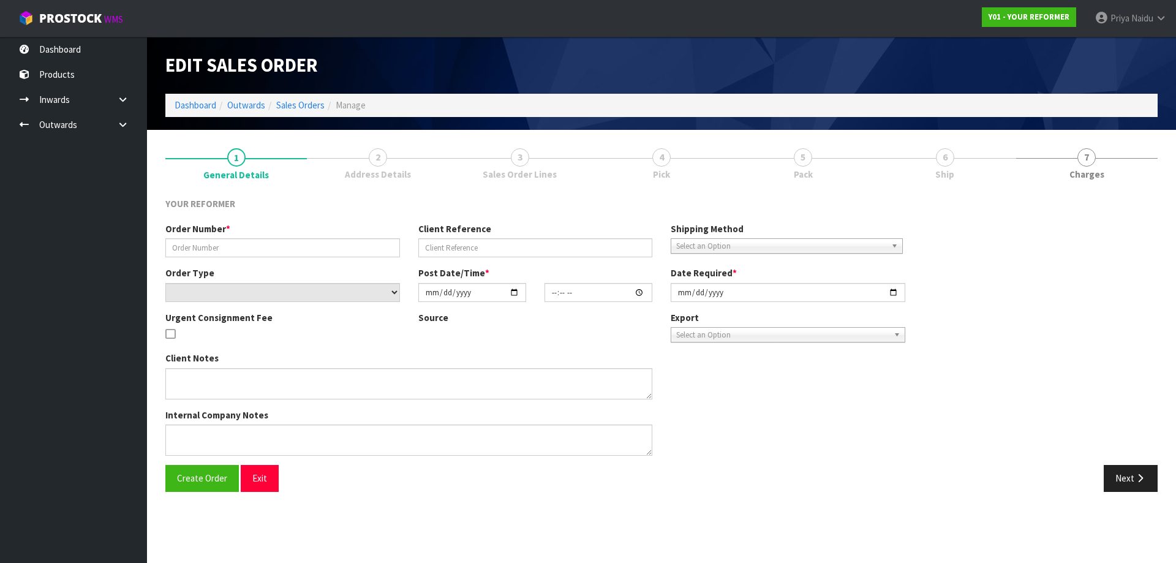
type input "[DATE]"
type textarea "[PERSON_NAME] [STREET_ADDRESS] [PHONE_NUMBER]"
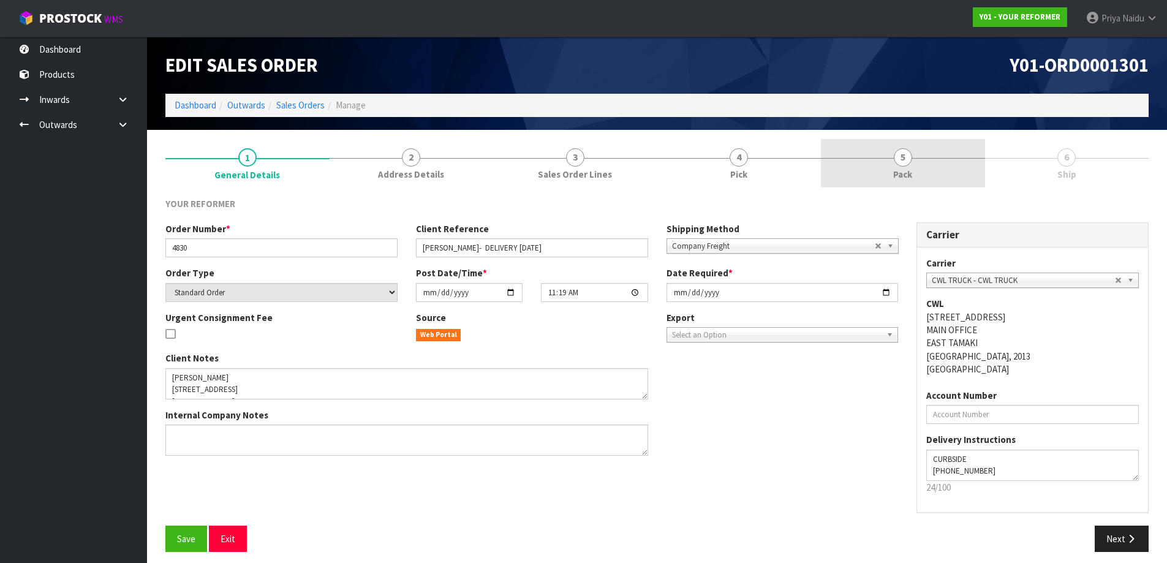
click at [918, 164] on link "5 Pack" at bounding box center [903, 163] width 164 height 48
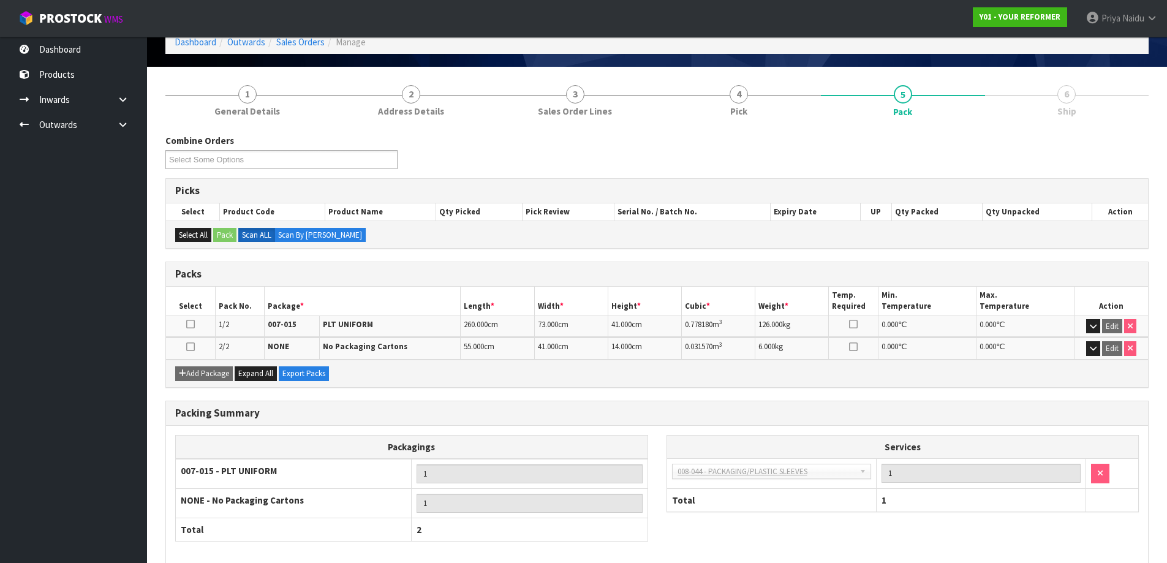
scroll to position [122, 0]
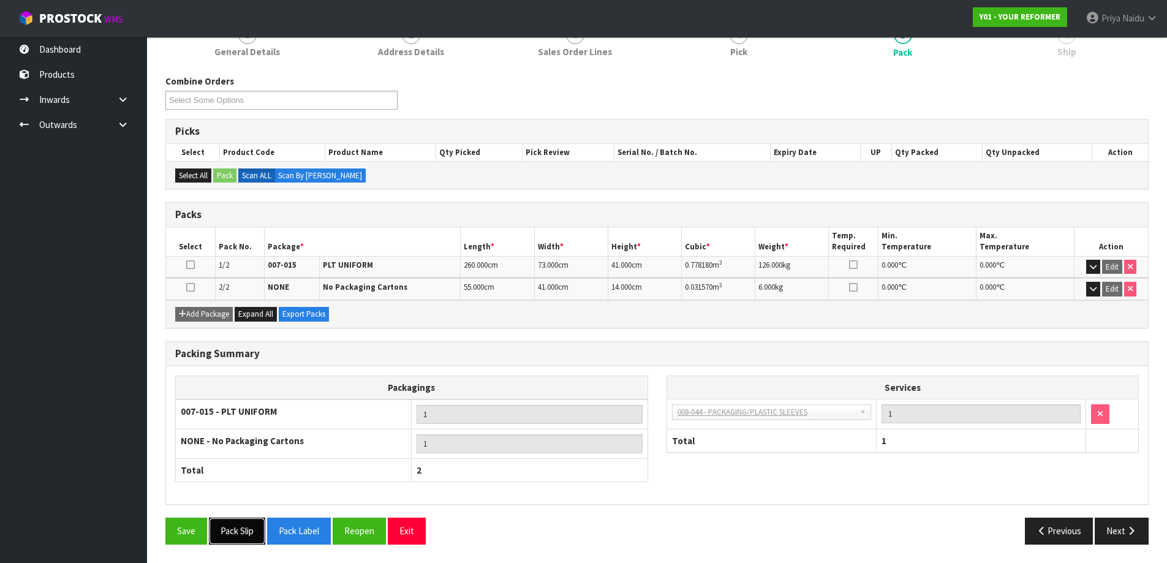
click at [228, 533] on button "Pack Slip" at bounding box center [237, 531] width 56 height 26
click at [1118, 530] on button "Next" at bounding box center [1122, 531] width 54 height 26
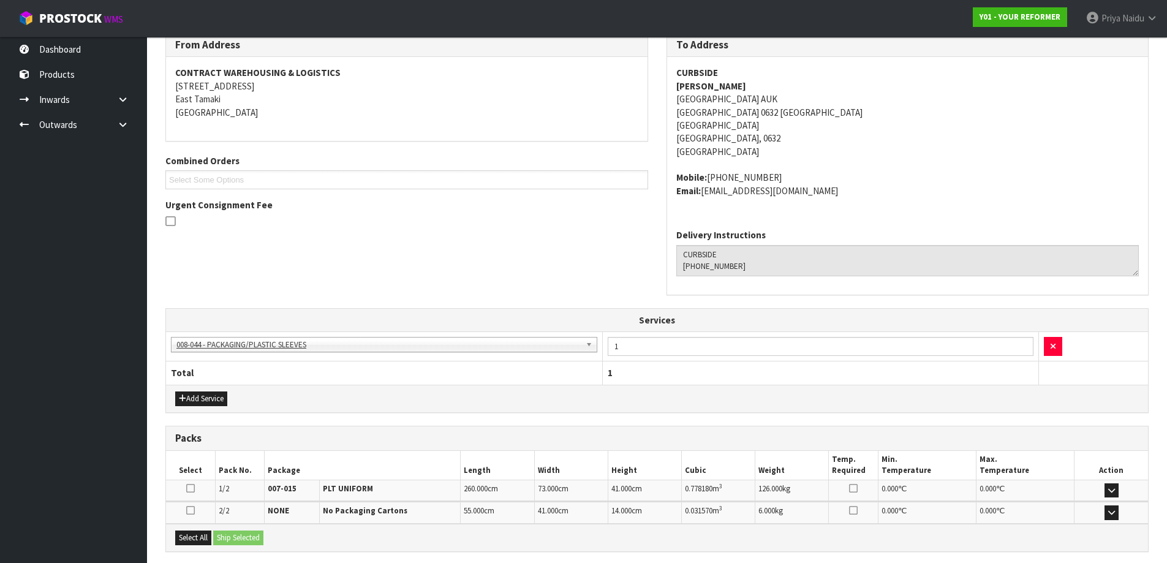
scroll to position [285, 0]
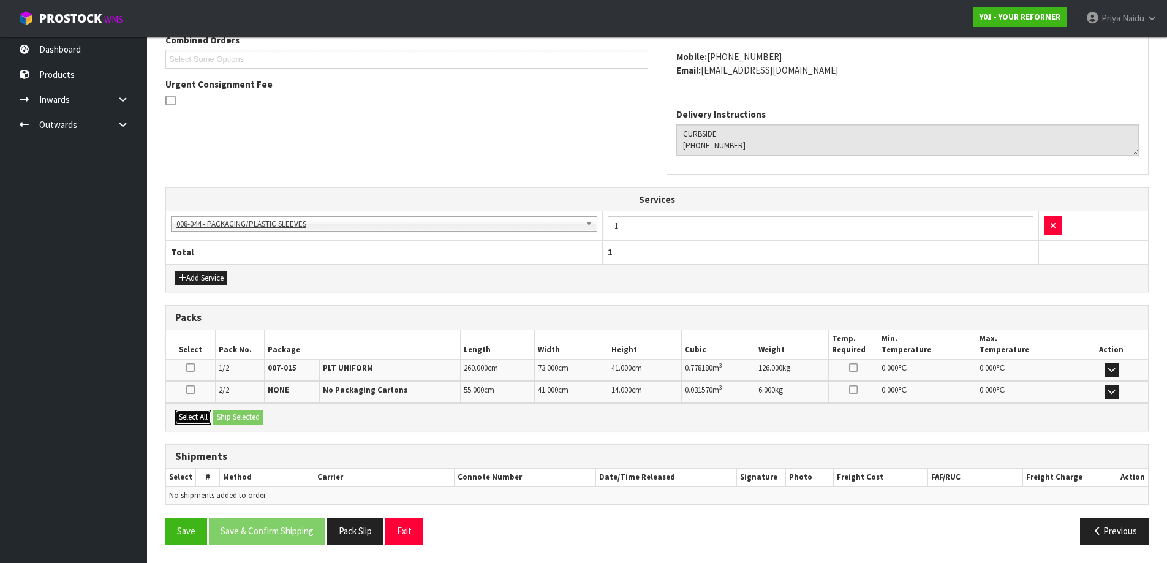
click at [203, 414] on button "Select All" at bounding box center [193, 417] width 36 height 15
click at [233, 412] on button "Ship Selected" at bounding box center [238, 417] width 50 height 15
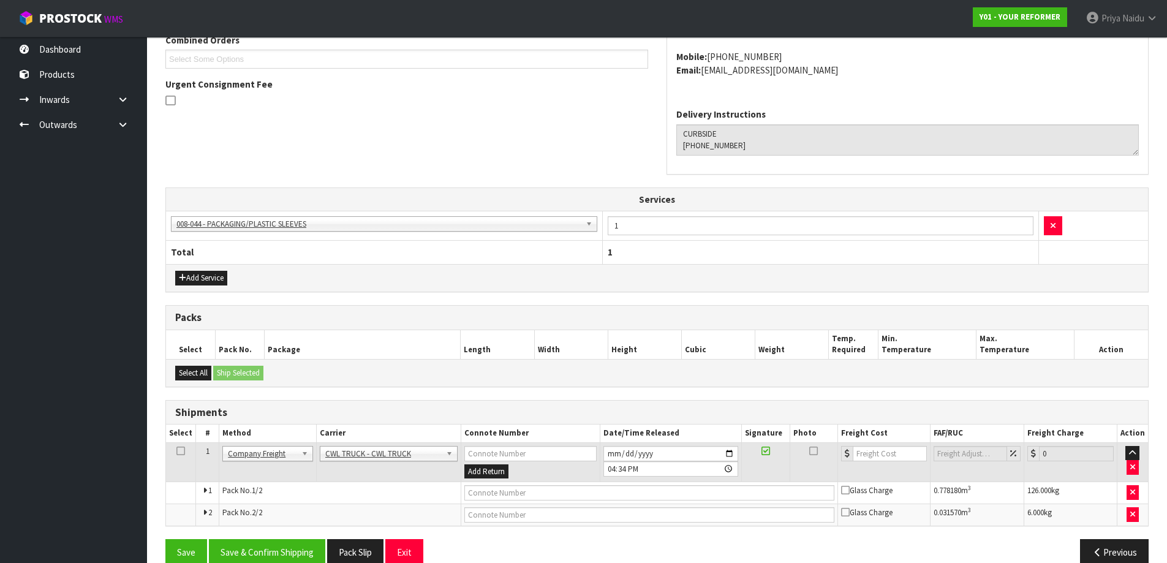
scroll to position [307, 0]
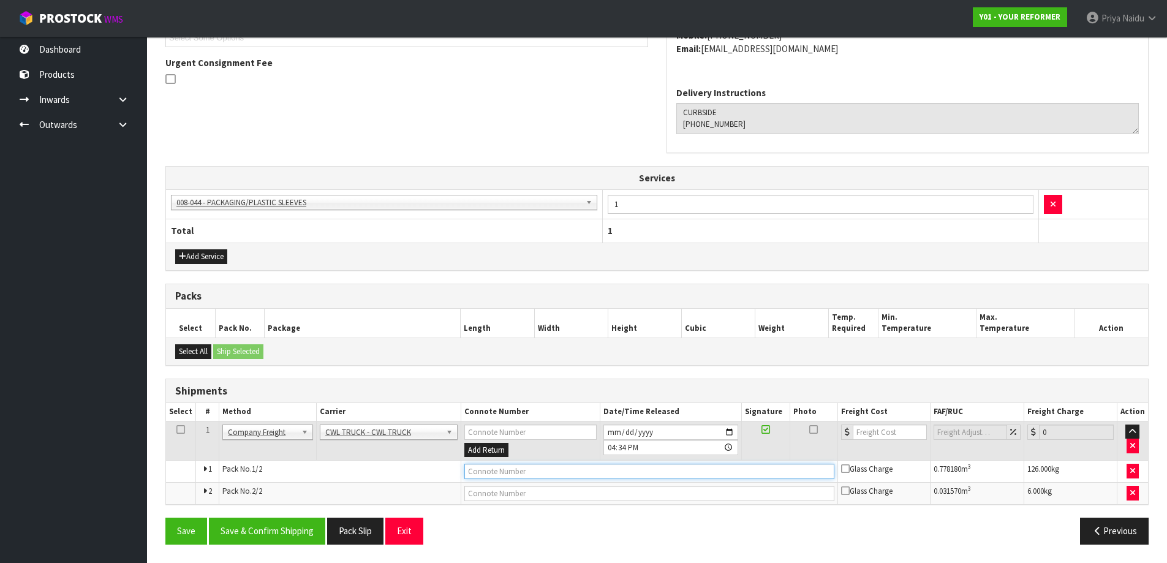
click at [475, 469] on input "text" at bounding box center [649, 471] width 370 height 15
type input "CWL TRUCK DELIVERY"
click at [728, 431] on input "[DATE]" at bounding box center [670, 431] width 135 height 15
type input "[DATE]"
click at [291, 532] on button "Save & Confirm Shipping" at bounding box center [267, 531] width 116 height 26
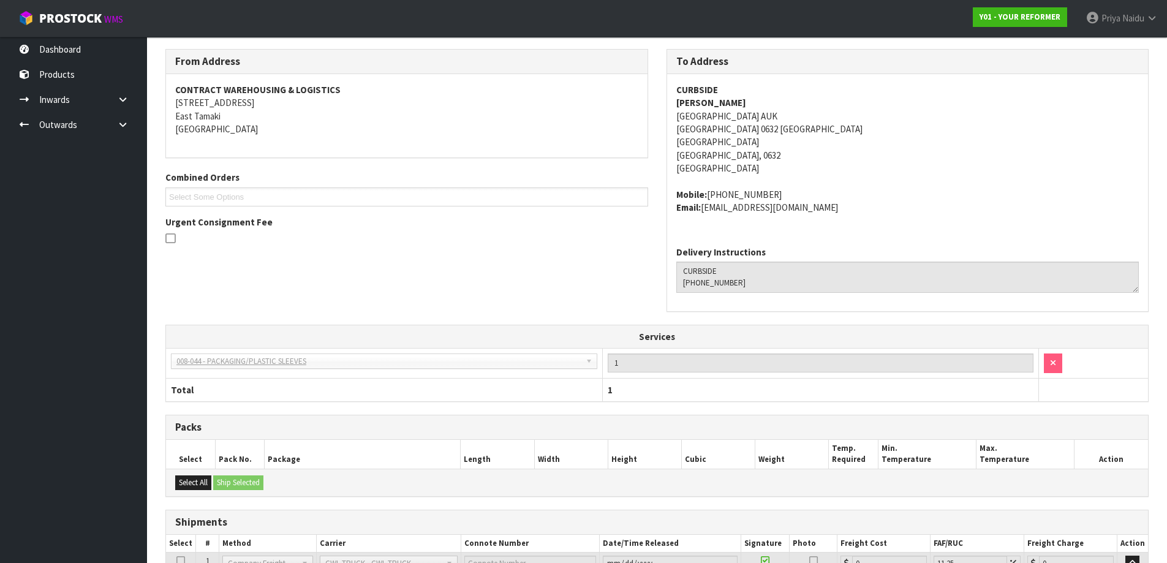
scroll to position [0, 0]
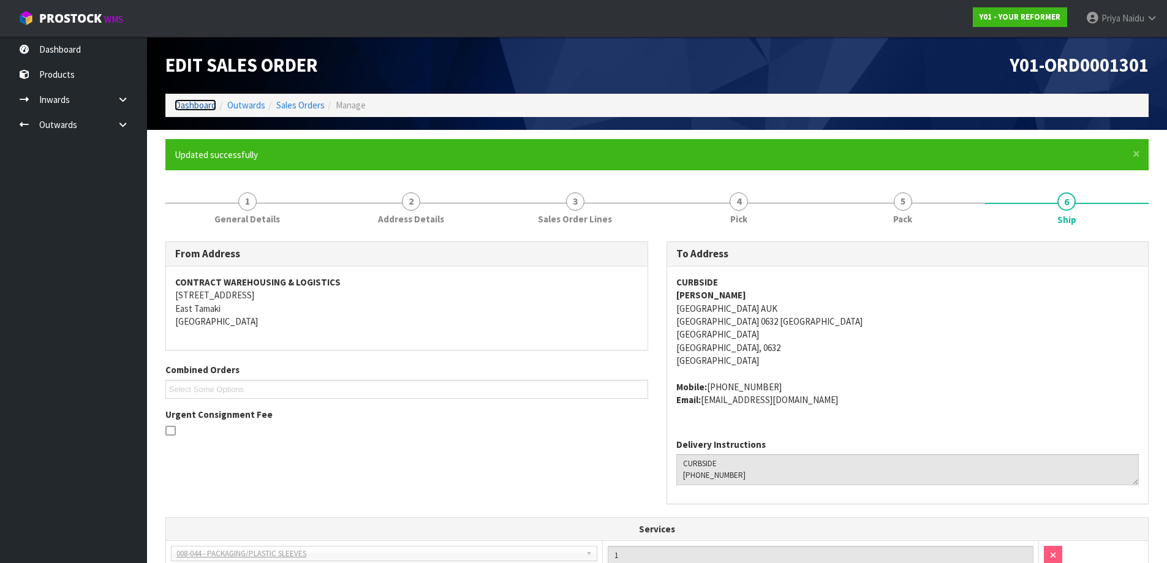
click at [200, 104] on link "Dashboard" at bounding box center [196, 105] width 42 height 12
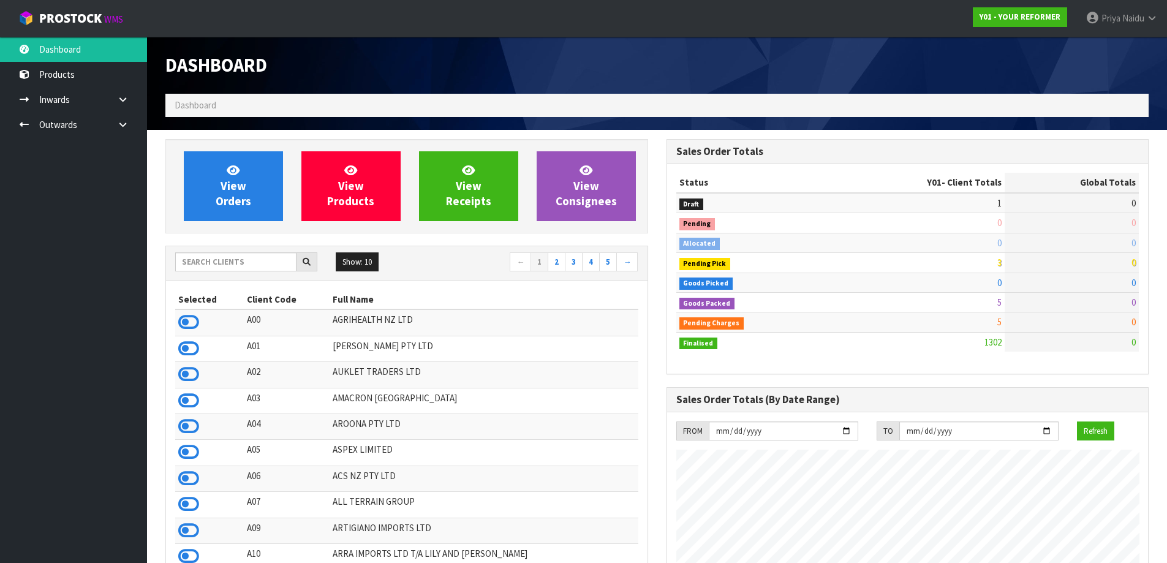
scroll to position [928, 500]
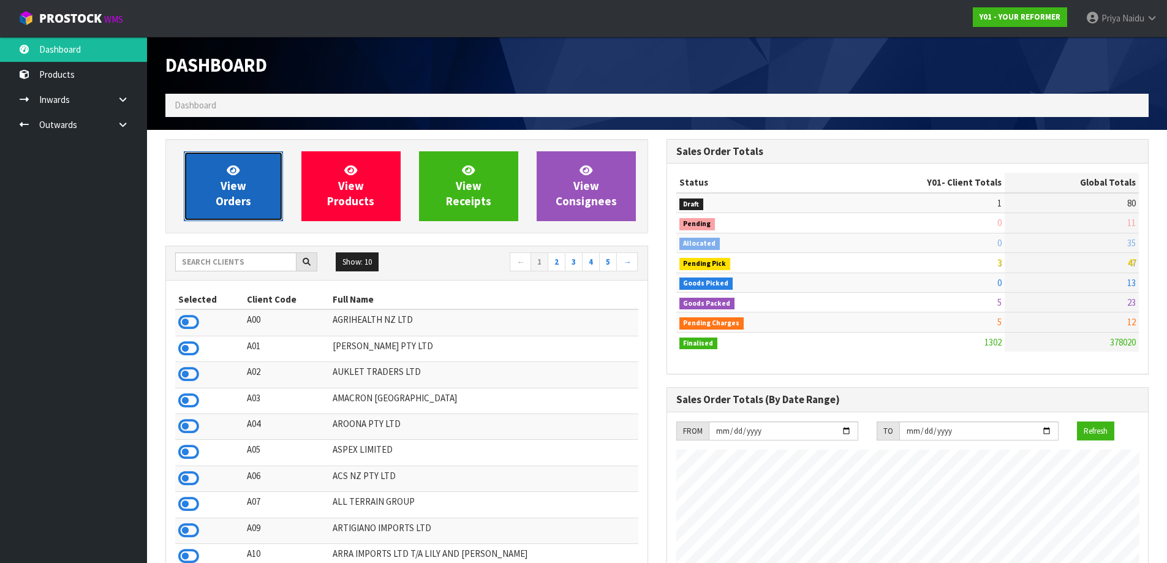
click at [237, 212] on link "View Orders" at bounding box center [233, 186] width 99 height 70
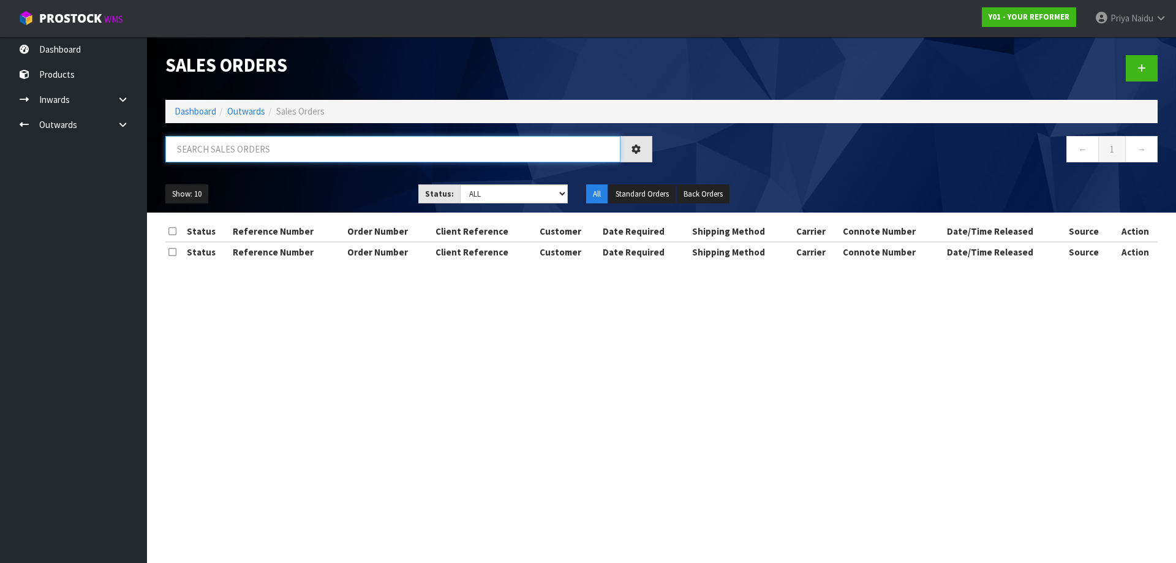
click at [250, 153] on input "text" at bounding box center [392, 149] width 455 height 26
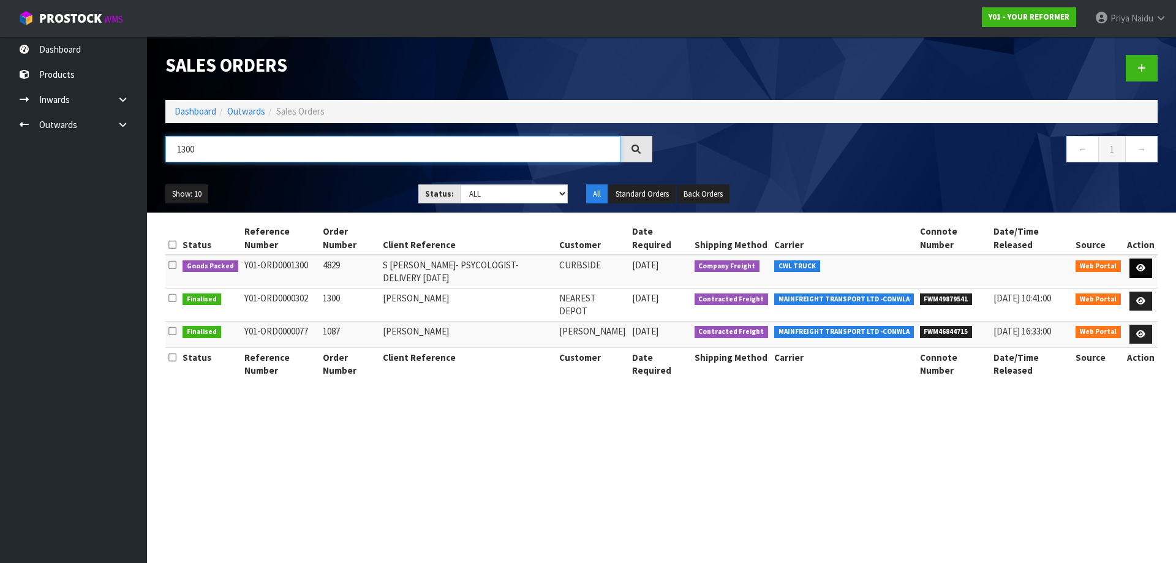
type input "1300"
click at [1132, 258] on link at bounding box center [1140, 268] width 23 height 20
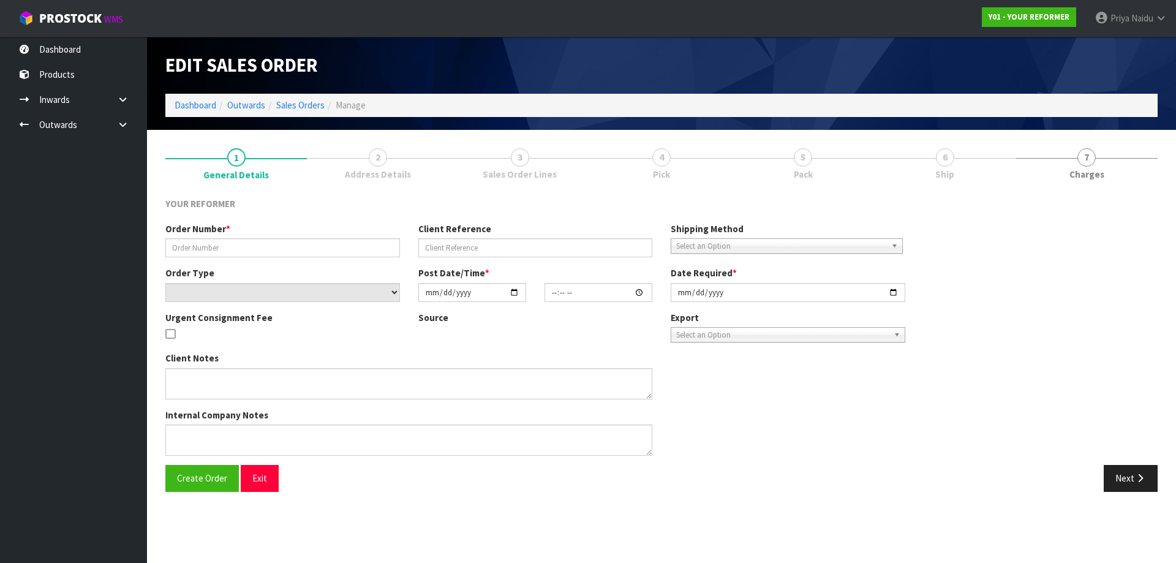
type input "4829"
type input "S [PERSON_NAME]- PSYCOLOGIST- DELIVERY [DATE]"
select select "number:0"
type input "[DATE]"
type input "11:02:00.000"
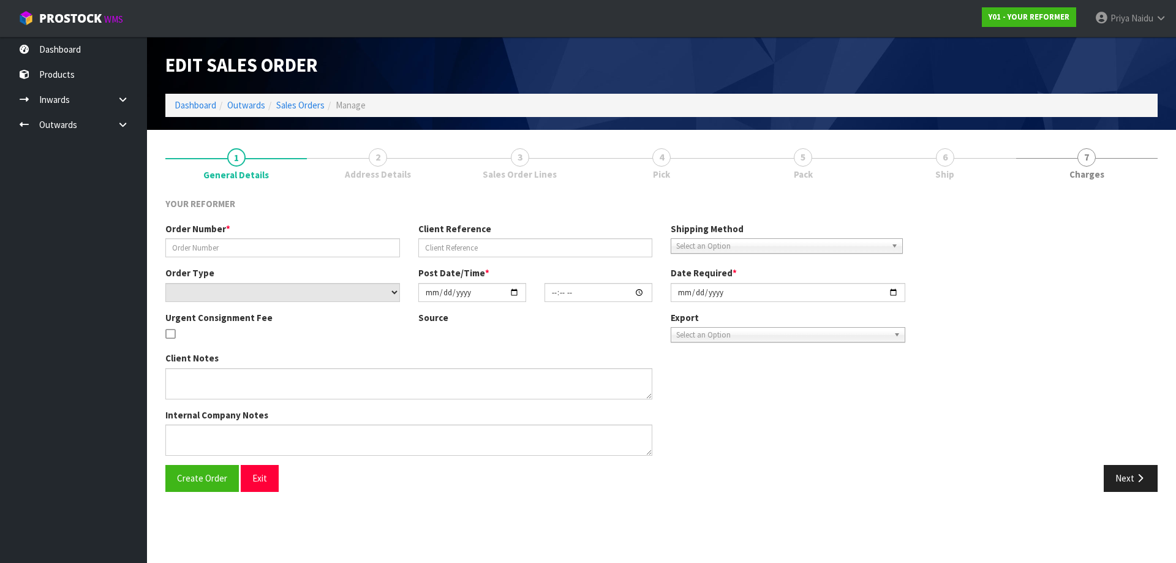
type input "[DATE]"
type textarea "[PERSON_NAME] [PERSON_NAME] CLINICAL [MEDICAL_DATA] [STREET_ADDRESS] [PHONE_NUM…"
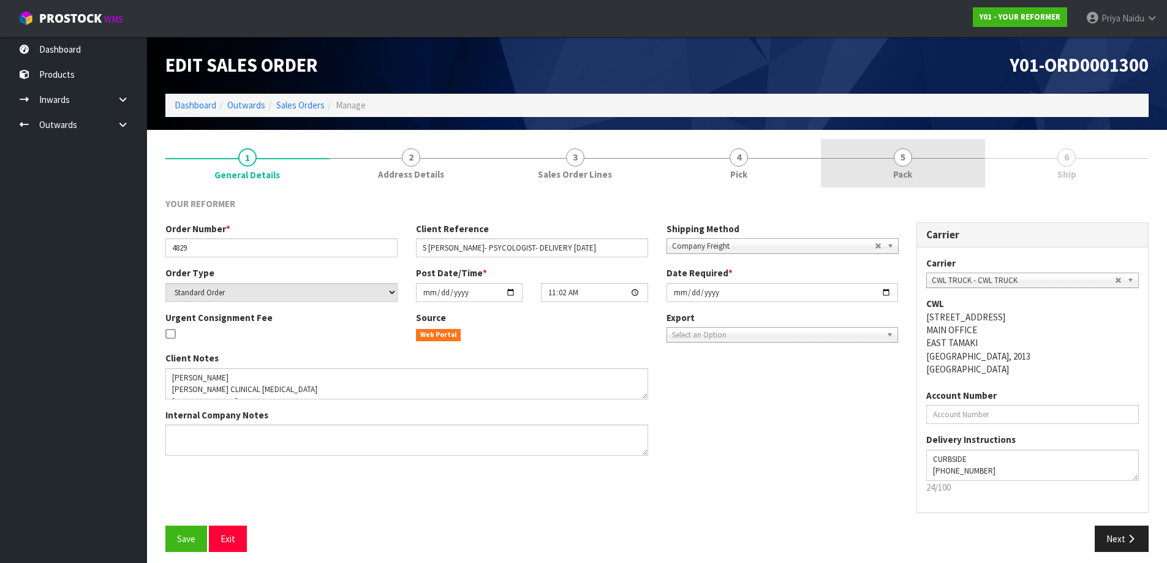
click at [943, 171] on link "5 Pack" at bounding box center [903, 163] width 164 height 48
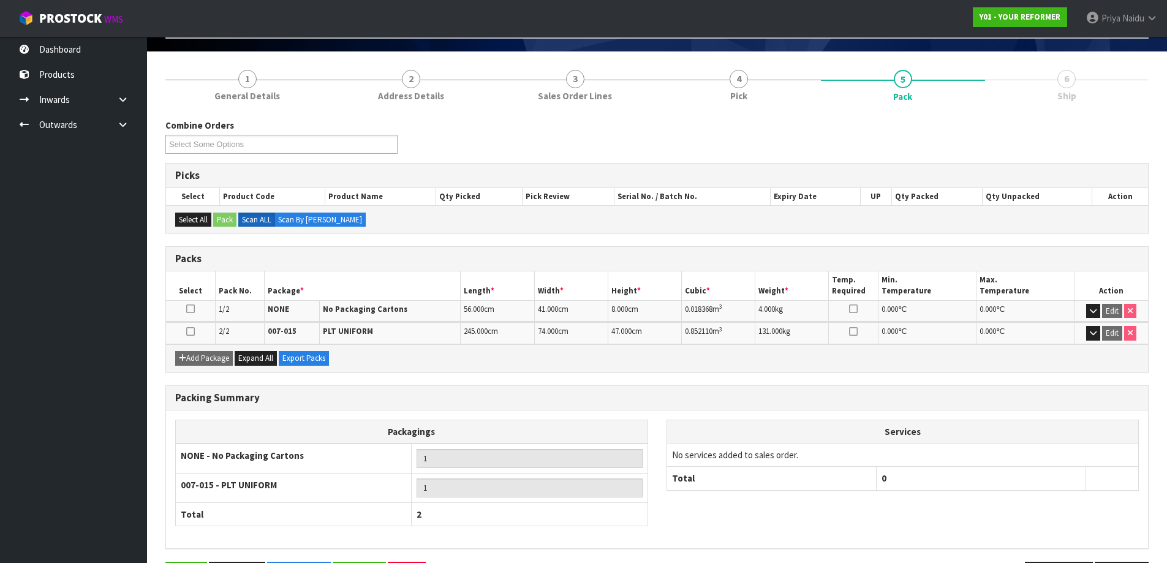
scroll to position [122, 0]
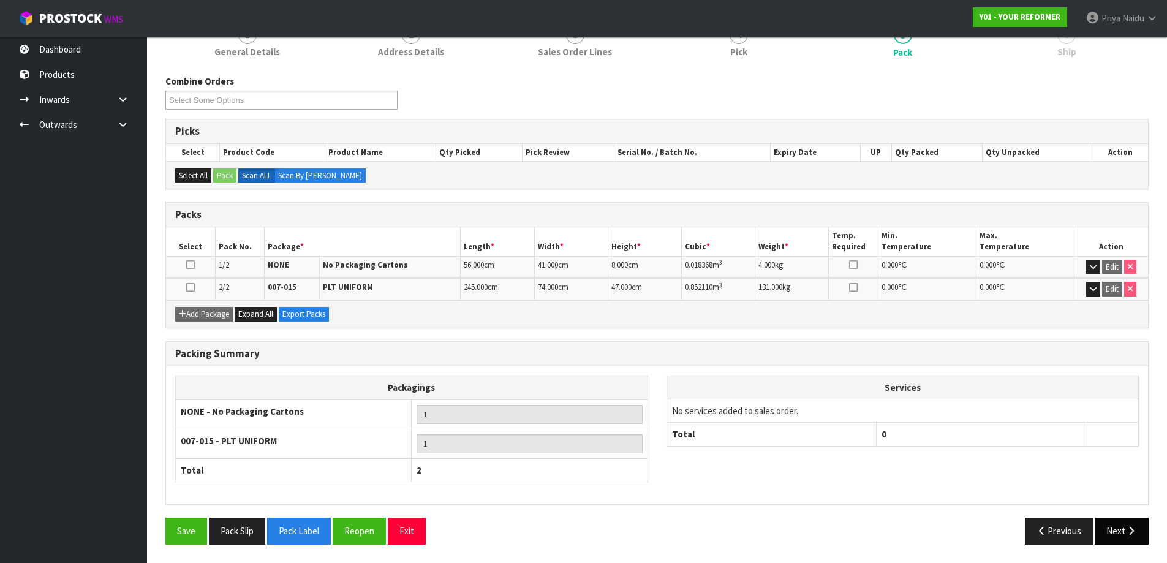
drag, startPoint x: 1141, startPoint y: 551, endPoint x: 1126, endPoint y: 533, distance: 23.5
click at [1141, 550] on div "Save Pack Slip Pack Label Reopen Exit Previous Next" at bounding box center [656, 536] width 1001 height 36
click at [1126, 533] on icon "button" at bounding box center [1131, 530] width 12 height 9
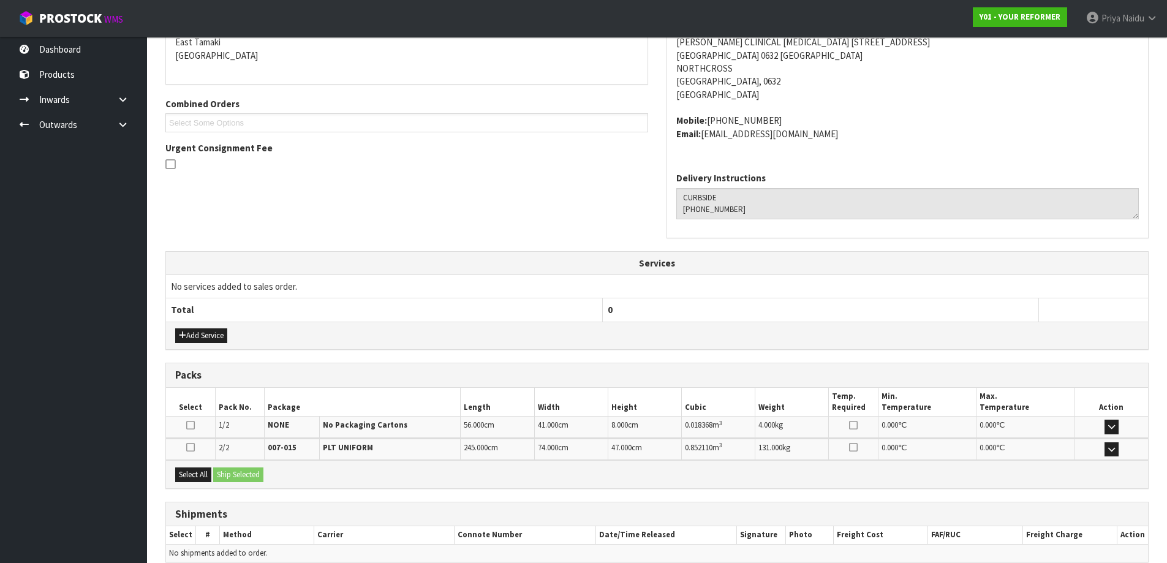
scroll to position [279, 0]
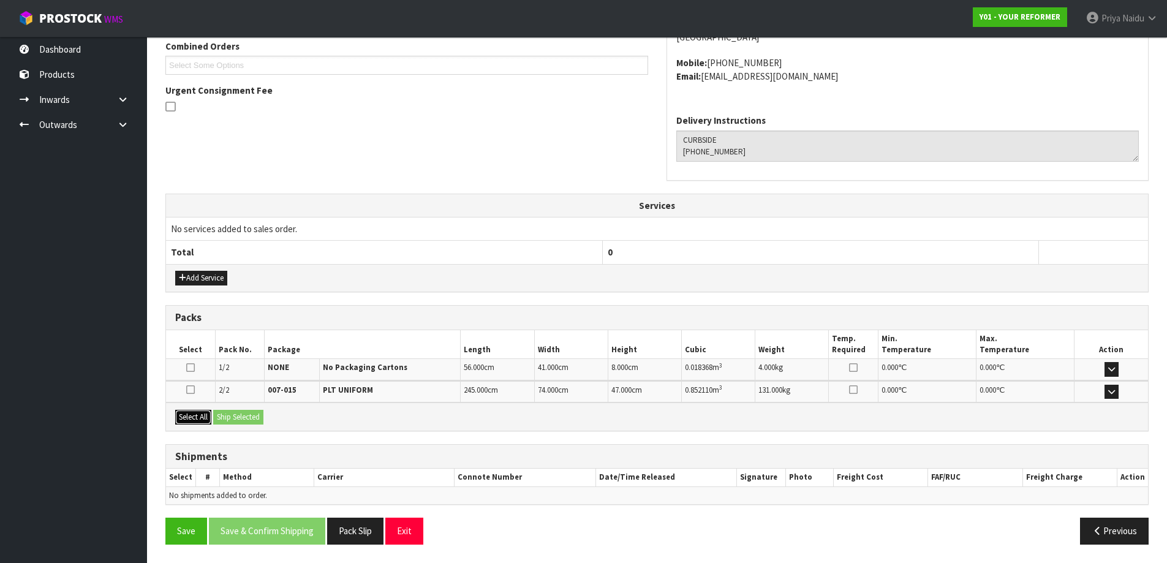
drag, startPoint x: 194, startPoint y: 419, endPoint x: 247, endPoint y: 416, distance: 52.8
click at [201, 417] on button "Select All" at bounding box center [193, 417] width 36 height 15
click at [251, 416] on button "Ship Selected" at bounding box center [238, 417] width 50 height 15
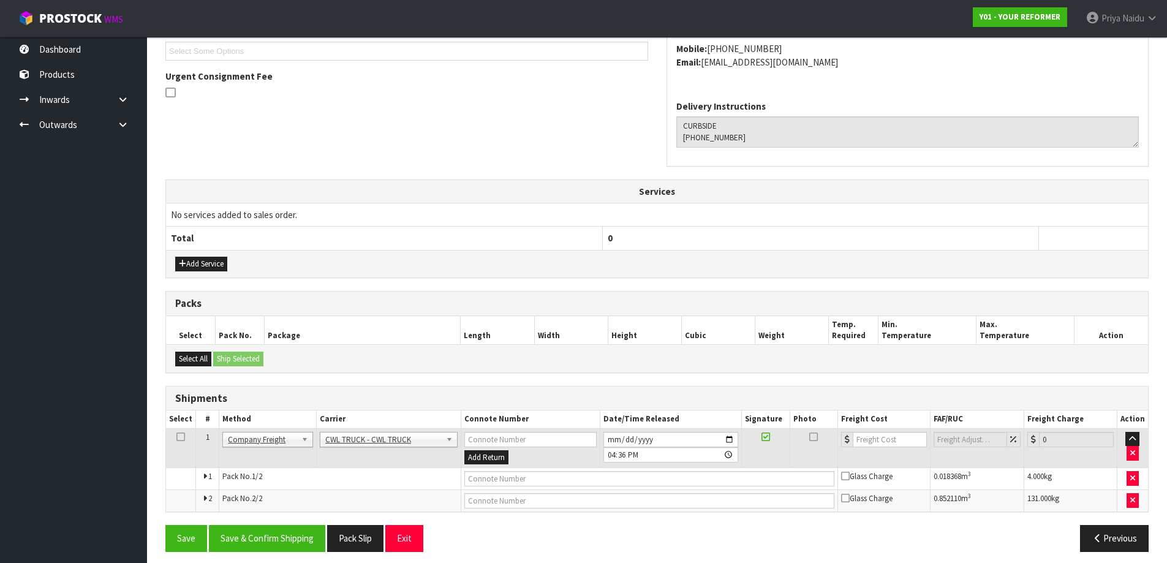
scroll to position [301, 0]
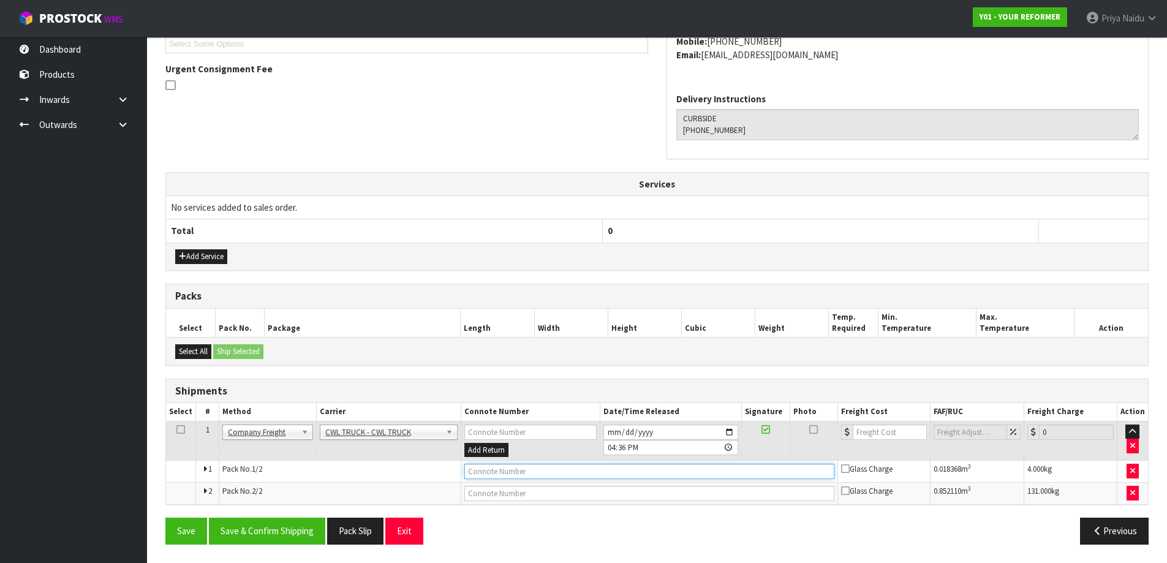
click at [516, 474] on input "text" at bounding box center [649, 471] width 370 height 15
type input "CWL TRUCK DELIVERY"
click at [730, 434] on input "[DATE]" at bounding box center [670, 431] width 135 height 15
type input "[DATE]"
click at [288, 522] on button "Save & Confirm Shipping" at bounding box center [267, 531] width 116 height 26
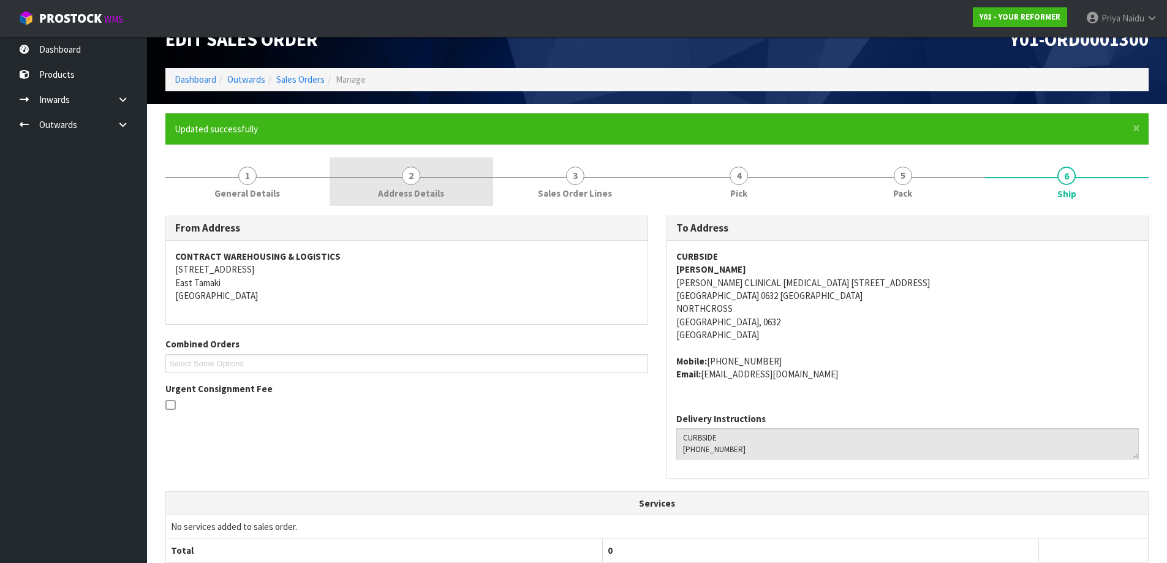
scroll to position [0, 0]
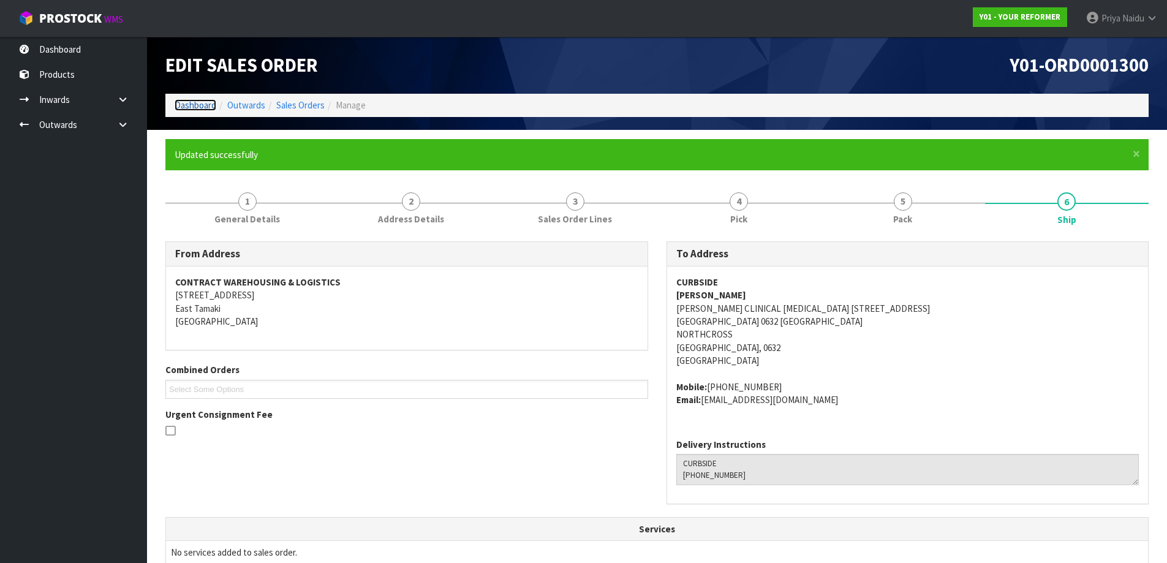
click at [189, 101] on link "Dashboard" at bounding box center [196, 105] width 42 height 12
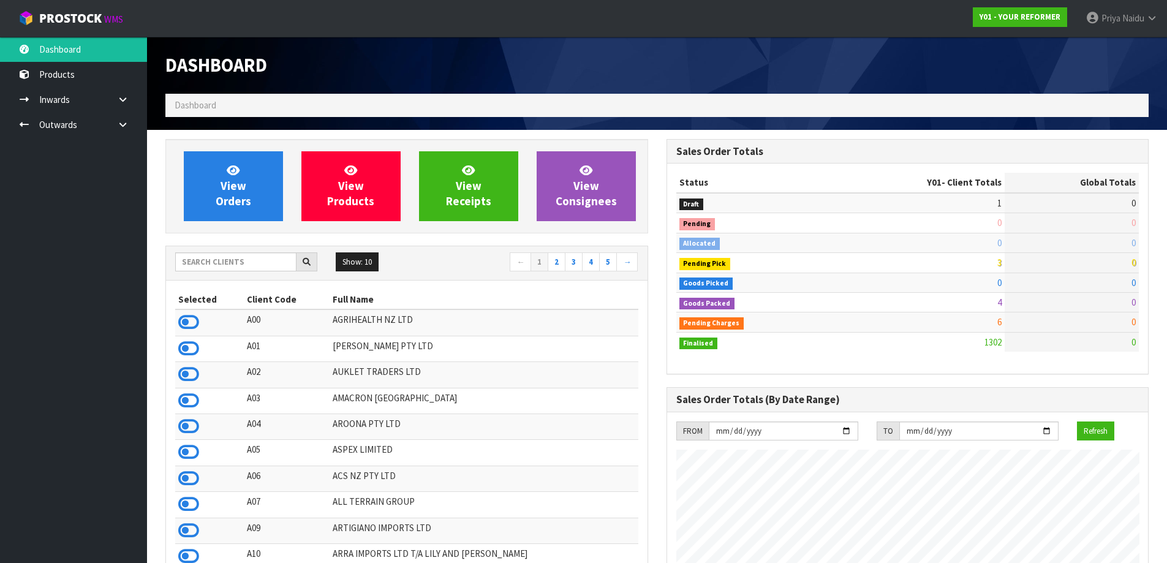
scroll to position [928, 500]
click at [238, 217] on link "View Orders" at bounding box center [233, 186] width 99 height 70
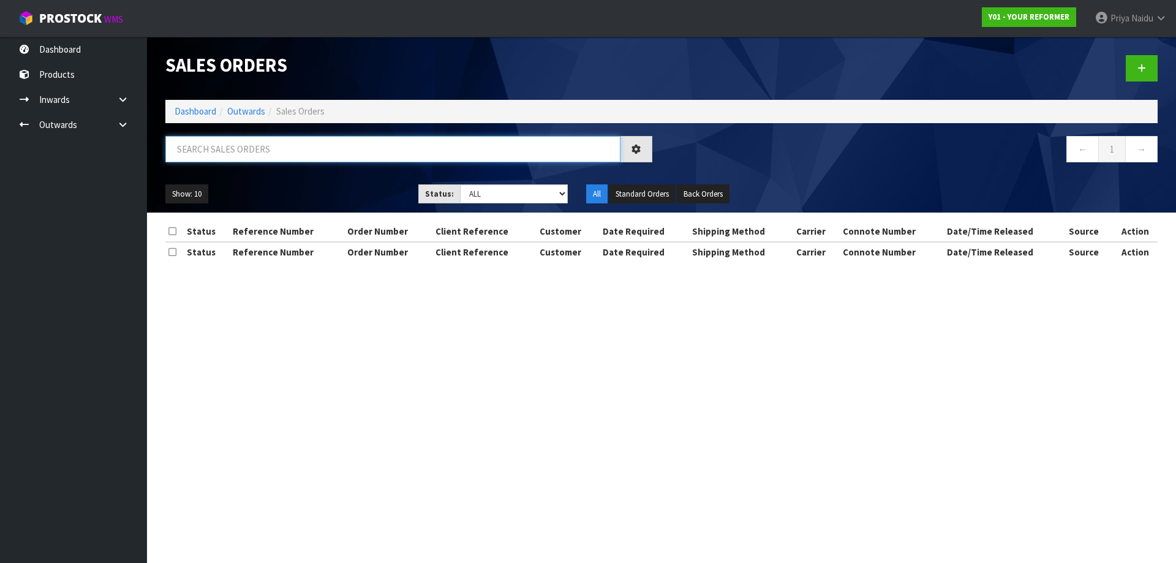
click at [252, 153] on input "text" at bounding box center [392, 149] width 455 height 26
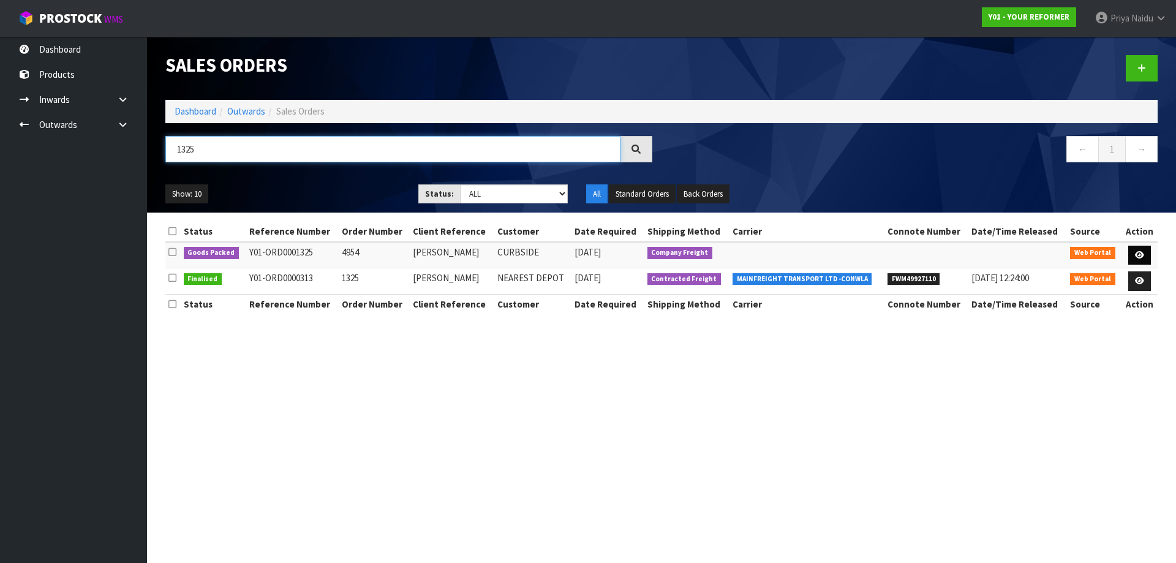
type input "1325"
click at [1132, 250] on link at bounding box center [1139, 256] width 23 height 20
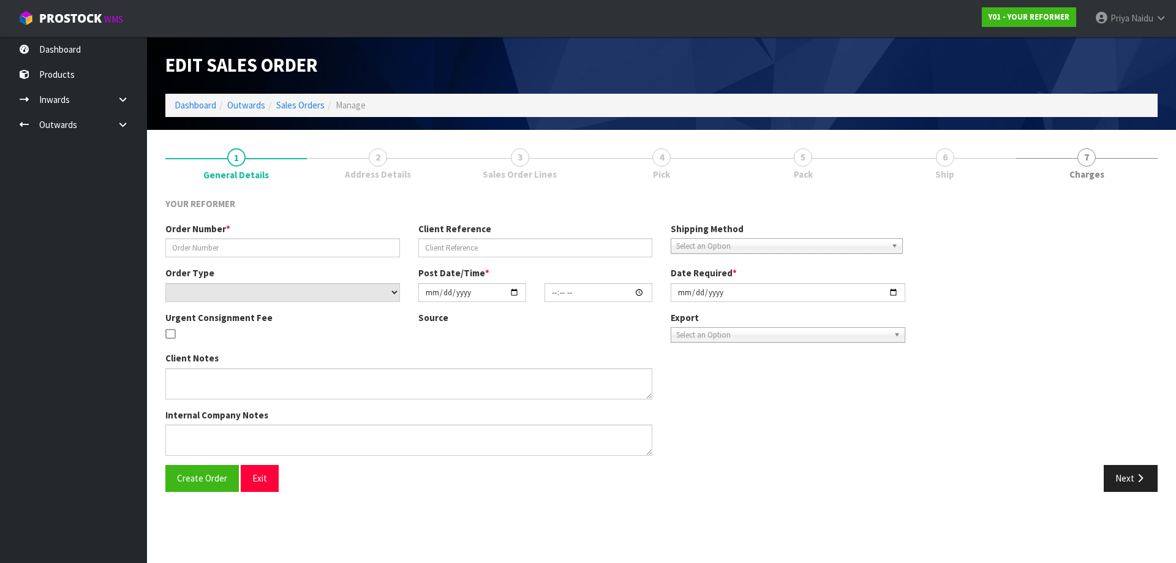
type input "4954"
type input "[PERSON_NAME]"
select select "number:0"
type input "[DATE]"
type input "13:08:00.000"
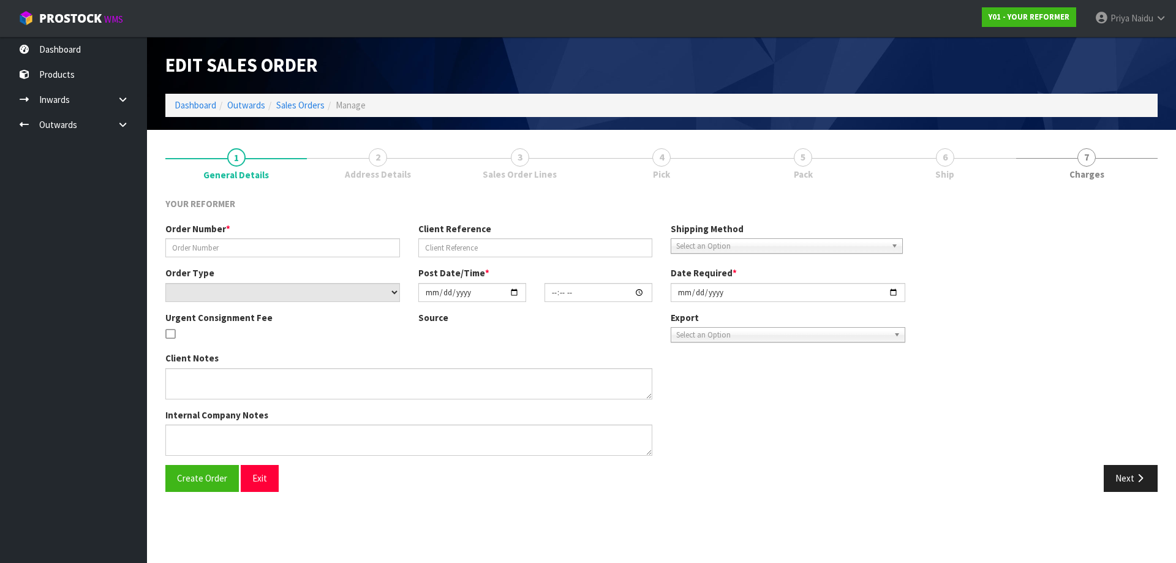
type input "[DATE]"
type textarea "[PERSON_NAME] MRS [STREET_ADDRESS][PERSON_NAME] [PHONE_NUMBER]"
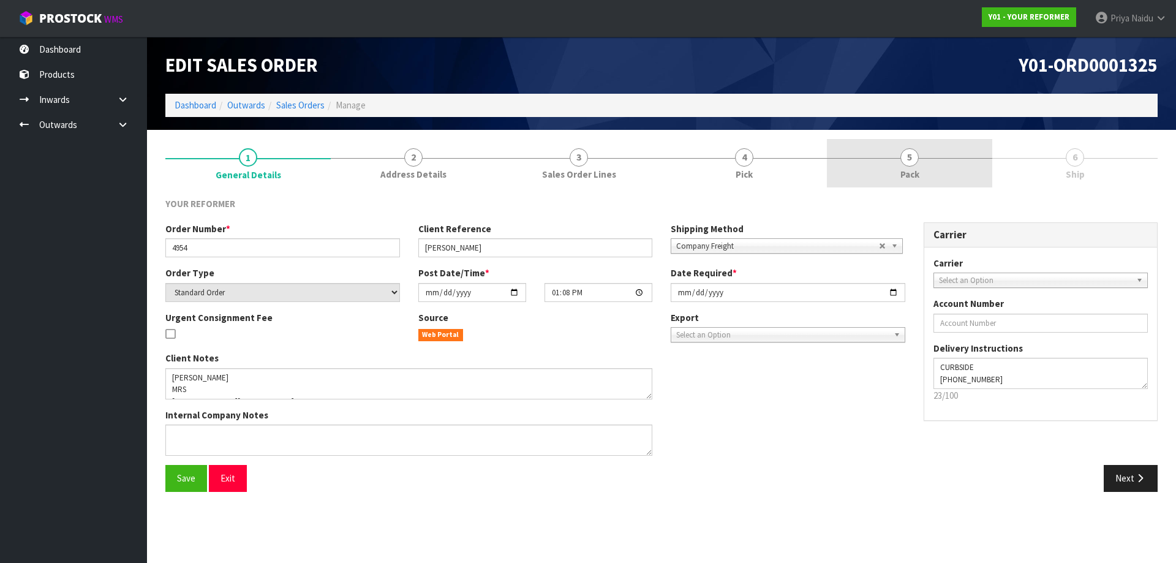
click at [910, 163] on span "5" at bounding box center [909, 157] width 18 height 18
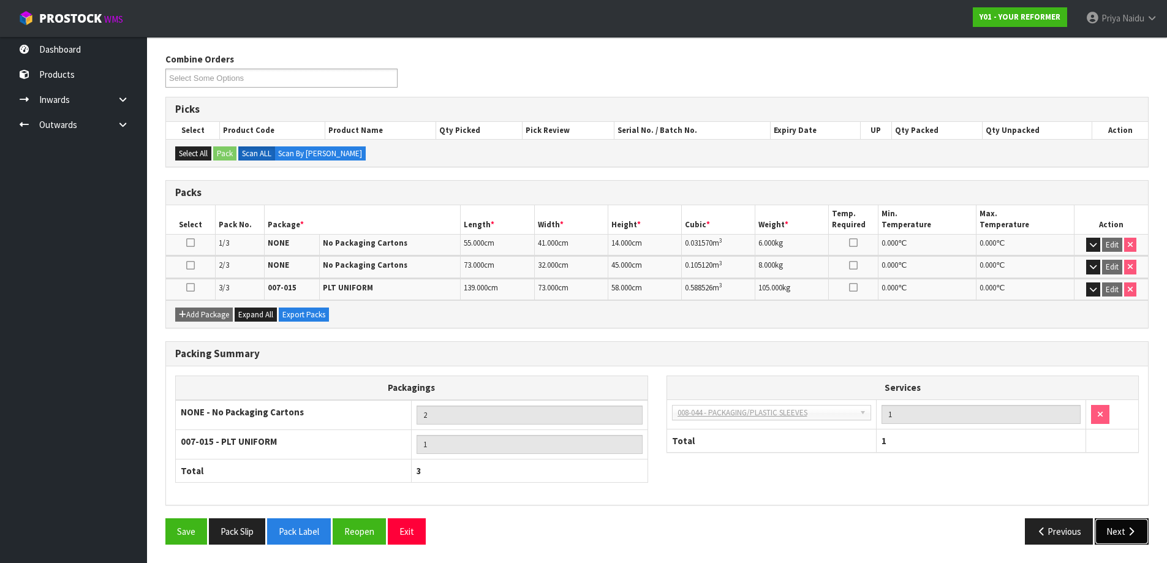
click at [1112, 528] on button "Next" at bounding box center [1122, 531] width 54 height 26
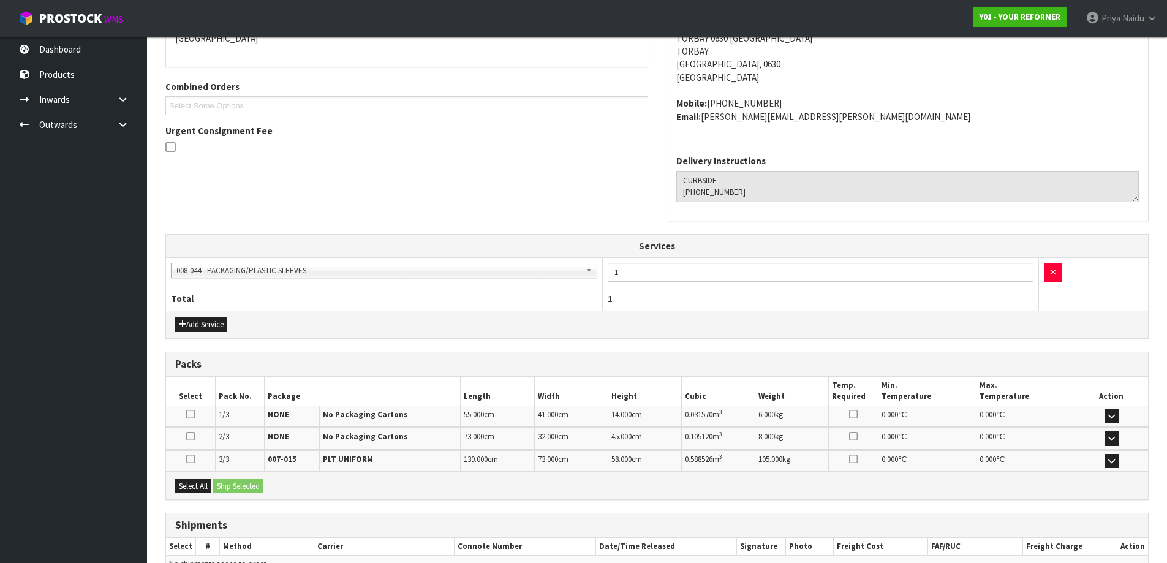
scroll to position [307, 0]
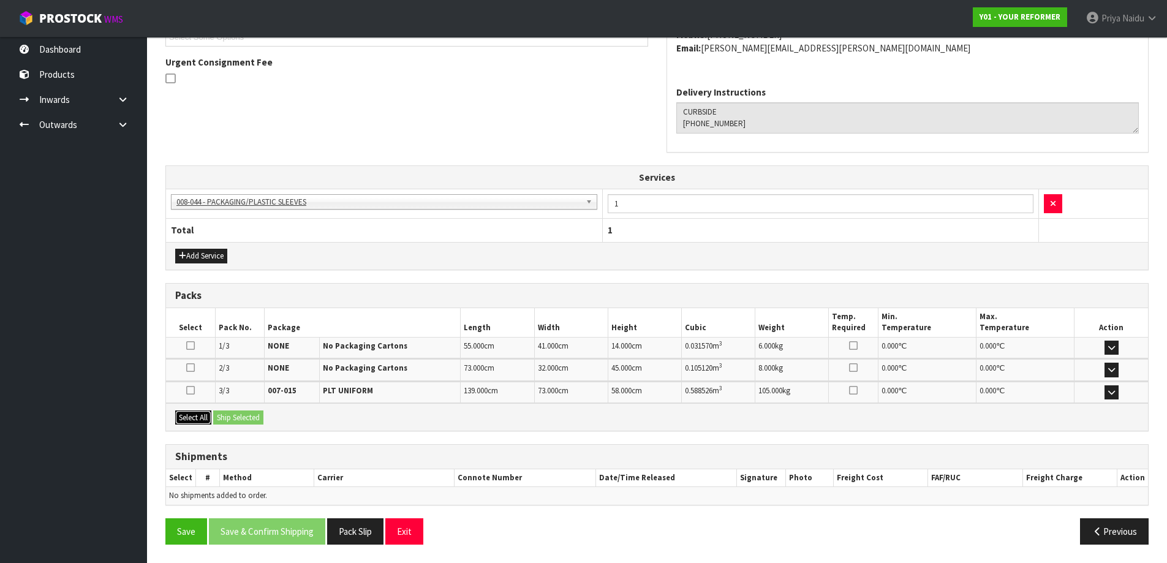
click at [202, 422] on button "Select All" at bounding box center [193, 417] width 36 height 15
drag, startPoint x: 224, startPoint y: 418, endPoint x: 238, endPoint y: 418, distance: 14.1
click at [226, 418] on button "Ship Selected" at bounding box center [238, 417] width 50 height 15
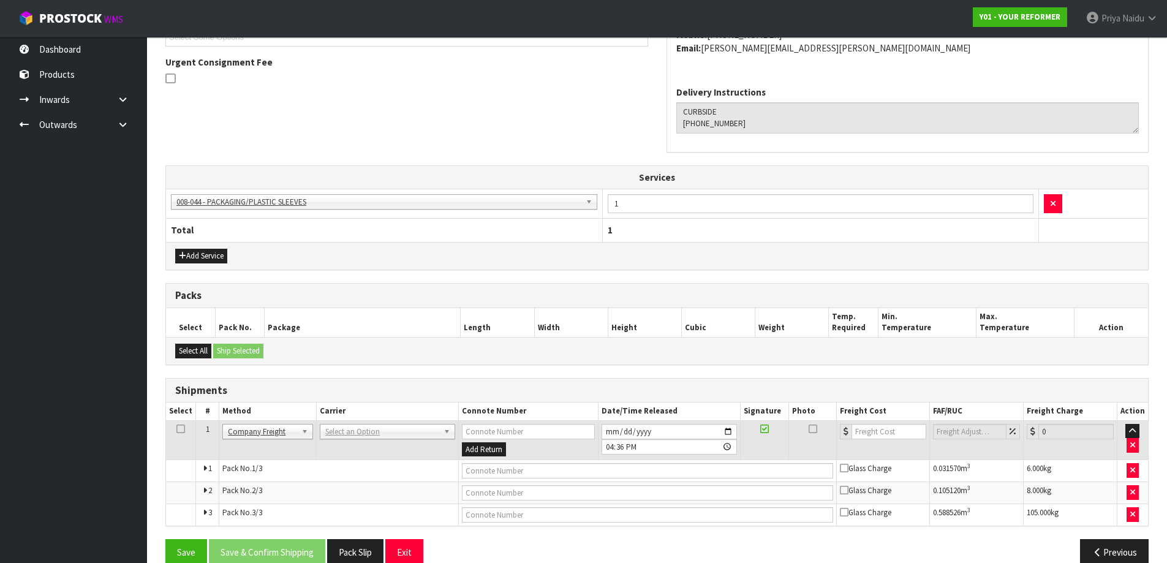
scroll to position [329, 0]
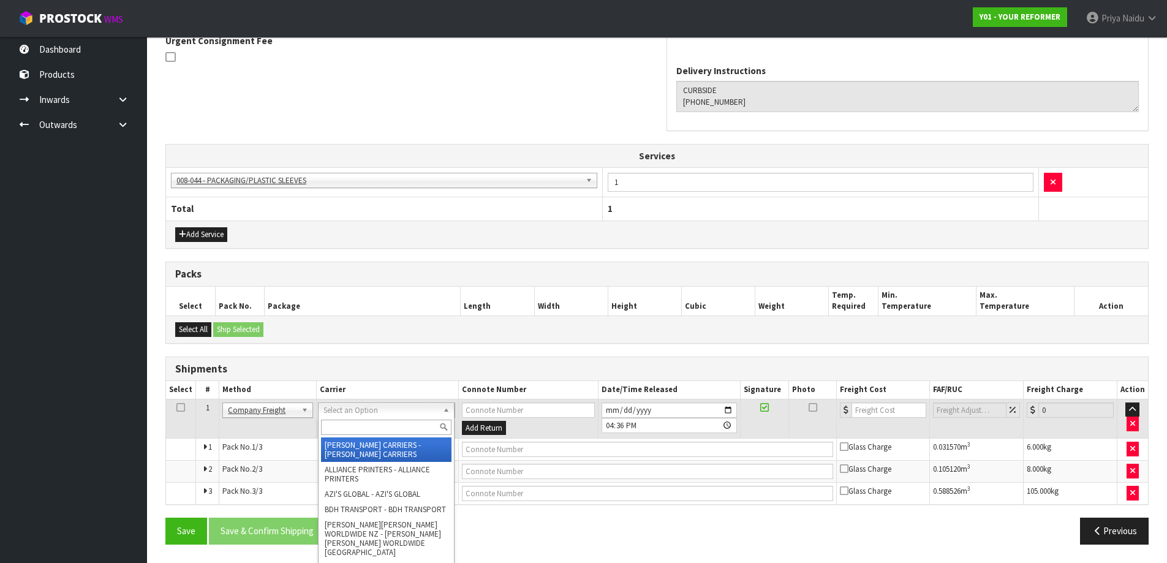
click at [335, 427] on input "text" at bounding box center [386, 427] width 130 height 15
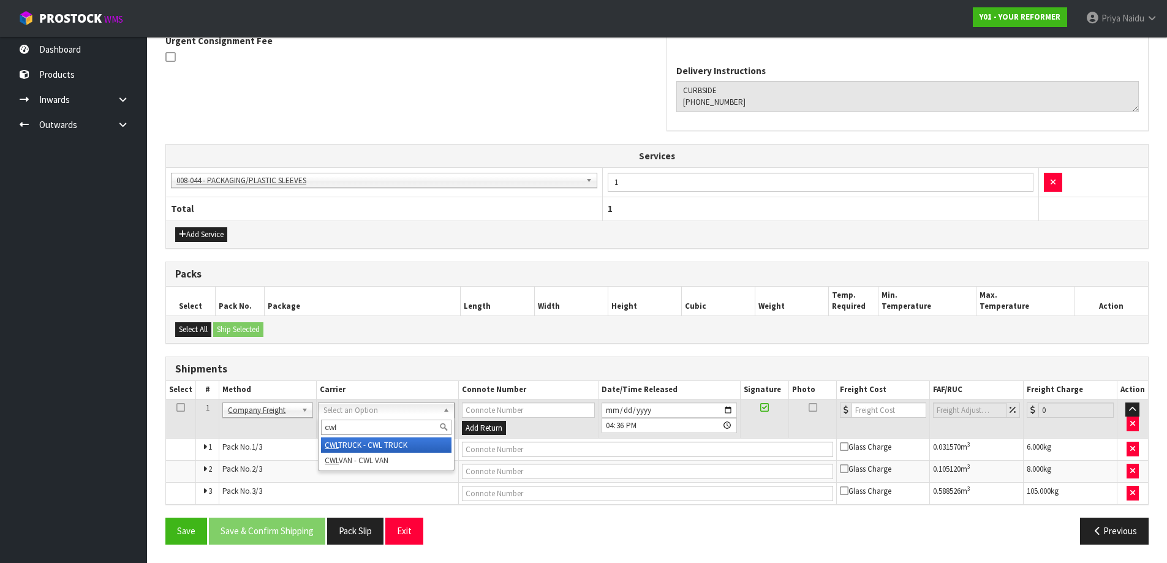
type input "cwl"
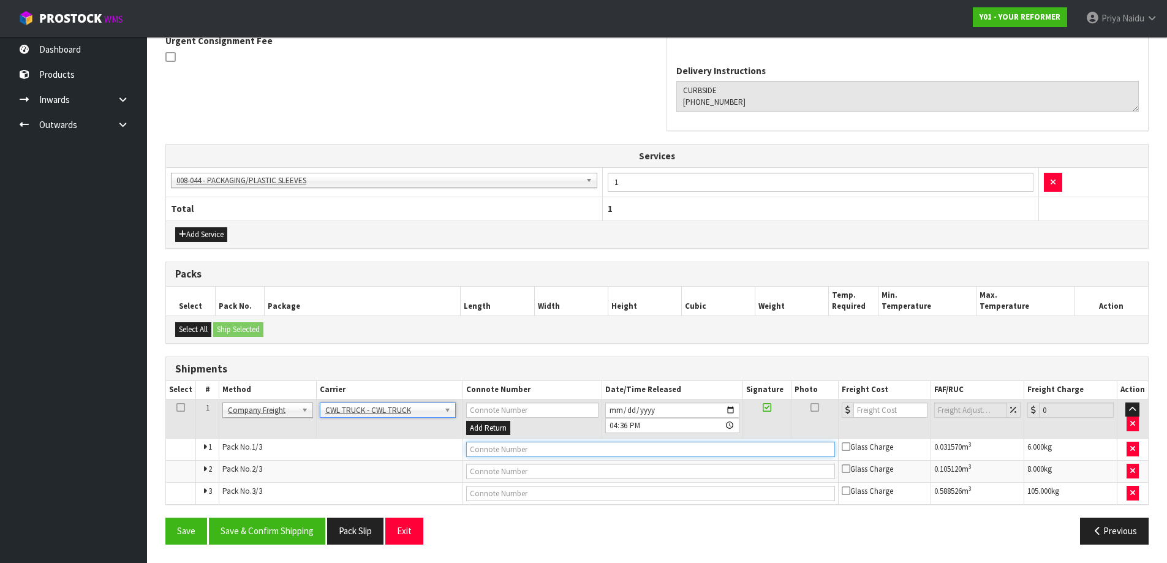
click at [499, 453] on input "text" at bounding box center [650, 449] width 369 height 15
type input "CWL TRUCK DELIVERY"
click at [731, 409] on input "[DATE]" at bounding box center [672, 409] width 134 height 15
type input "[DATE]"
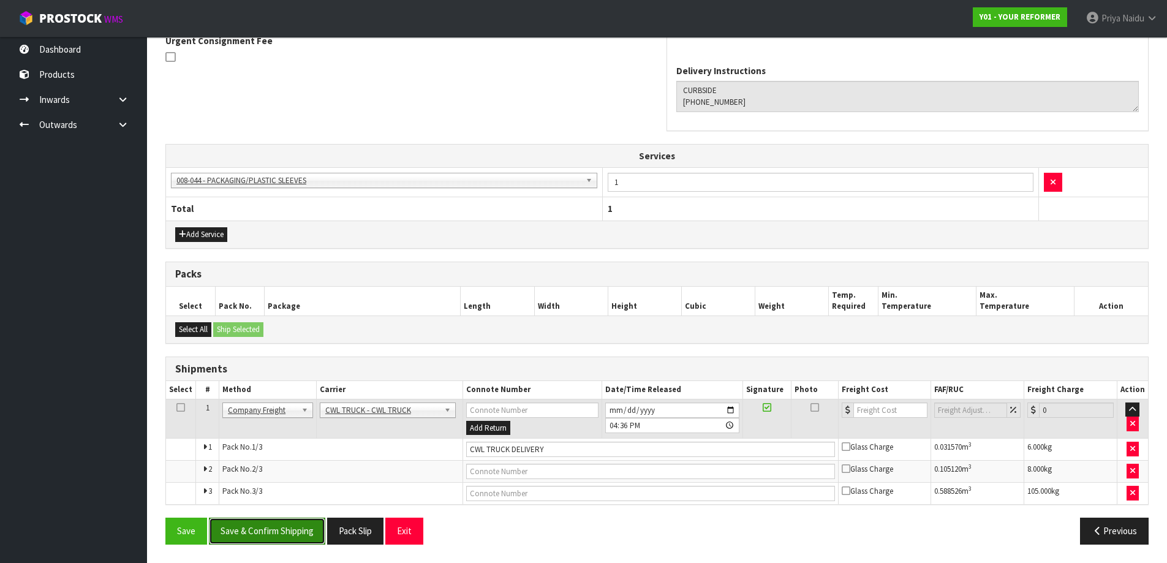
drag, startPoint x: 285, startPoint y: 541, endPoint x: 288, endPoint y: 533, distance: 9.3
click at [286, 537] on button "Save & Confirm Shipping" at bounding box center [267, 531] width 116 height 26
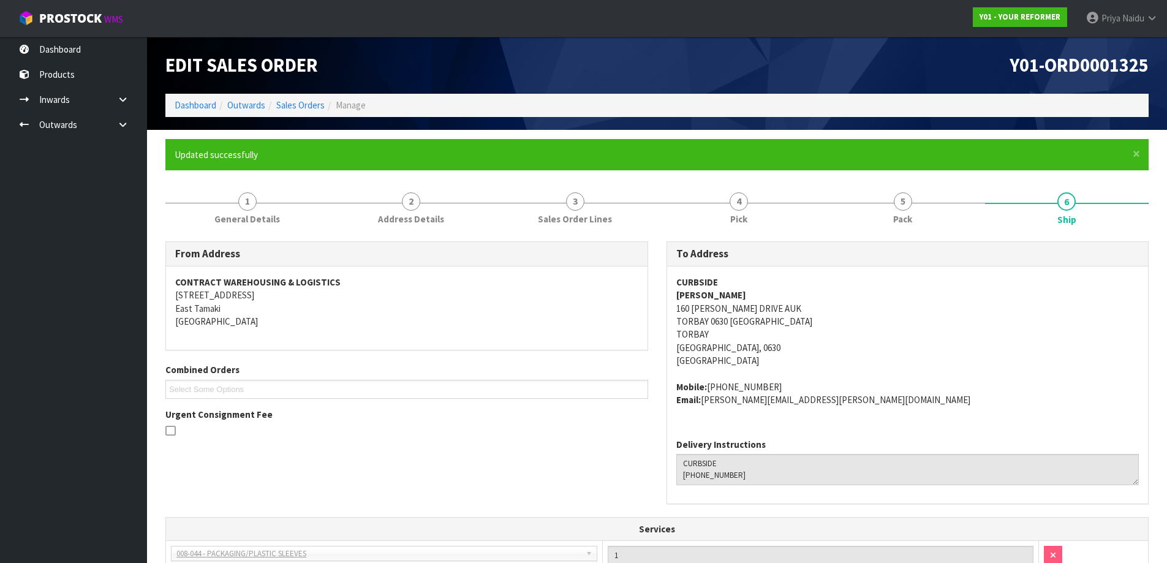
scroll to position [341, 0]
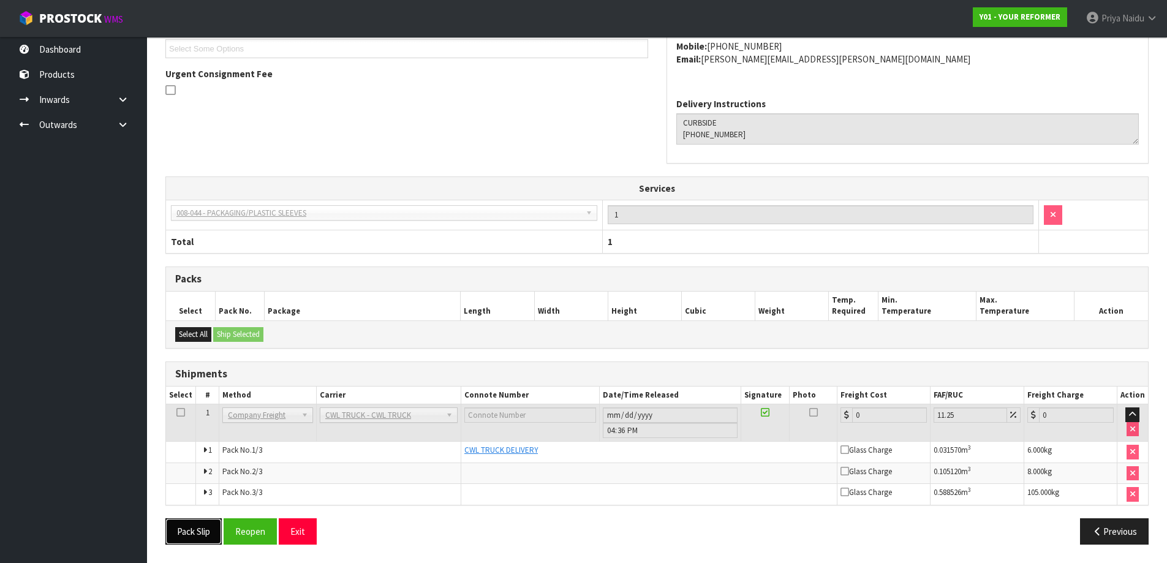
click at [179, 527] on button "Pack Slip" at bounding box center [193, 531] width 56 height 26
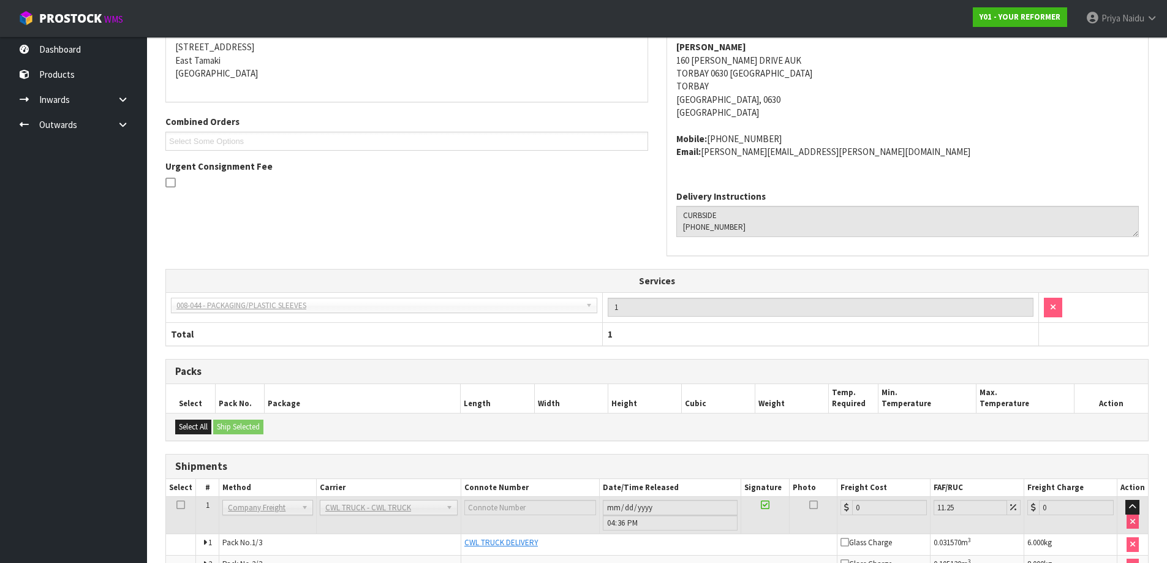
scroll to position [0, 0]
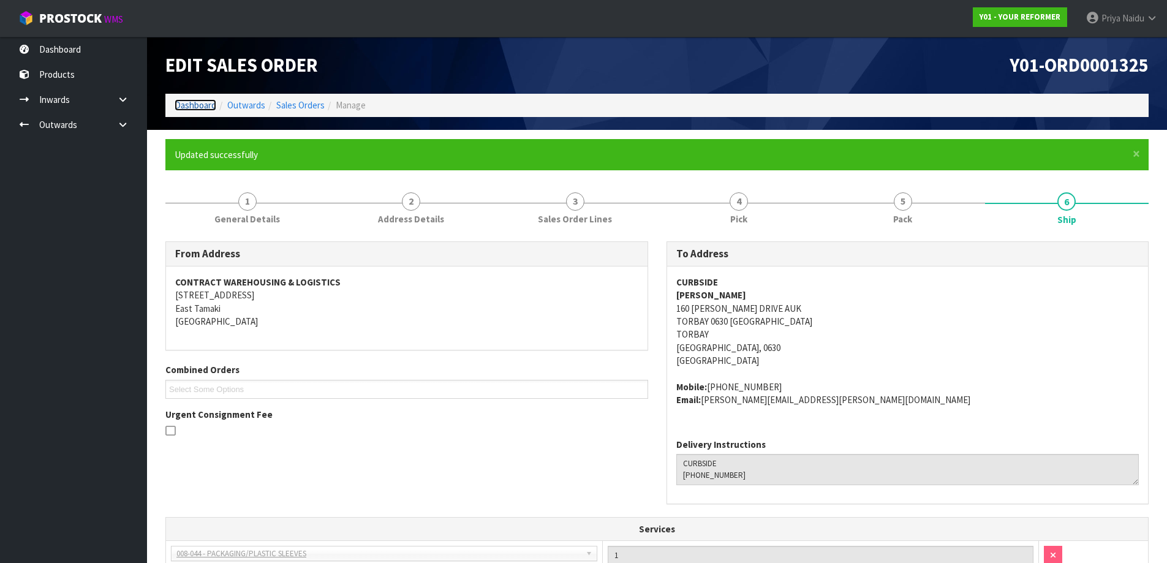
click at [206, 109] on link "Dashboard" at bounding box center [196, 105] width 42 height 12
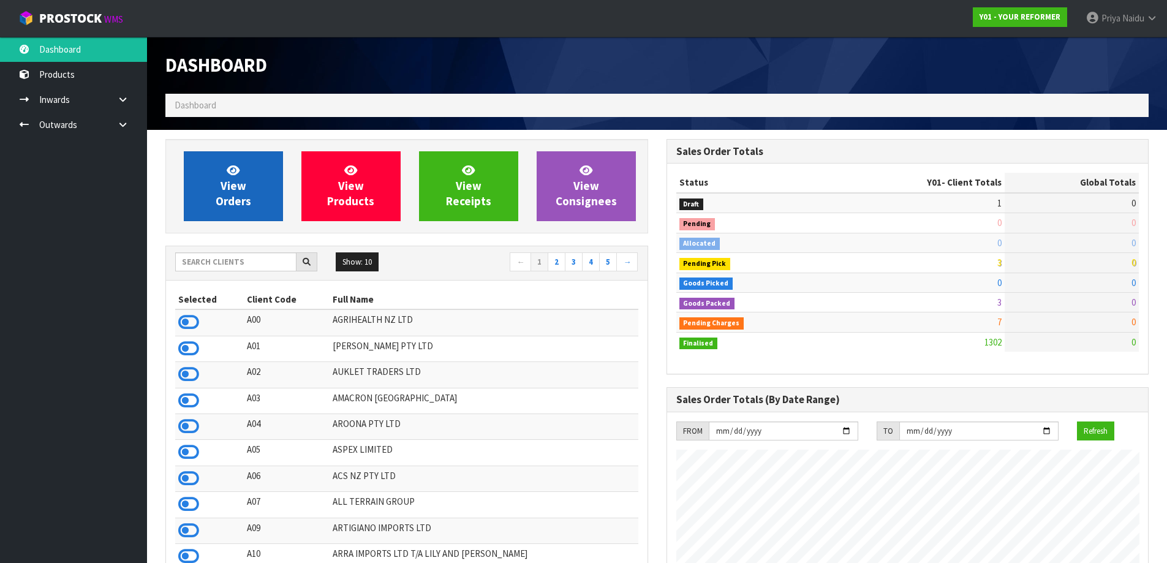
scroll to position [928, 500]
click at [235, 205] on span "View Orders" at bounding box center [234, 186] width 36 height 46
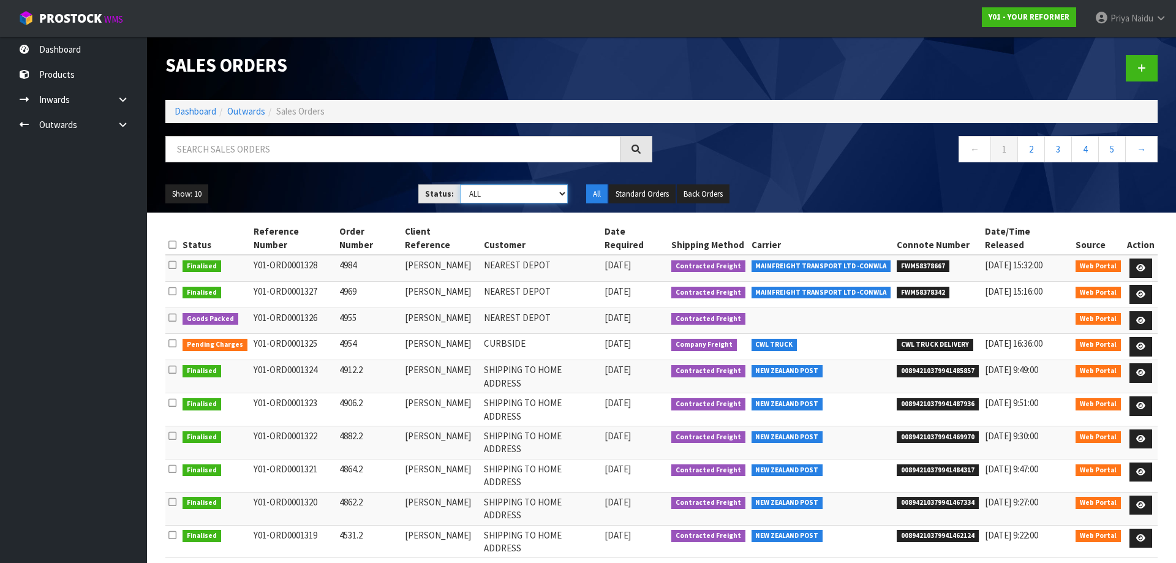
click at [488, 192] on select "Draft Pending Allocated Pending Pick Goods Picked Goods Packed Pending Charges …" at bounding box center [514, 193] width 108 height 19
click at [360, 177] on div "Show: 10 5 10 25 50 Status: Draft Pending Allocated Pending Pick Goods Picked G…" at bounding box center [661, 194] width 1011 height 38
click at [1139, 317] on icon at bounding box center [1140, 321] width 9 height 8
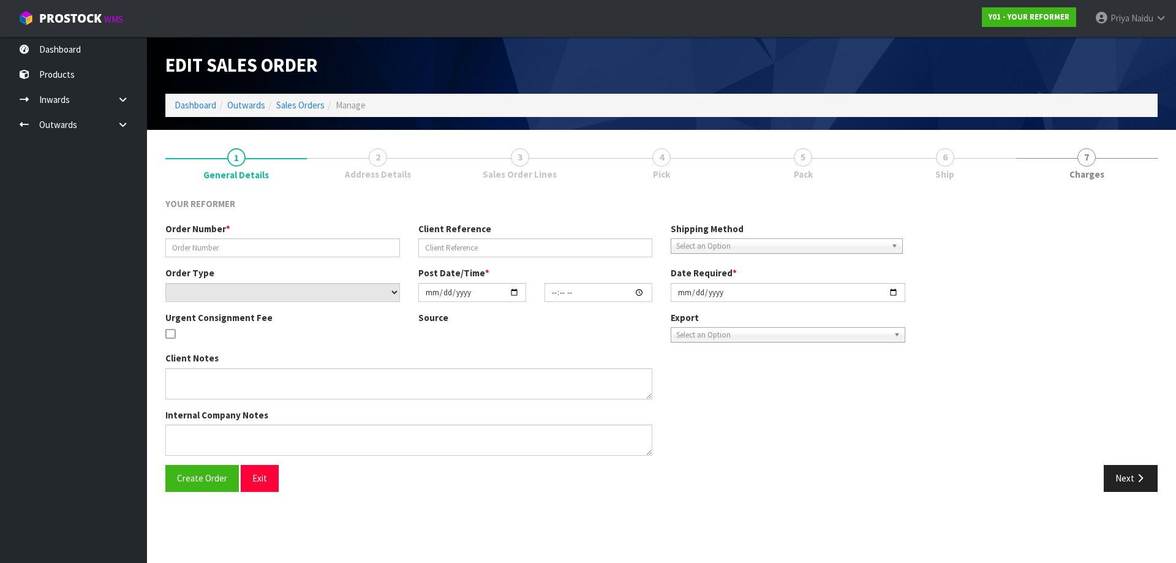
type input "4955"
type input "[PERSON_NAME]"
select select "number:0"
type input "[DATE]"
type input "13:15:00.000"
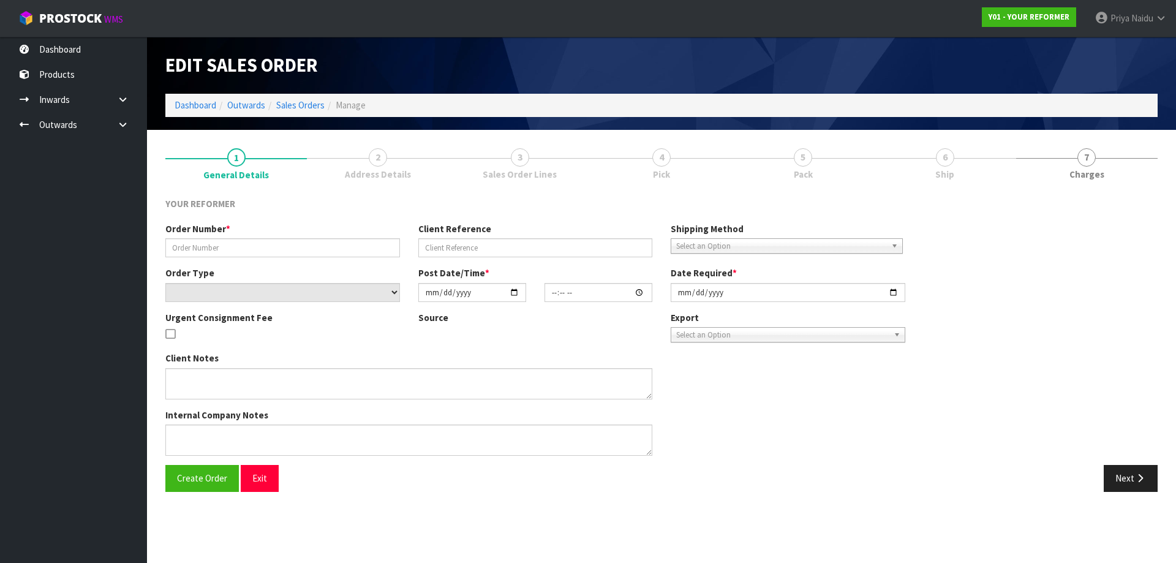
type input "[DATE]"
type textarea "[STREET_ADDRESS] [PHONE_NUMBER]"
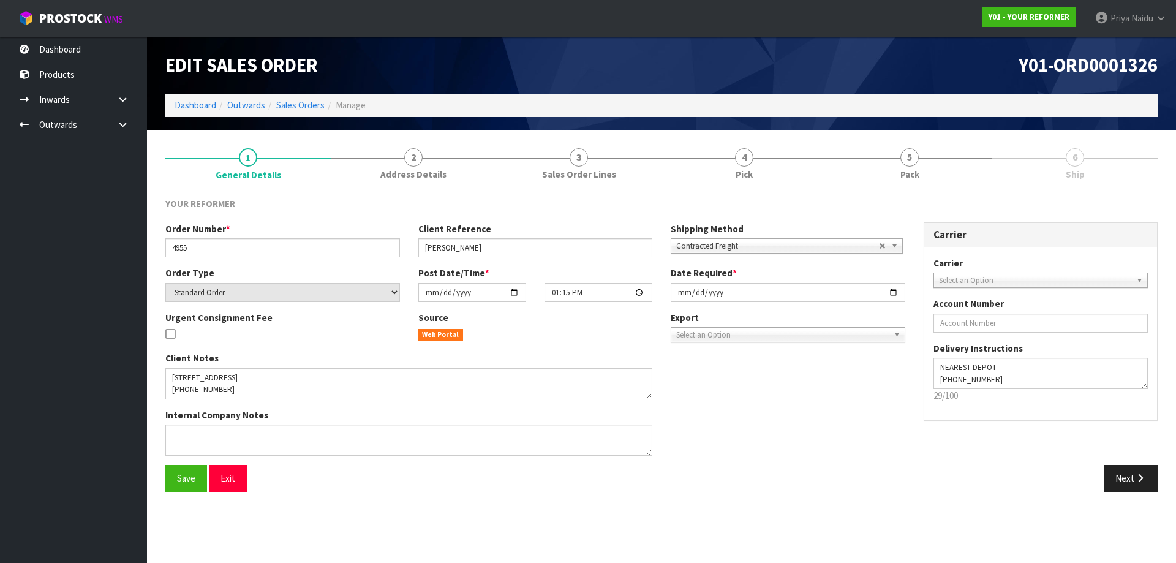
drag, startPoint x: 948, startPoint y: 292, endPoint x: 783, endPoint y: 461, distance: 236.1
click at [783, 461] on div "Client Notes Internal Company Notes" at bounding box center [535, 408] width 758 height 113
click at [1117, 491] on button "Next" at bounding box center [1131, 478] width 54 height 26
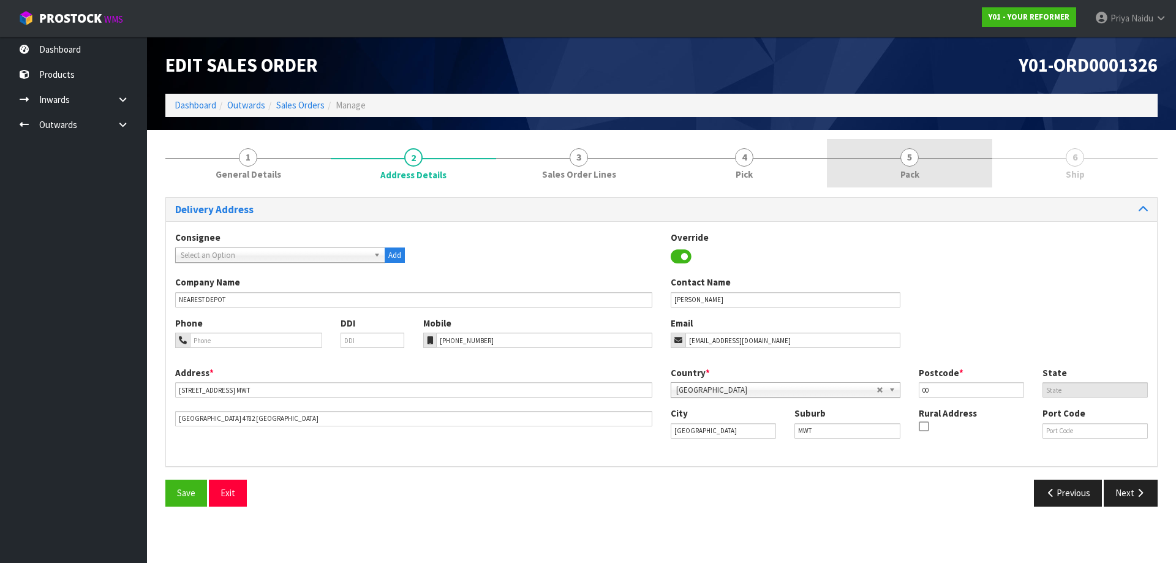
click at [886, 161] on link "5 Pack" at bounding box center [909, 163] width 165 height 48
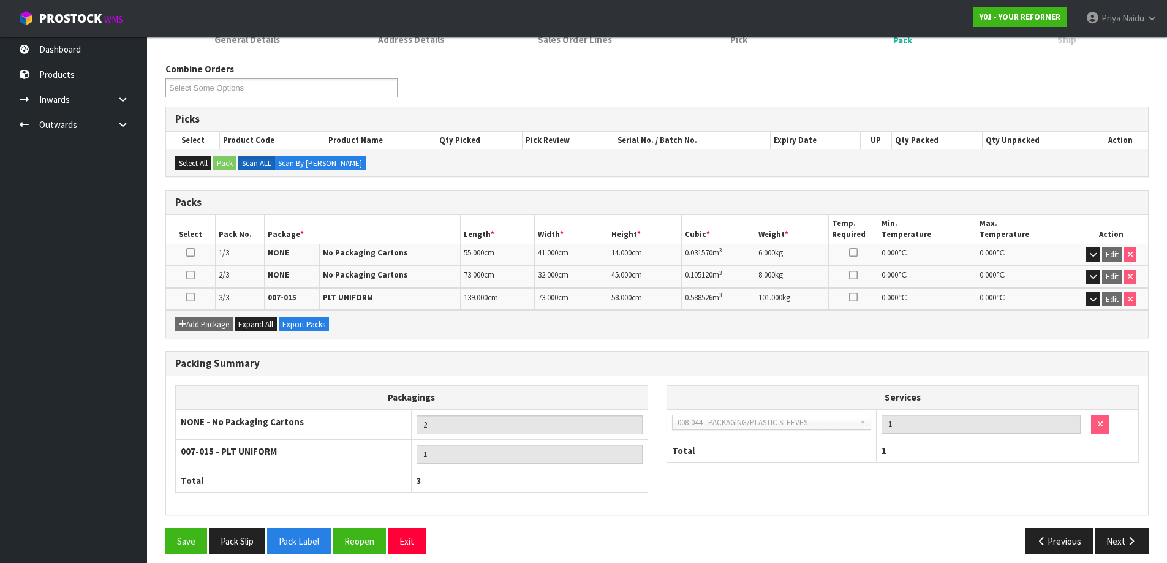
scroll to position [145, 0]
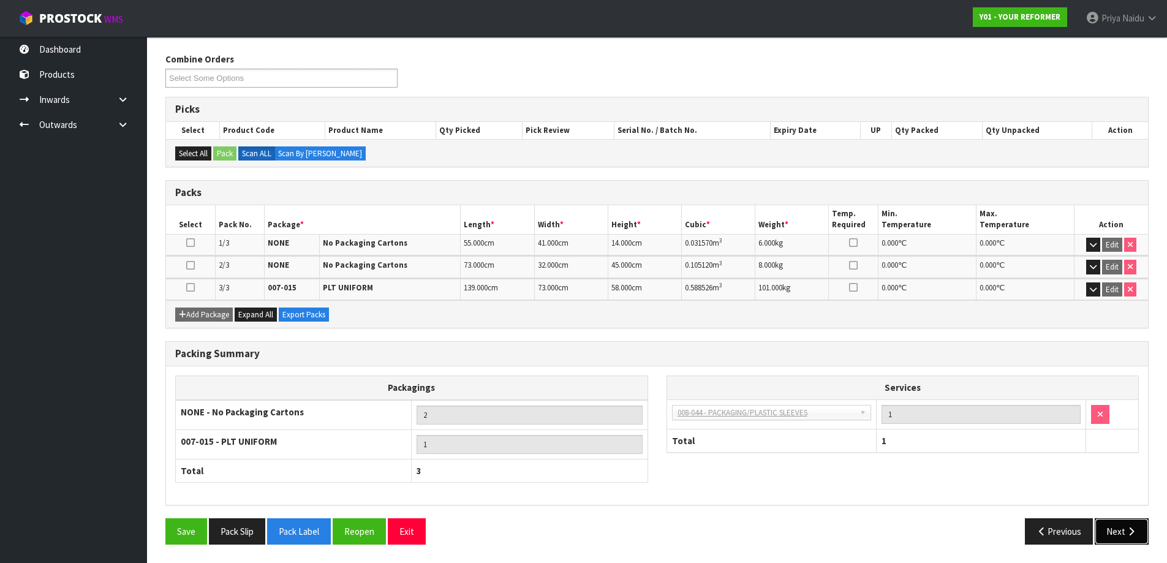
click at [1110, 530] on button "Next" at bounding box center [1122, 531] width 54 height 26
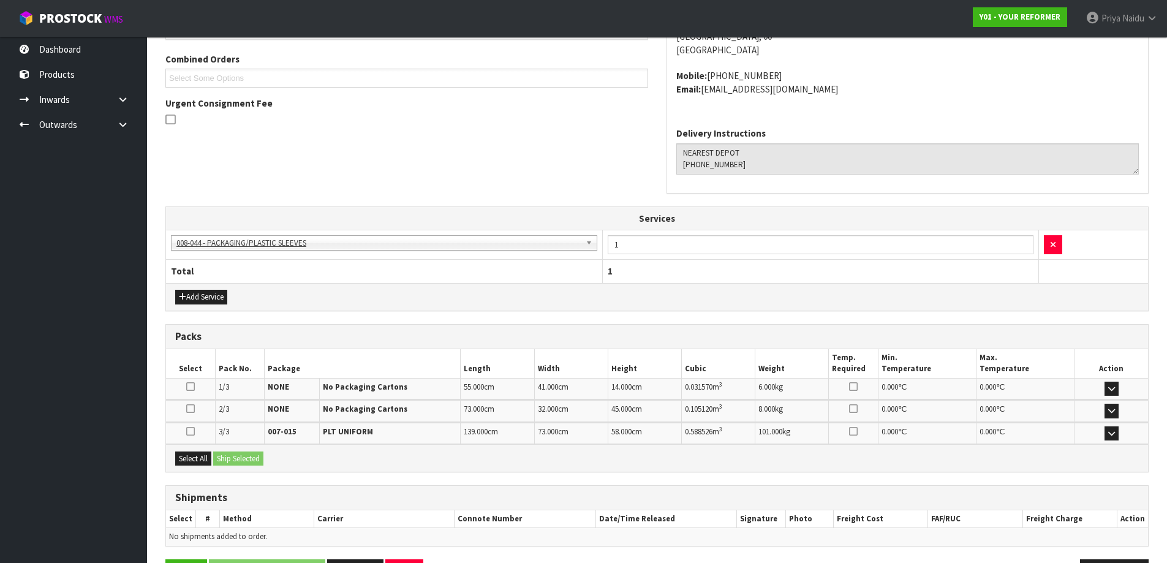
scroll to position [307, 0]
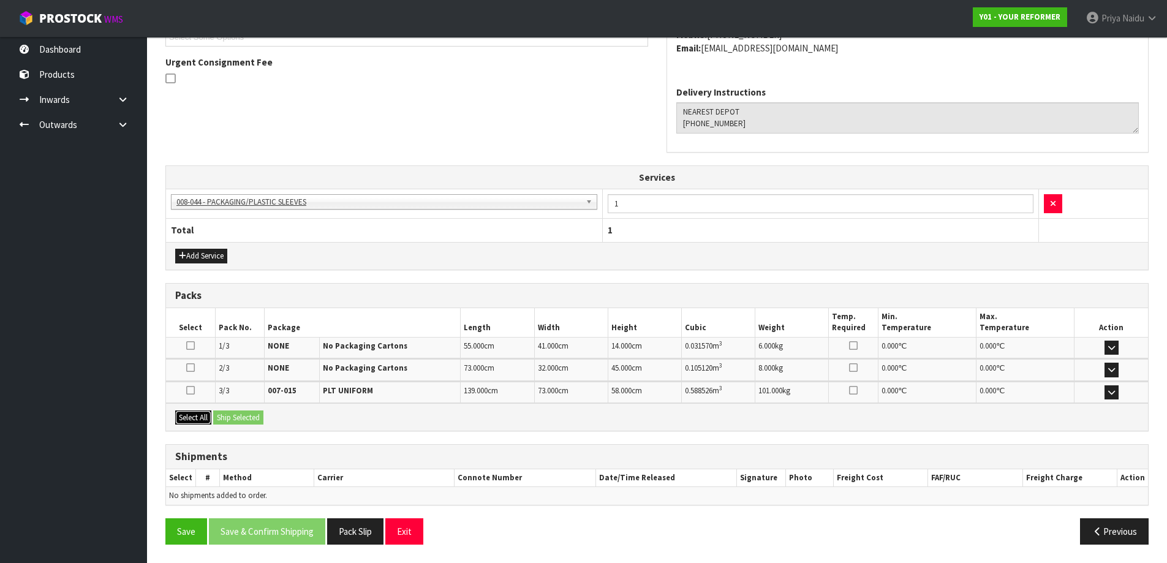
click at [196, 420] on button "Select All" at bounding box center [193, 417] width 36 height 15
click at [238, 411] on button "Ship Selected" at bounding box center [238, 417] width 50 height 15
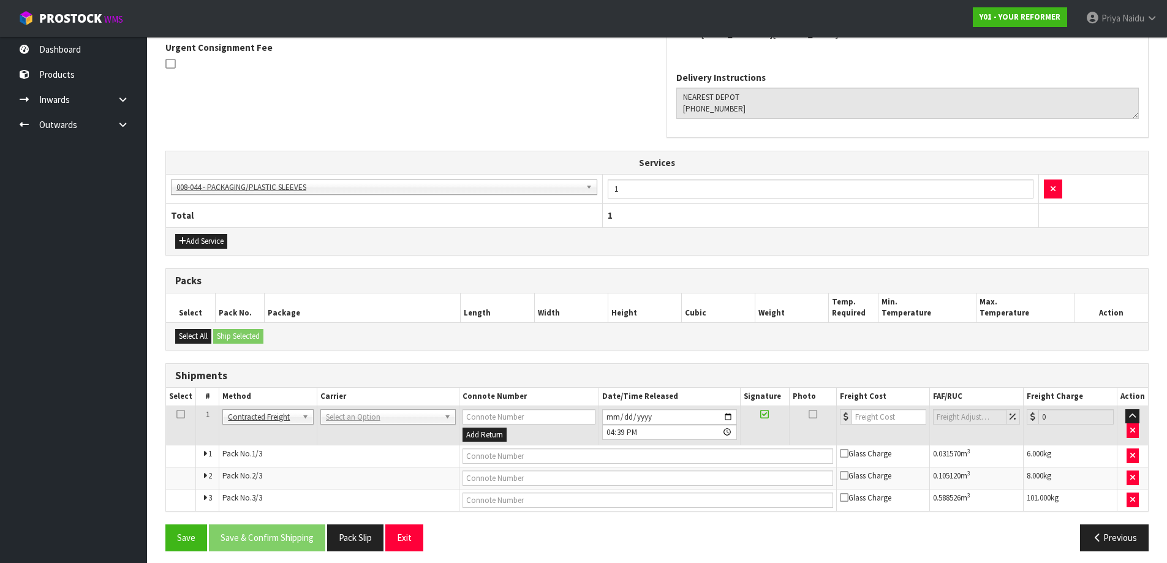
scroll to position [329, 0]
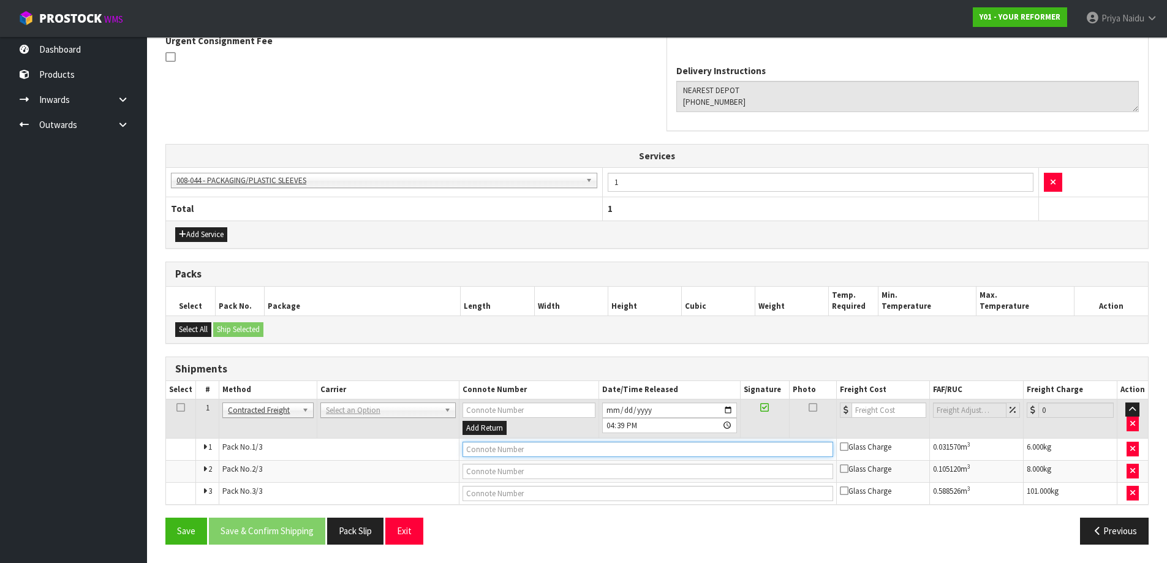
click at [495, 451] on input "text" at bounding box center [647, 449] width 371 height 15
click at [692, 451] on input "NEAREST DEPOT IS 1HR 7MINS WAITING FOR CUSTOMERS CONFIRMSTION" at bounding box center [647, 449] width 371 height 15
type input "NEAREST DEPOT IS 1HR 7MINS WAITING FOR CUSTOMERS CONFIRMATION"
click at [632, 525] on div "Save Save & Confirm Shipping Pack Slip Exit" at bounding box center [406, 531] width 501 height 26
click at [200, 527] on button "Save" at bounding box center [186, 531] width 42 height 26
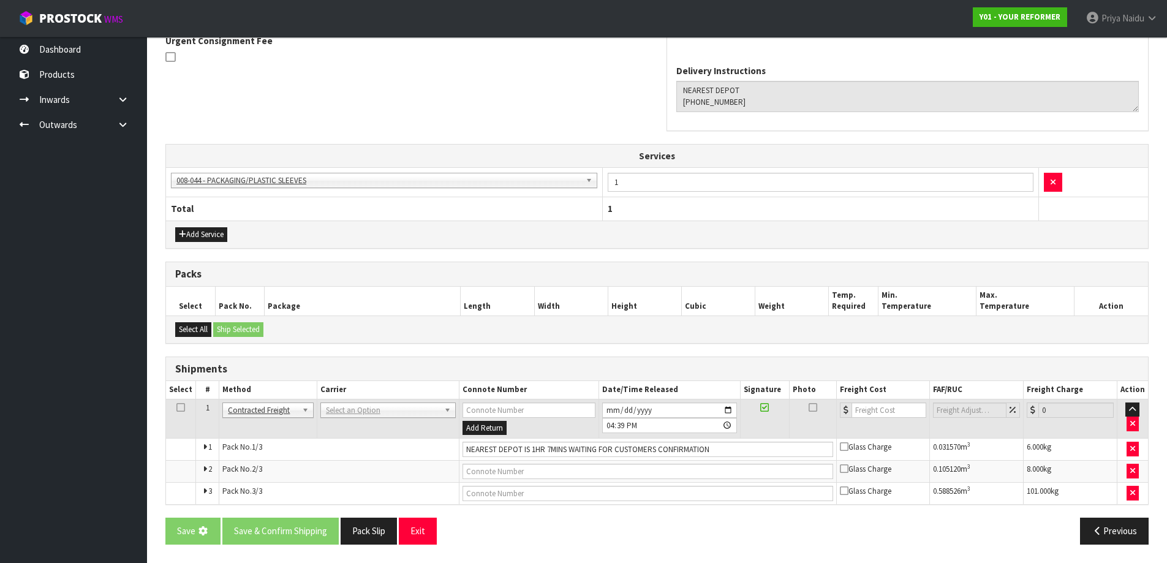
scroll to position [0, 0]
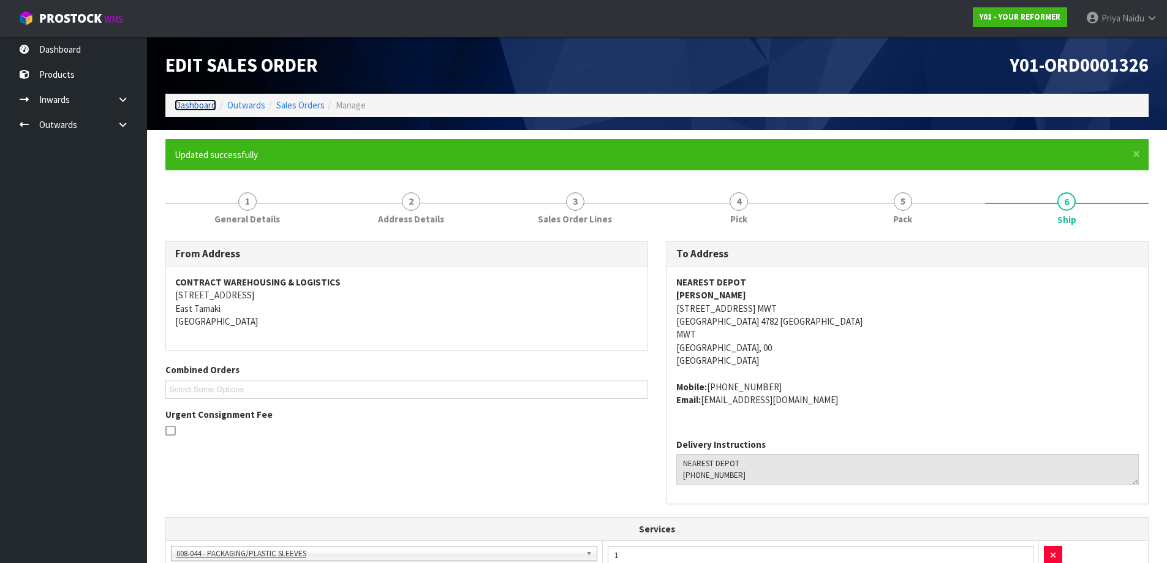
click at [191, 108] on link "Dashboard" at bounding box center [196, 105] width 42 height 12
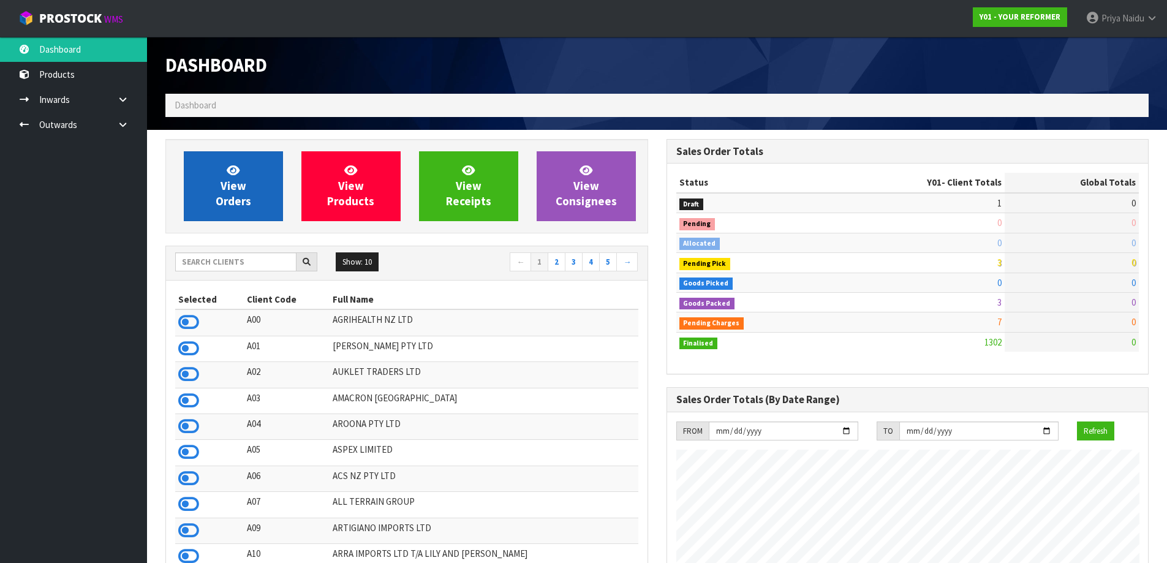
scroll to position [928, 500]
click at [241, 205] on span "View Orders" at bounding box center [234, 186] width 36 height 46
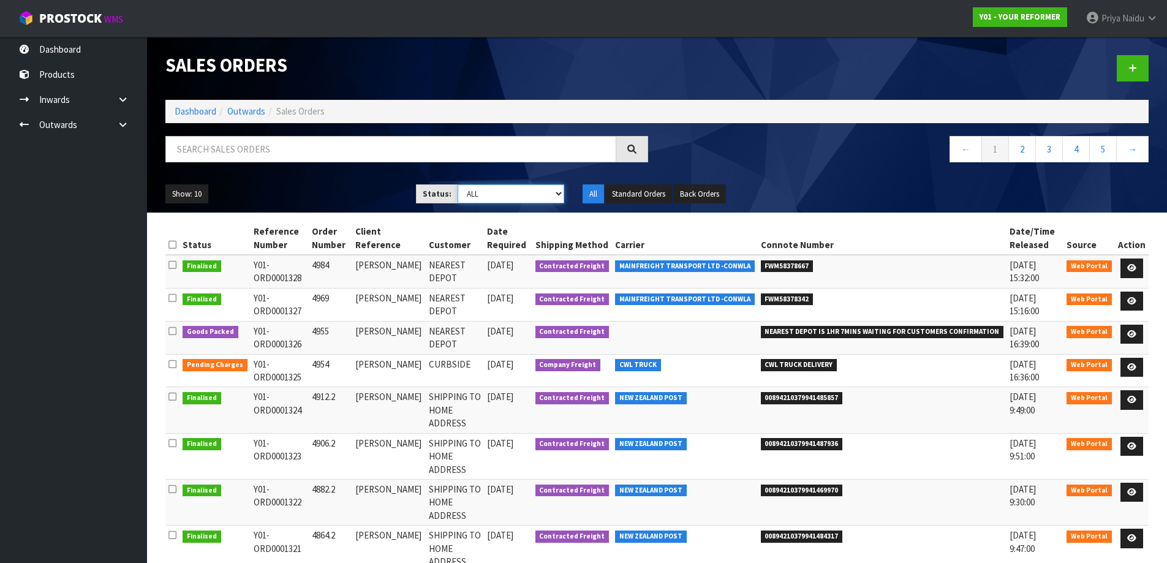
click at [489, 199] on select "Draft Pending Allocated Pending Pick Goods Picked Goods Packed Pending Charges …" at bounding box center [511, 193] width 107 height 19
select select "string:5"
click at [458, 184] on select "Draft Pending Allocated Pending Pick Goods Picked Goods Packed Pending Charges …" at bounding box center [511, 193] width 107 height 19
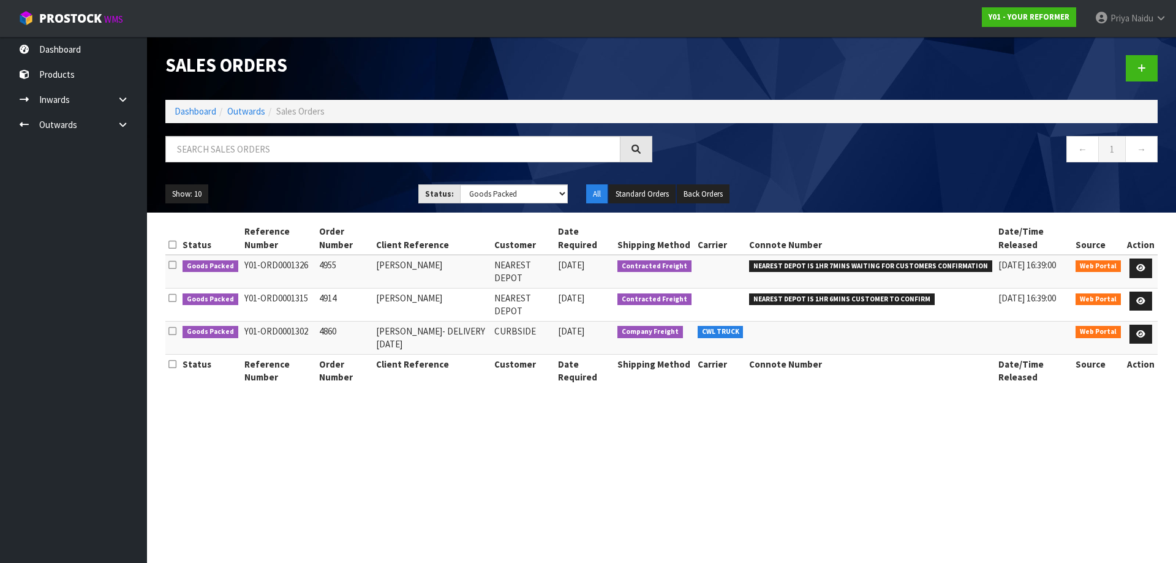
click at [854, 305] on td "NEAREST DEPOT IS 1HR 6MINS CUSTOMER TO CONFIRM" at bounding box center [870, 304] width 249 height 33
click at [1141, 330] on icon at bounding box center [1140, 334] width 9 height 8
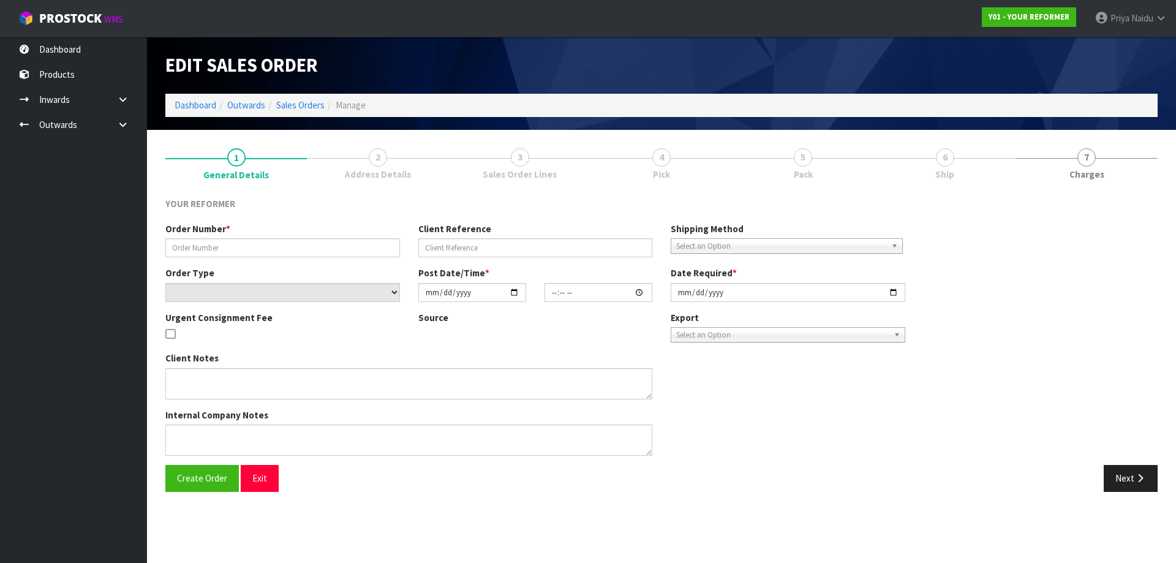
type input "4860"
type input "[PERSON_NAME]- DELIVERY [DATE]"
select select "number:0"
type input "[DATE]"
type input "15:44:00.000"
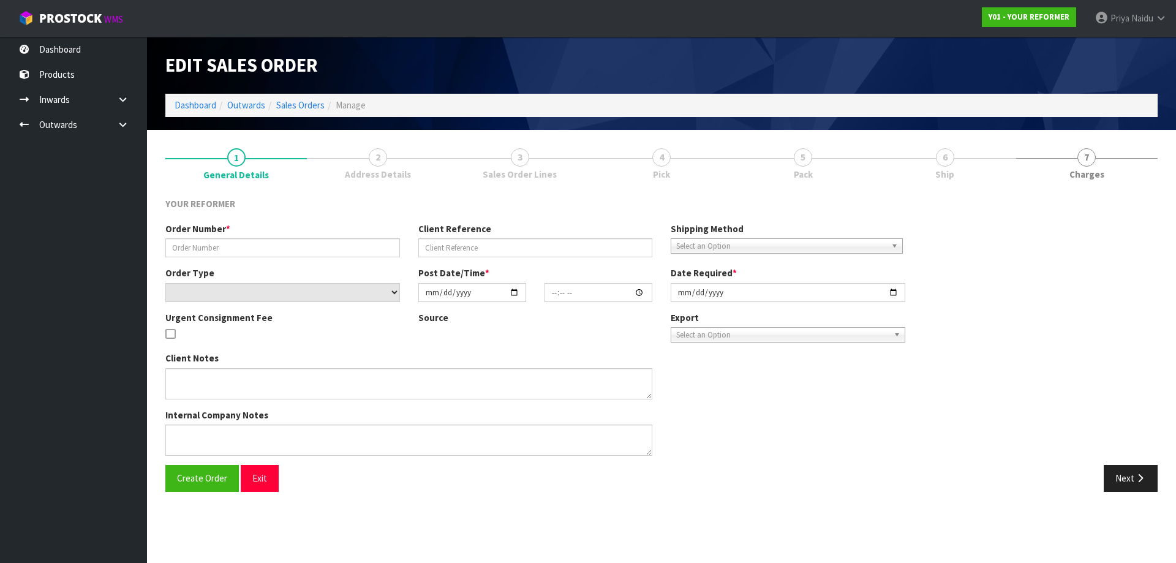
type input "[DATE]"
type textarea "[PERSON_NAME] [STREET_ADDRESS] [PHONE_NUMBER]"
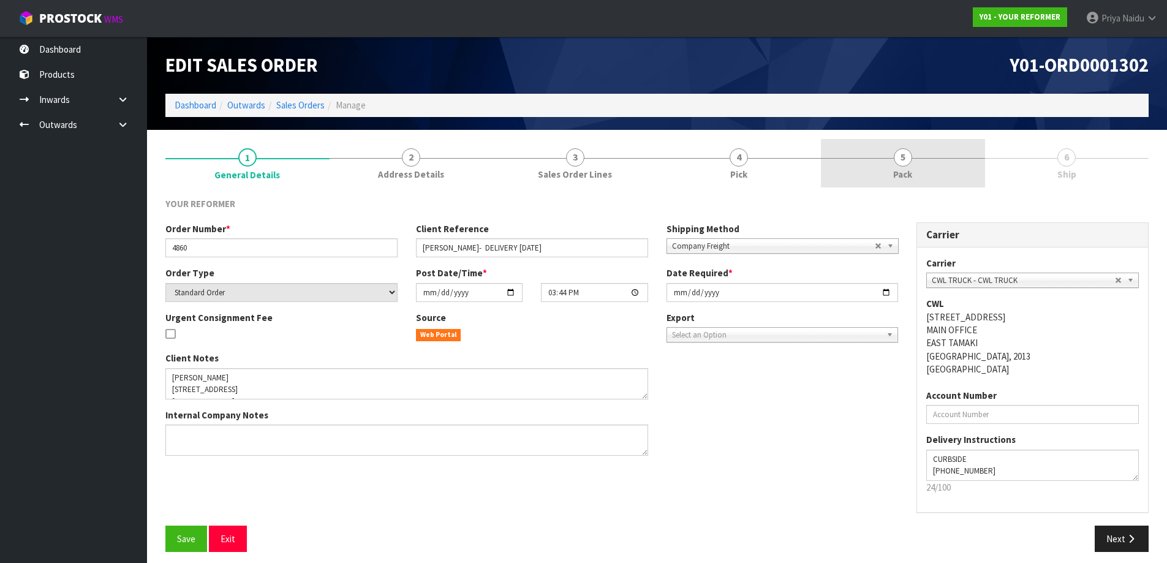
click at [965, 160] on link "5 Pack" at bounding box center [903, 163] width 164 height 48
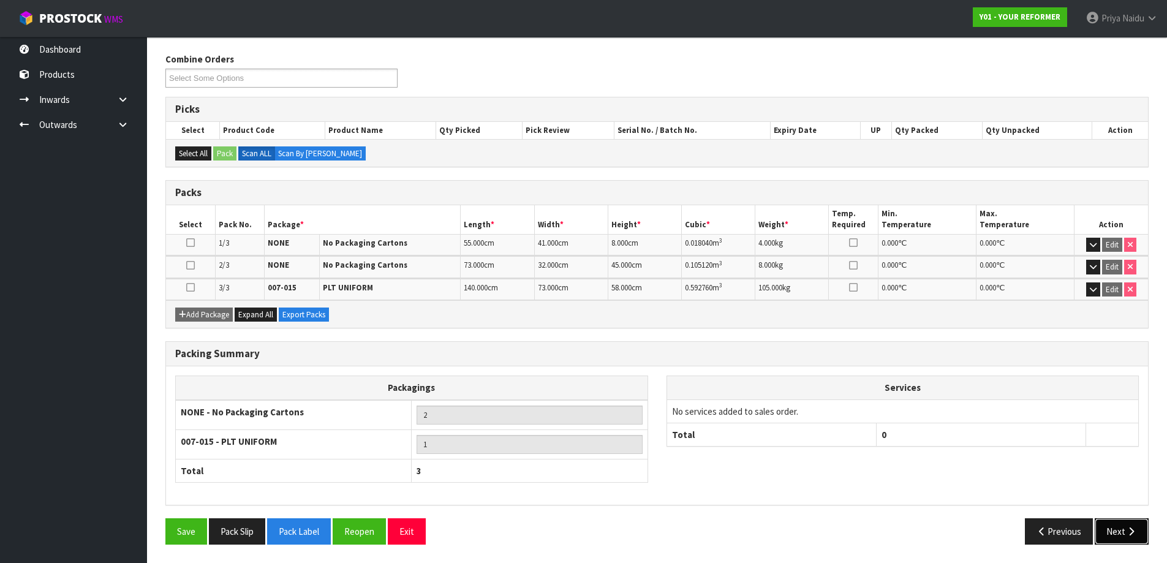
click at [1102, 532] on button "Next" at bounding box center [1122, 531] width 54 height 26
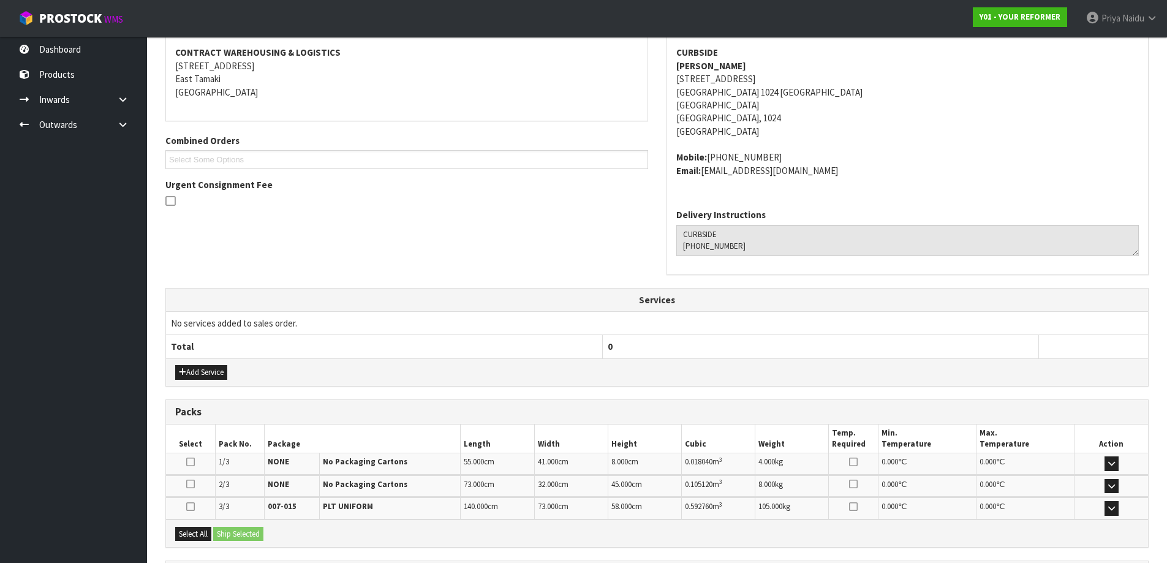
scroll to position [301, 0]
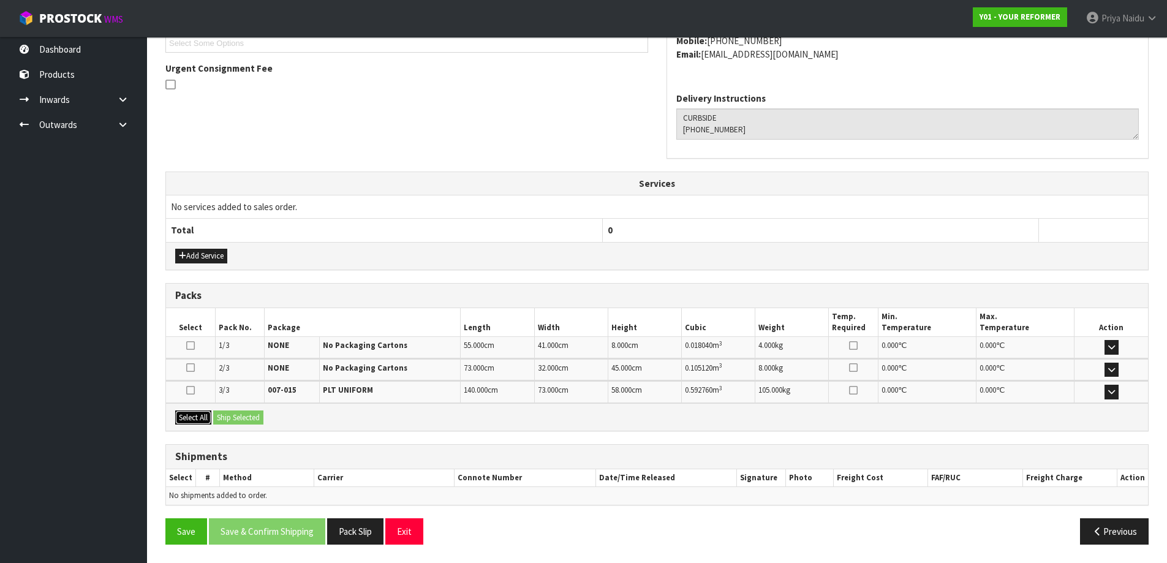
click at [199, 415] on button "Select All" at bounding box center [193, 417] width 36 height 15
click at [246, 424] on button "Ship Selected" at bounding box center [238, 417] width 50 height 15
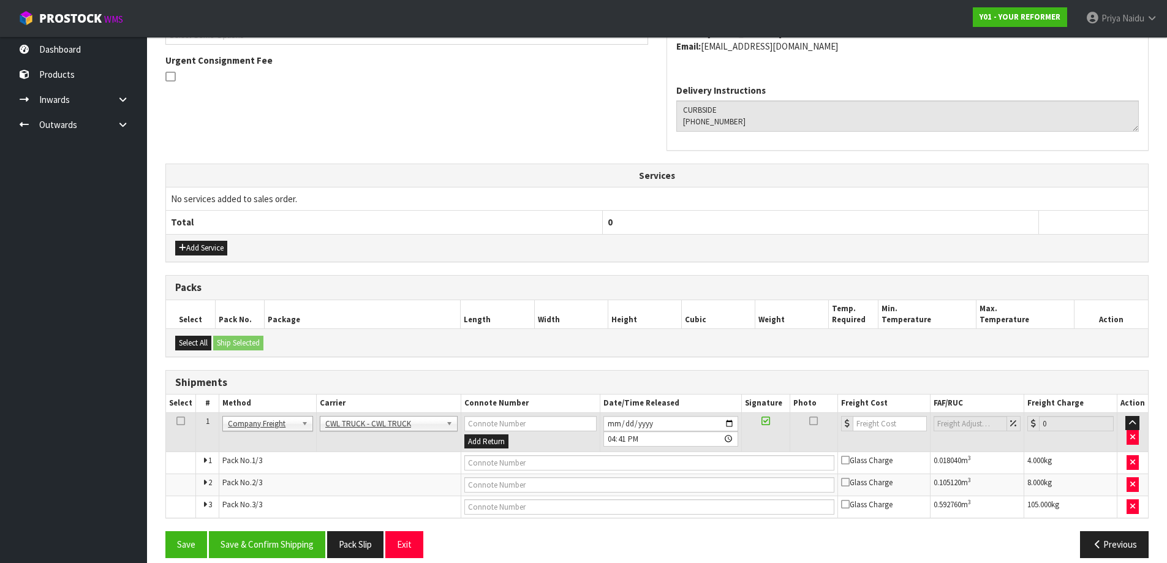
scroll to position [323, 0]
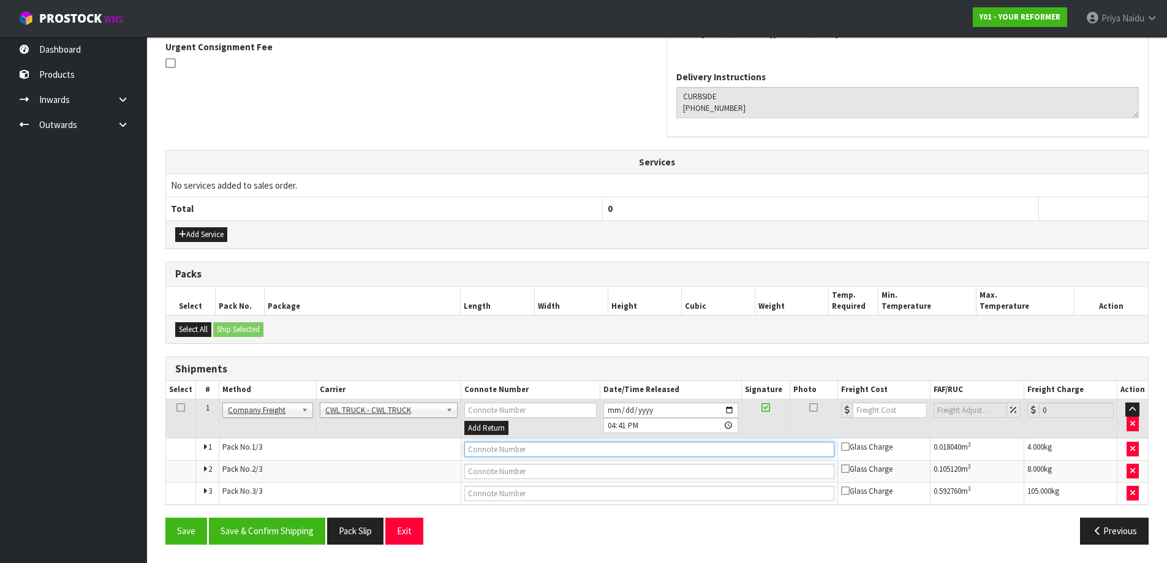
click at [486, 443] on input "text" at bounding box center [649, 449] width 370 height 15
type input "CWL TRUCK DELIVERY"
click at [733, 412] on input "[DATE]" at bounding box center [670, 409] width 135 height 15
type input "[DATE]"
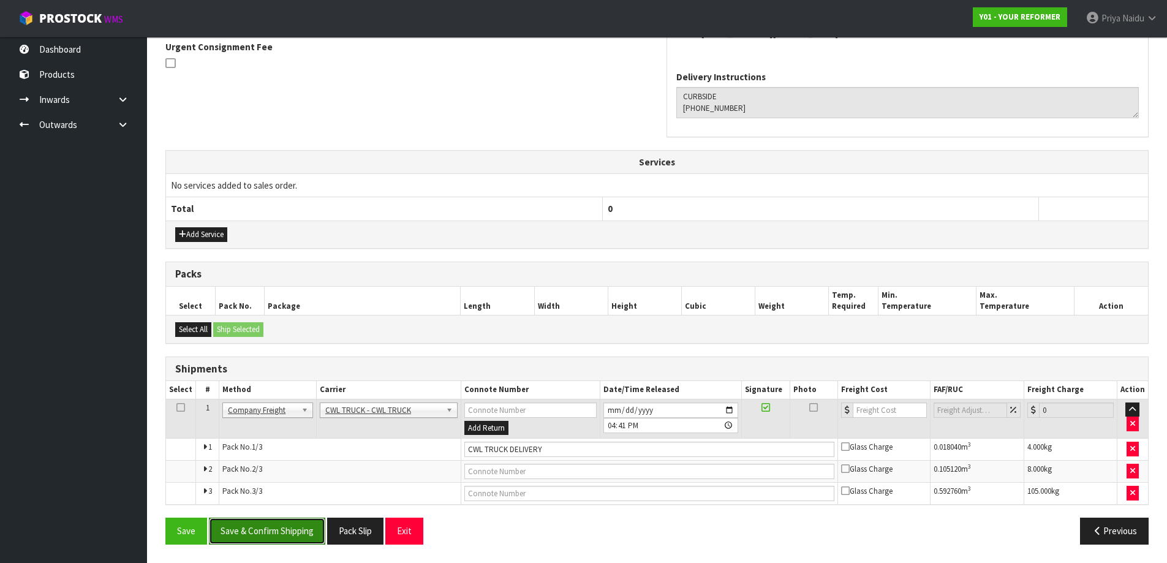
click at [268, 528] on button "Save & Confirm Shipping" at bounding box center [267, 531] width 116 height 26
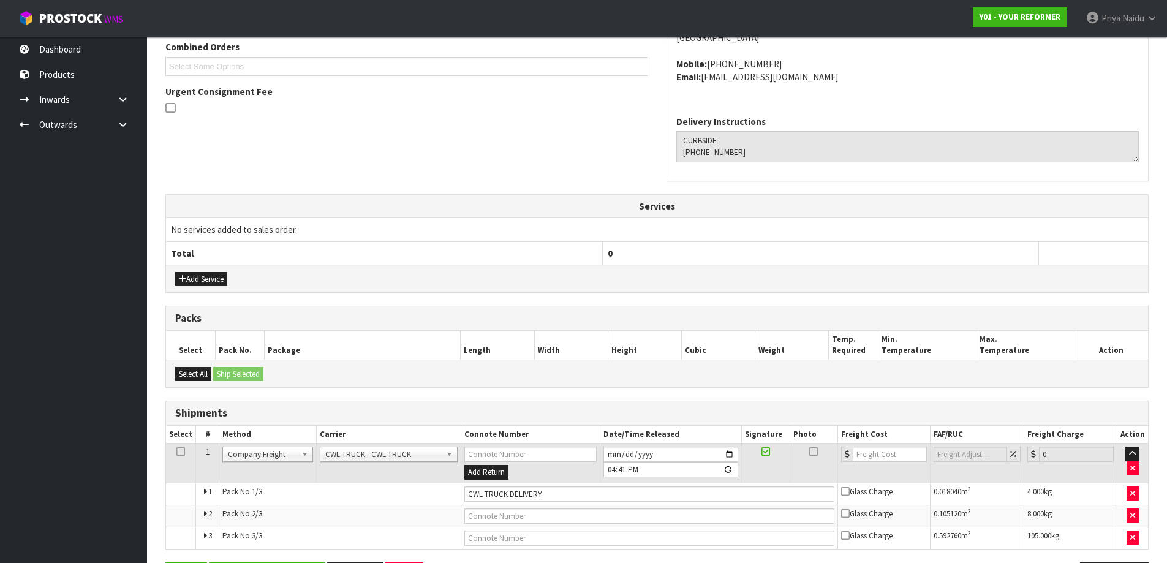
scroll to position [0, 0]
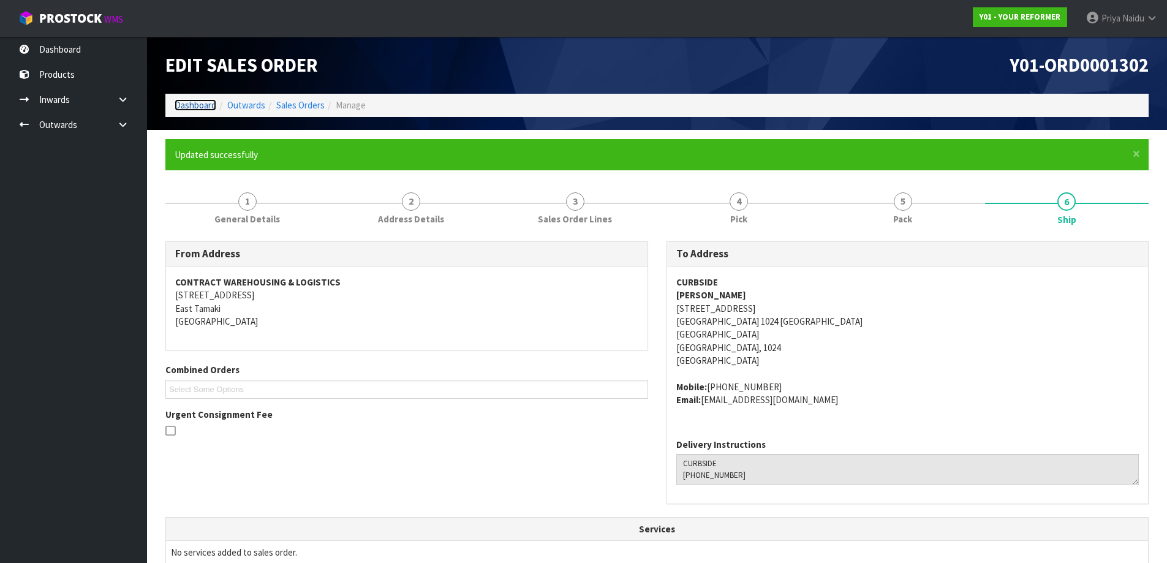
click at [187, 105] on link "Dashboard" at bounding box center [196, 105] width 42 height 12
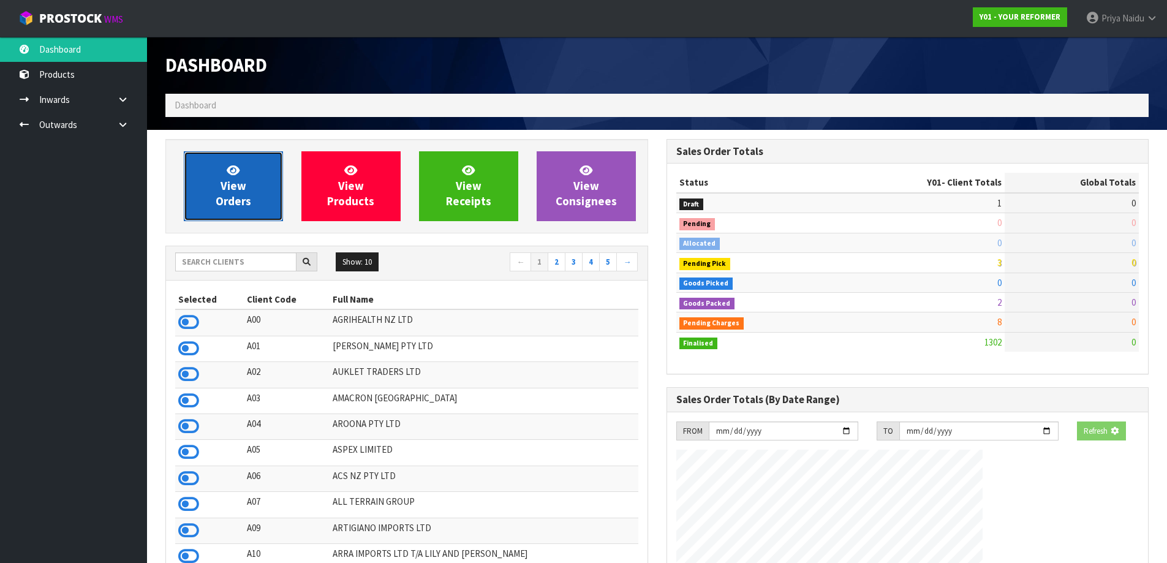
click at [238, 189] on span "View Orders" at bounding box center [234, 186] width 36 height 46
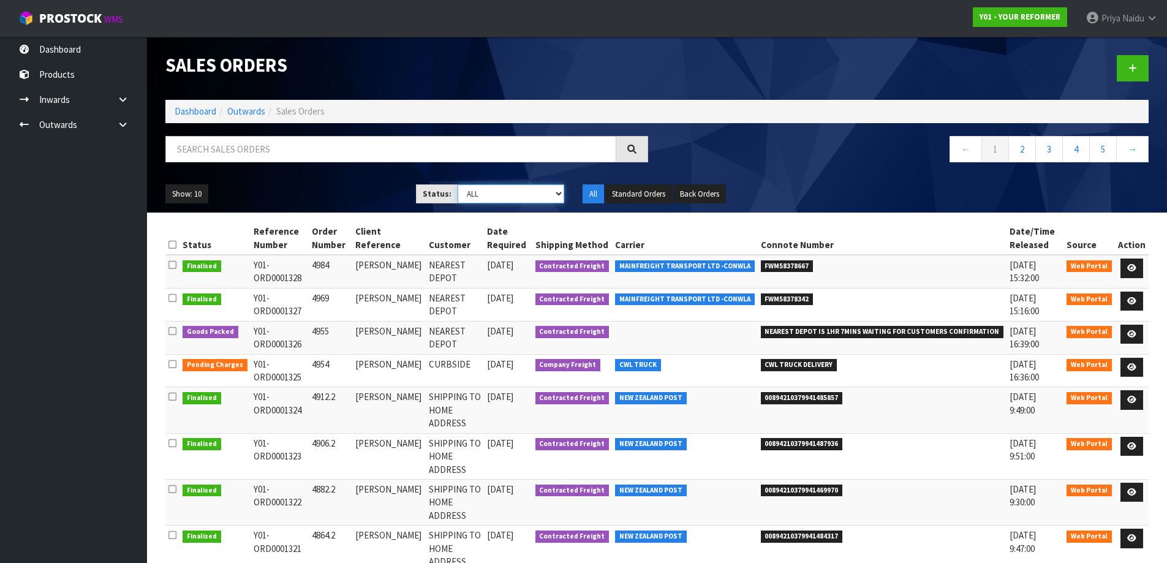
click at [503, 198] on select "Draft Pending Allocated Pending Pick Goods Picked Goods Packed Pending Charges …" at bounding box center [511, 193] width 107 height 19
select select "string:5"
click at [458, 184] on select "Draft Pending Allocated Pending Pick Goods Picked Goods Packed Pending Charges …" at bounding box center [511, 193] width 107 height 19
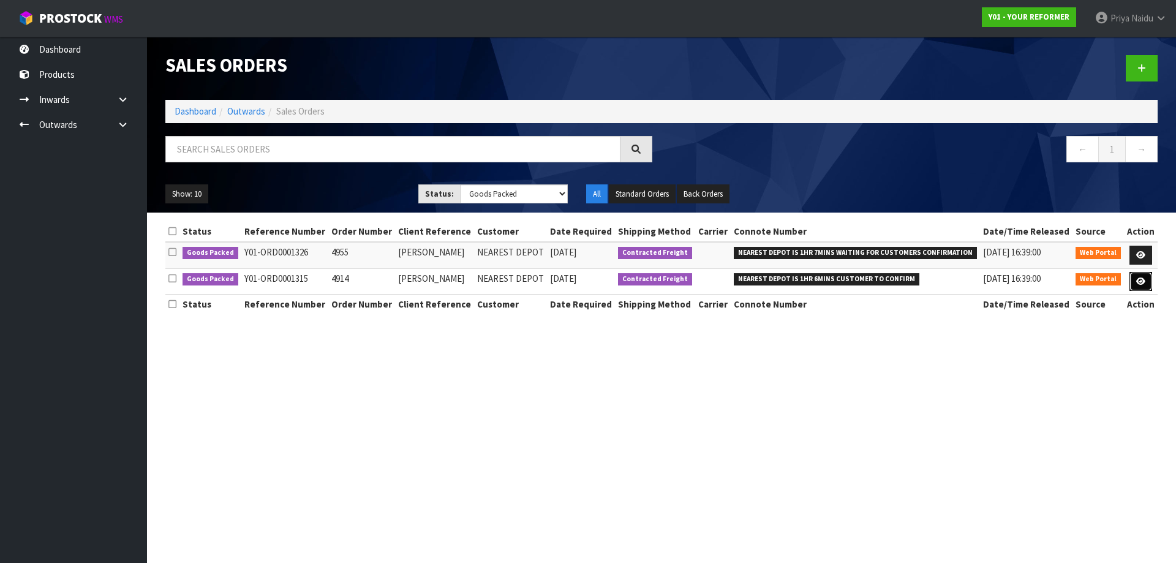
click at [1140, 276] on link at bounding box center [1140, 282] width 23 height 20
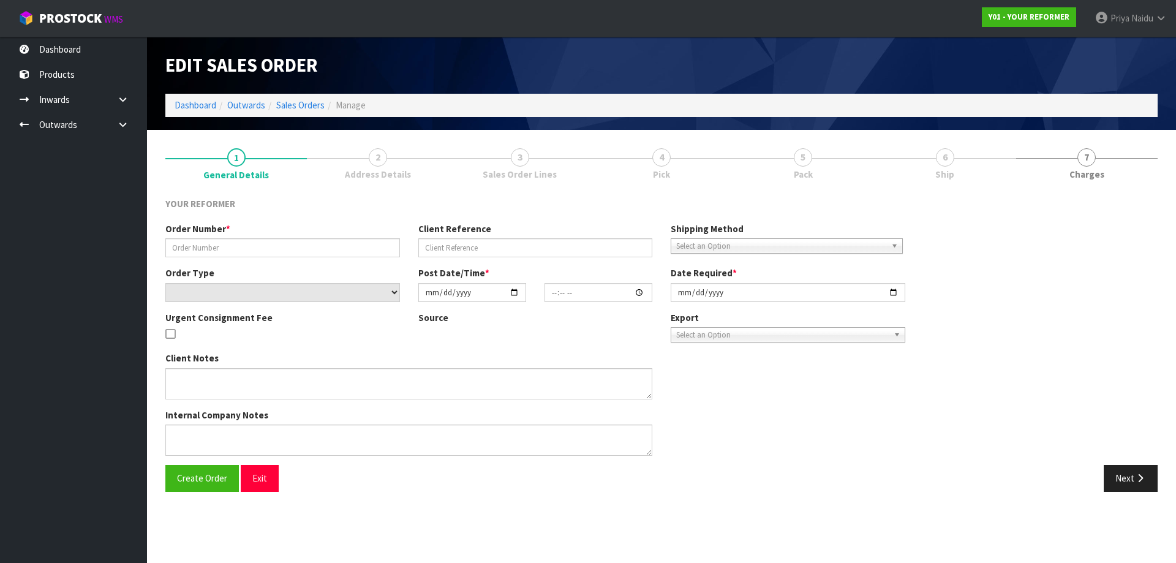
type input "4914"
type input "[PERSON_NAME]"
select select "number:0"
type input "[DATE]"
type input "10:49:00.000"
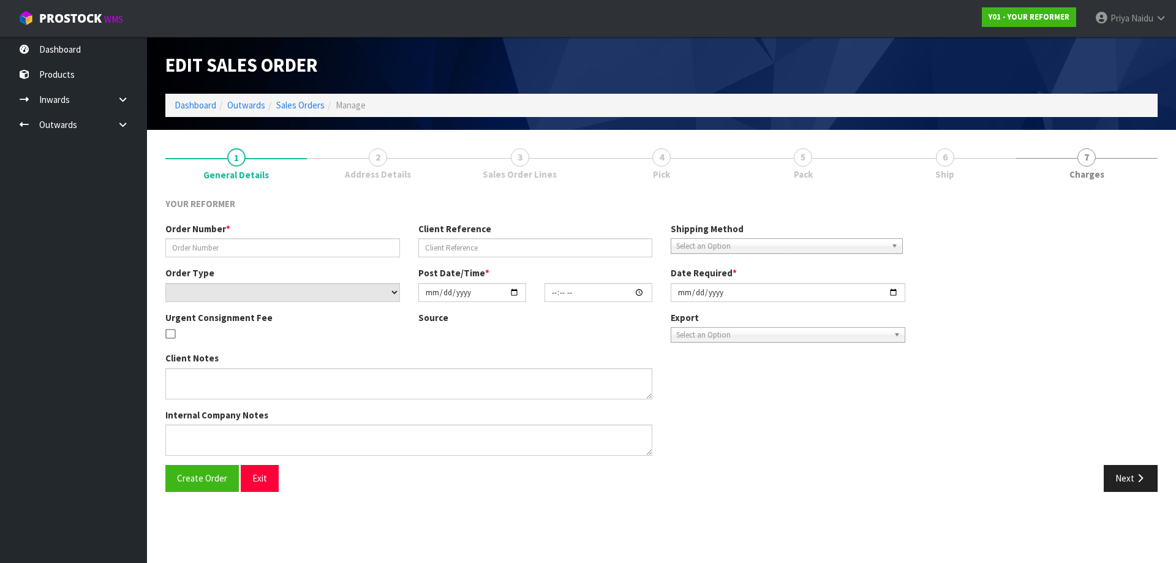
type input "[DATE]"
type textarea "MERCURY BAY ESTATE 761A [STREET_ADDRESS] [PHONE_NUMBER]"
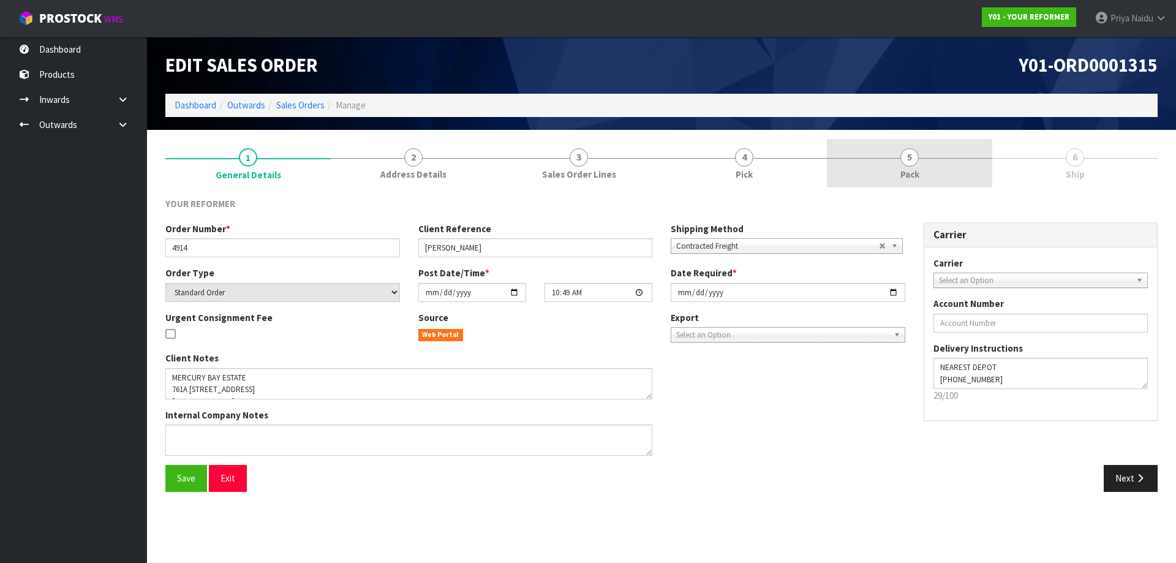
click at [932, 167] on link "5 Pack" at bounding box center [909, 163] width 165 height 48
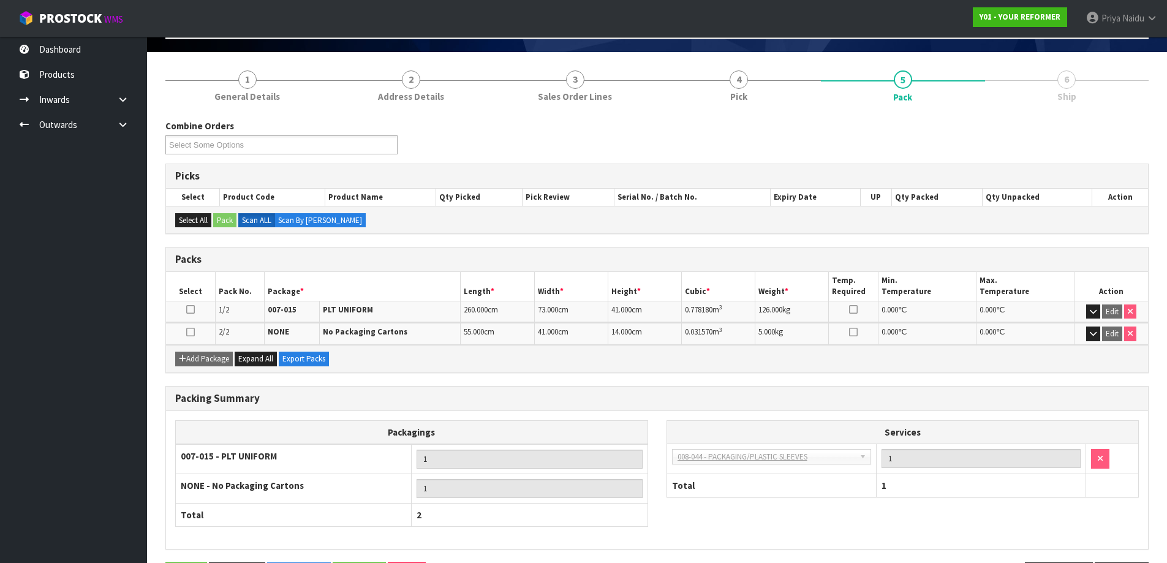
scroll to position [122, 0]
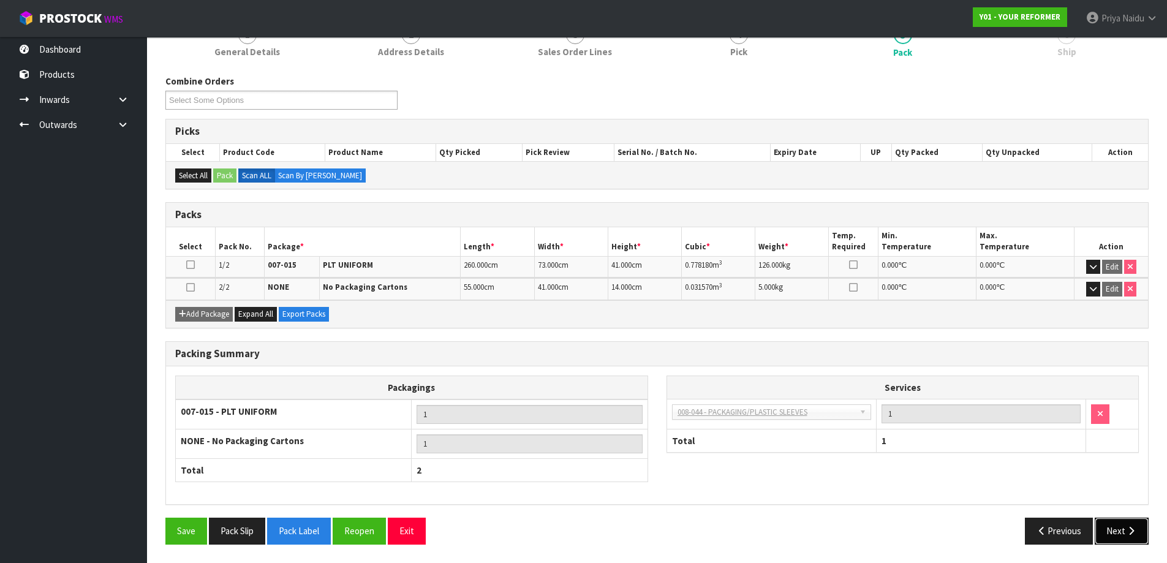
click at [1115, 539] on button "Next" at bounding box center [1122, 531] width 54 height 26
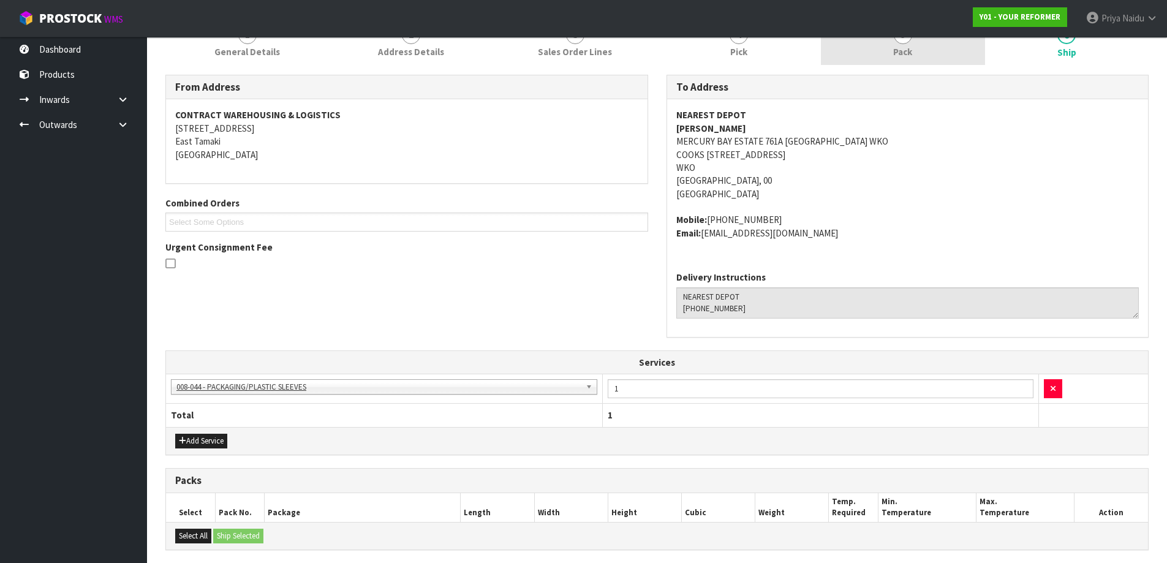
click at [896, 64] on link "5 Pack" at bounding box center [903, 41] width 164 height 48
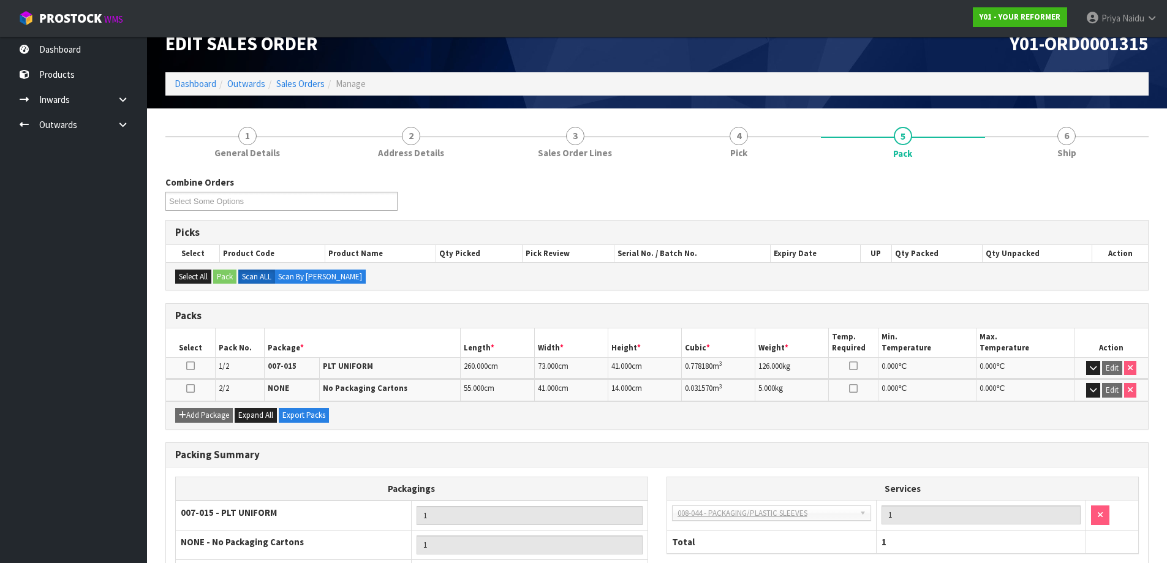
scroll to position [0, 0]
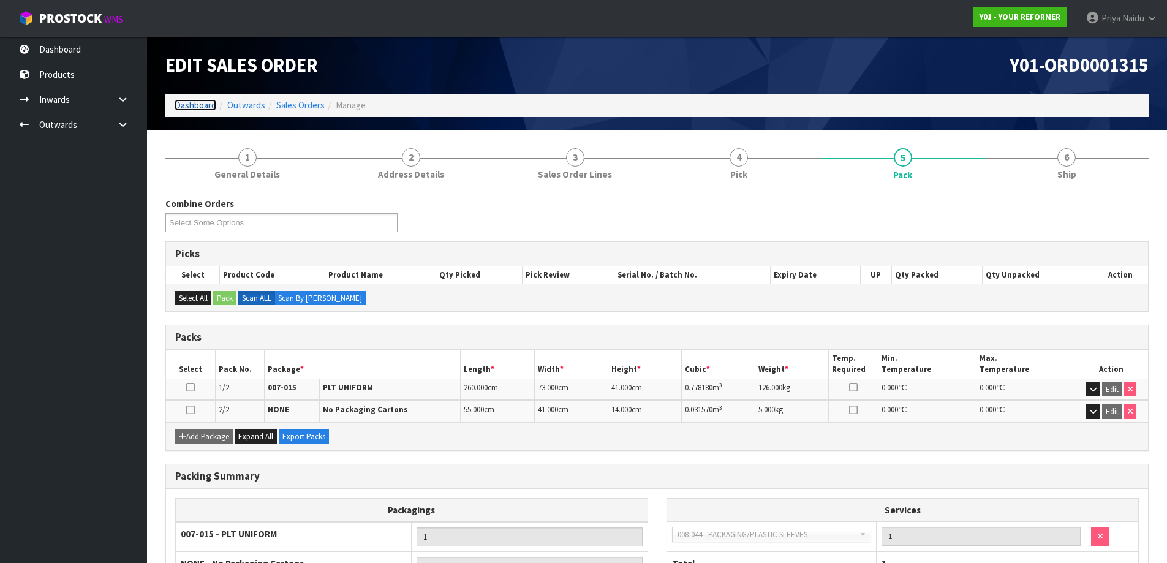
click at [203, 110] on link "Dashboard" at bounding box center [196, 105] width 42 height 12
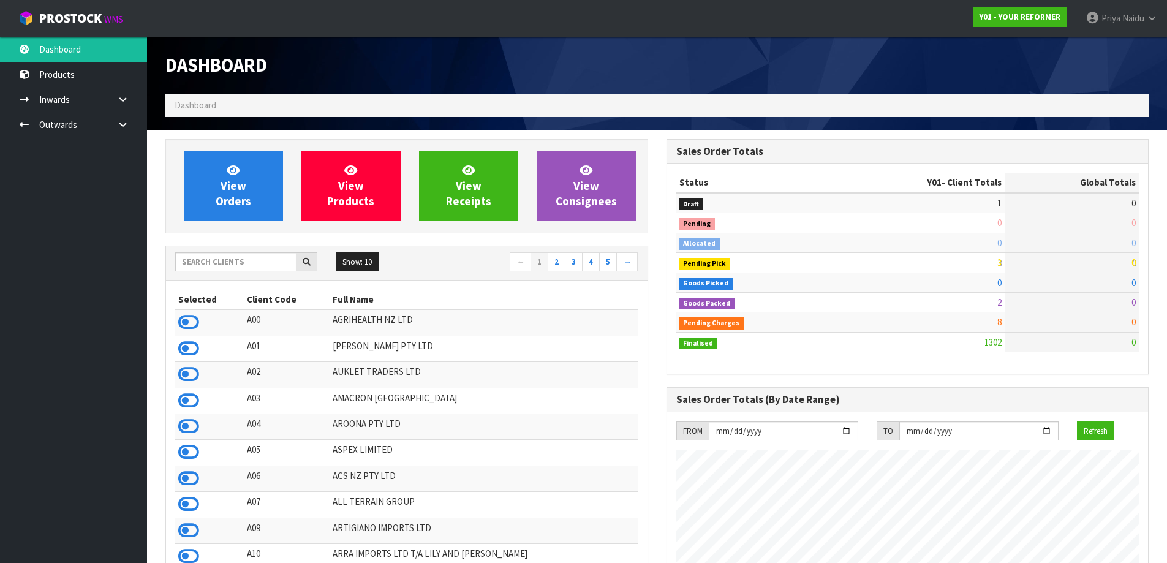
scroll to position [928, 500]
click at [208, 261] on input "text" at bounding box center [235, 261] width 121 height 19
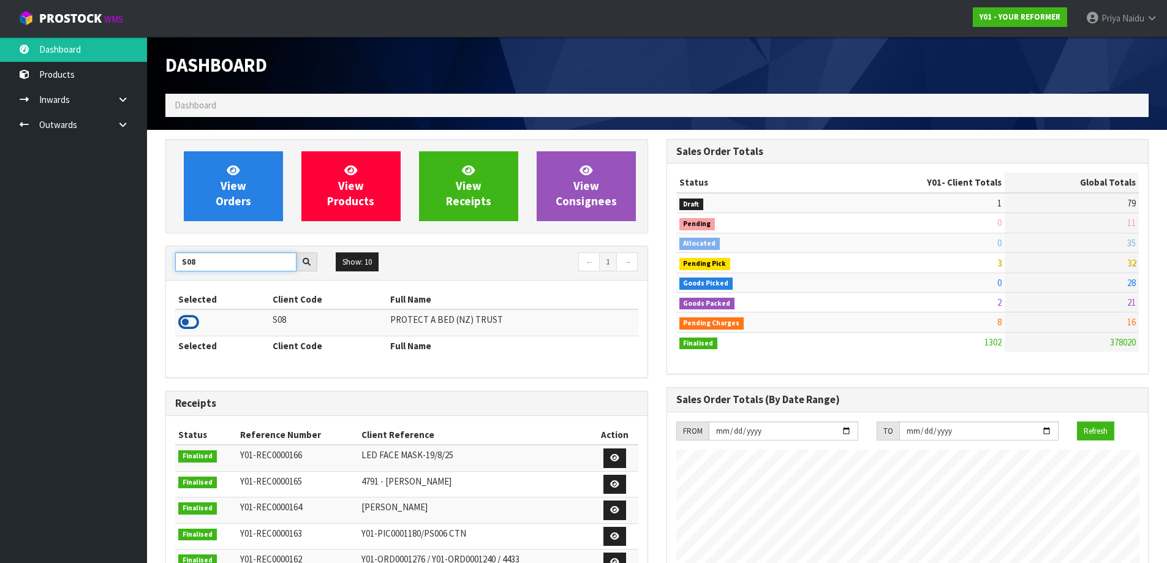
type input "S08"
click at [187, 324] on icon at bounding box center [188, 322] width 21 height 18
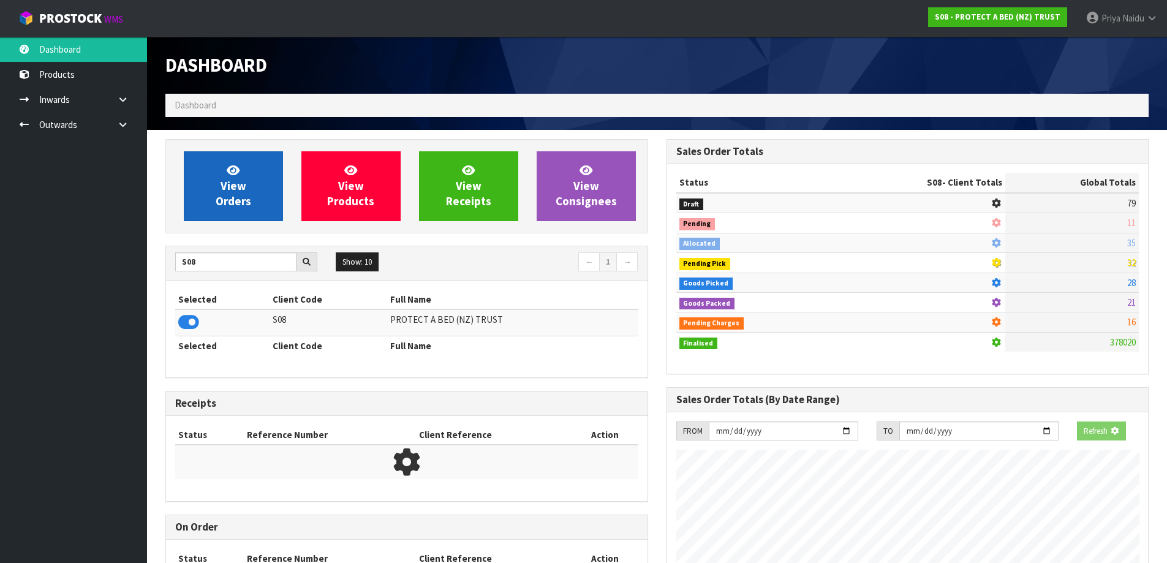
scroll to position [611724, 611987]
click at [251, 196] on link "View Orders" at bounding box center [233, 186] width 99 height 70
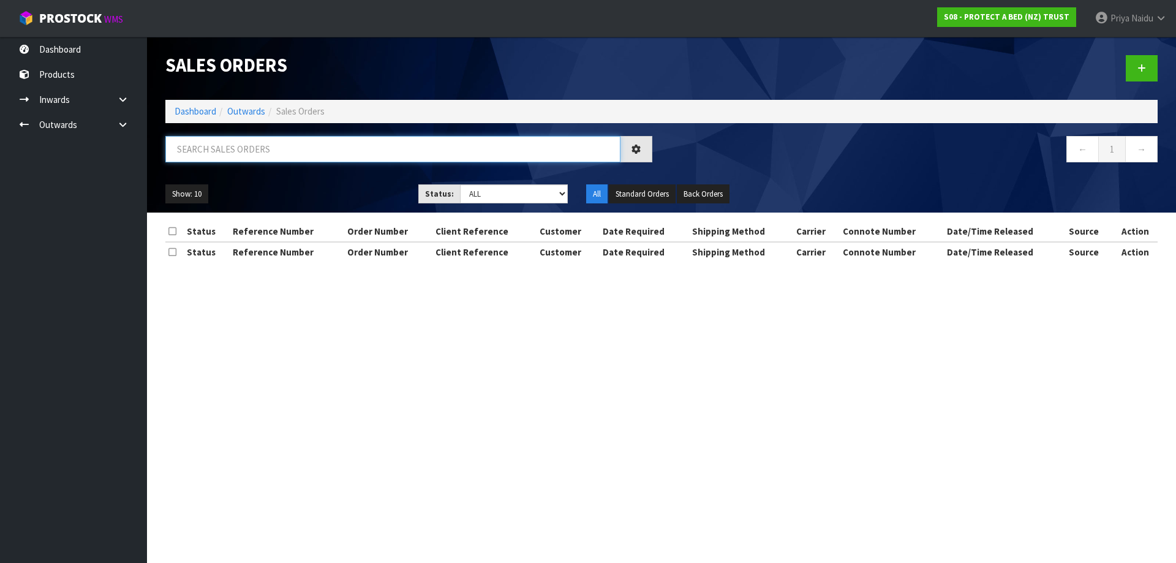
click at [260, 154] on input "text" at bounding box center [392, 149] width 455 height 26
type input "32986"
click at [374, 195] on ul "Show: 10 5 10 25 50" at bounding box center [282, 194] width 235 height 20
click at [480, 197] on select "Draft Pending Allocated Pending Pick Goods Picked Goods Packed Pending Charges …" at bounding box center [514, 193] width 108 height 19
click at [314, 187] on ul "Show: 10 5 10 25 50" at bounding box center [282, 194] width 235 height 20
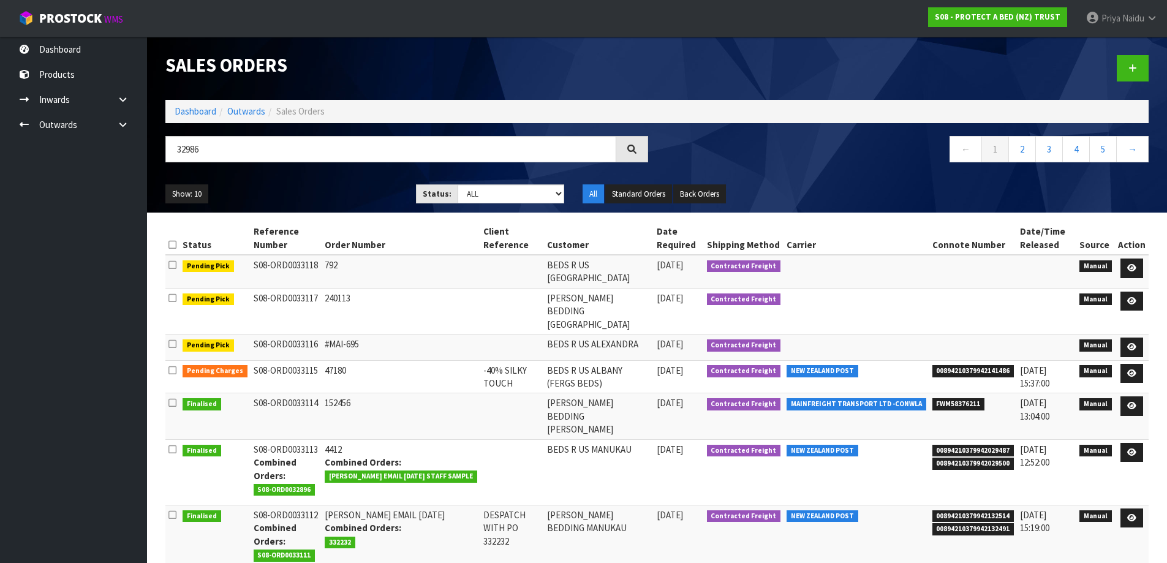
click at [314, 187] on ul "Show: 10 5 10 25 50" at bounding box center [281, 194] width 232 height 20
click at [337, 171] on div "32986 ← 1 2 3 4 5 →" at bounding box center [656, 155] width 1001 height 39
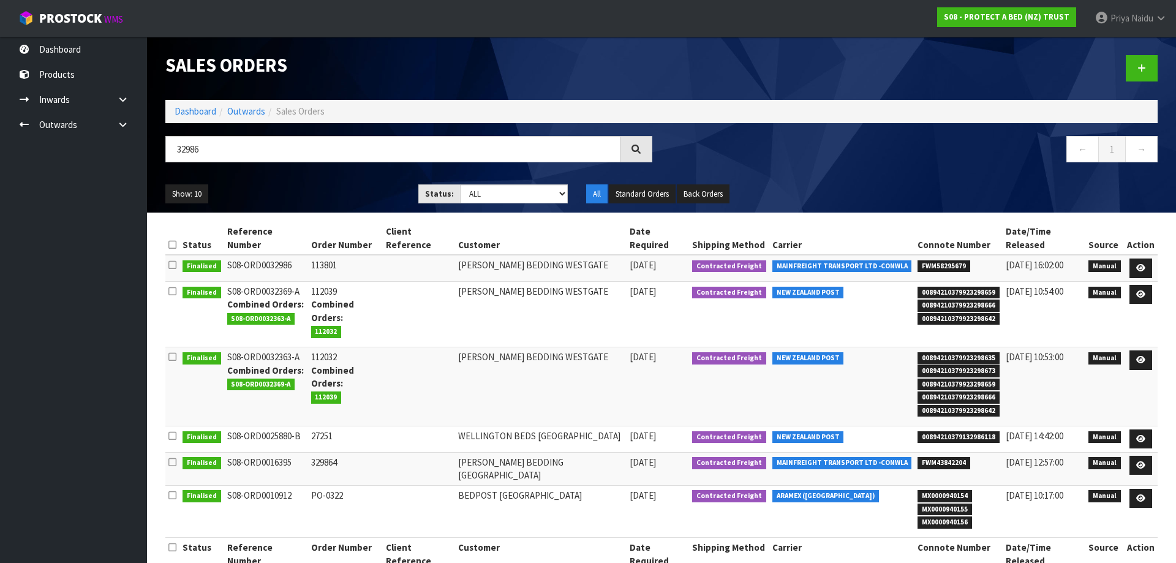
click at [336, 179] on div "Show: 10 5 10 25 50 Status: Draft Pending Allocated Pending Pick Goods Picked G…" at bounding box center [661, 194] width 1011 height 38
click at [197, 117] on link "Dashboard" at bounding box center [196, 111] width 42 height 12
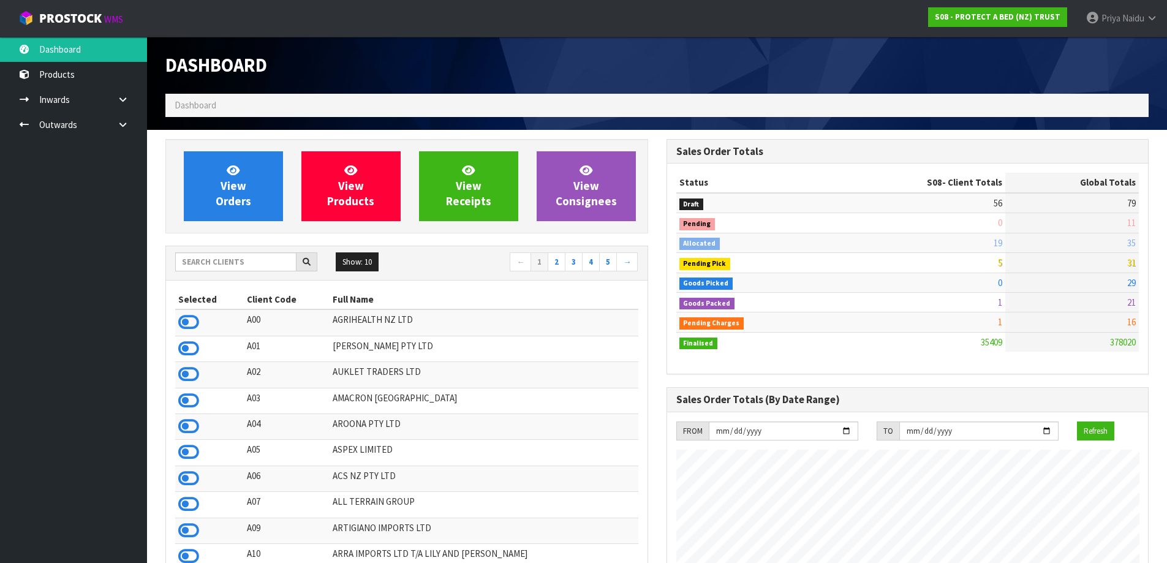
scroll to position [928, 500]
click at [198, 207] on link "View Orders" at bounding box center [233, 186] width 99 height 70
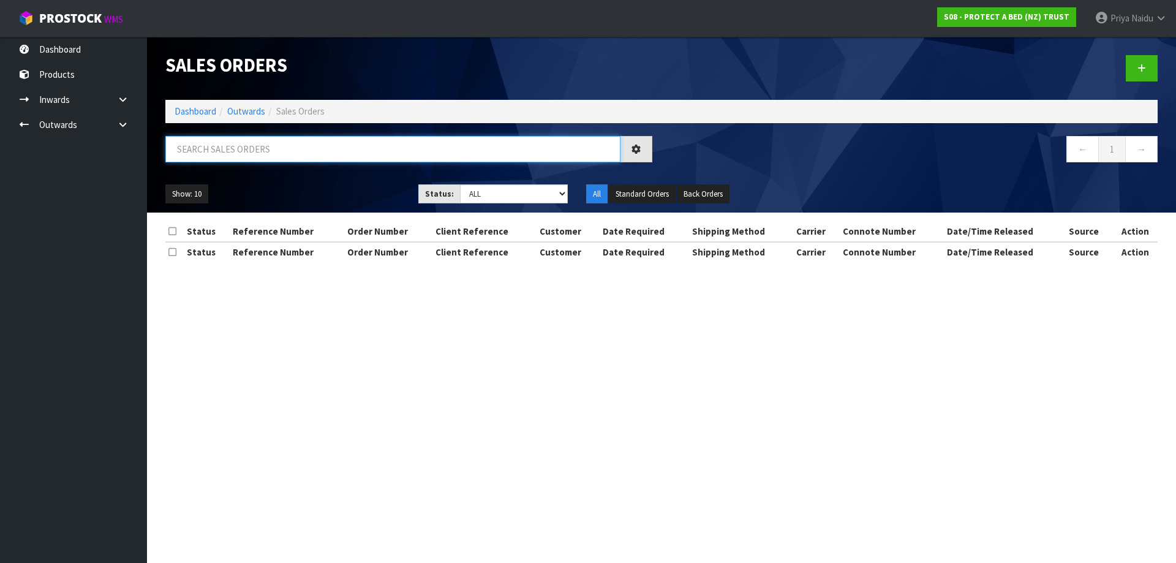
click at [273, 147] on input "text" at bounding box center [392, 149] width 455 height 26
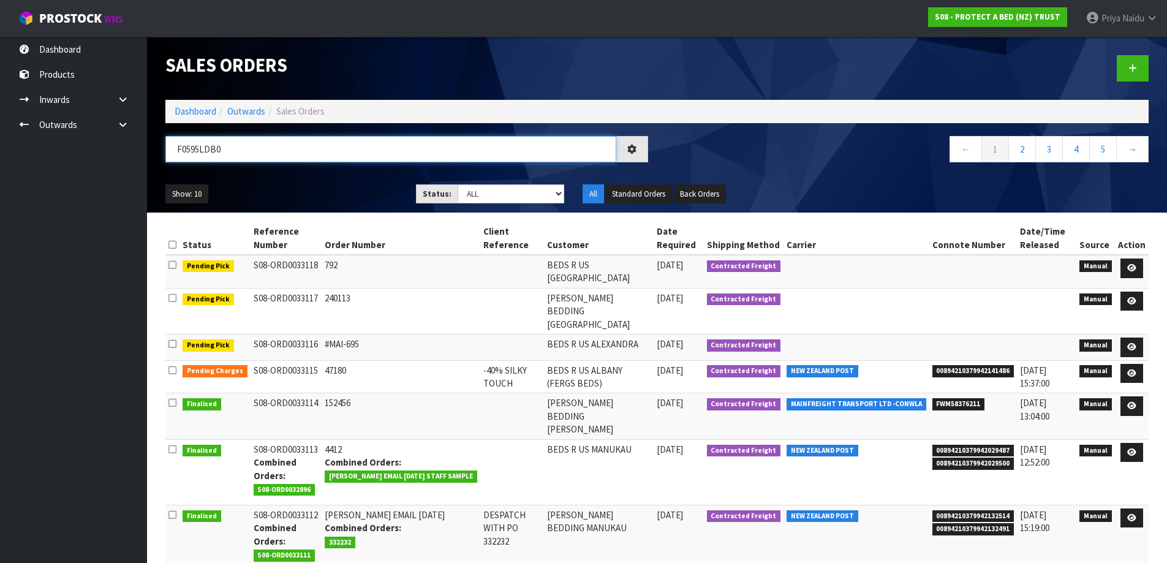
type input "F0595LDB0"
click at [317, 198] on ul "Show: 10 5 10 25 50" at bounding box center [281, 194] width 232 height 20
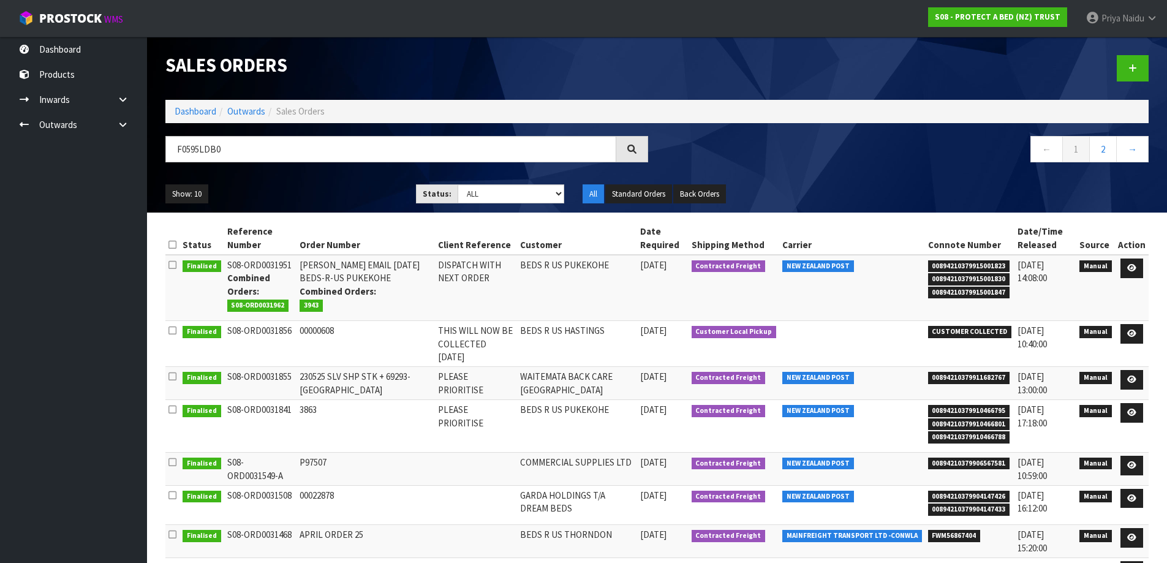
click at [306, 190] on ul "Show: 10 5 10 25 50" at bounding box center [281, 194] width 232 height 20
click at [1138, 266] on link at bounding box center [1131, 268] width 23 height 20
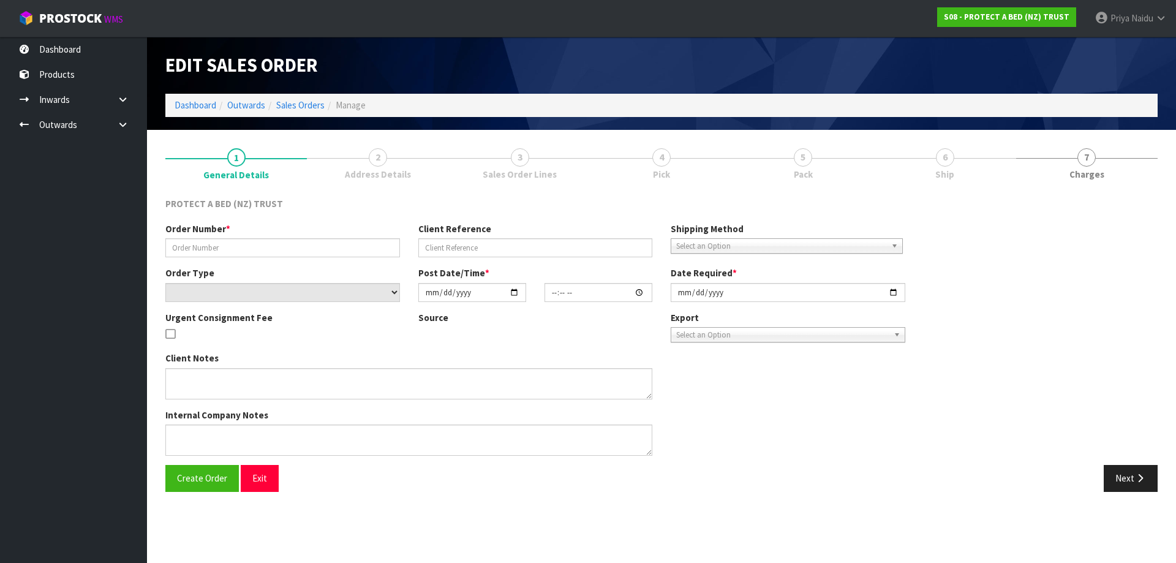
type input "[PERSON_NAME] EMAIL [DATE] BEDS-R-US PUKEKOHE"
type input "DISPATCH WITH NEXT ORDER"
select select "number:0"
type input "[DATE]"
type input "08:06:00.000"
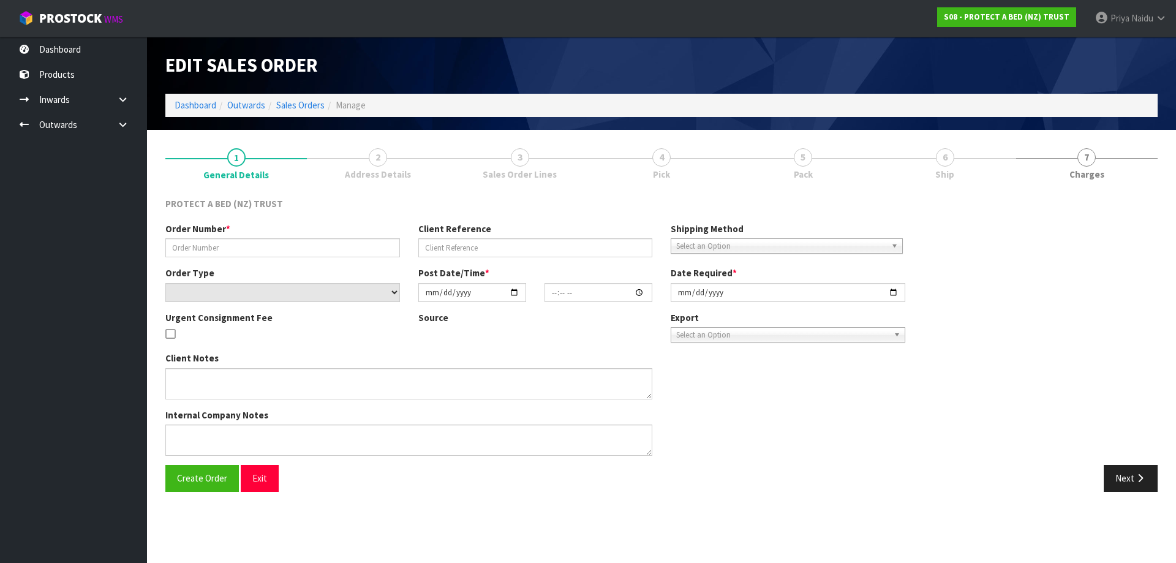
type input "[DATE]"
type textarea "AT NO CHARGE"
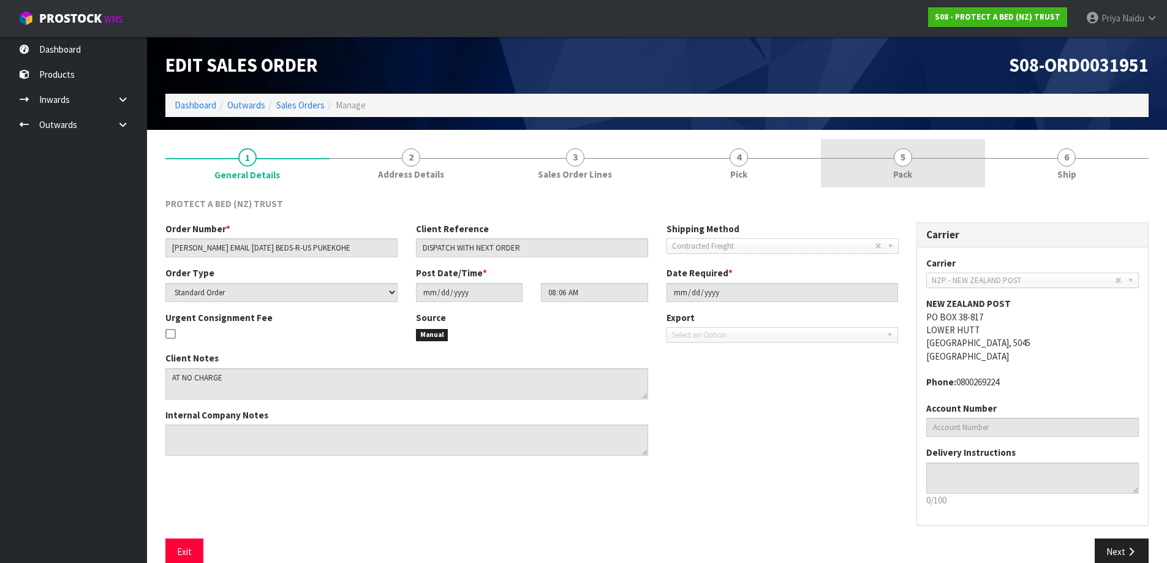
click at [880, 162] on link "5 Pack" at bounding box center [903, 163] width 164 height 48
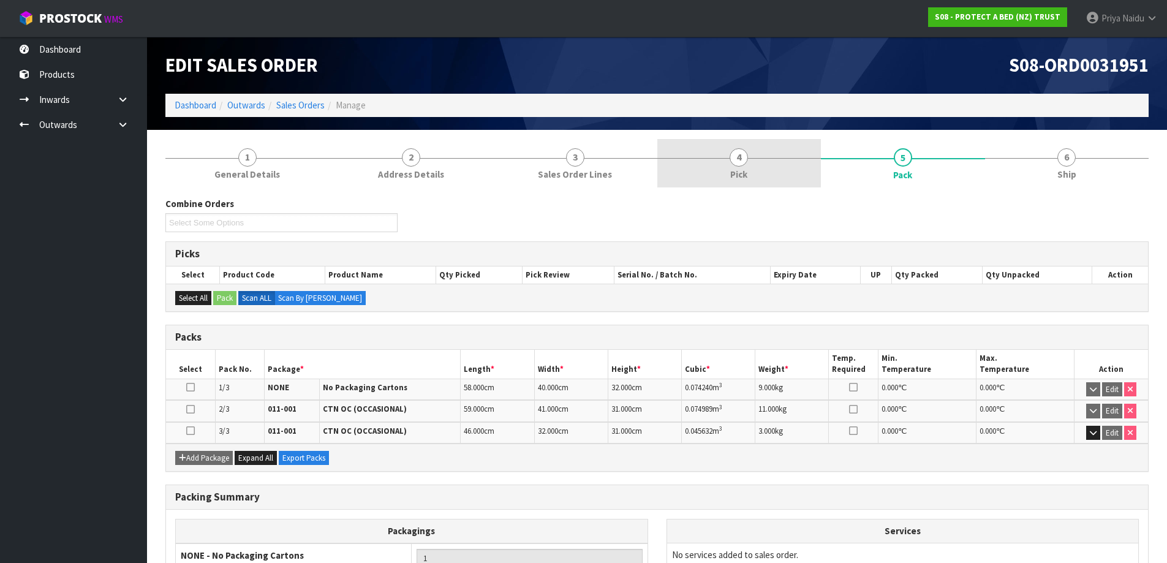
click at [753, 164] on link "4 Pick" at bounding box center [739, 163] width 164 height 48
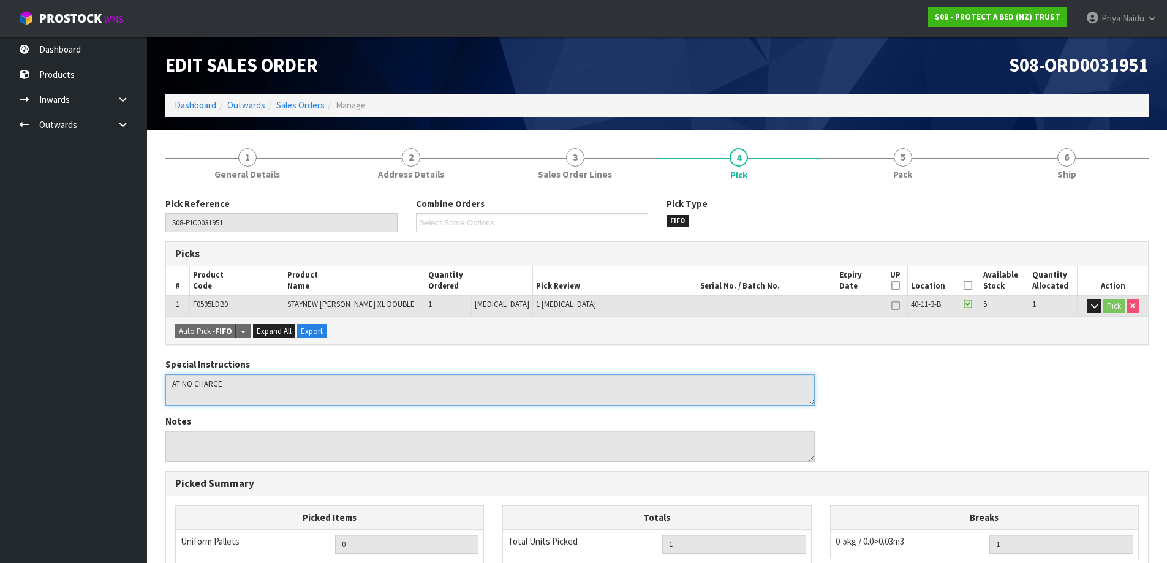
drag, startPoint x: 753, startPoint y: 164, endPoint x: 499, endPoint y: 402, distance: 348.0
click at [499, 402] on textarea at bounding box center [489, 389] width 649 height 31
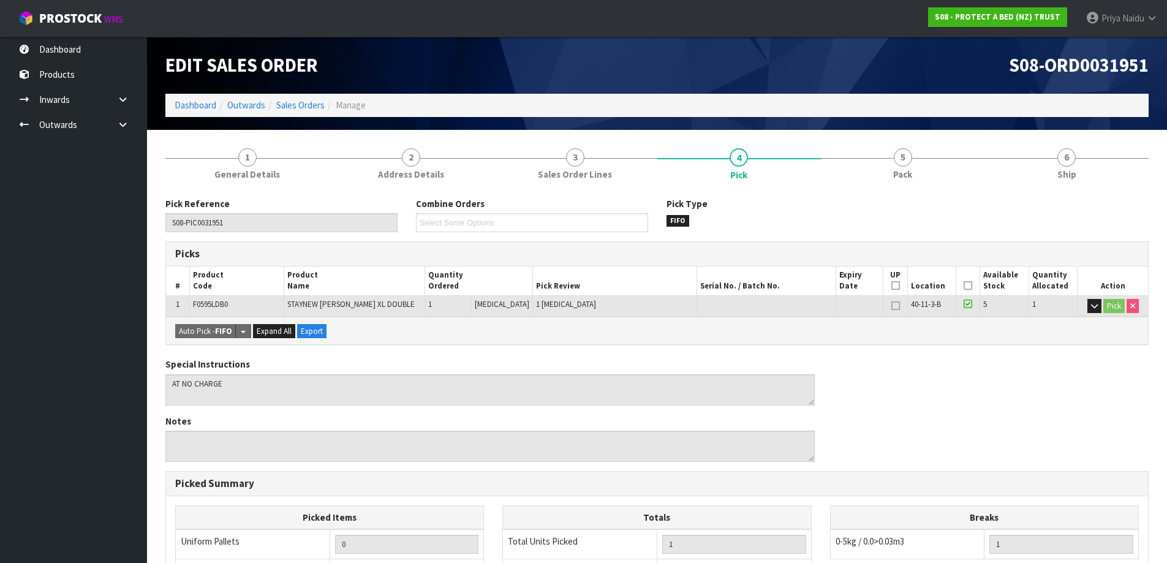
click at [429, 337] on div "Auto Pick - FIFO Split button! FIFO - First In First Out FEFO - First Expired F…" at bounding box center [657, 331] width 982 height 28
click at [1129, 18] on span "Naidu" at bounding box center [1133, 18] width 22 height 12
click at [1093, 50] on link "Logout" at bounding box center [1117, 48] width 97 height 17
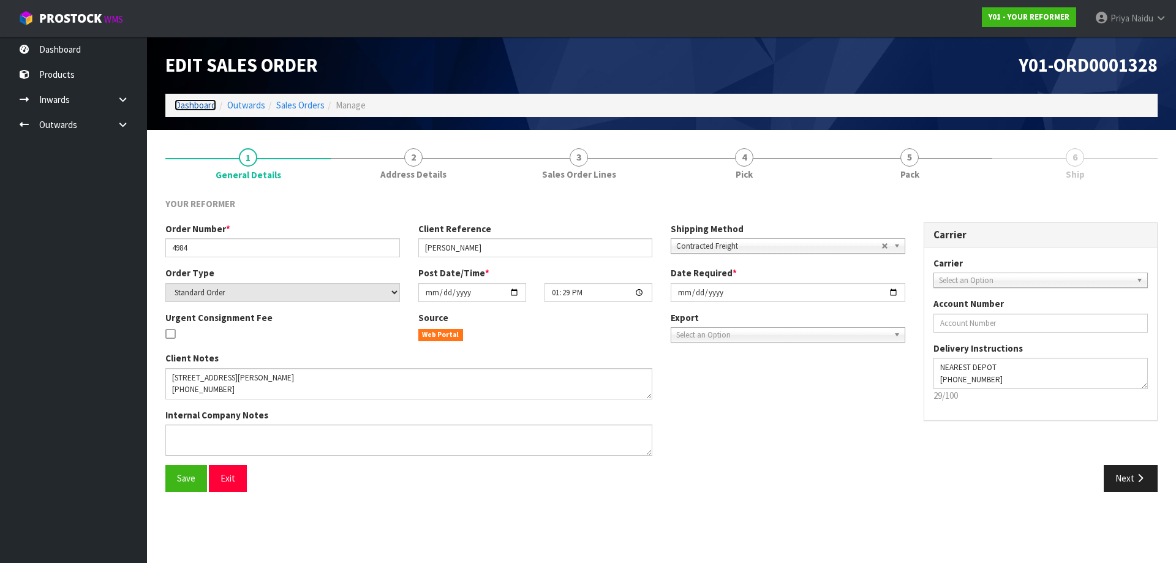
click at [208, 108] on link "Dashboard" at bounding box center [196, 105] width 42 height 12
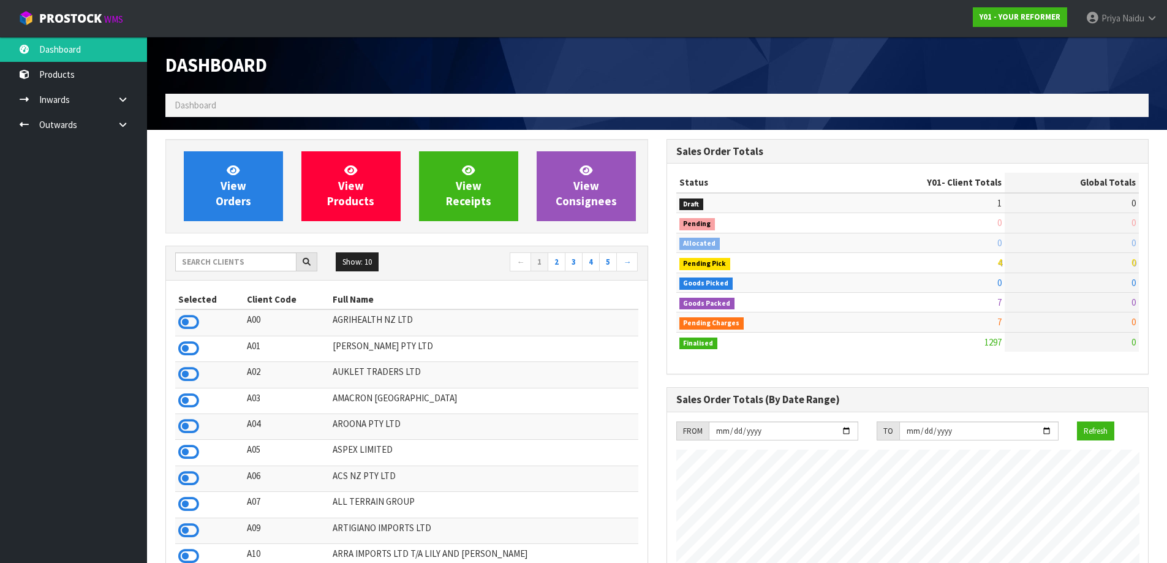
scroll to position [928, 500]
click at [211, 262] on input "text" at bounding box center [235, 261] width 121 height 19
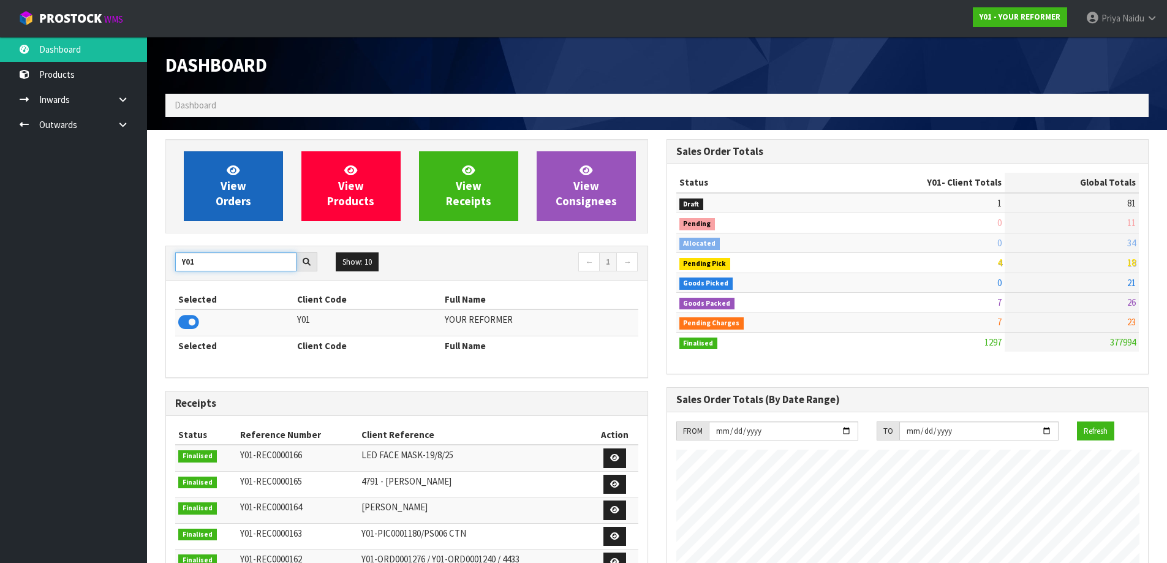
type input "Y01"
click at [228, 205] on span "View Orders" at bounding box center [234, 186] width 36 height 46
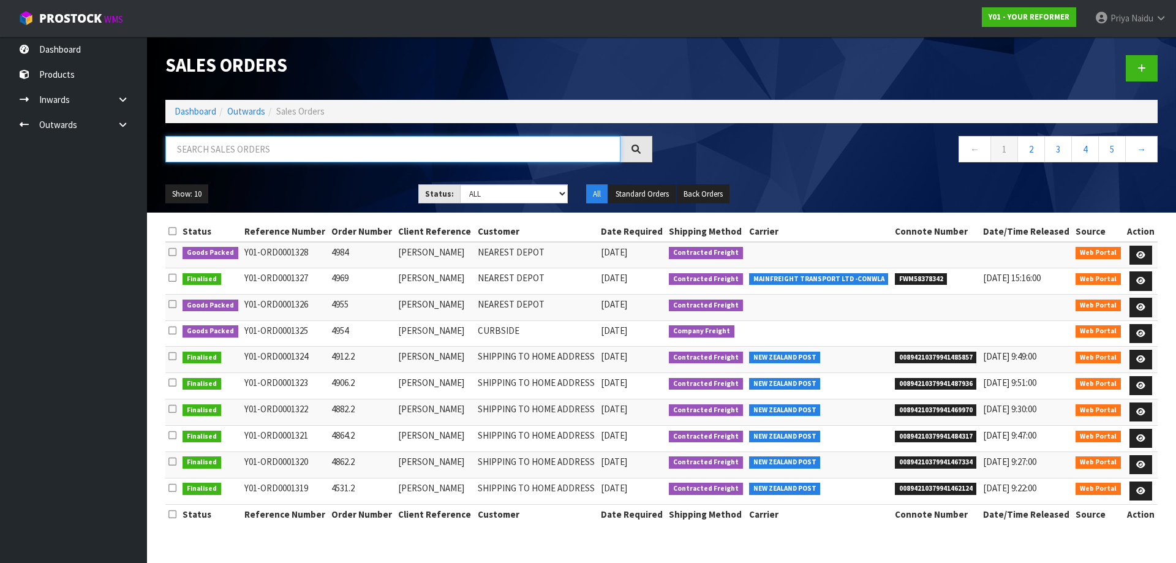
click at [269, 159] on input "text" at bounding box center [392, 149] width 455 height 26
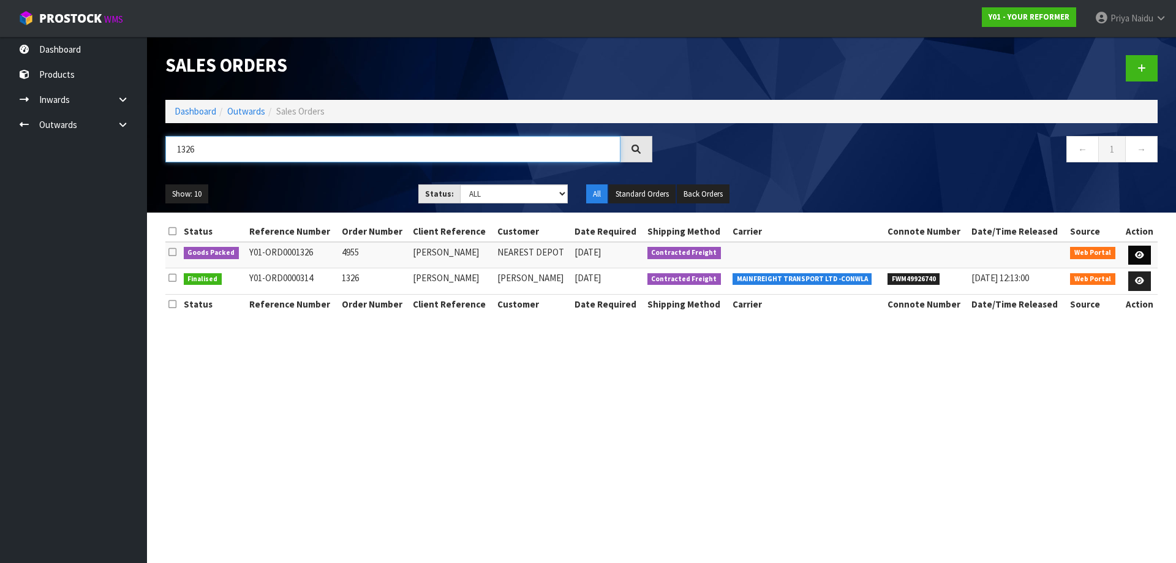
type input "1326"
click at [1136, 255] on icon at bounding box center [1139, 255] width 9 height 8
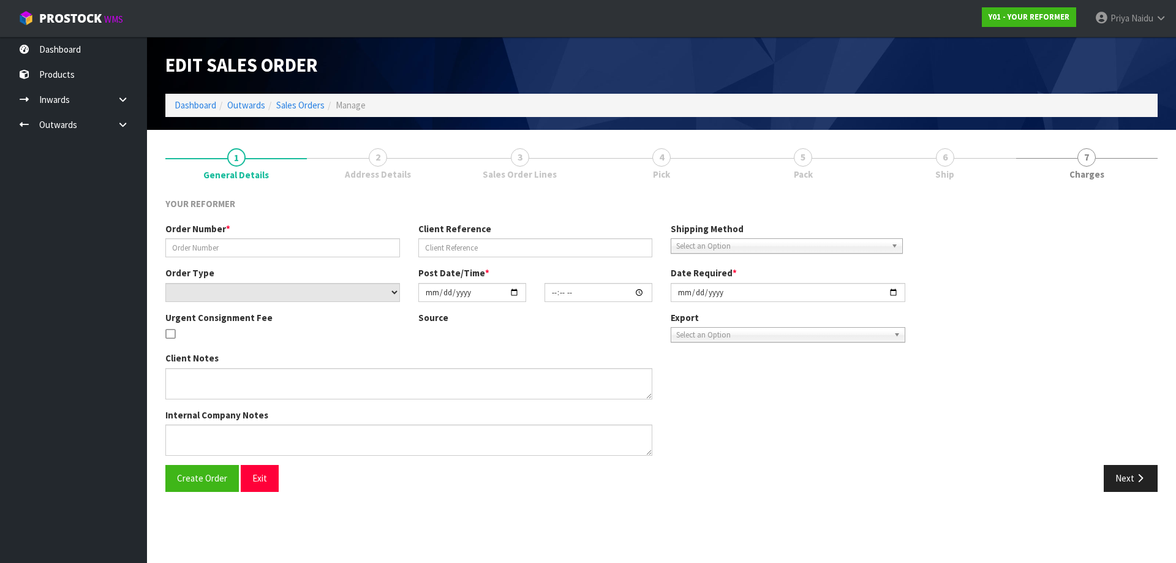
type input "4955"
type input "LANA CASHELL"
select select "number:0"
type input "2025-08-22"
type input "13:15:00.000"
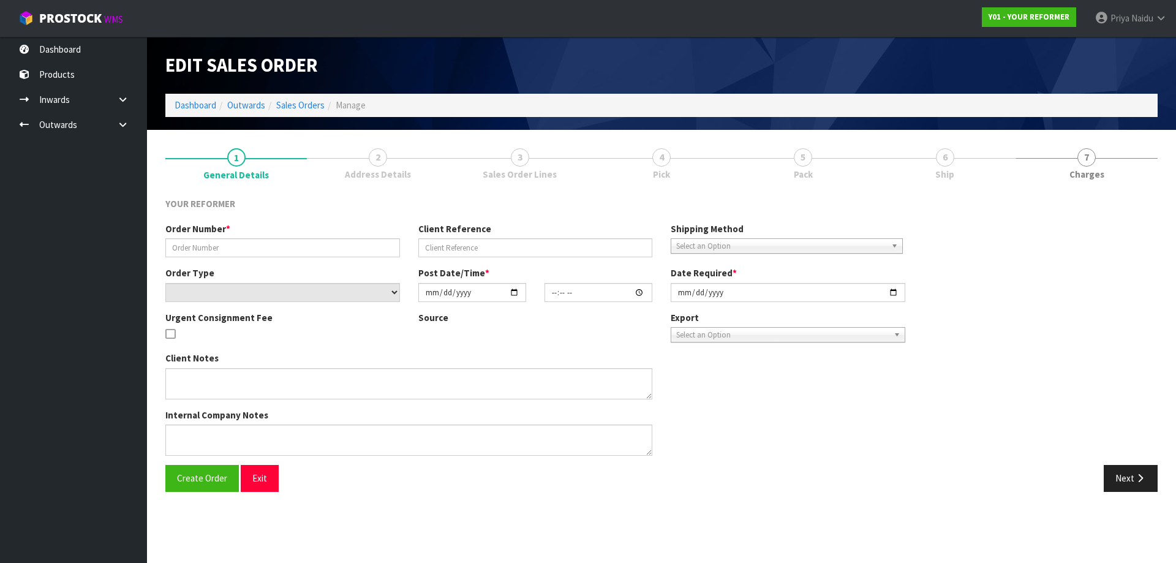
type input "2025-08-22"
type textarea "5176 TURAKINA VALLEY RD RD2 MWT HUNTERVILLE 4782 NEW ZEALAND +64 27 565 2437"
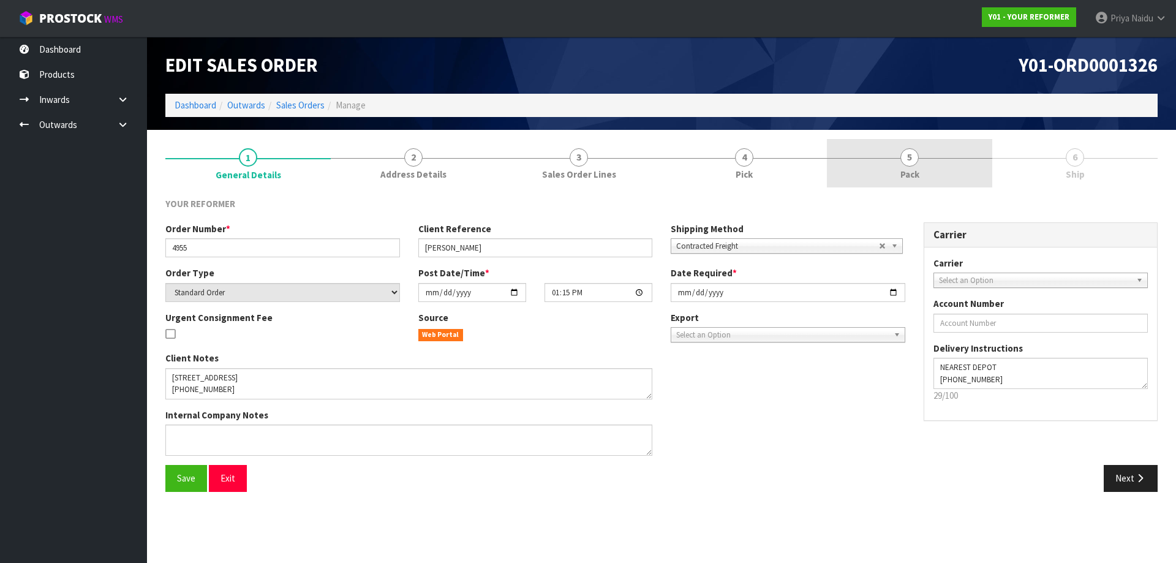
click at [924, 167] on link "5 Pack" at bounding box center [909, 163] width 165 height 48
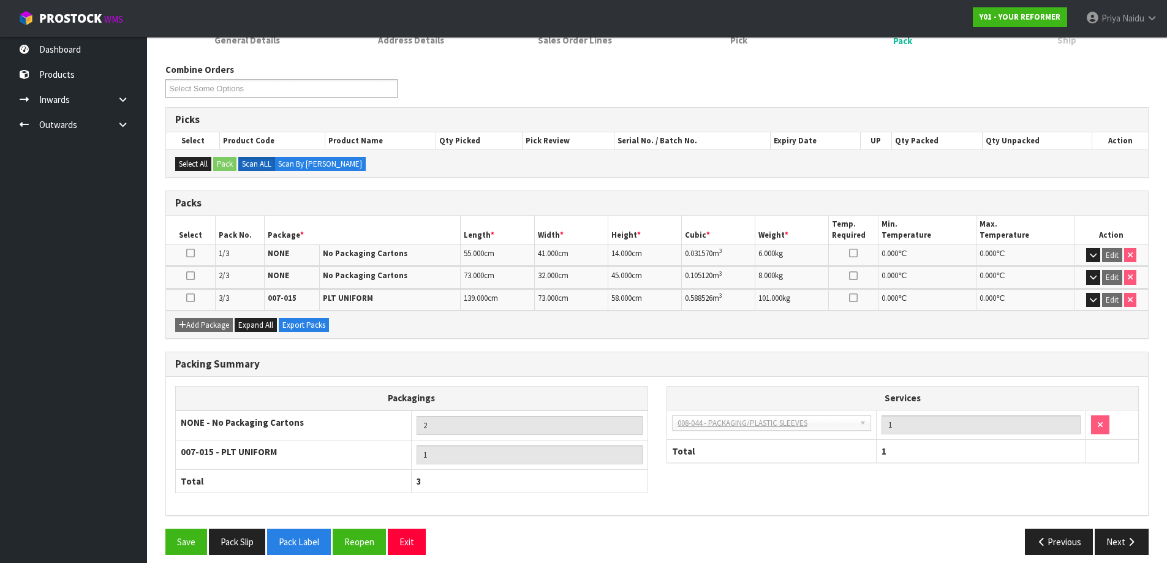
scroll to position [145, 0]
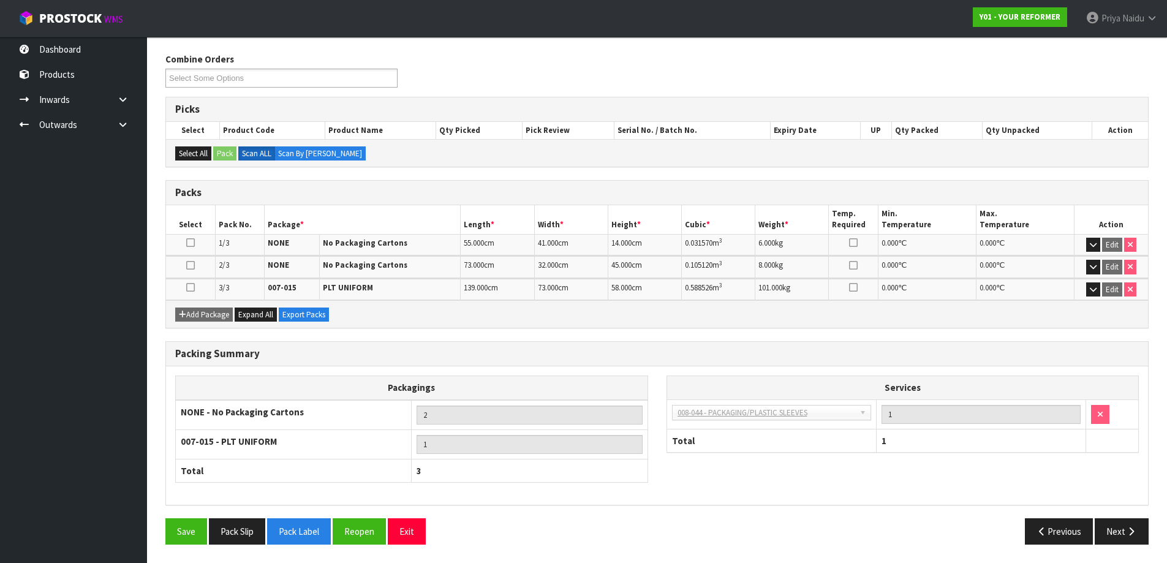
click at [1119, 508] on div "Packing Summary Packagings NONE - No Packaging Cartons 2 007-015 - PLT UNIFORM …" at bounding box center [656, 429] width 1001 height 177
click at [1114, 529] on button "Next" at bounding box center [1122, 531] width 54 height 26
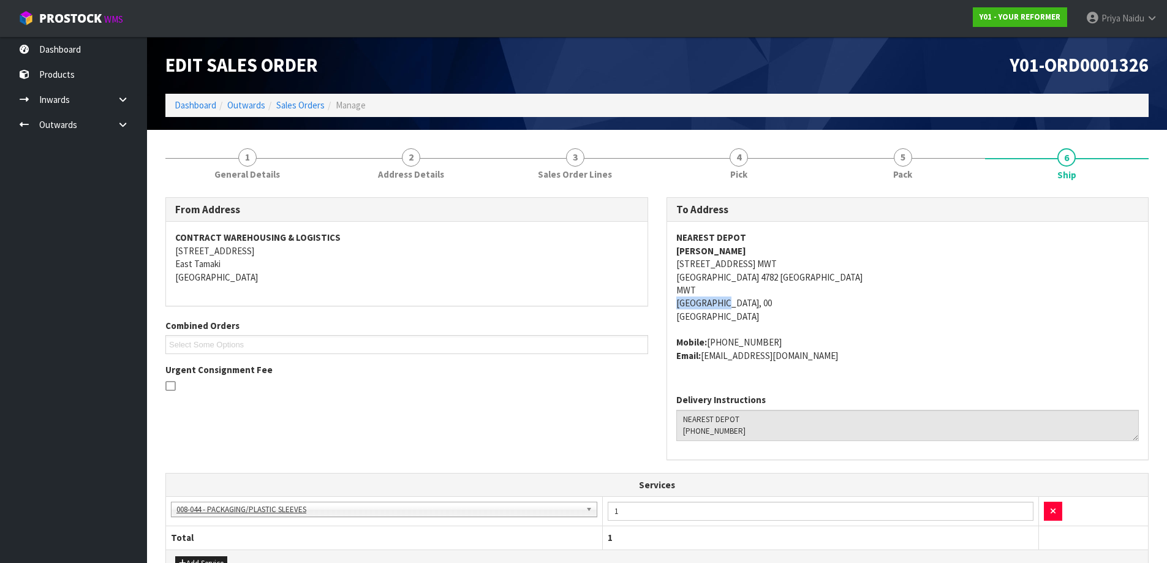
copy address "Hunterville"
drag, startPoint x: 672, startPoint y: 306, endPoint x: 404, endPoint y: 290, distance: 268.2
click at [704, 302] on div "NEAREST DEPOT LANA CASHELL 5176 TURAKINA VALLEY RD RD2 MWT HUNTERVILLE 4782 NEW…" at bounding box center [907, 303] width 481 height 162
copy address "5176 TURAKINA VALLEY RD RD2 MWT HUNTERVILLE 4782"
drag, startPoint x: 673, startPoint y: 267, endPoint x: 750, endPoint y: 279, distance: 78.7
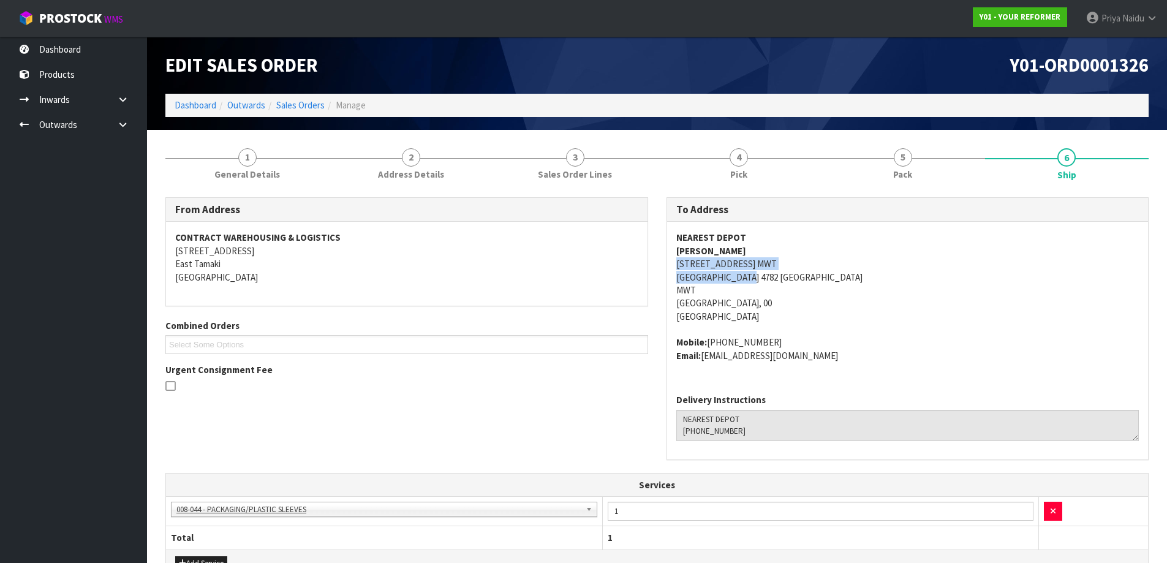
click at [750, 279] on div "NEAREST DEPOT LANA CASHELL 5176 TURAKINA VALLEY RD RD2 MWT HUNTERVILLE 4782 NEW…" at bounding box center [907, 303] width 481 height 162
click at [936, 317] on address "NEAREST DEPOT LANA CASHELL 5176 TURAKINA VALLEY RD RD2 MWT HUNTERVILLE 4782 NEW…" at bounding box center [907, 277] width 463 height 92
